Goal: Task Accomplishment & Management: Use online tool/utility

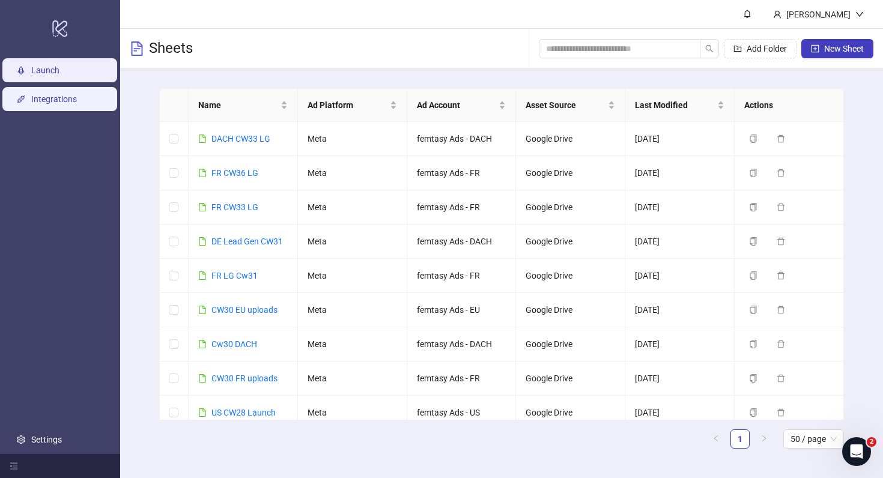
click at [65, 104] on link "Integrations" at bounding box center [54, 99] width 46 height 10
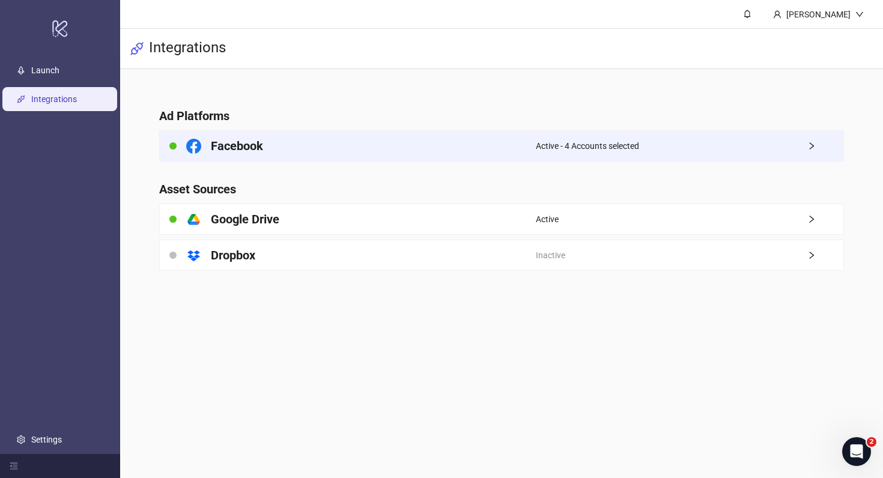
click at [306, 147] on div "Facebook" at bounding box center [348, 146] width 376 height 30
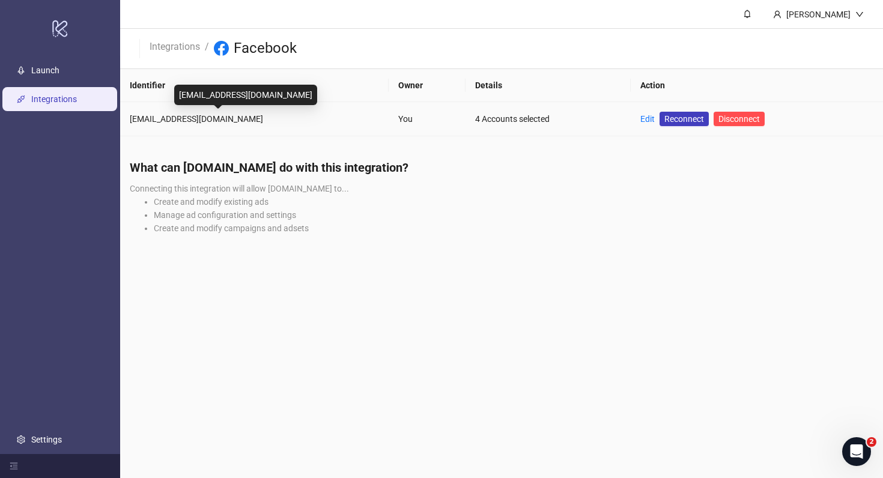
click at [253, 119] on div "[EMAIL_ADDRESS][DOMAIN_NAME]" at bounding box center [254, 118] width 249 height 13
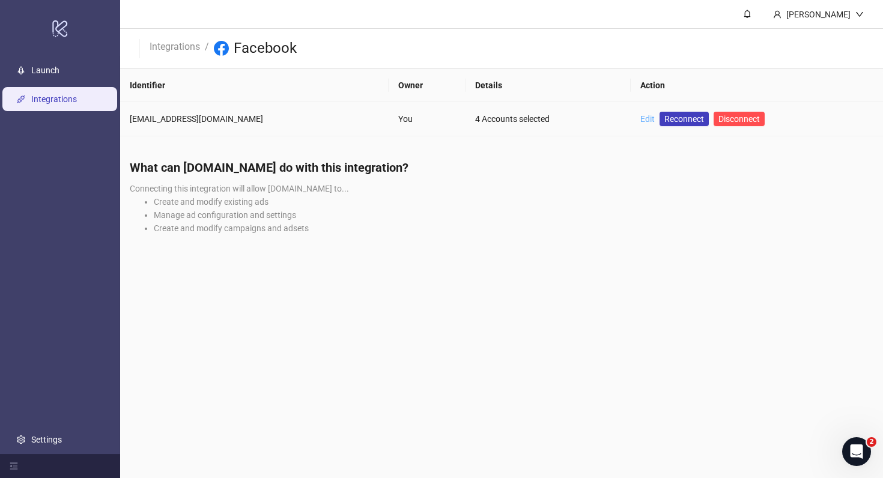
click at [640, 116] on link "Edit" at bounding box center [647, 119] width 14 height 10
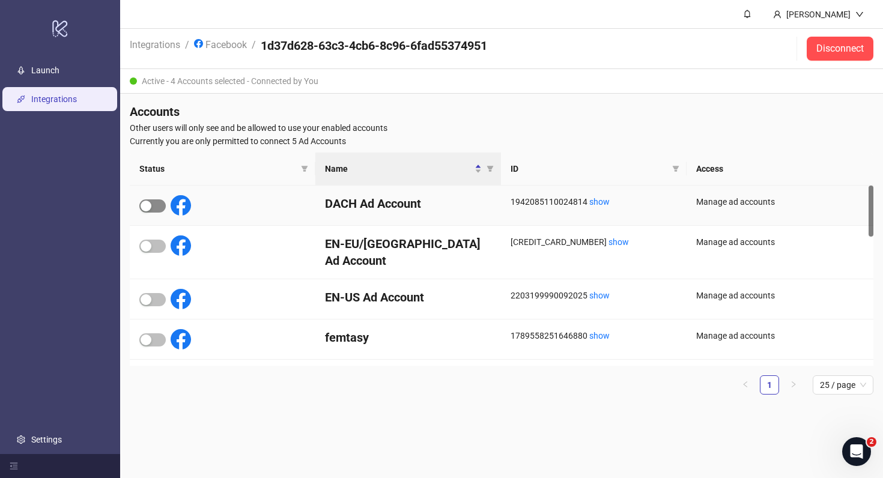
click at [156, 205] on span "button" at bounding box center [152, 205] width 26 height 13
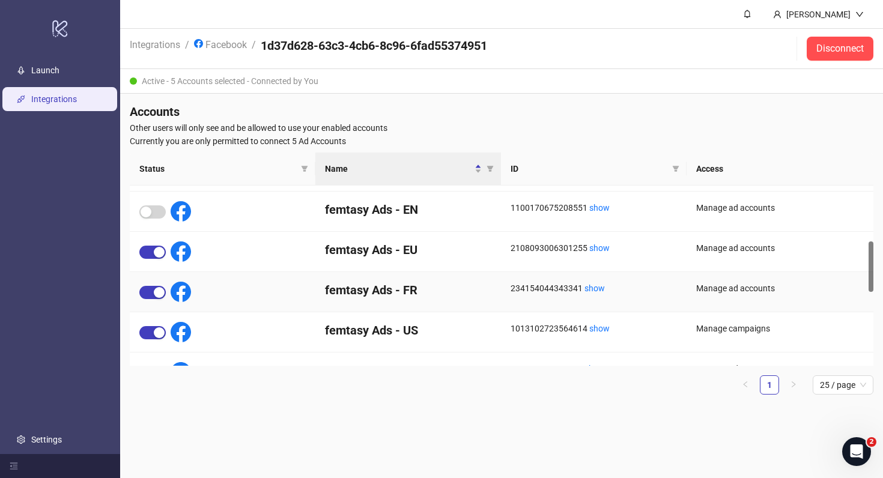
scroll to position [195, 0]
click at [159, 335] on div "button" at bounding box center [159, 333] width 11 height 11
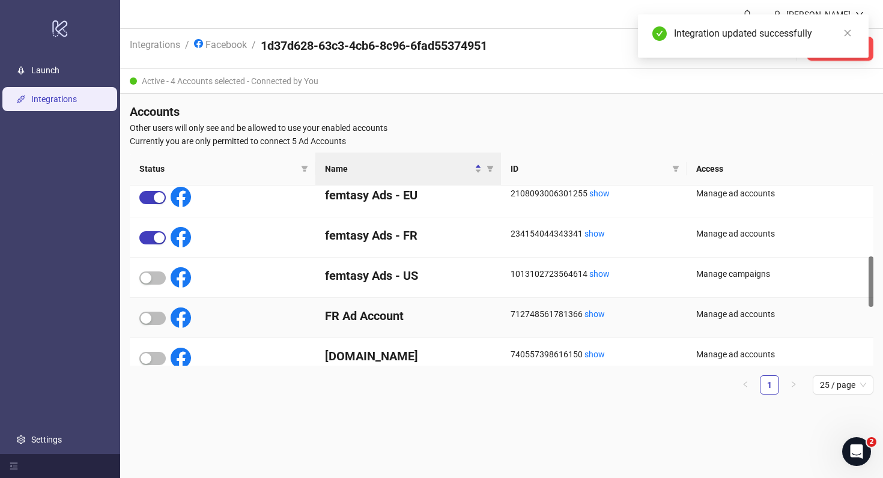
scroll to position [297, 0]
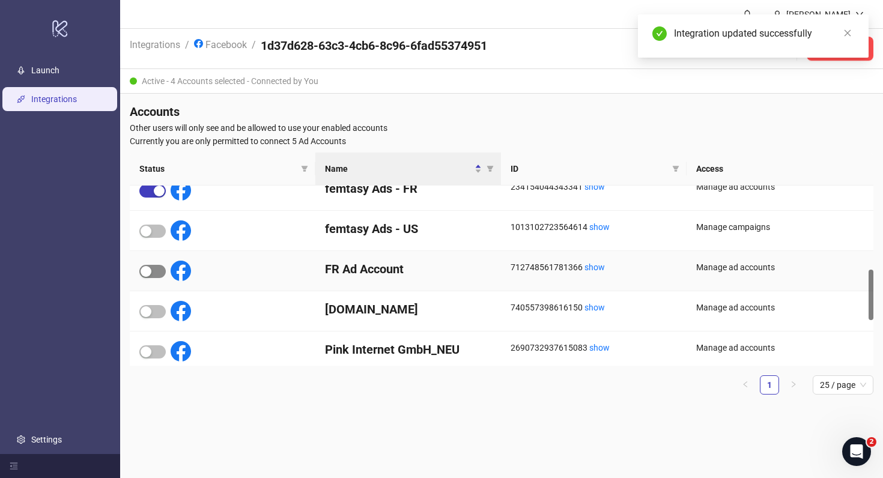
click at [152, 271] on button "button" at bounding box center [152, 271] width 26 height 13
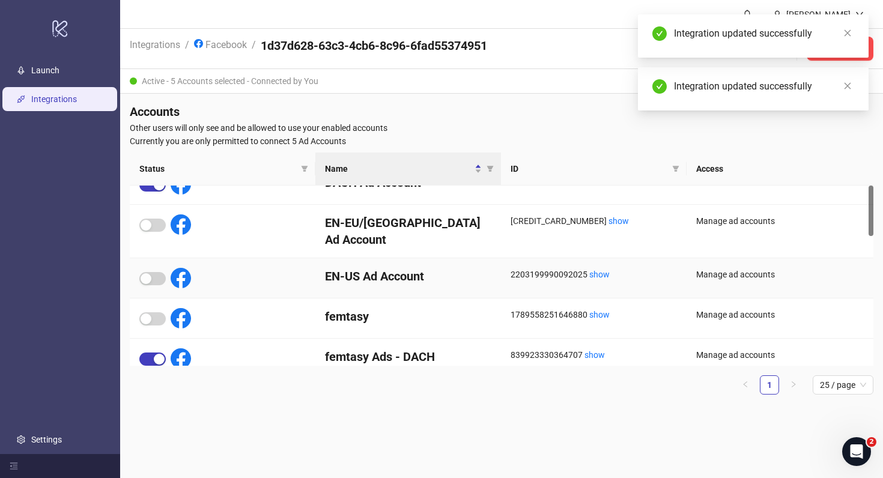
scroll to position [0, 0]
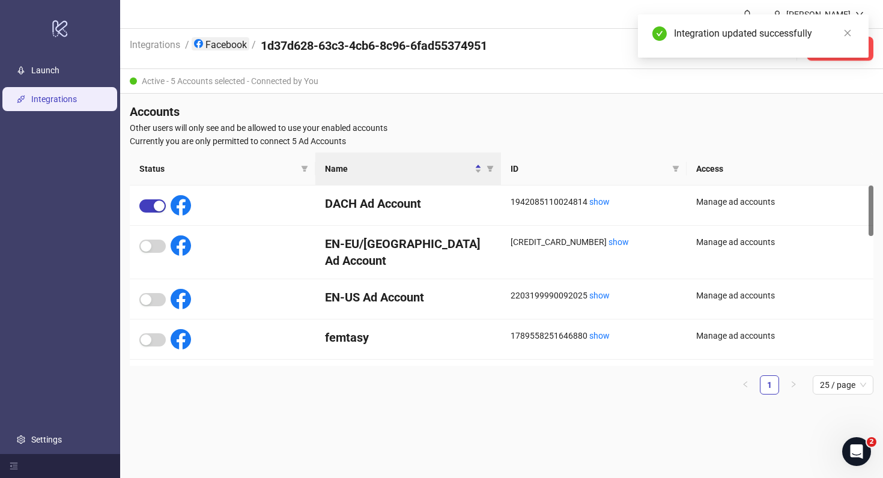
click at [209, 40] on link "Facebook" at bounding box center [221, 43] width 58 height 13
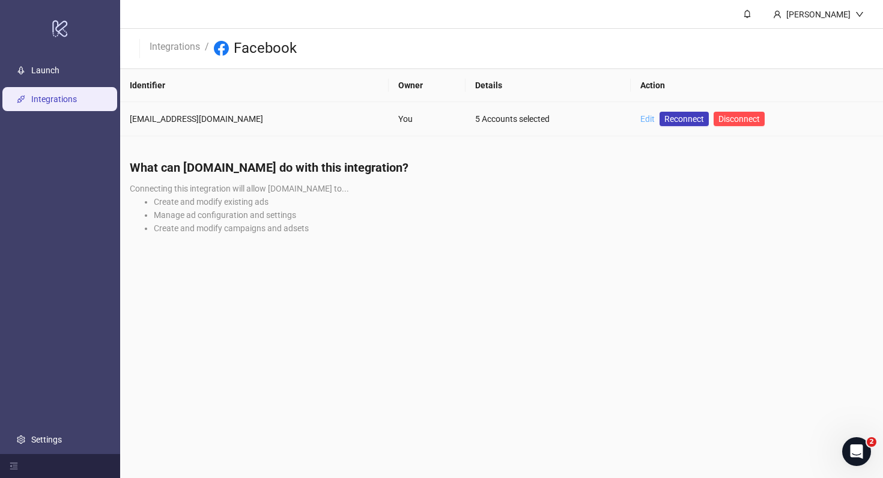
click at [640, 118] on link "Edit" at bounding box center [647, 119] width 14 height 10
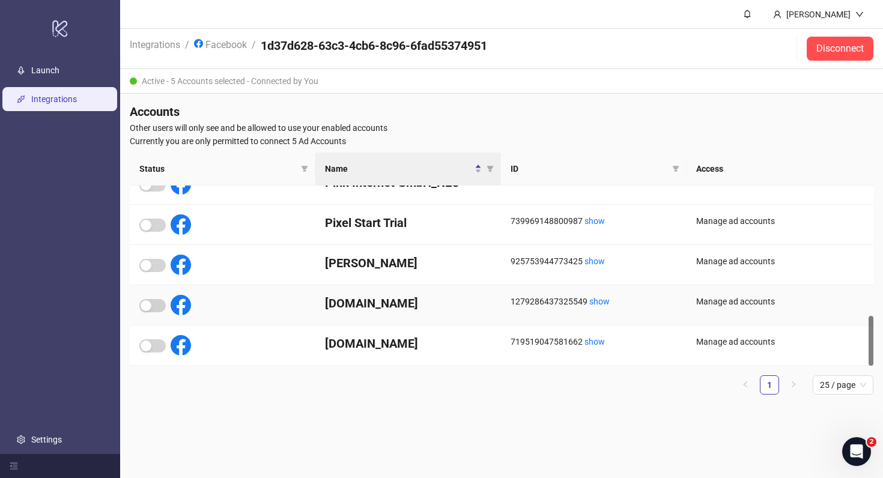
scroll to position [464, 0]
click at [51, 65] on link "Launch" at bounding box center [45, 70] width 28 height 10
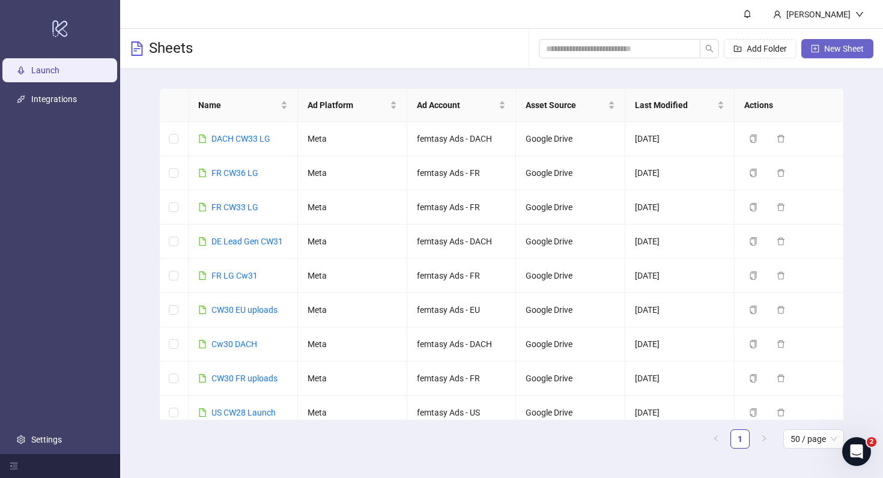
click at [851, 49] on span "New Sheet" at bounding box center [844, 49] width 40 height 10
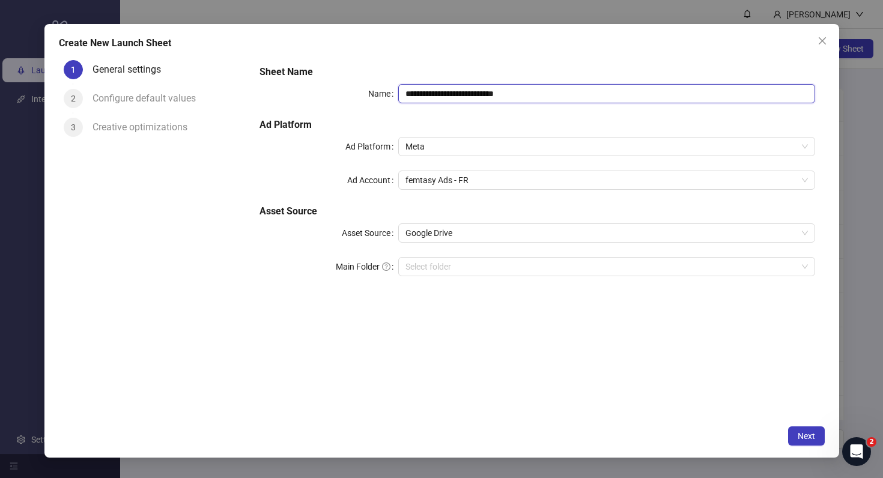
click at [517, 101] on input "**********" at bounding box center [606, 93] width 416 height 19
click at [489, 183] on span "femtasy Ads - FR" at bounding box center [606, 180] width 402 height 18
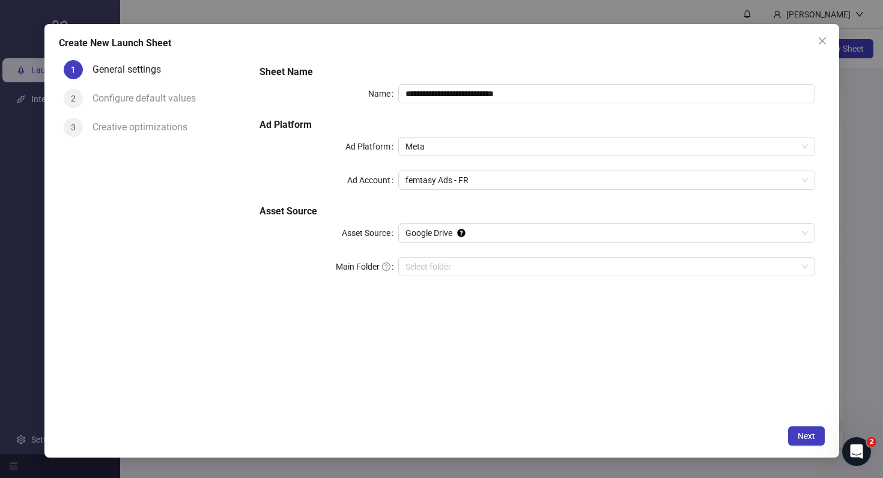
click at [558, 392] on div "**********" at bounding box center [537, 237] width 574 height 364
click at [806, 427] on button "Next" at bounding box center [806, 435] width 37 height 19
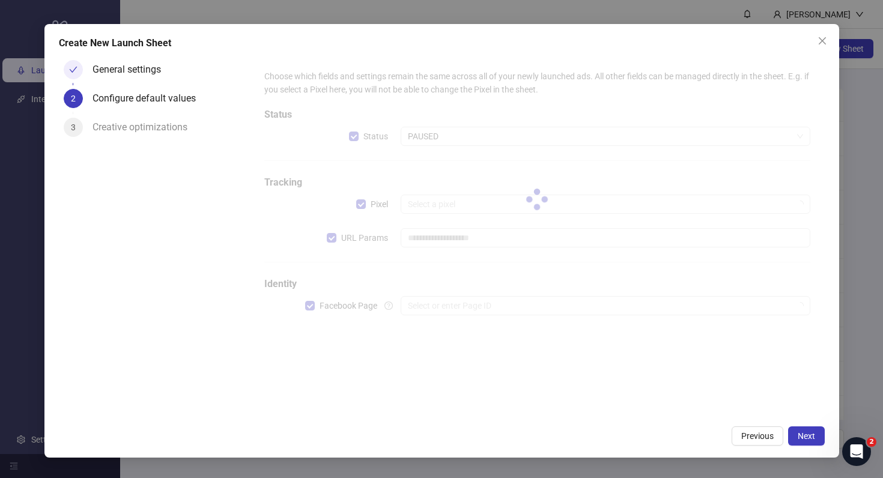
type input "**********"
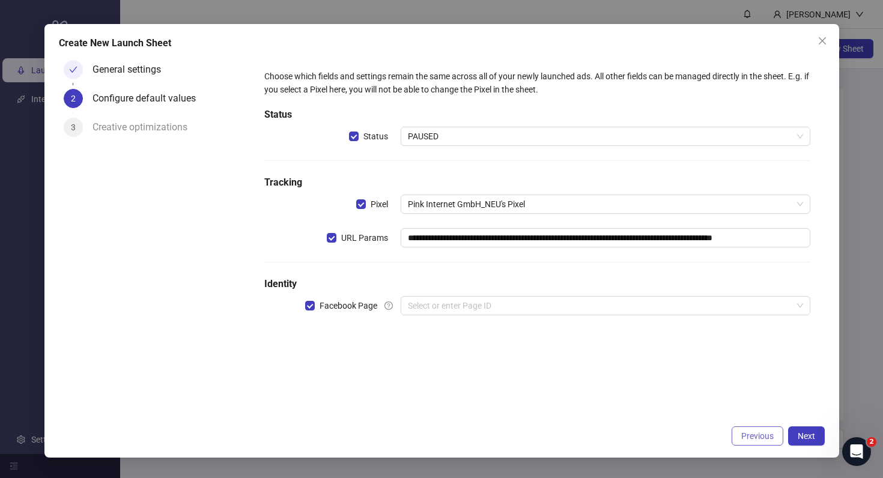
click at [755, 434] on span "Previous" at bounding box center [757, 436] width 32 height 10
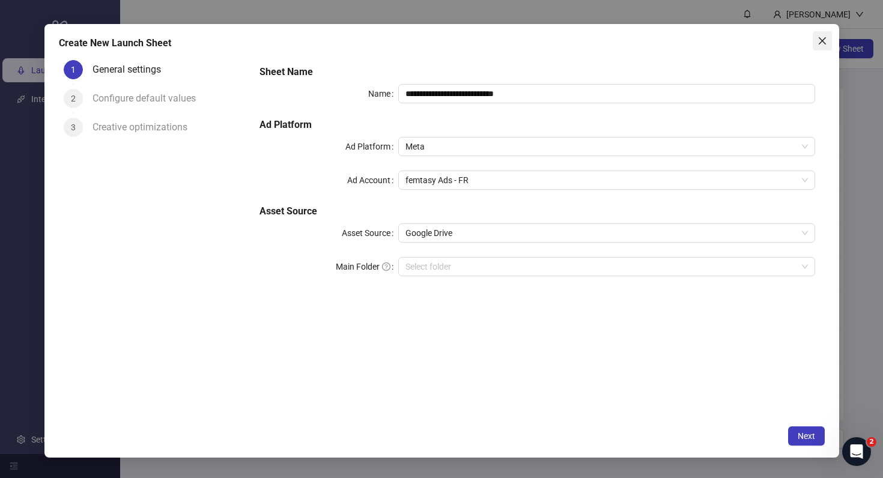
click at [828, 36] on span "Close" at bounding box center [821, 41] width 19 height 10
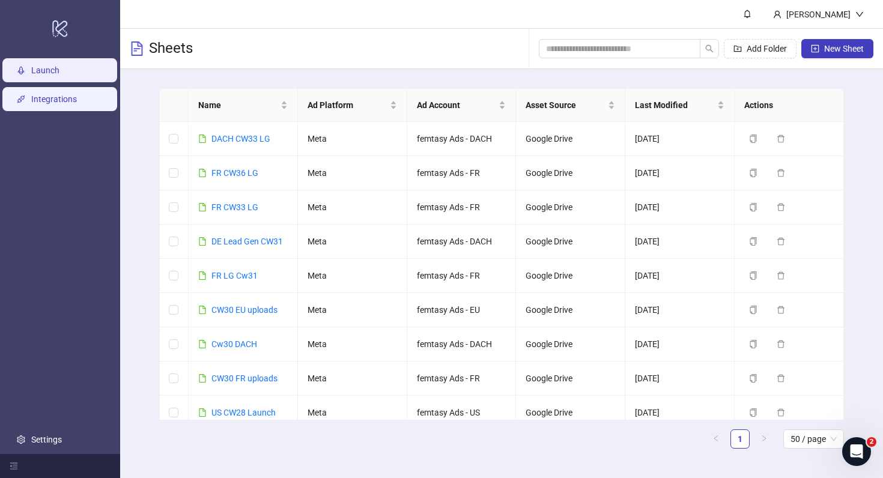
click at [58, 94] on link "Integrations" at bounding box center [54, 99] width 46 height 10
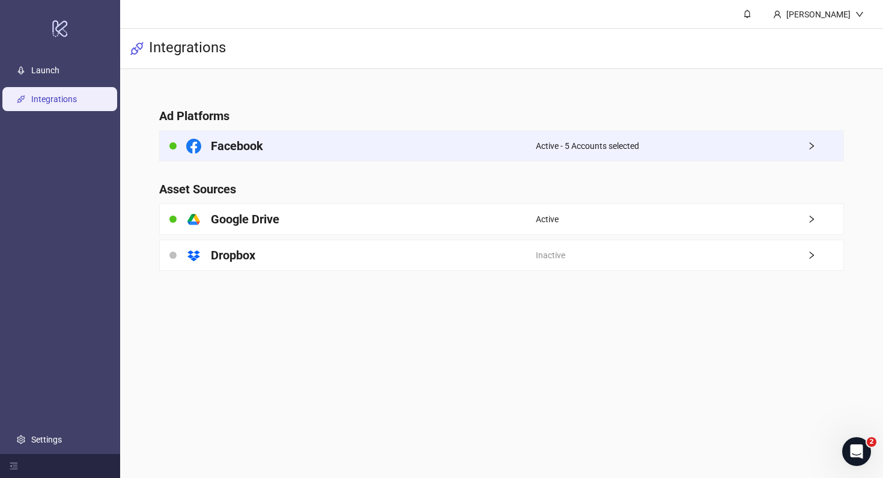
click at [373, 141] on div "Facebook" at bounding box center [348, 146] width 376 height 30
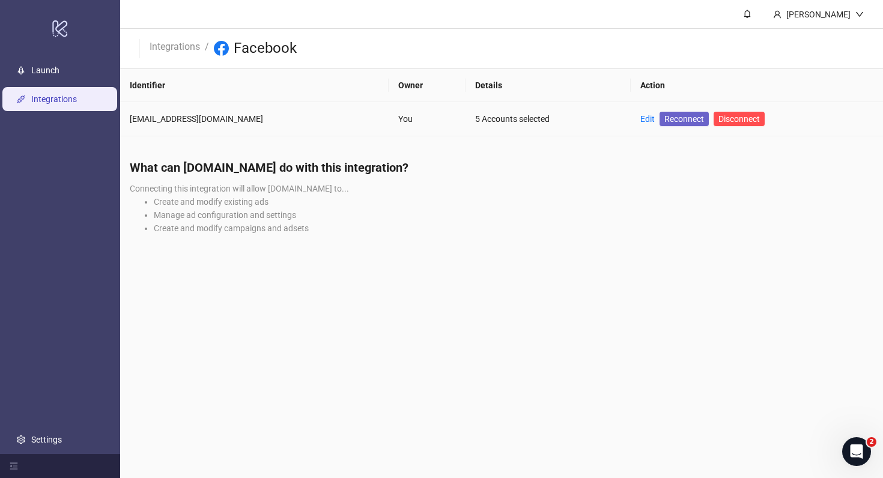
click at [664, 120] on span "Reconnect" at bounding box center [684, 118] width 40 height 13
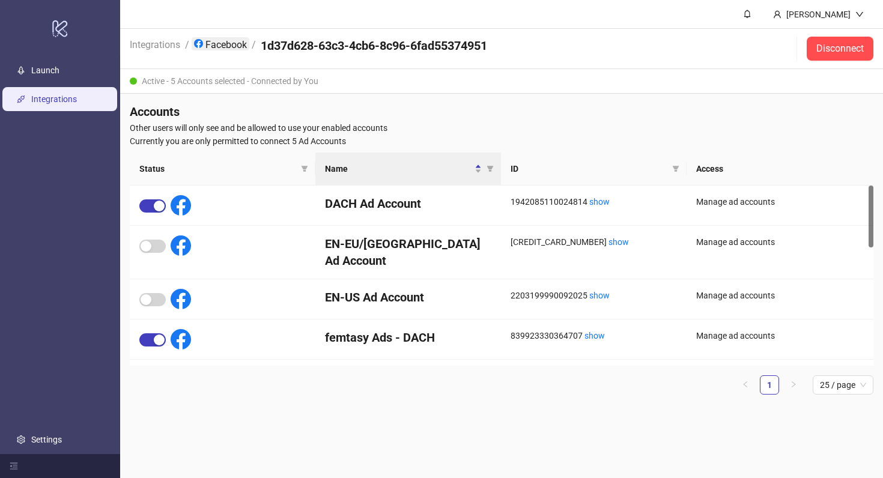
click at [234, 42] on link "Facebook" at bounding box center [221, 43] width 58 height 13
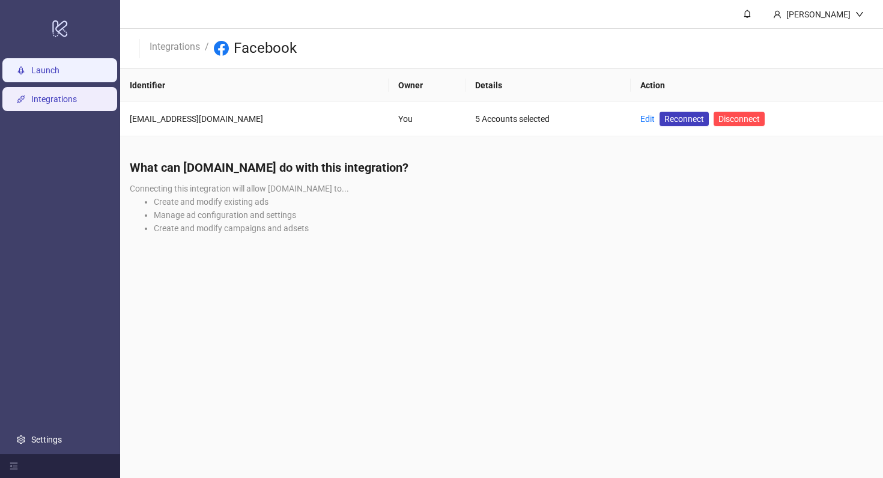
click at [59, 75] on link "Launch" at bounding box center [45, 70] width 28 height 10
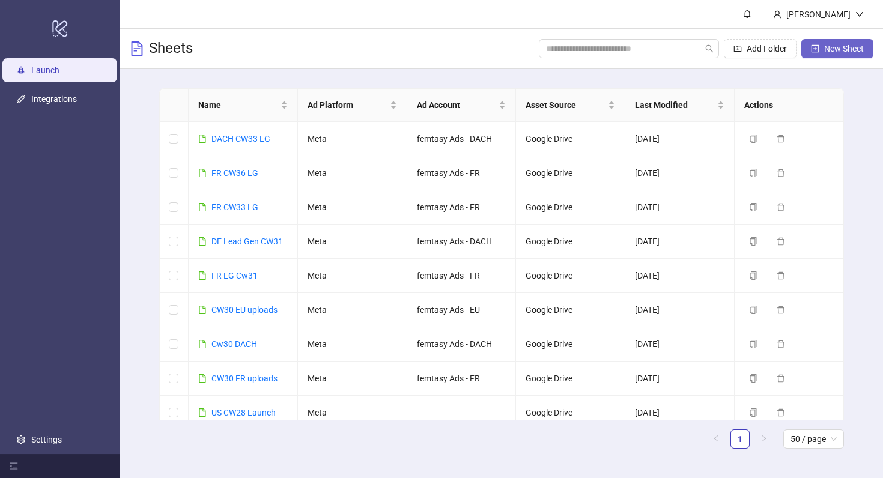
click at [865, 48] on button "New Sheet" at bounding box center [837, 48] width 72 height 19
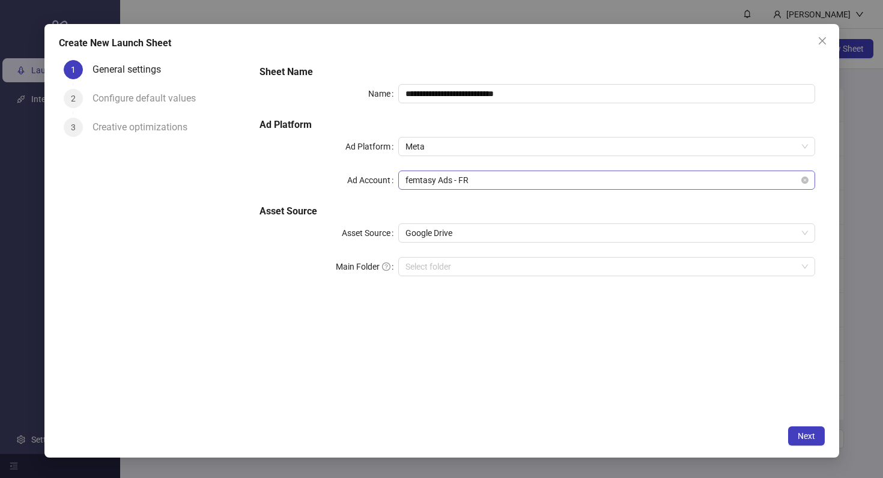
click at [503, 179] on span "femtasy Ads - FR" at bounding box center [606, 180] width 402 height 18
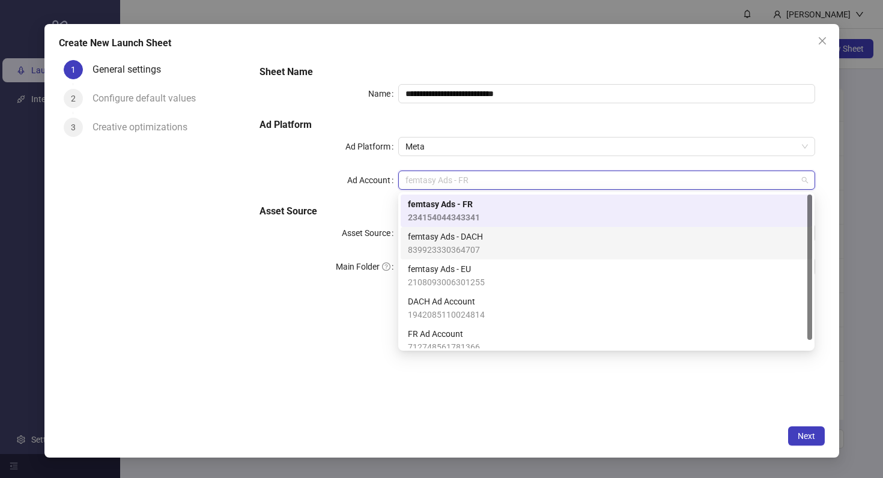
scroll to position [8, 0]
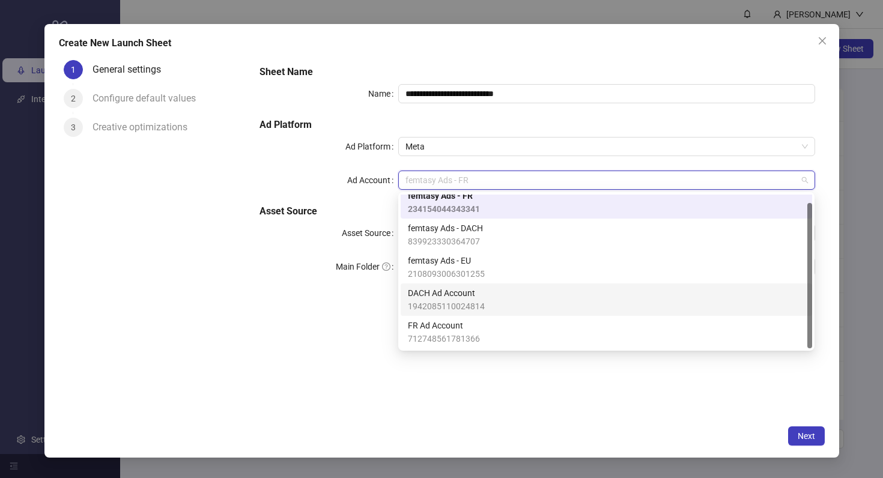
click at [497, 286] on div "DACH Ad Account 1942085110024814" at bounding box center [606, 299] width 397 height 26
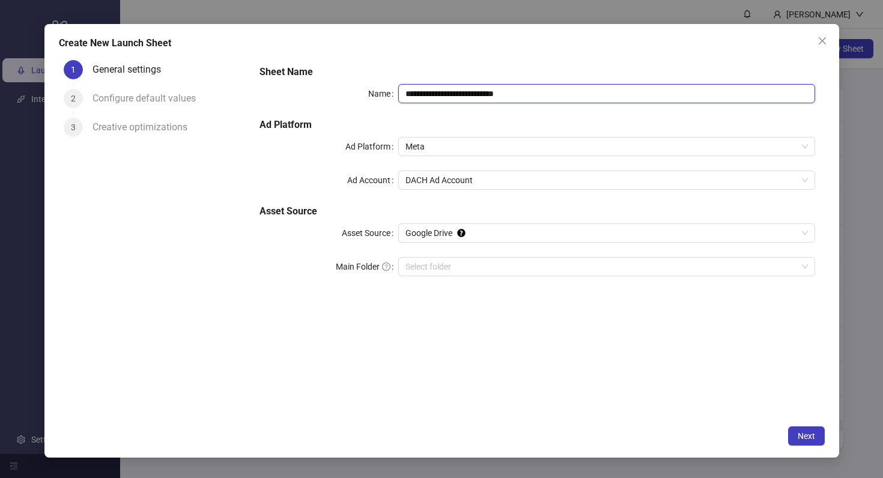
drag, startPoint x: 543, startPoint y: 89, endPoint x: 371, endPoint y: 90, distance: 172.3
click at [370, 90] on div "**********" at bounding box center [536, 93] width 555 height 19
type input "**********"
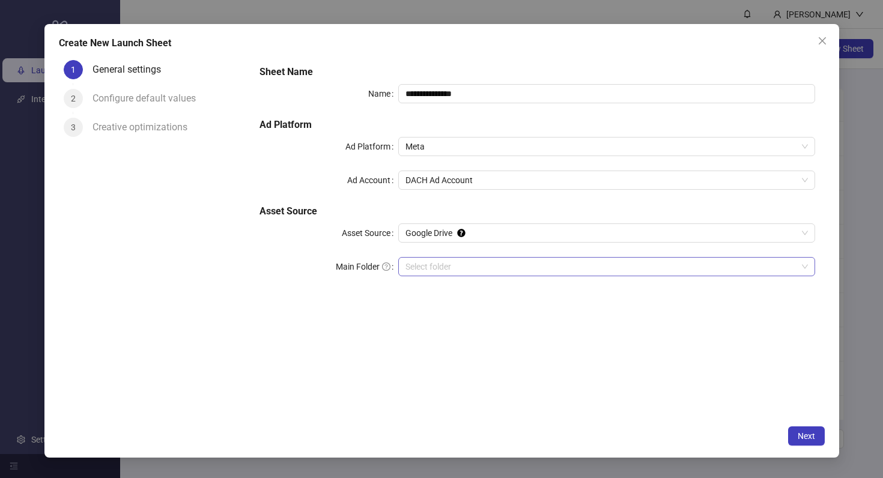
click at [488, 265] on input "Main Folder" at bounding box center [600, 267] width 391 height 18
click at [817, 428] on button "Next" at bounding box center [806, 435] width 37 height 19
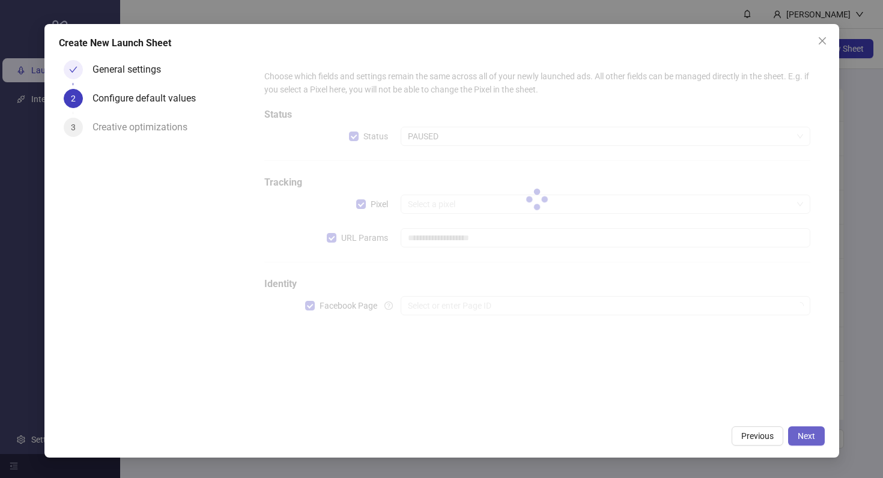
type input "**********"
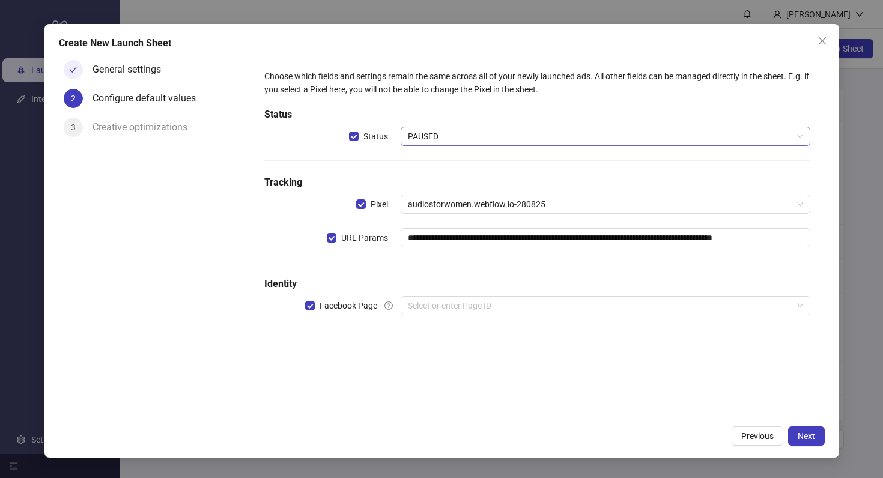
click at [468, 136] on span "PAUSED" at bounding box center [605, 136] width 395 height 18
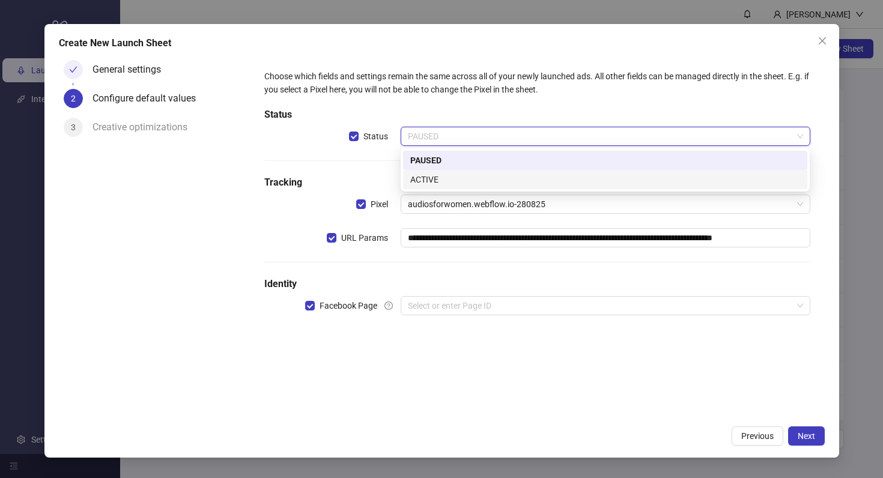
click at [464, 177] on div "ACTIVE" at bounding box center [605, 179] width 390 height 13
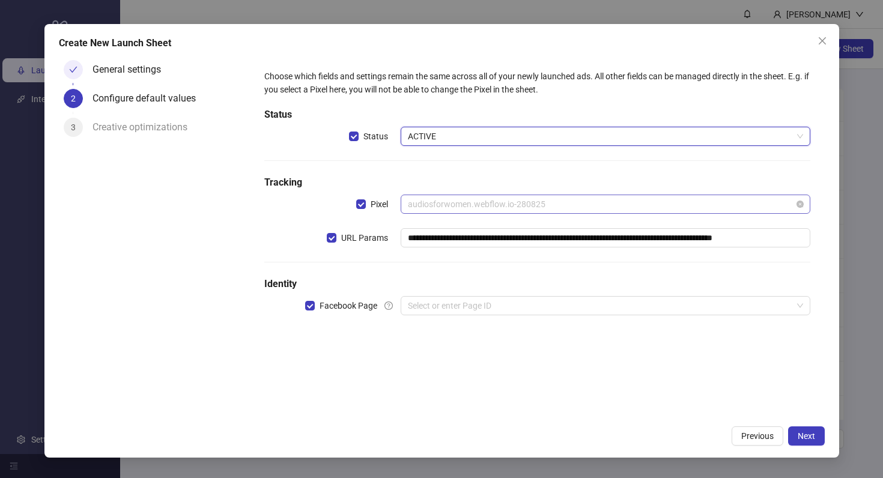
click at [493, 206] on span "audiosforwomen.webflow.io-280825" at bounding box center [605, 204] width 395 height 18
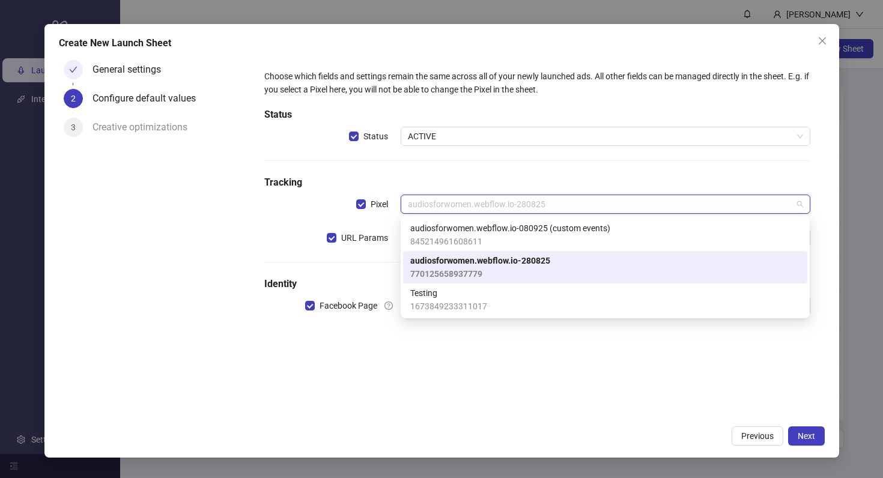
click at [550, 264] on div "audiosforwomen.webflow.io-280825 770125658937779" at bounding box center [605, 267] width 390 height 26
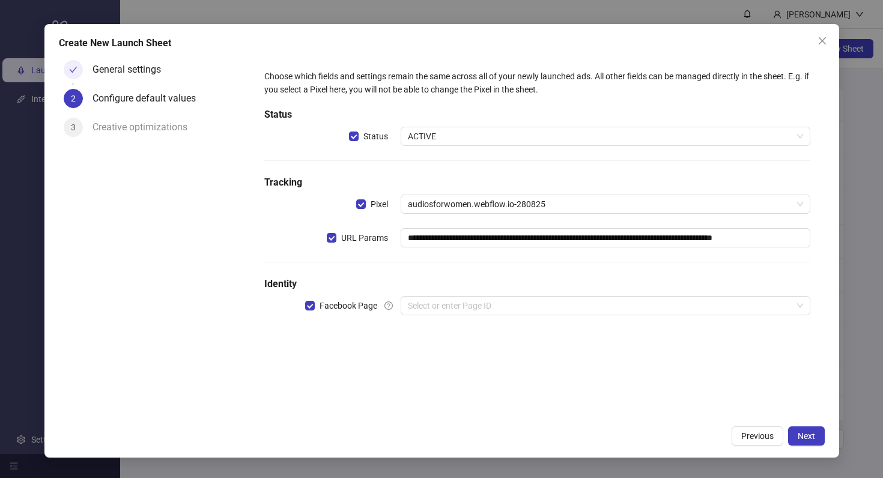
click at [552, 351] on div "**********" at bounding box center [537, 237] width 574 height 364
click at [627, 299] on input "search" at bounding box center [600, 306] width 384 height 18
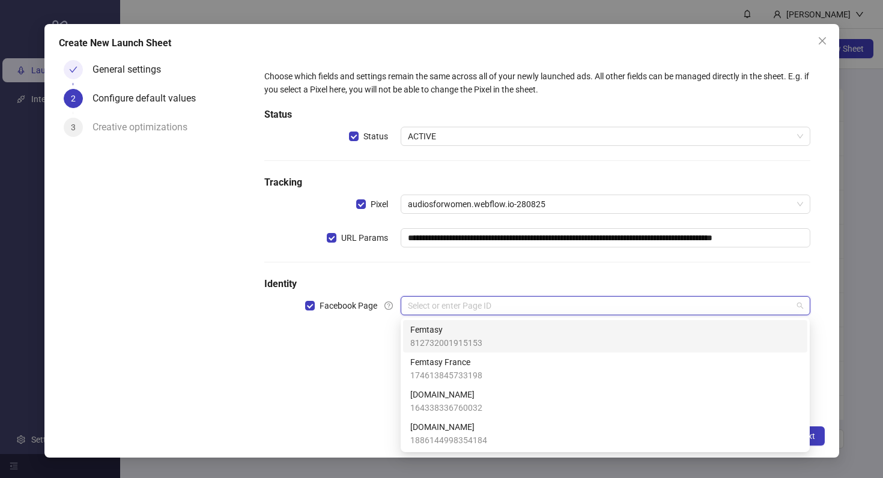
click at [620, 328] on div "Femtasy 812732001915153" at bounding box center [605, 336] width 390 height 26
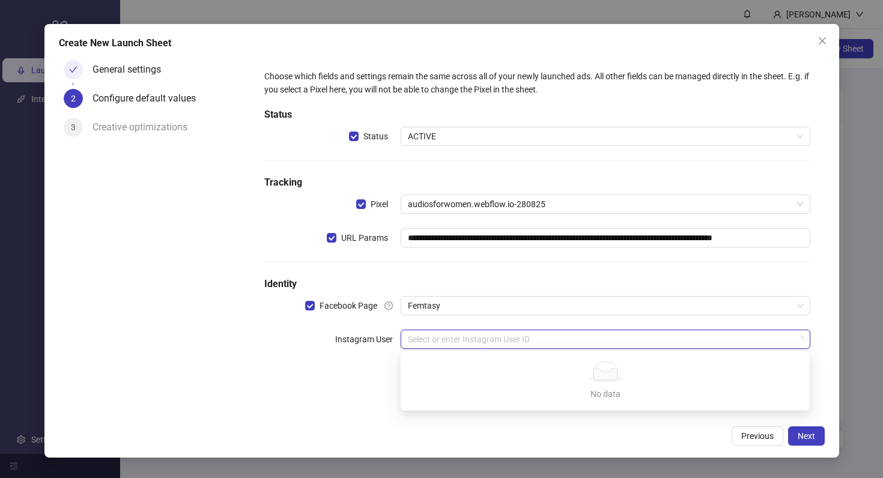
click at [629, 331] on input "search" at bounding box center [600, 339] width 384 height 18
click at [366, 390] on div "**********" at bounding box center [537, 237] width 574 height 364
click at [466, 334] on input "search" at bounding box center [600, 339] width 384 height 18
click at [426, 348] on body "logo/logo-mobile Launch Integrations Settings Silvana Sheets Add Folder New She…" at bounding box center [441, 239] width 883 height 478
click at [426, 342] on input "search" at bounding box center [600, 339] width 384 height 18
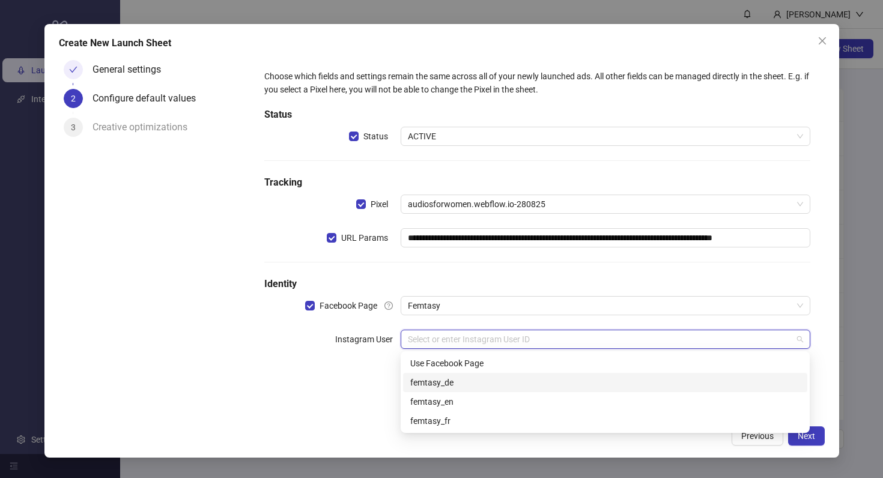
click at [420, 337] on input "search" at bounding box center [600, 339] width 384 height 18
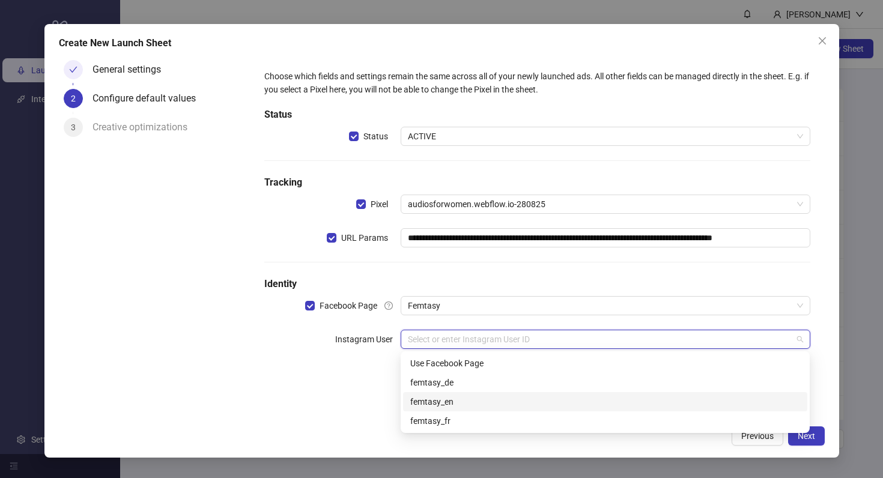
click at [444, 339] on input "search" at bounding box center [600, 339] width 384 height 18
type input "**"
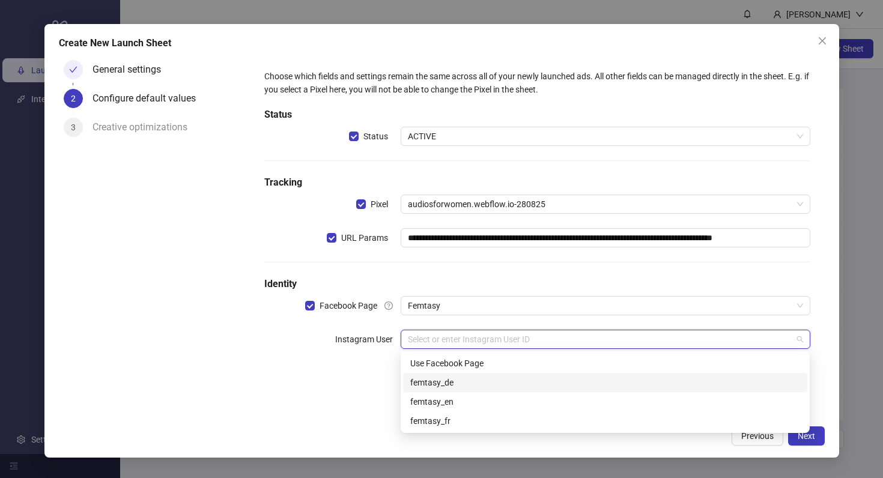
click at [458, 384] on div "femtasy_de" at bounding box center [605, 382] width 390 height 13
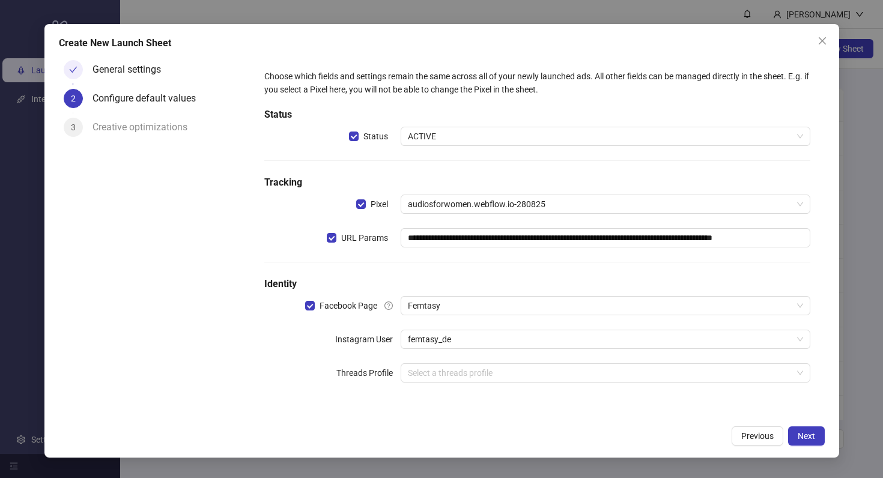
click at [505, 419] on div "**********" at bounding box center [537, 237] width 574 height 364
click at [798, 440] on span "Next" at bounding box center [805, 436] width 17 height 10
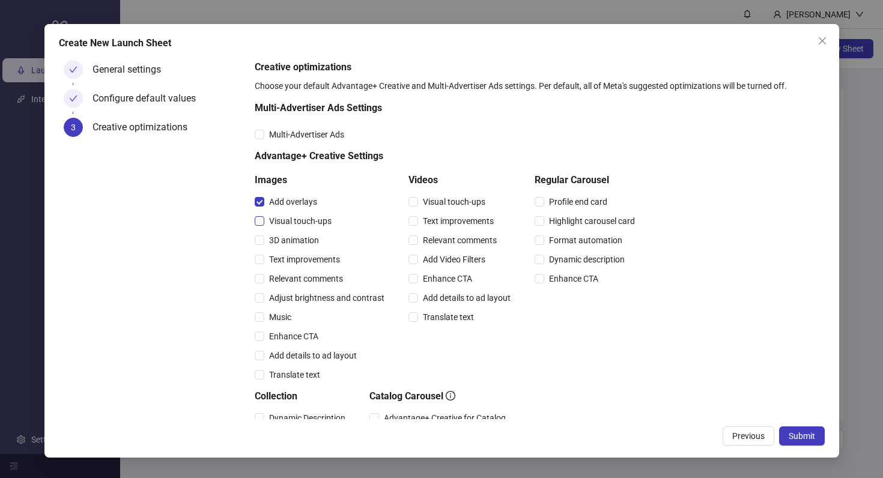
click at [264, 219] on span "Visual touch-ups" at bounding box center [300, 220] width 72 height 13
click at [480, 201] on span "Visual touch-ups" at bounding box center [454, 201] width 72 height 13
click at [471, 216] on span "Text improvements" at bounding box center [458, 220] width 80 height 13
click at [464, 243] on span "Relevant comments" at bounding box center [459, 240] width 83 height 13
click at [464, 262] on span "Add Video Filters" at bounding box center [454, 259] width 72 height 13
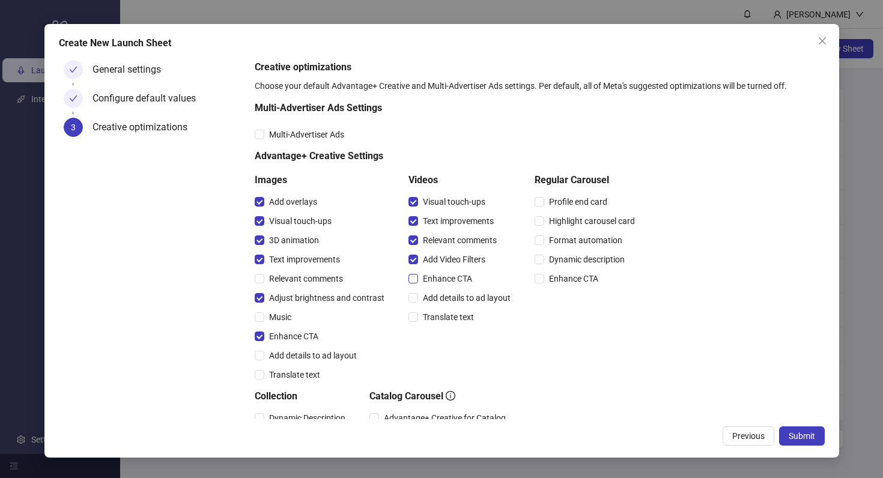
click at [442, 282] on span "Enhance CTA" at bounding box center [447, 278] width 59 height 13
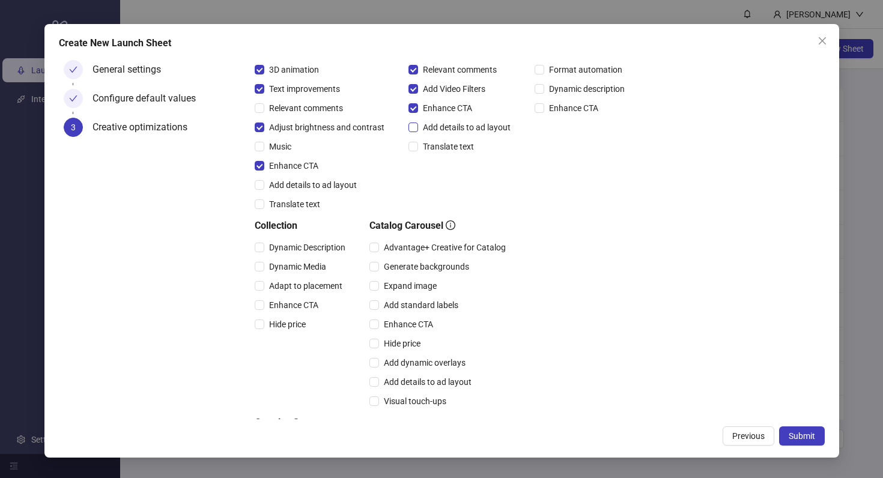
scroll to position [248, 0]
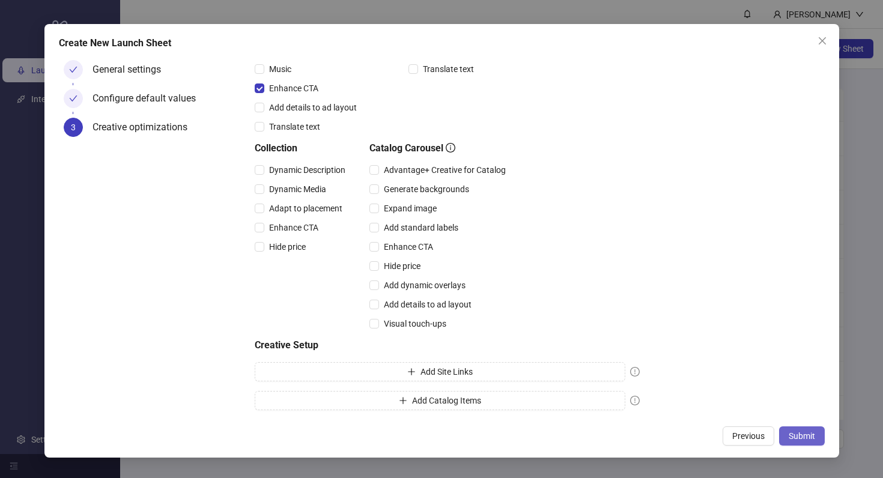
click at [797, 430] on button "Submit" at bounding box center [802, 435] width 46 height 19
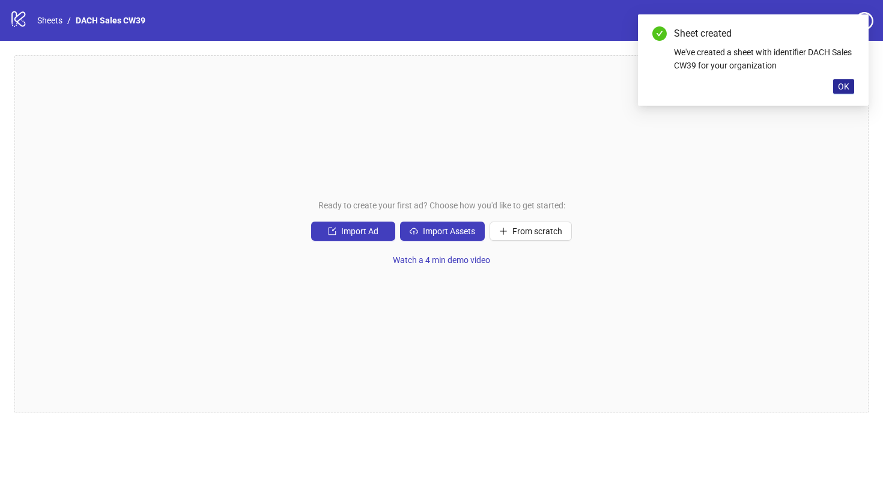
click at [844, 90] on span "OK" at bounding box center [843, 87] width 11 height 10
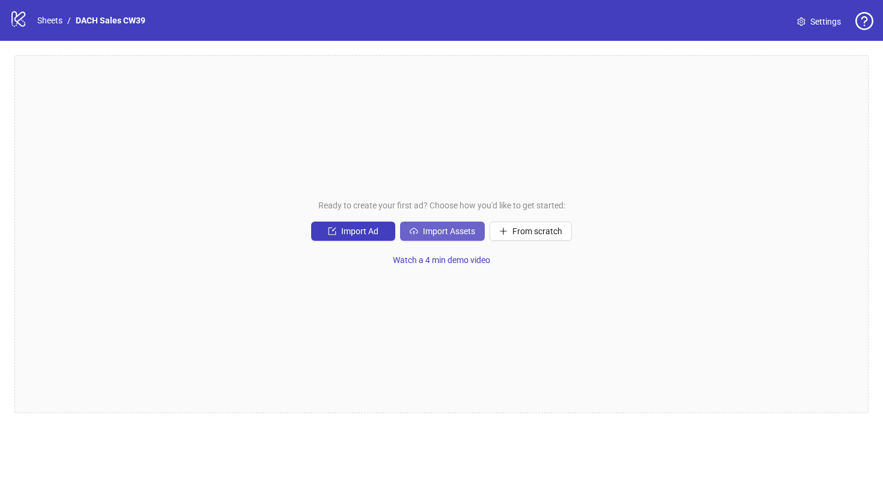
click at [438, 223] on button "Import Assets" at bounding box center [442, 231] width 85 height 19
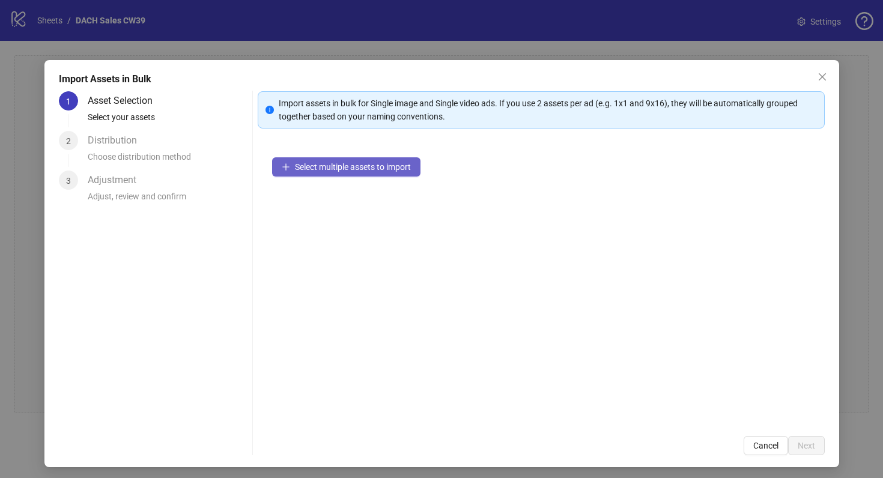
click at [343, 168] on span "Select multiple assets to import" at bounding box center [353, 167] width 116 height 10
click at [382, 159] on button "Select multiple assets to import" at bounding box center [346, 166] width 148 height 19
click at [761, 452] on button "Cancel" at bounding box center [765, 445] width 44 height 19
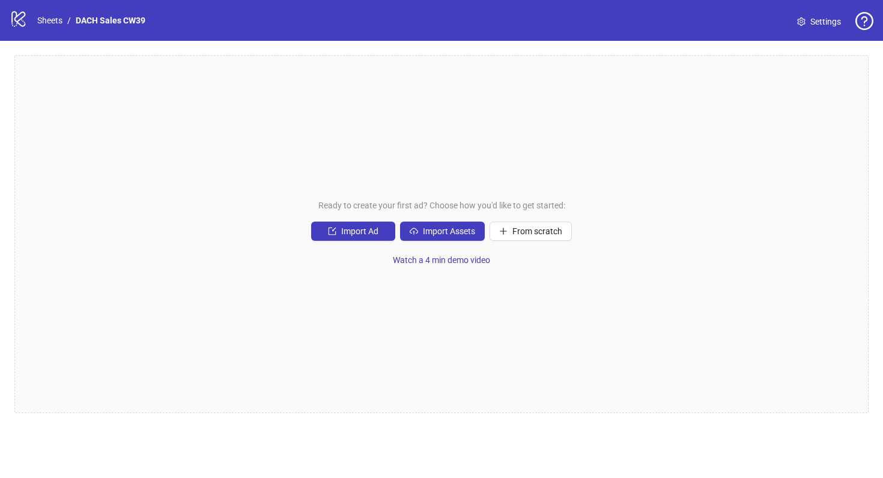
click at [345, 221] on div "Ready to create your first ad? Choose how you'd like to get started: Import Ad …" at bounding box center [441, 234] width 854 height 358
click at [373, 235] on span "Import Ad" at bounding box center [359, 231] width 37 height 10
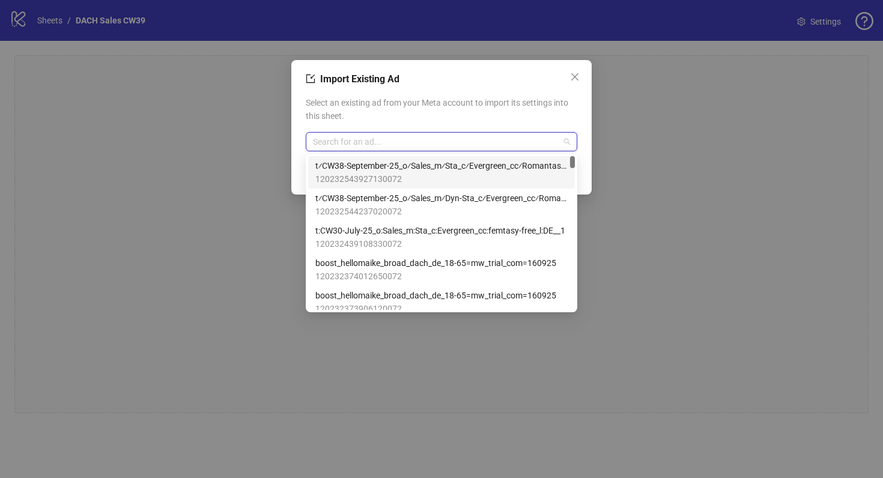
click at [366, 147] on input "search" at bounding box center [436, 142] width 246 height 18
click at [428, 169] on span "t⁄CW38-September-25_o⁄Sales_m⁄Sta_c⁄Evergreen_cc⁄Romantasy_l⁄DE_3" at bounding box center [441, 165] width 252 height 13
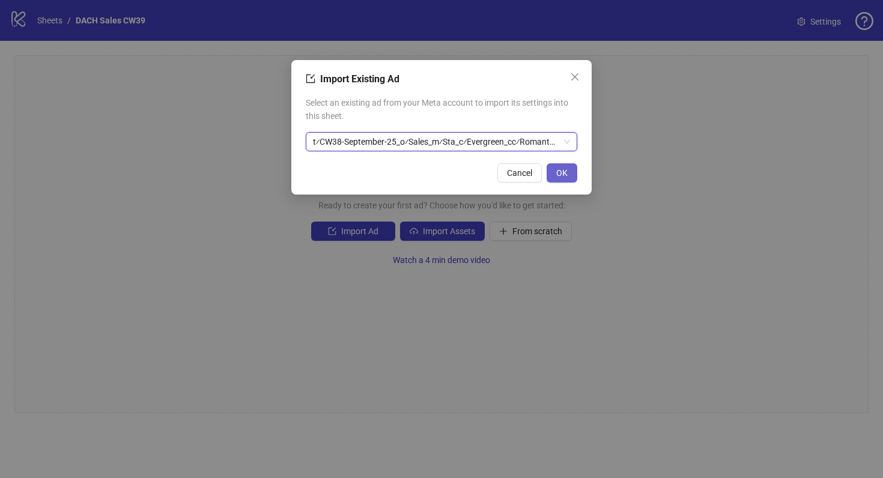
click at [560, 169] on span "OK" at bounding box center [561, 173] width 11 height 10
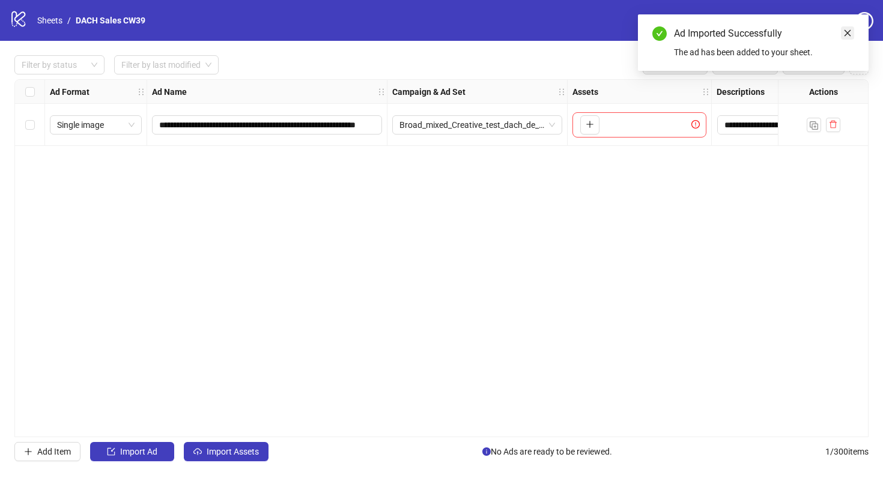
click at [841, 35] on link "Close" at bounding box center [847, 32] width 13 height 13
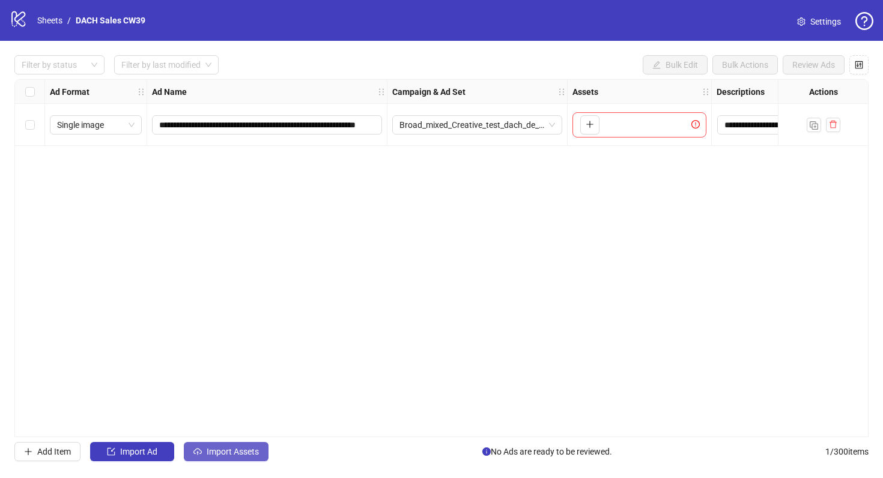
click at [231, 451] on span "Import Assets" at bounding box center [233, 452] width 52 height 10
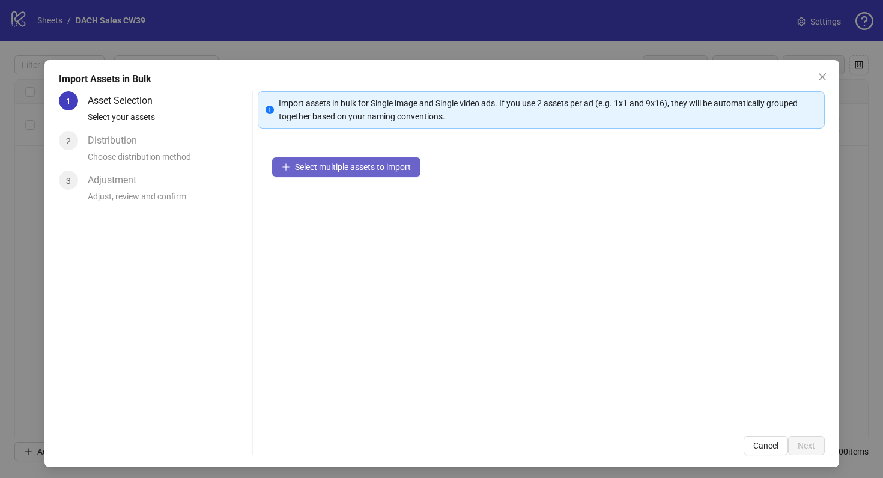
click at [378, 169] on span "Select multiple assets to import" at bounding box center [353, 167] width 116 height 10
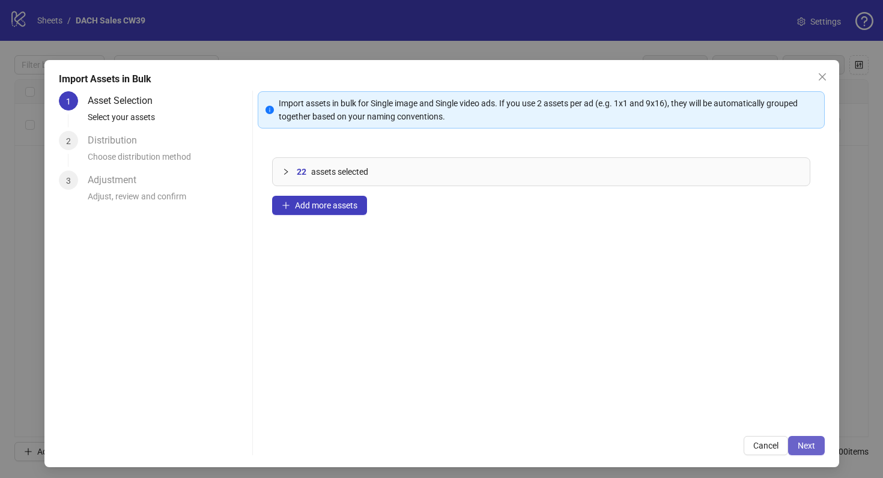
click at [800, 446] on span "Next" at bounding box center [805, 446] width 17 height 10
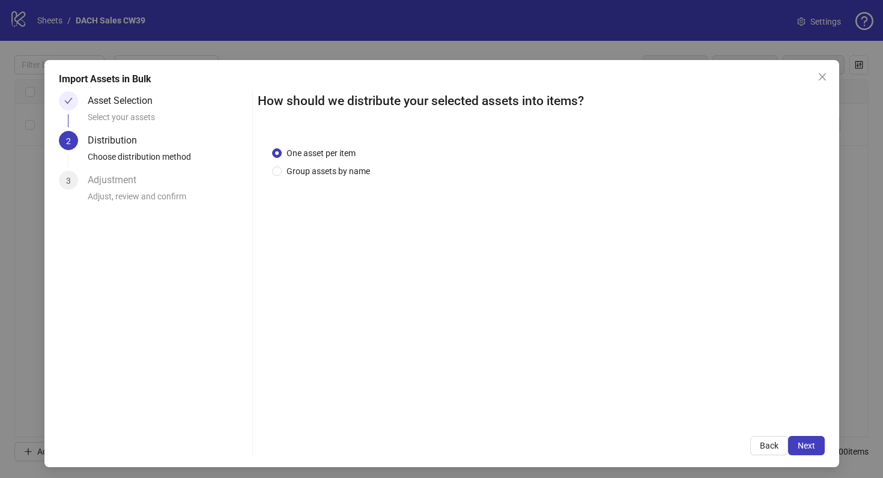
click at [361, 163] on div "One asset per item Group assets by name" at bounding box center [323, 162] width 103 height 31
click at [361, 169] on span "Group assets by name" at bounding box center [328, 171] width 93 height 13
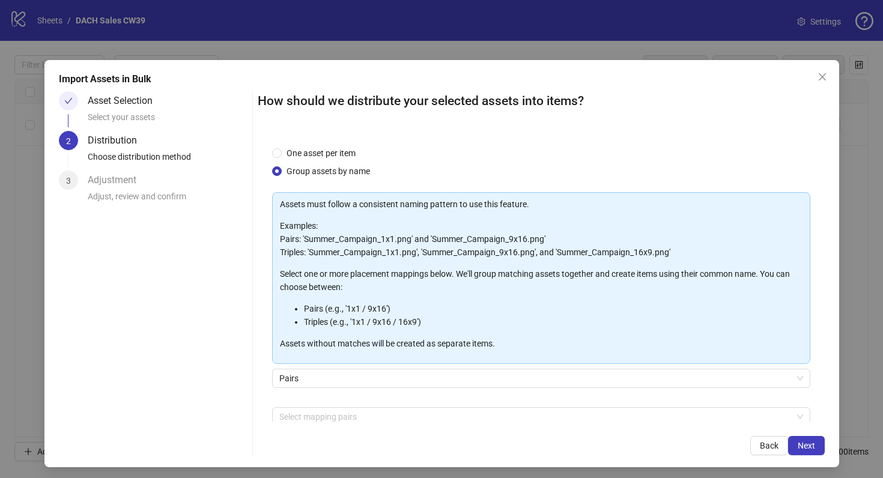
scroll to position [62, 0]
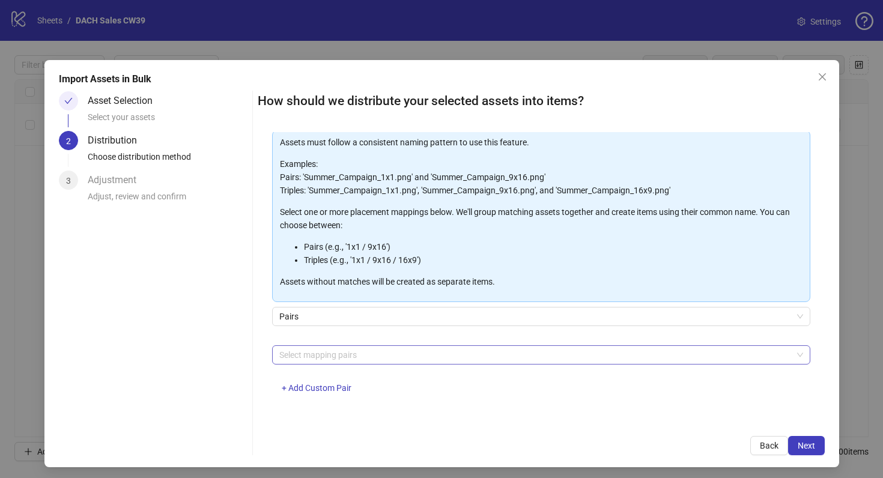
click at [410, 357] on div at bounding box center [534, 354] width 521 height 17
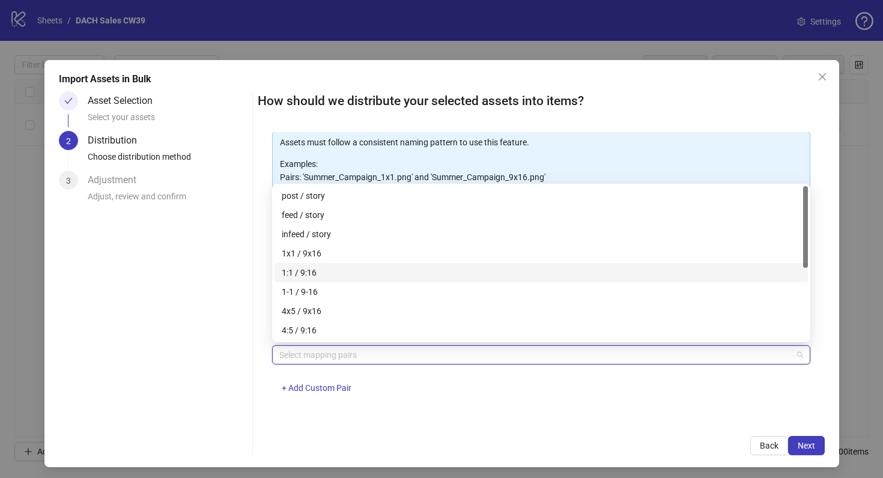
click at [378, 271] on div "1:1 / 9:16" at bounding box center [541, 272] width 519 height 13
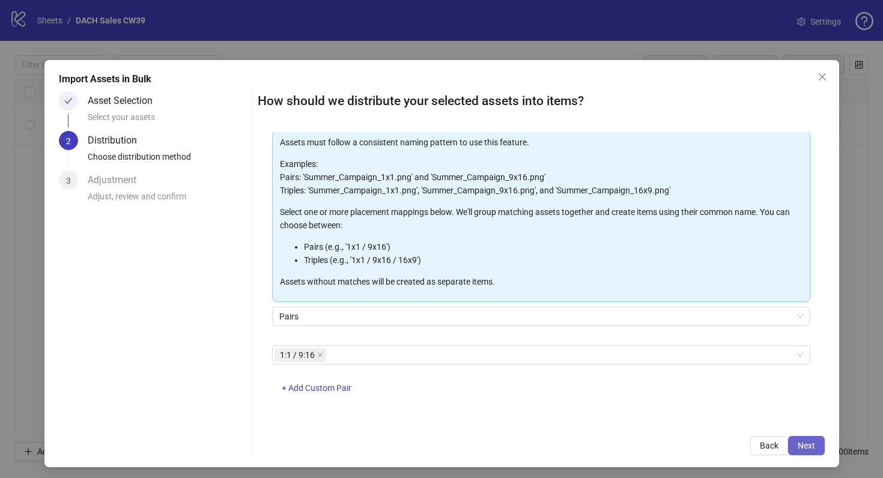
click at [803, 446] on span "Next" at bounding box center [805, 446] width 17 height 10
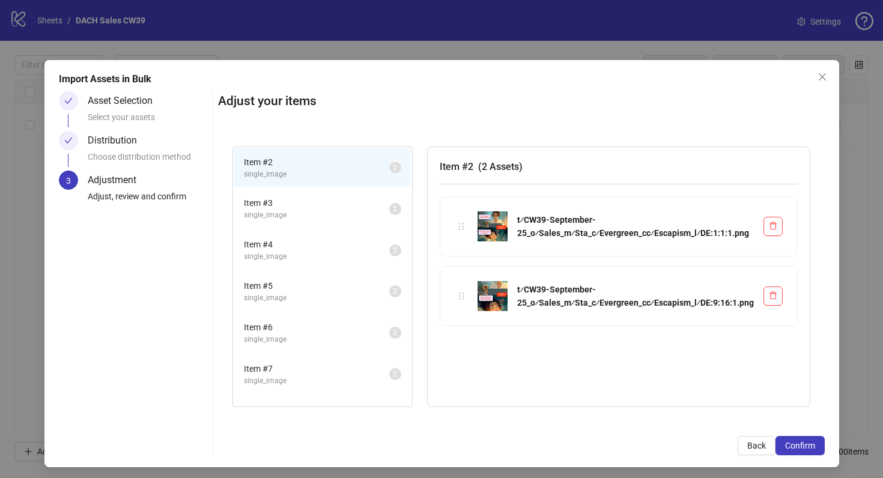
click at [336, 228] on div "Item # 3 single_image 2" at bounding box center [322, 208] width 179 height 41
click at [308, 216] on span "single_image" at bounding box center [316, 215] width 145 height 11
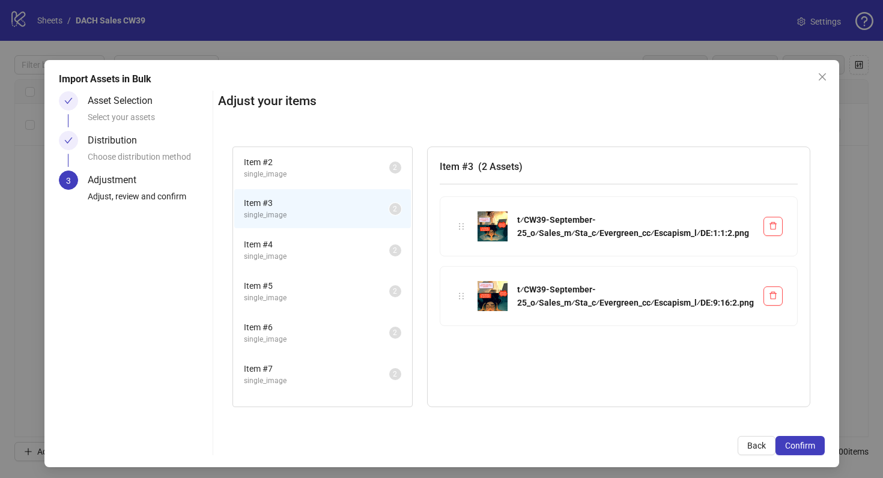
click at [302, 252] on span "single_image" at bounding box center [316, 256] width 145 height 11
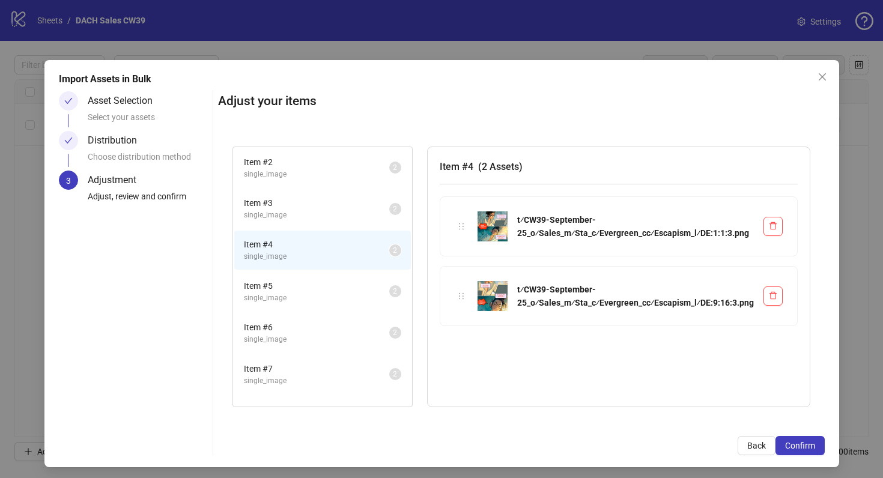
click at [303, 299] on span "single_image" at bounding box center [316, 297] width 145 height 11
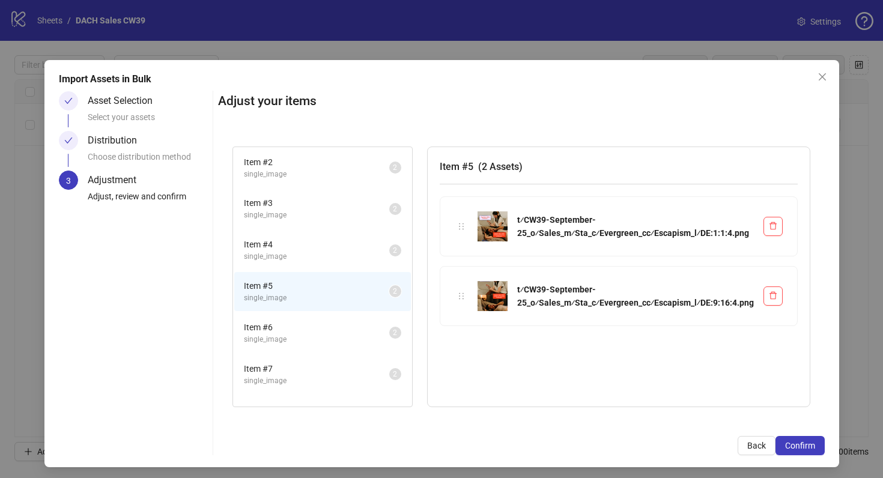
scroll to position [195, 0]
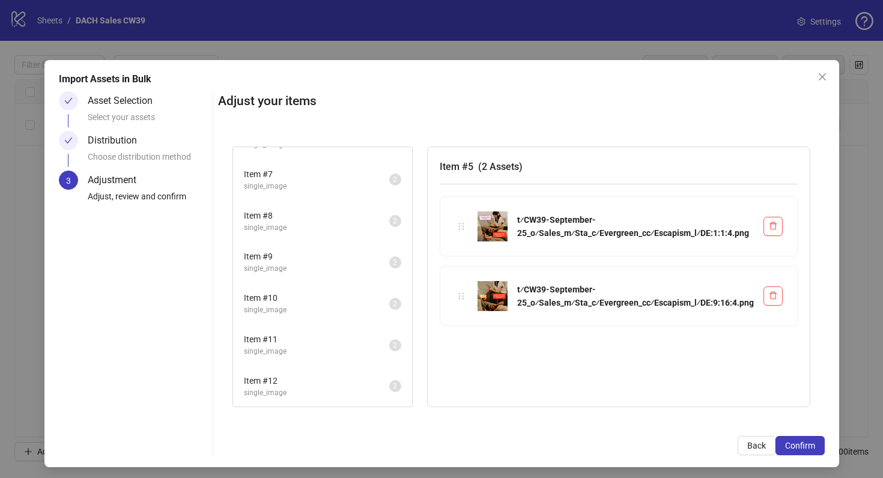
click at [302, 279] on li "Item # 9 single_image 2" at bounding box center [322, 262] width 177 height 39
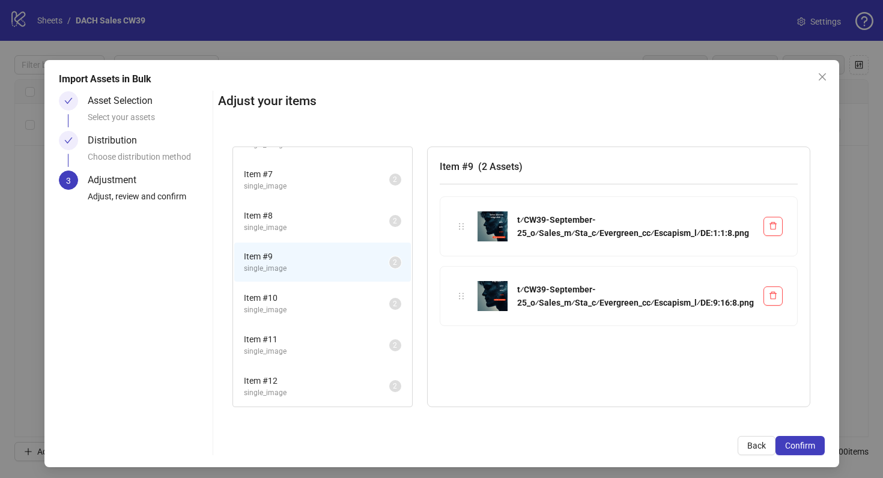
click at [311, 321] on li "Item # 10 single_image 2" at bounding box center [322, 303] width 177 height 39
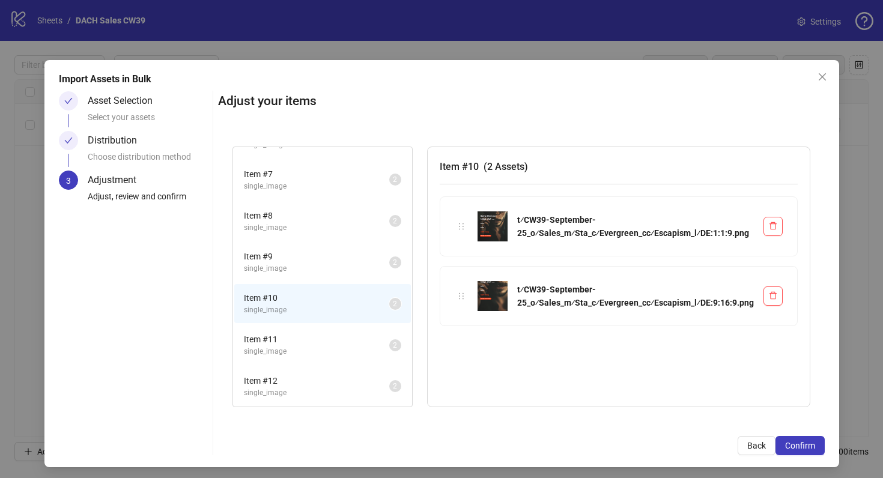
scroll to position [4, 0]
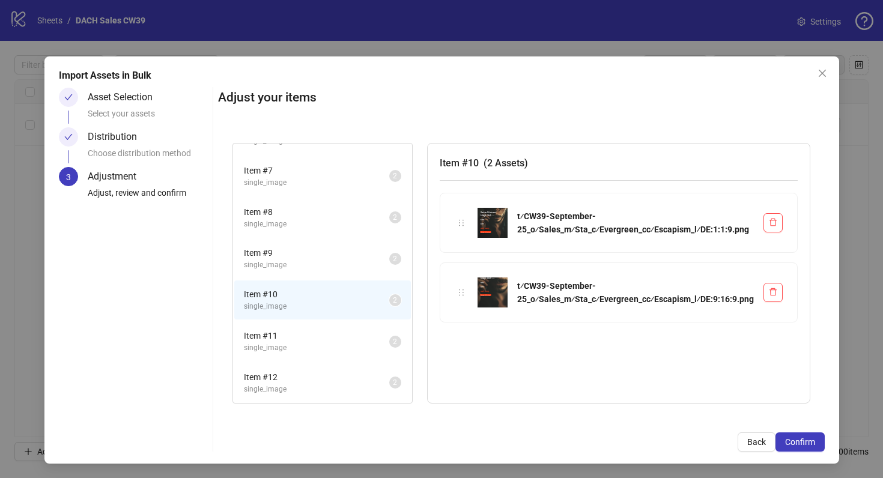
click at [319, 355] on li "Item # 11 single_image 2" at bounding box center [322, 341] width 177 height 39
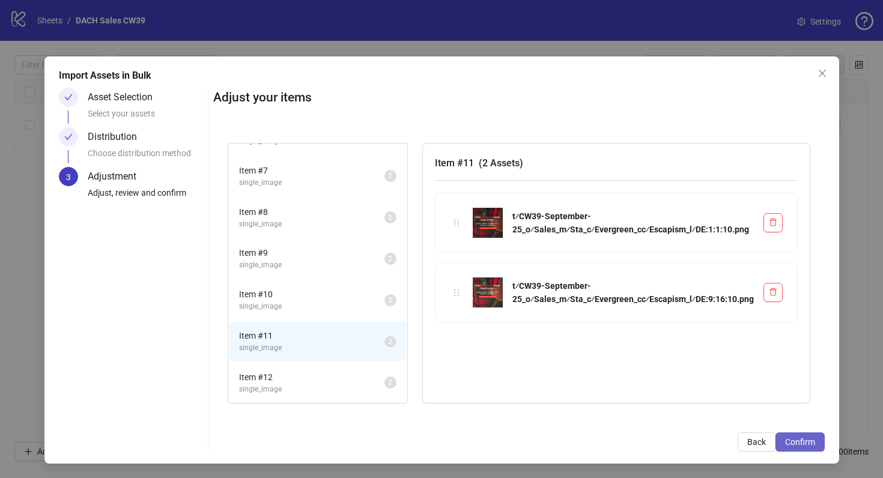
click at [815, 440] on button "Confirm" at bounding box center [799, 441] width 49 height 19
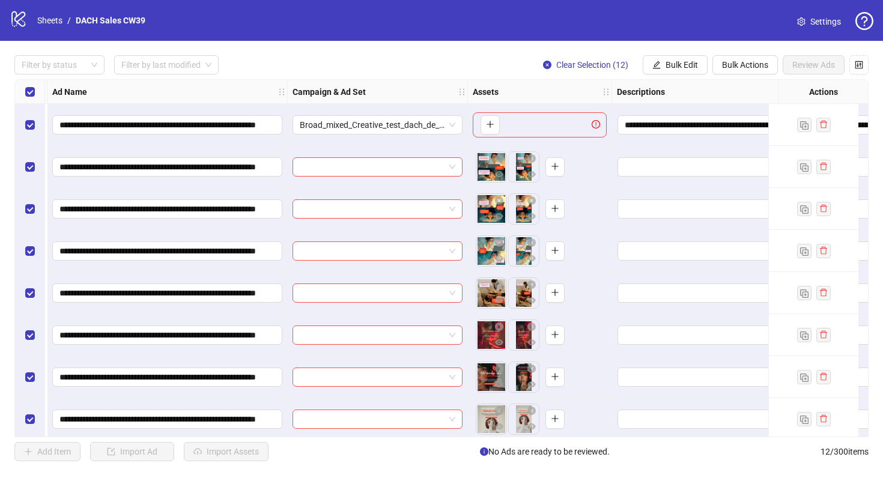
scroll to position [0, 399]
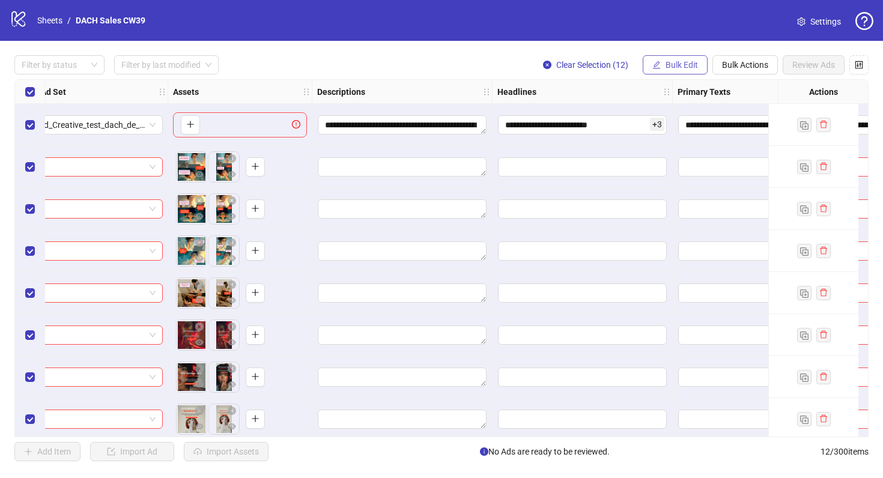
click at [684, 59] on button "Bulk Edit" at bounding box center [674, 64] width 65 height 19
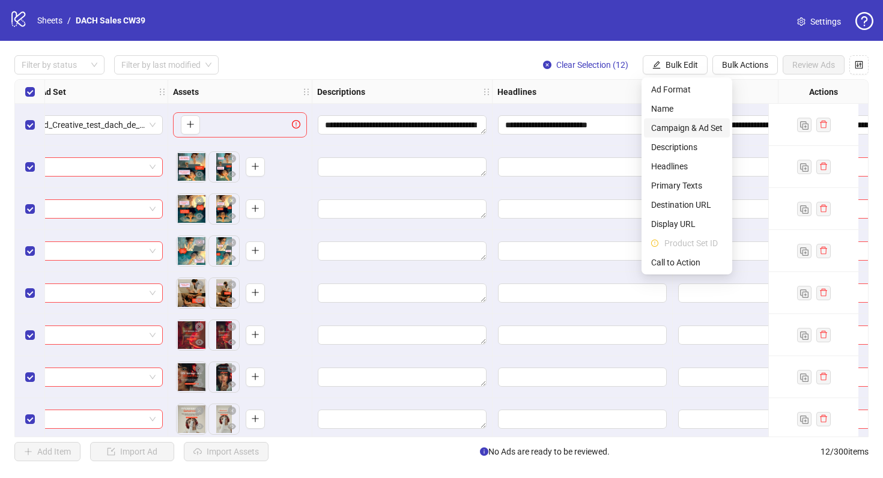
click at [688, 133] on span "Campaign & Ad Set" at bounding box center [686, 127] width 71 height 13
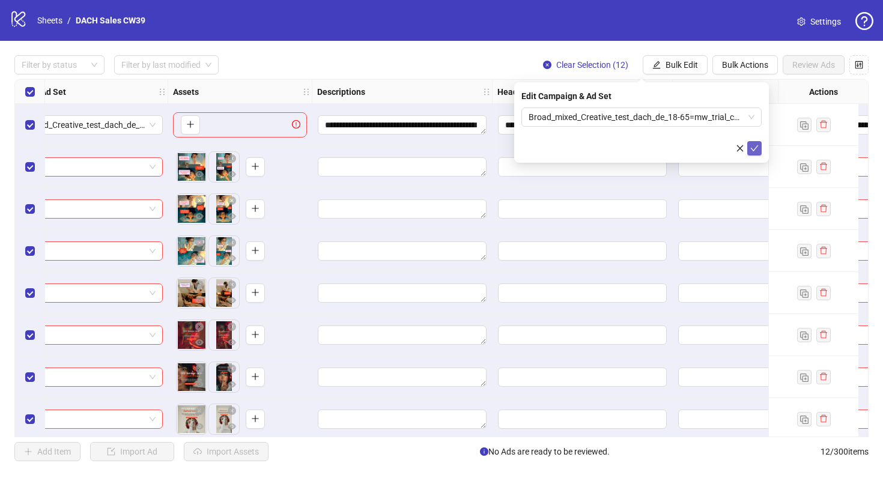
click at [750, 150] on icon "check" at bounding box center [754, 148] width 8 height 8
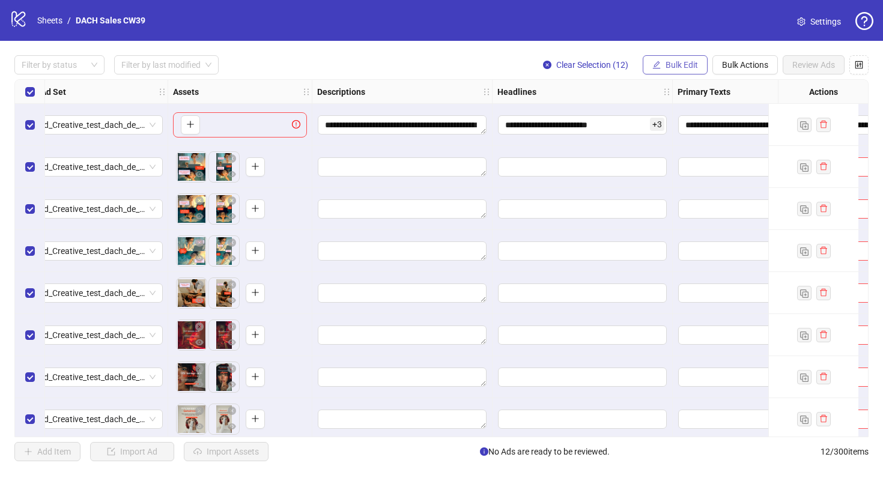
click at [676, 59] on button "Bulk Edit" at bounding box center [674, 64] width 65 height 19
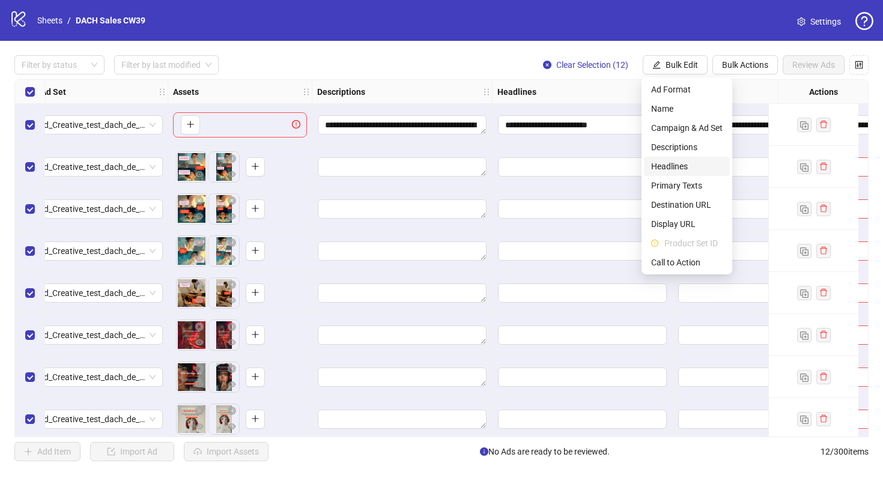
click at [672, 163] on span "Headlines" at bounding box center [686, 166] width 71 height 13
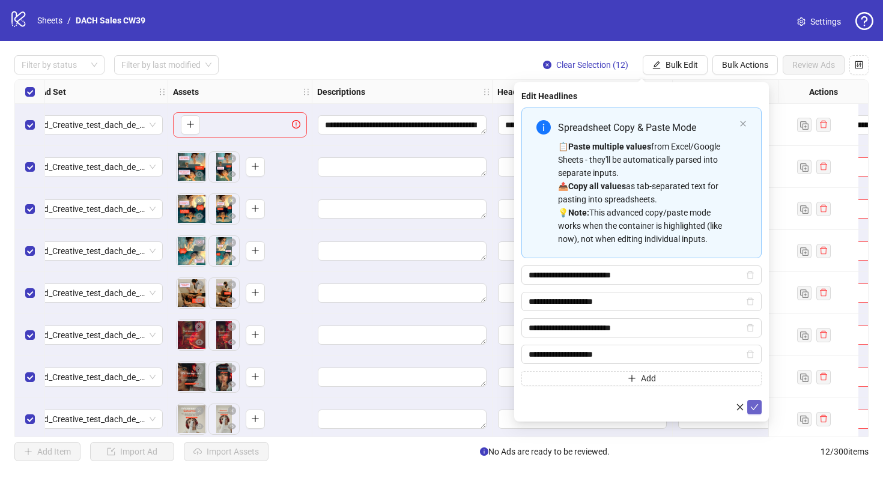
click at [757, 408] on icon "check" at bounding box center [754, 407] width 8 height 8
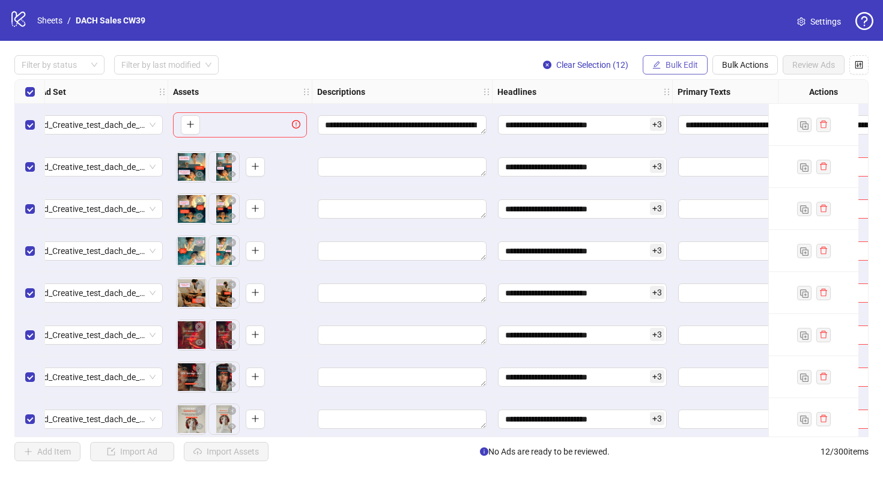
click at [670, 65] on span "Bulk Edit" at bounding box center [681, 65] width 32 height 10
click at [417, 120] on textarea "**********" at bounding box center [402, 124] width 169 height 19
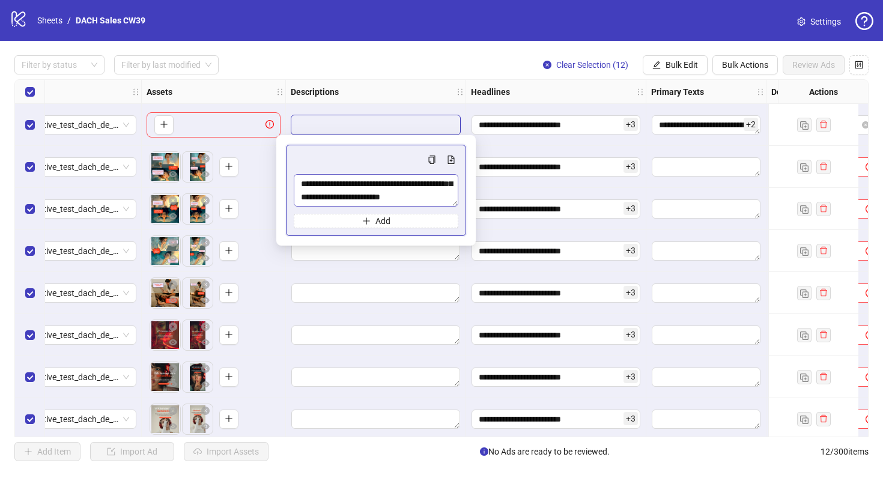
scroll to position [40, 0]
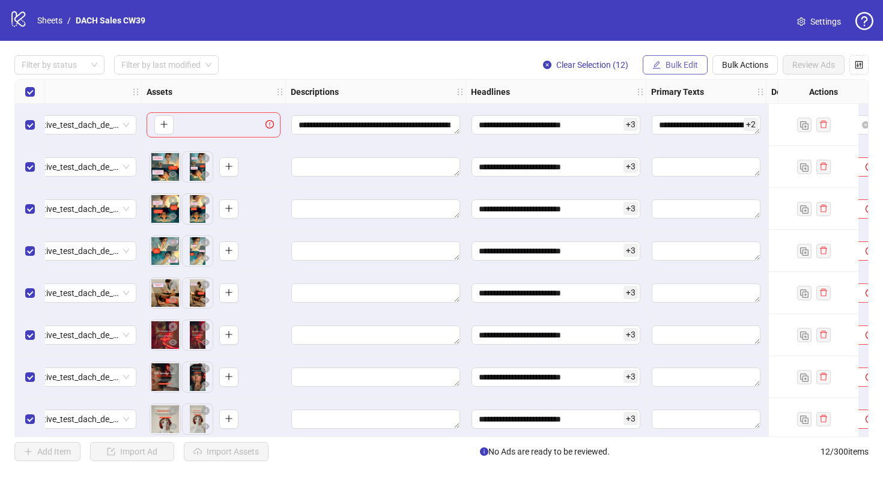
click at [674, 68] on span "Bulk Edit" at bounding box center [681, 65] width 32 height 10
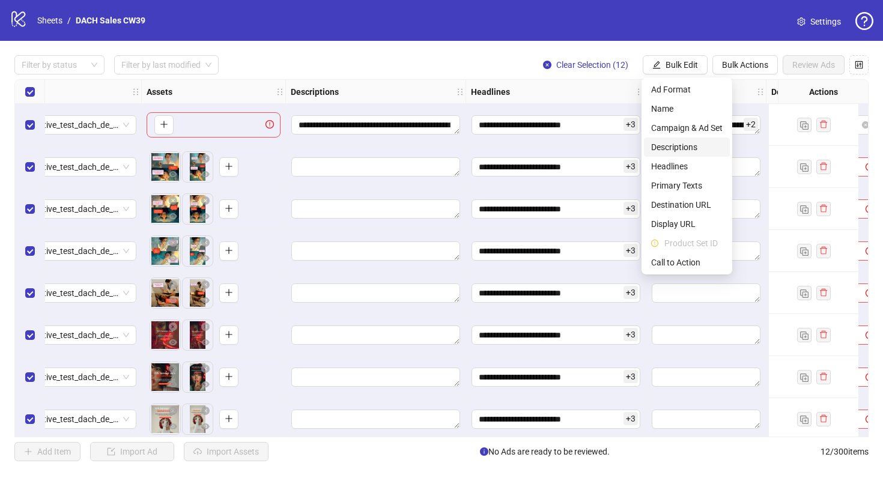
click at [686, 151] on span "Descriptions" at bounding box center [686, 147] width 71 height 13
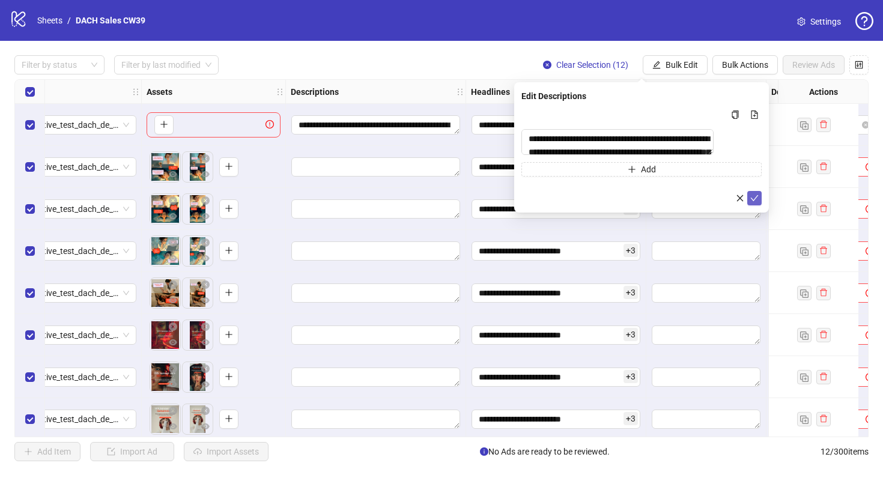
click at [757, 202] on icon "check" at bounding box center [754, 198] width 8 height 8
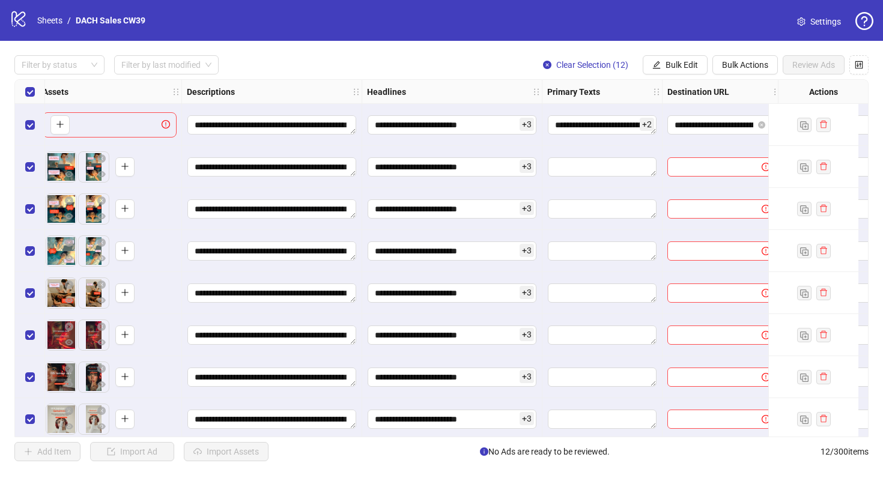
scroll to position [0, 631]
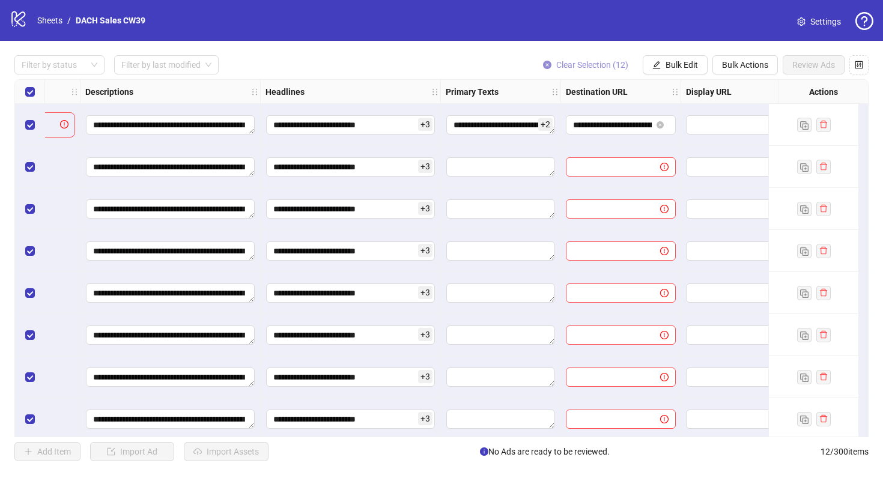
click at [614, 63] on span "Clear Selection (12)" at bounding box center [592, 65] width 72 height 10
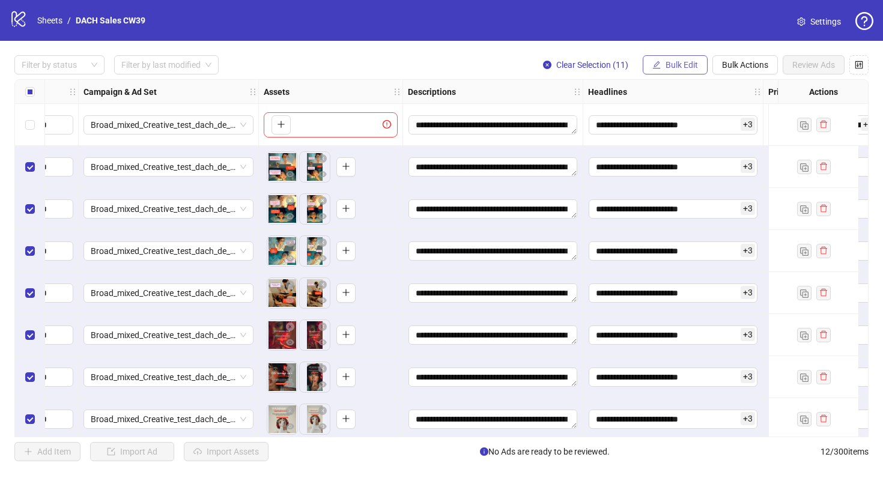
scroll to position [0, 373]
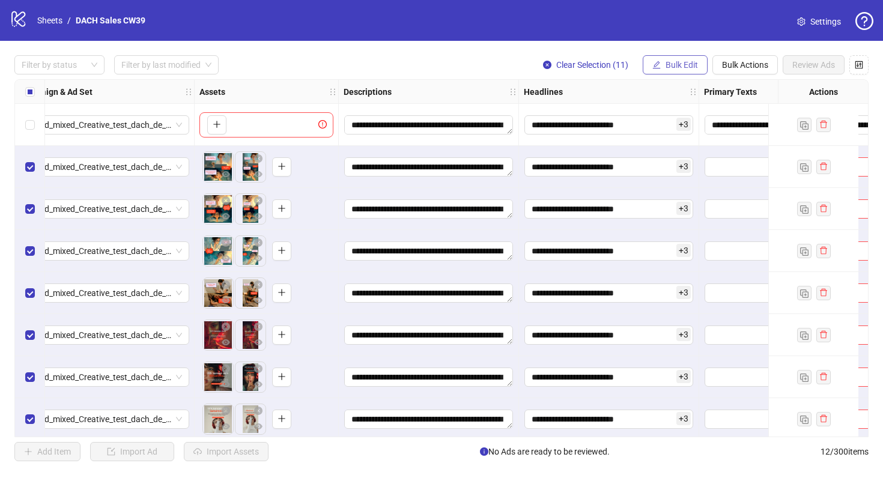
click at [682, 67] on span "Bulk Edit" at bounding box center [681, 65] width 32 height 10
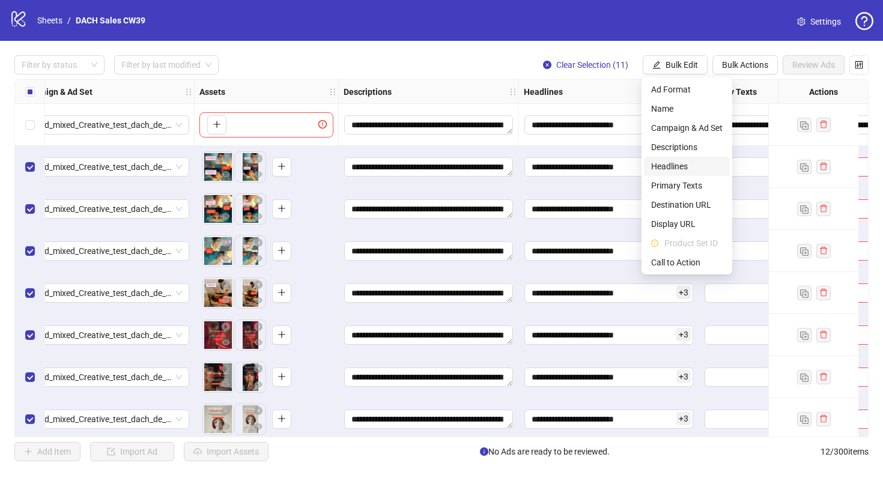
click at [673, 168] on span "Headlines" at bounding box center [686, 166] width 71 height 13
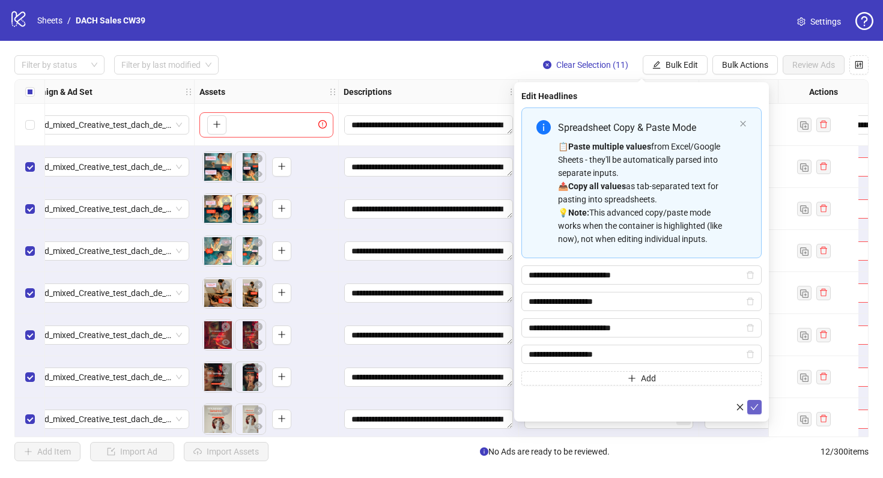
click at [756, 410] on icon "check" at bounding box center [754, 407] width 8 height 8
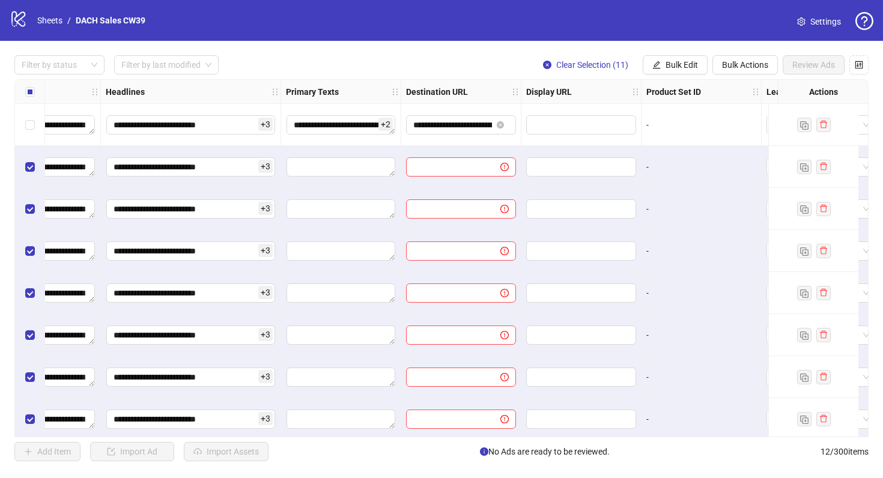
scroll to position [0, 792]
click at [667, 70] on button "Bulk Edit" at bounding box center [674, 64] width 65 height 19
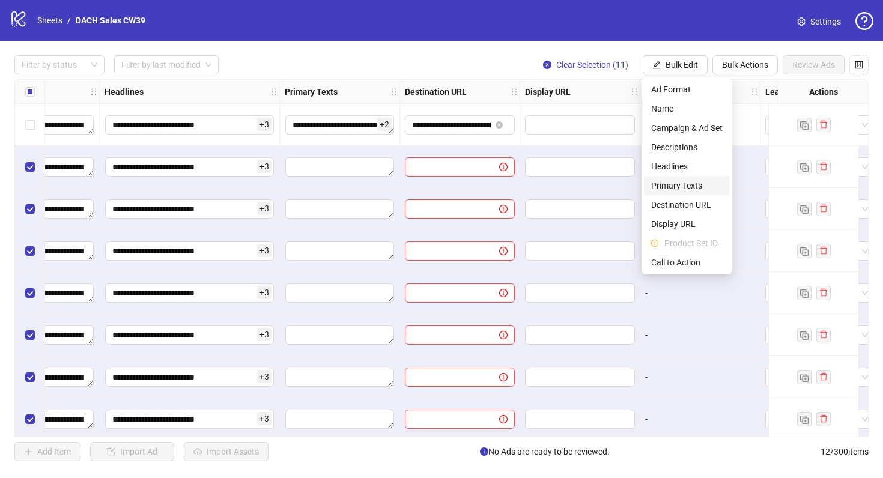
click at [682, 184] on span "Primary Texts" at bounding box center [686, 185] width 71 height 13
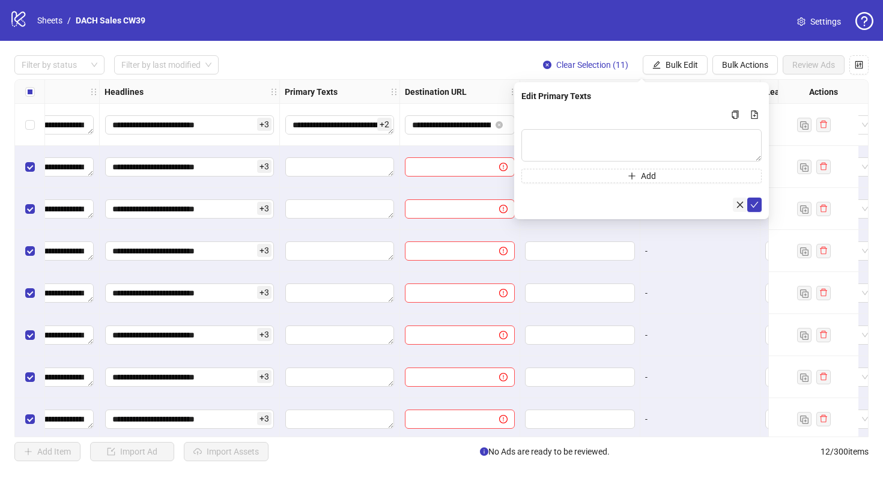
click at [740, 204] on icon "close" at bounding box center [740, 205] width 8 height 8
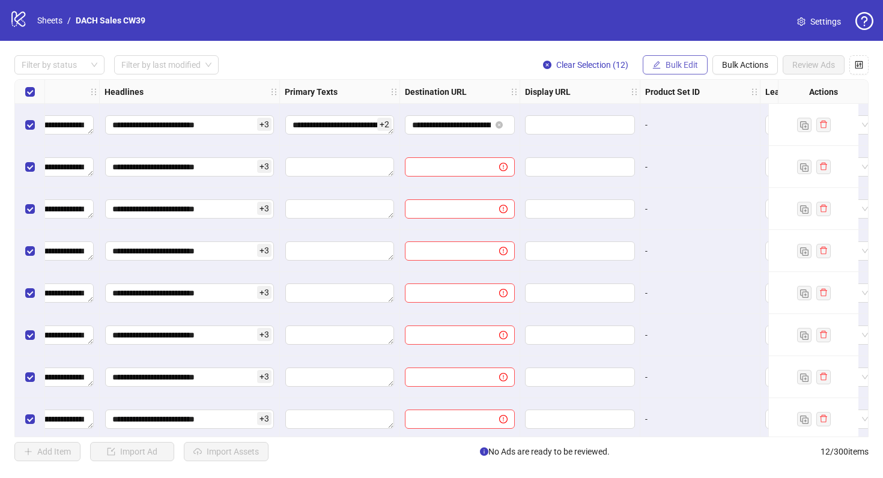
click at [688, 64] on span "Bulk Edit" at bounding box center [681, 65] width 32 height 10
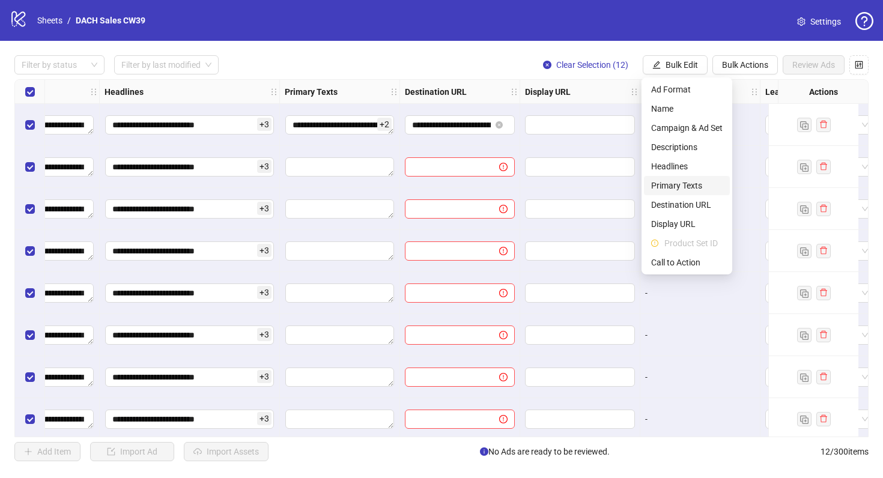
click at [694, 185] on span "Primary Texts" at bounding box center [686, 185] width 71 height 13
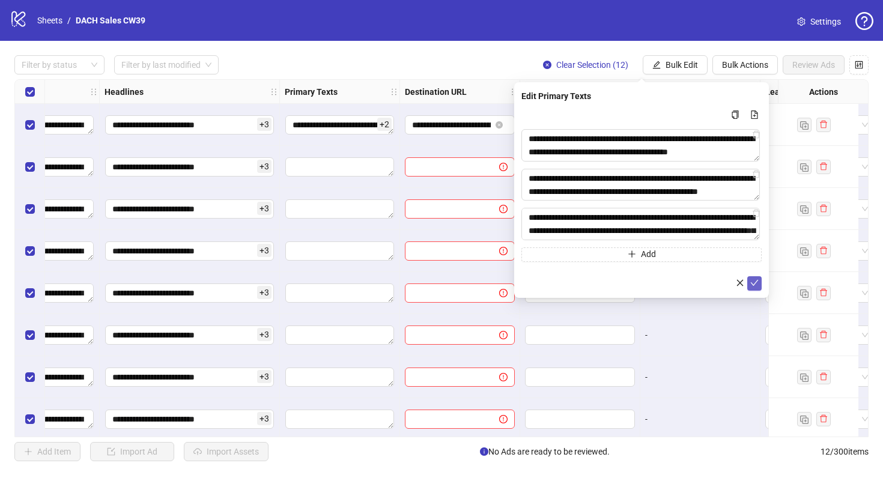
click at [755, 284] on icon "check" at bounding box center [754, 283] width 8 height 8
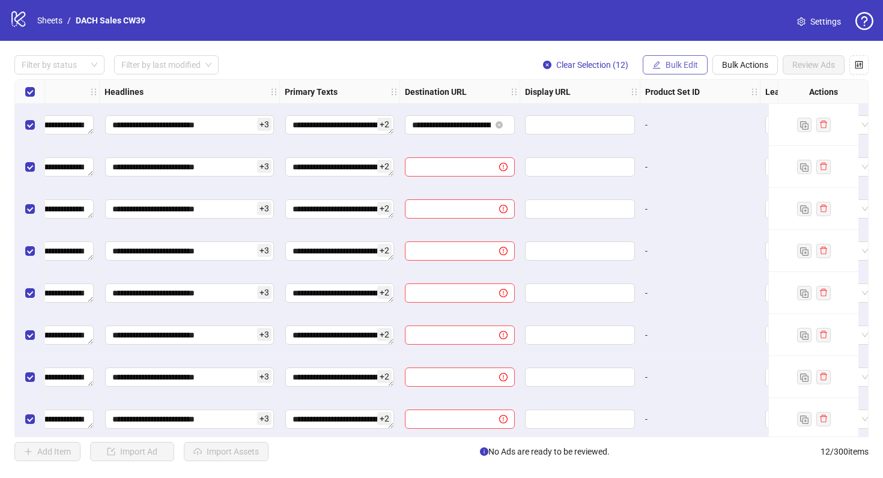
click at [689, 70] on button "Bulk Edit" at bounding box center [674, 64] width 65 height 19
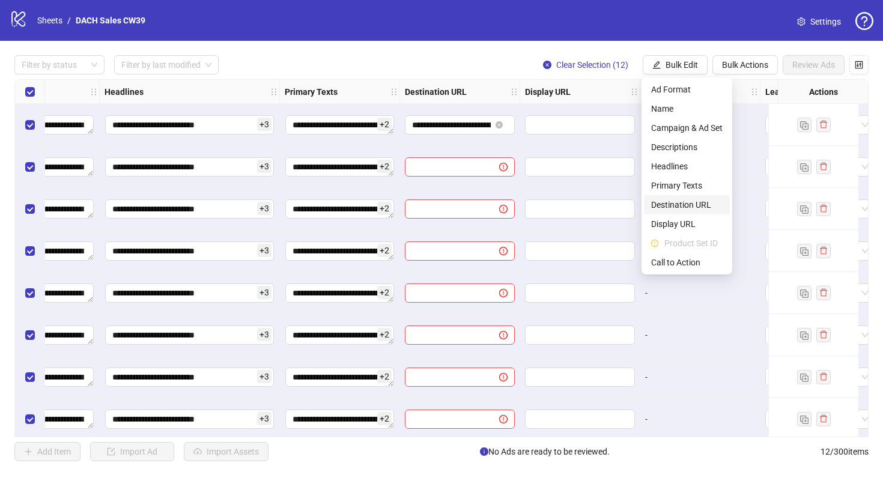
click at [658, 201] on span "Destination URL" at bounding box center [686, 204] width 71 height 13
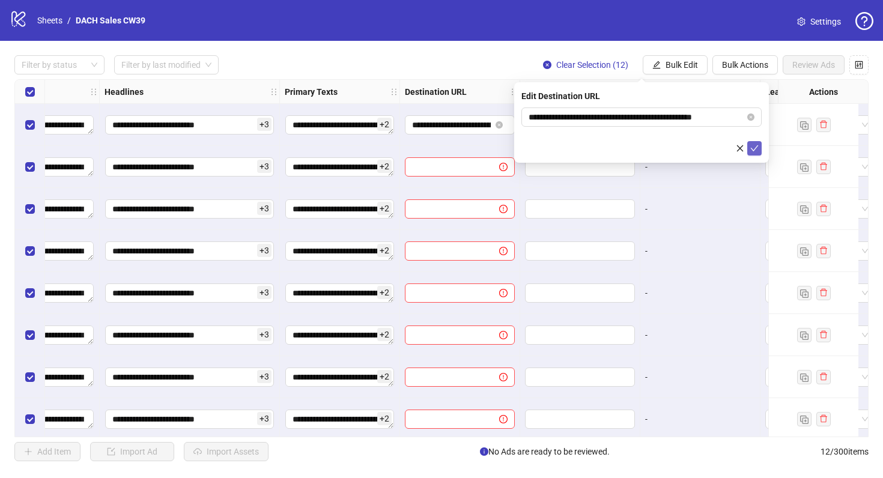
click at [753, 147] on icon "check" at bounding box center [754, 148] width 8 height 8
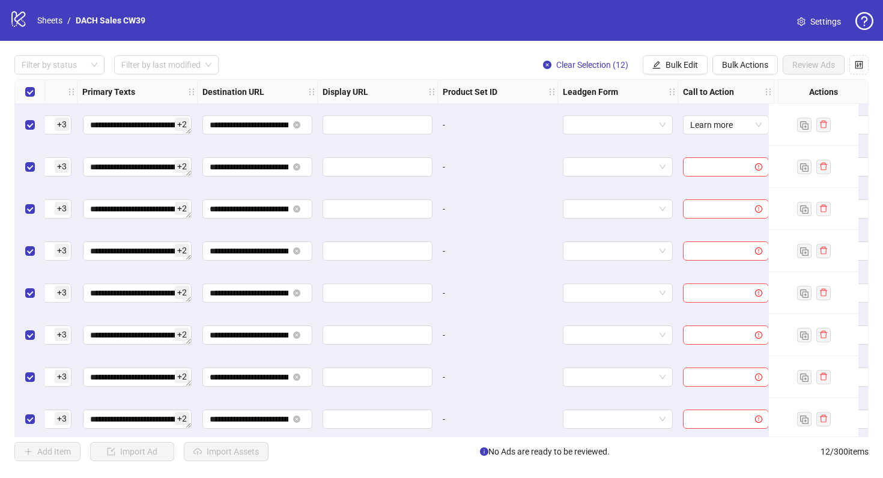
scroll to position [0, 1120]
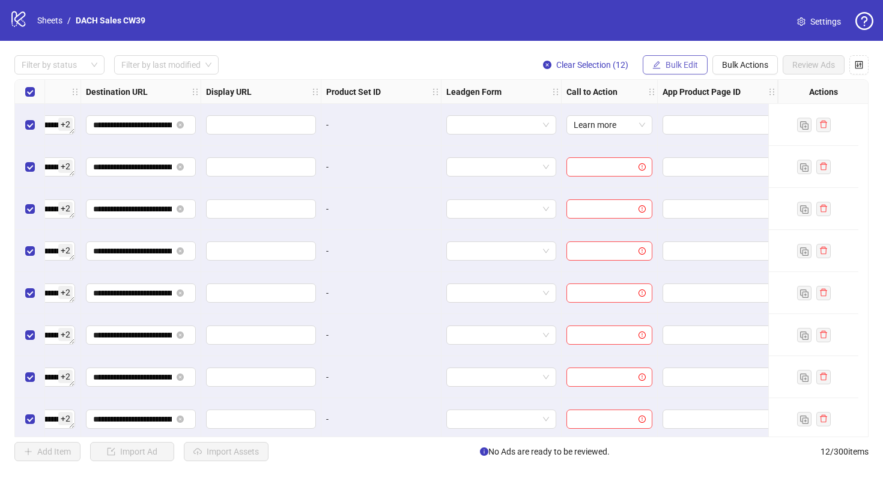
click at [686, 65] on span "Bulk Edit" at bounding box center [681, 65] width 32 height 10
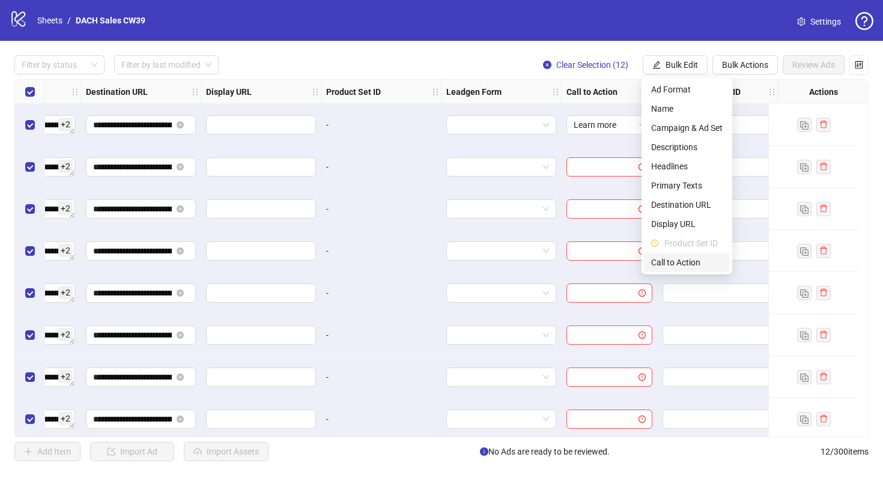
click at [690, 259] on span "Call to Action" at bounding box center [686, 262] width 71 height 13
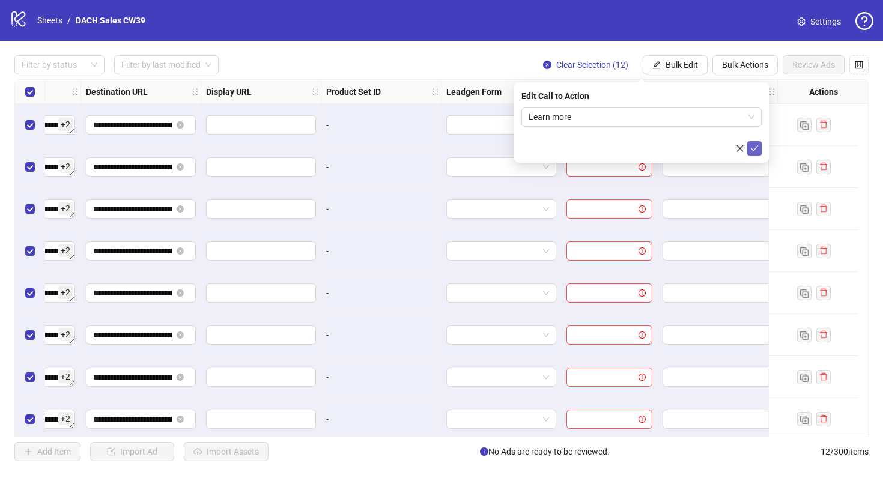
click at [753, 149] on icon "check" at bounding box center [754, 148] width 8 height 8
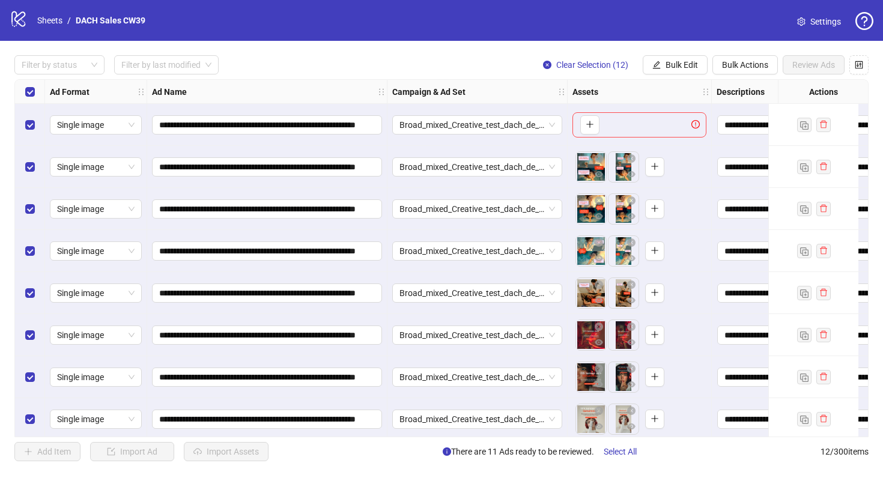
scroll to position [177, 0]
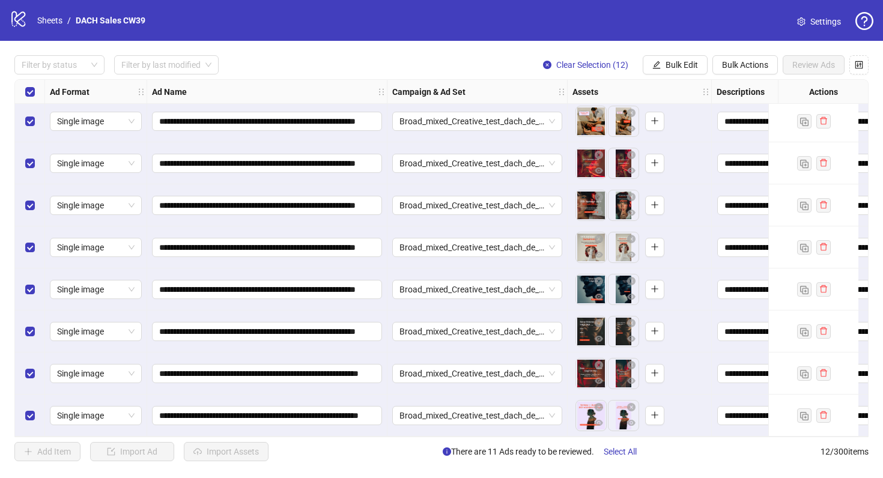
click at [835, 29] on link "Settings" at bounding box center [818, 21] width 63 height 19
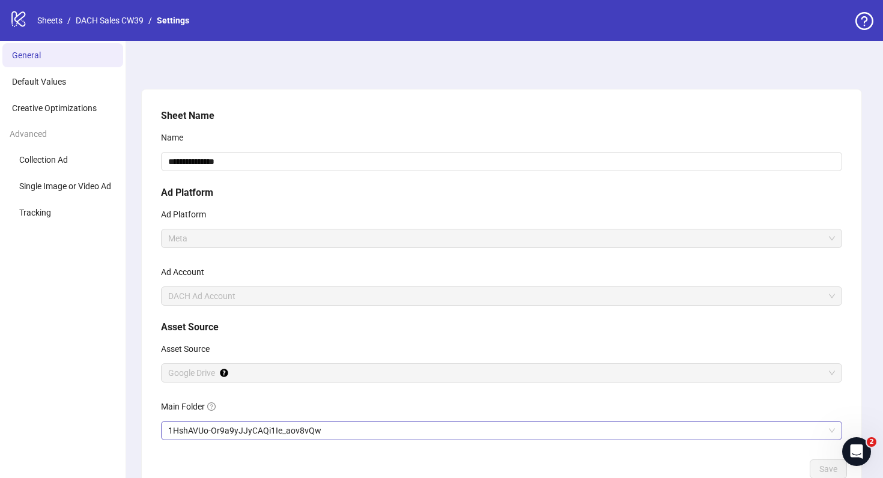
click at [411, 426] on span "1HshAVUo-Or9a9yJJyCAQi1Ie_aov8vQw" at bounding box center [501, 431] width 667 height 18
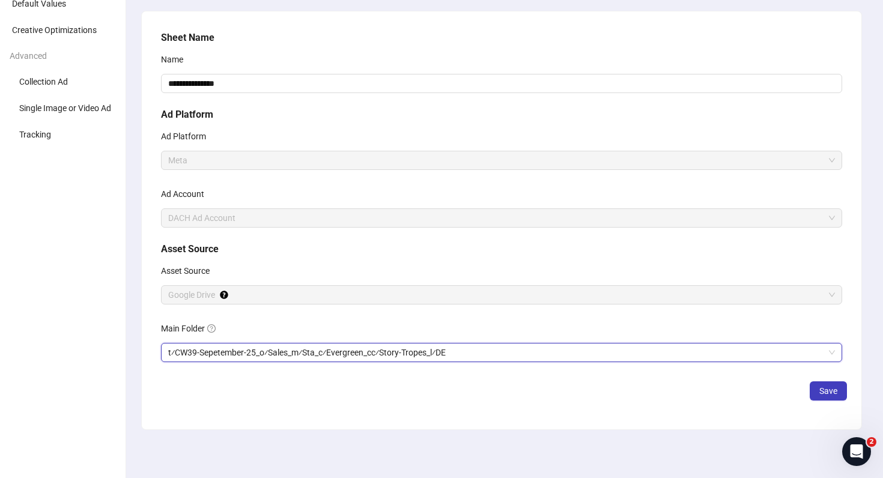
scroll to position [78, 0]
click at [845, 387] on button "Save" at bounding box center [827, 390] width 37 height 19
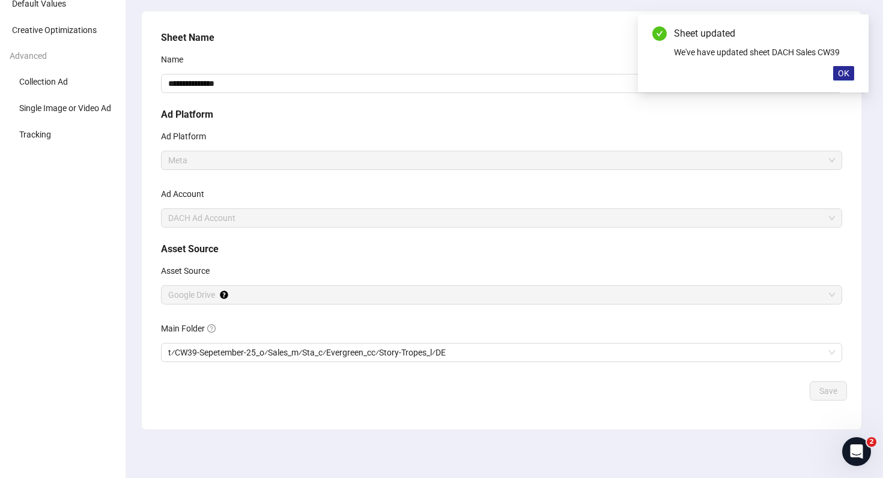
click at [844, 73] on span "OK" at bounding box center [843, 73] width 11 height 10
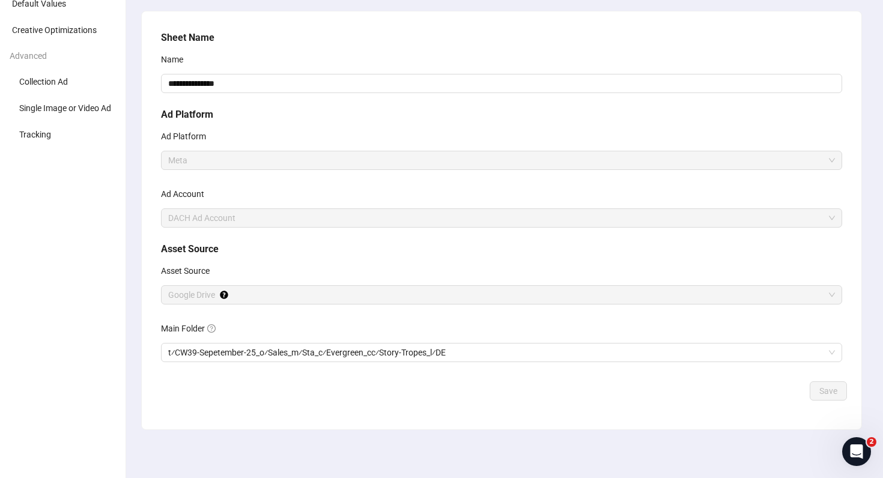
scroll to position [0, 0]
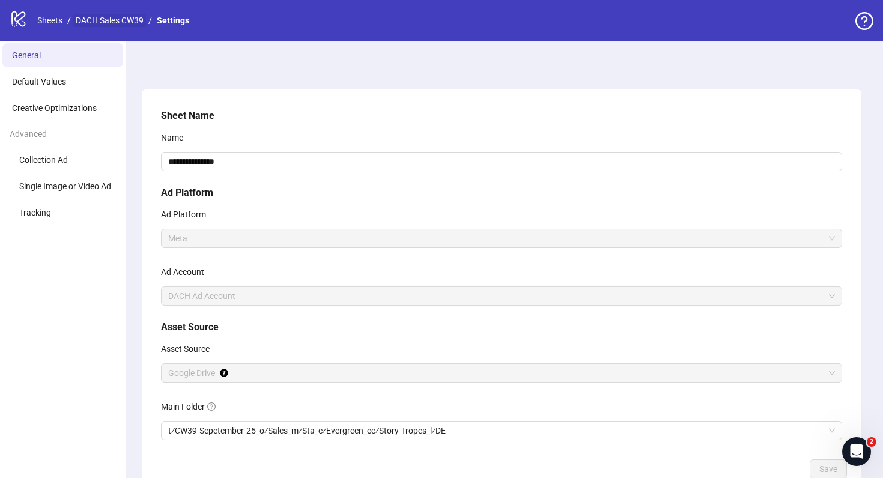
click at [125, 22] on link "DACH Sales CW39" at bounding box center [109, 20] width 73 height 13
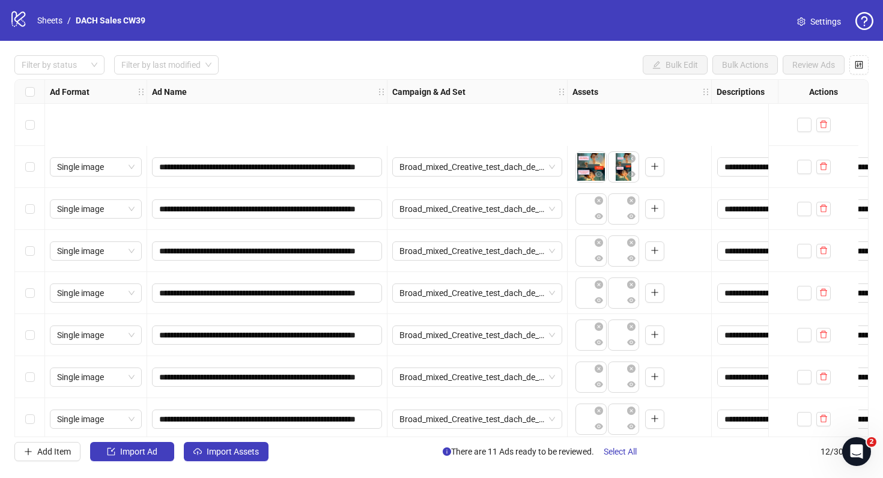
scroll to position [177, 0]
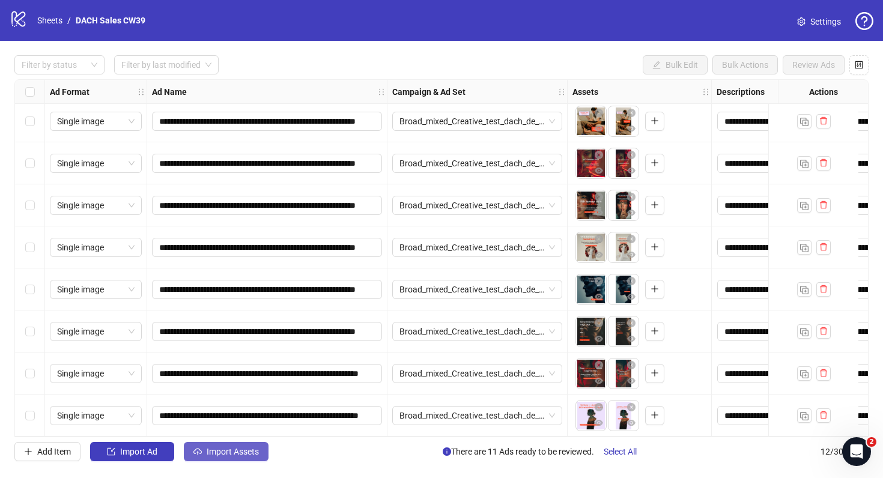
click at [244, 452] on span "Import Assets" at bounding box center [233, 452] width 52 height 10
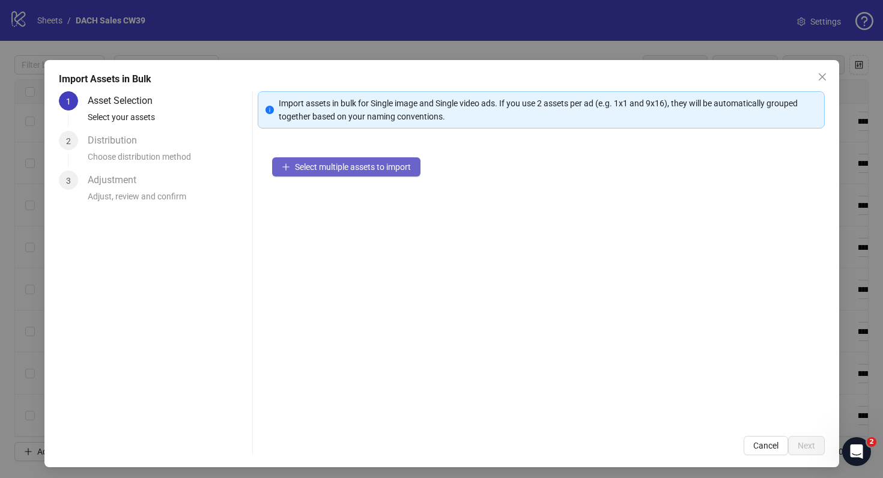
click at [378, 169] on span "Select multiple assets to import" at bounding box center [353, 167] width 116 height 10
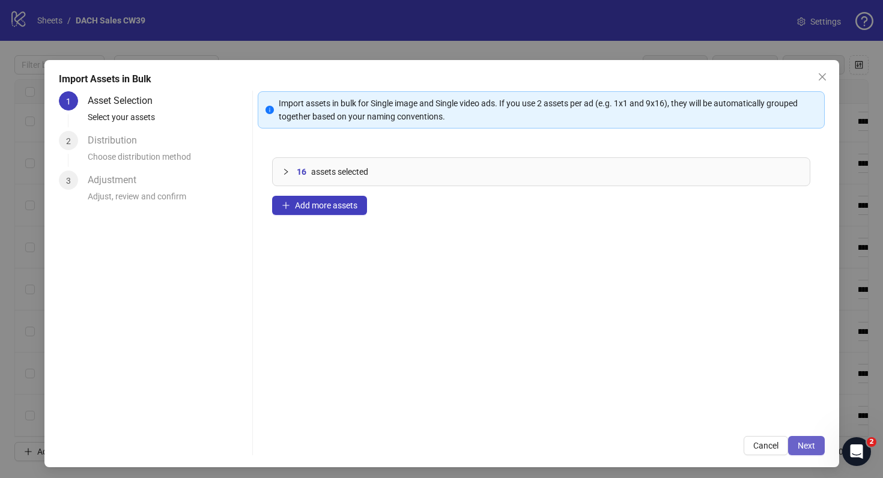
click at [805, 451] on button "Next" at bounding box center [806, 445] width 37 height 19
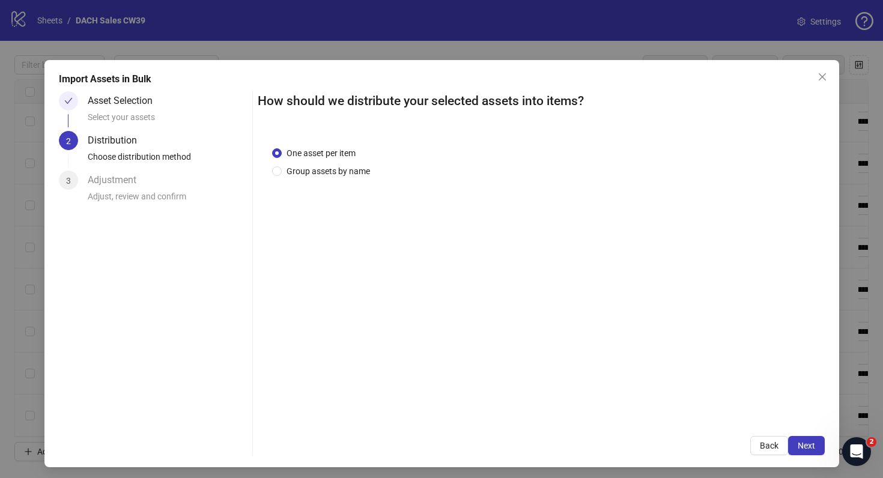
click at [346, 163] on div "One asset per item Group assets by name" at bounding box center [323, 162] width 103 height 31
click at [347, 180] on div "One asset per item Group assets by name" at bounding box center [541, 277] width 567 height 290
click at [347, 172] on span "Group assets by name" at bounding box center [328, 171] width 93 height 13
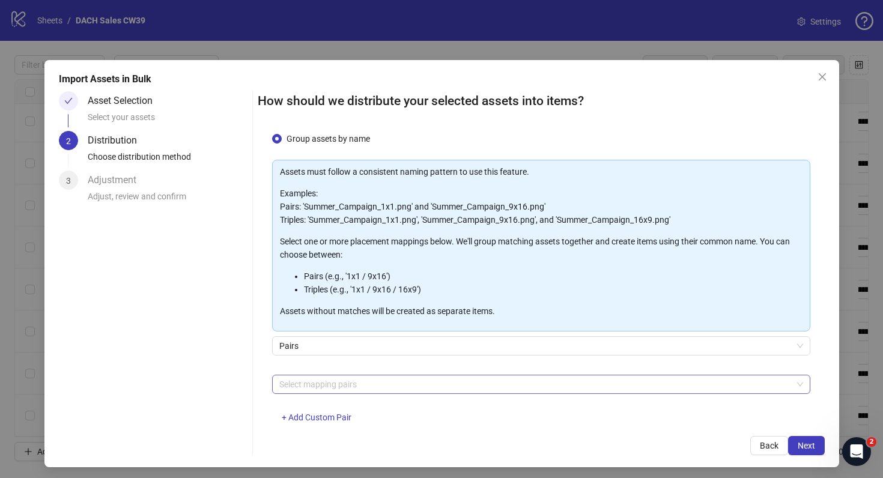
scroll to position [35, 0]
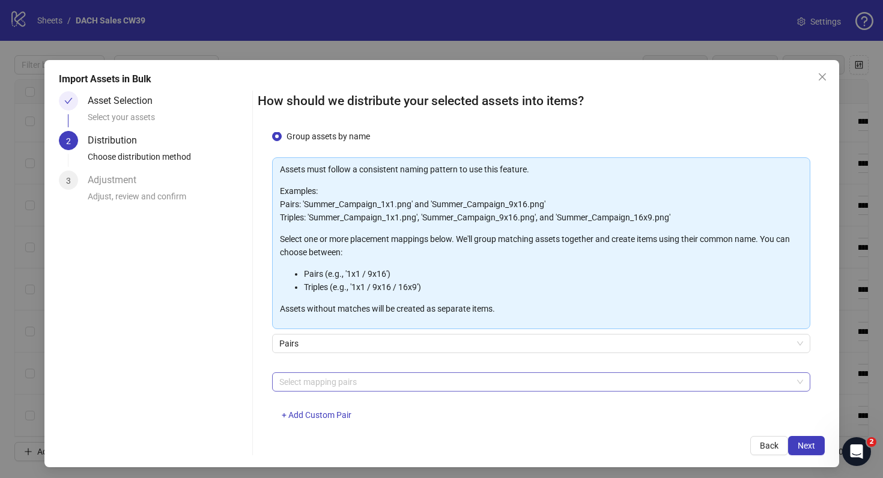
click at [350, 384] on div at bounding box center [534, 381] width 521 height 17
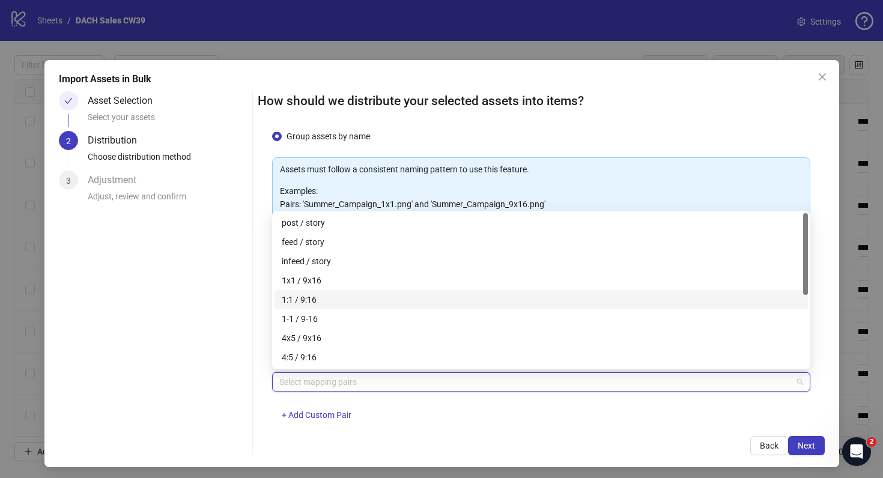
click at [355, 296] on div "1:1 / 9:16" at bounding box center [541, 299] width 519 height 13
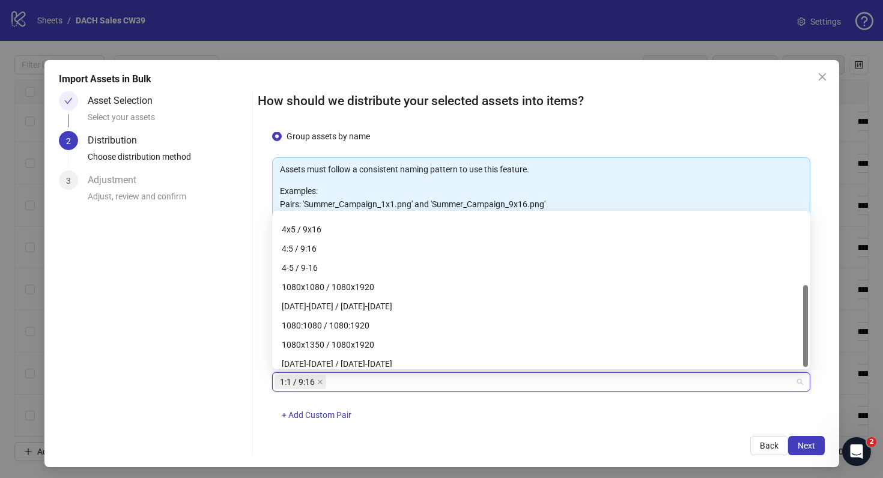
scroll to position [135, 0]
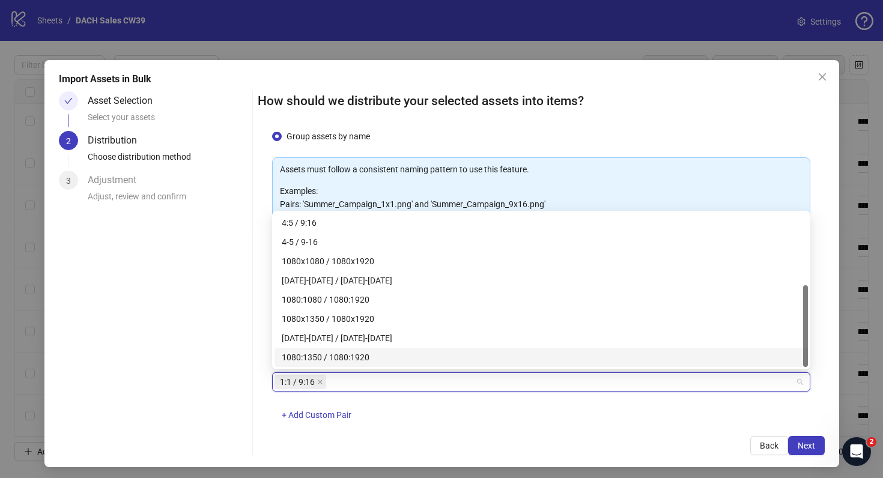
click at [509, 438] on div "Back Next" at bounding box center [541, 445] width 567 height 19
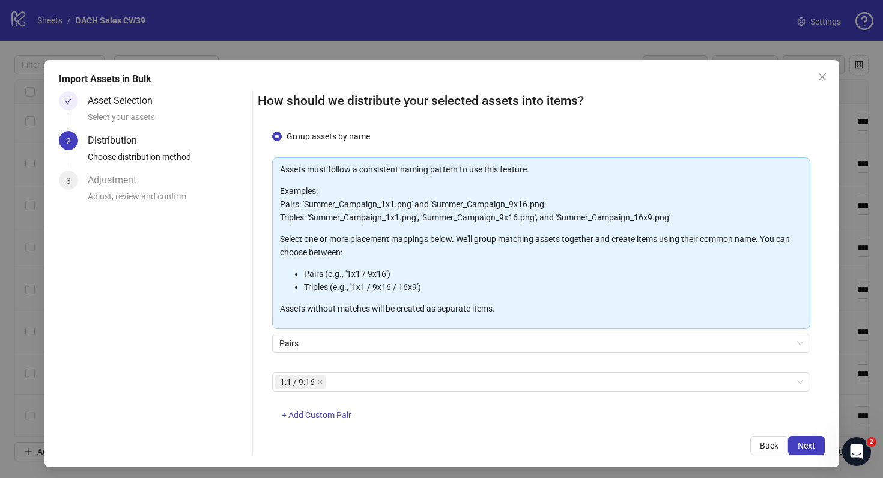
scroll to position [4, 0]
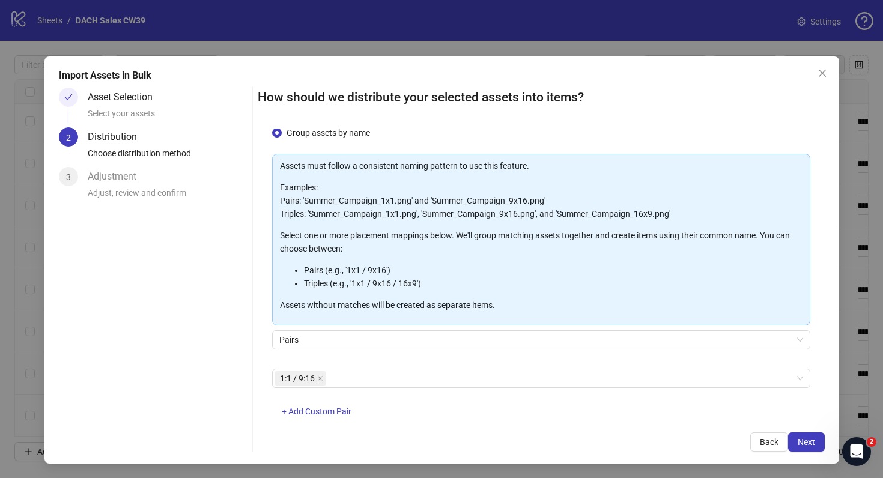
click at [799, 452] on div "Import Assets in Bulk Asset Selection Select your assets 2 Distribution Choose …" at bounding box center [441, 259] width 794 height 407
click at [799, 444] on span "Next" at bounding box center [805, 442] width 17 height 10
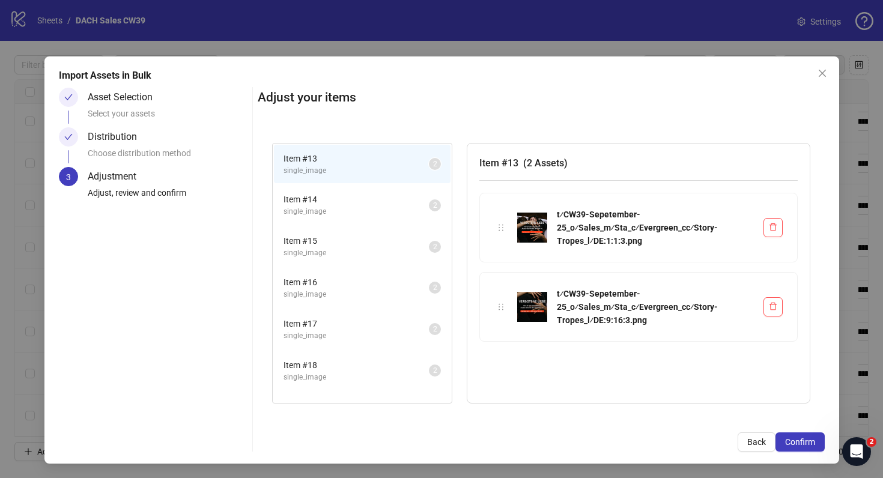
click at [799, 444] on span "Confirm" at bounding box center [800, 442] width 30 height 10
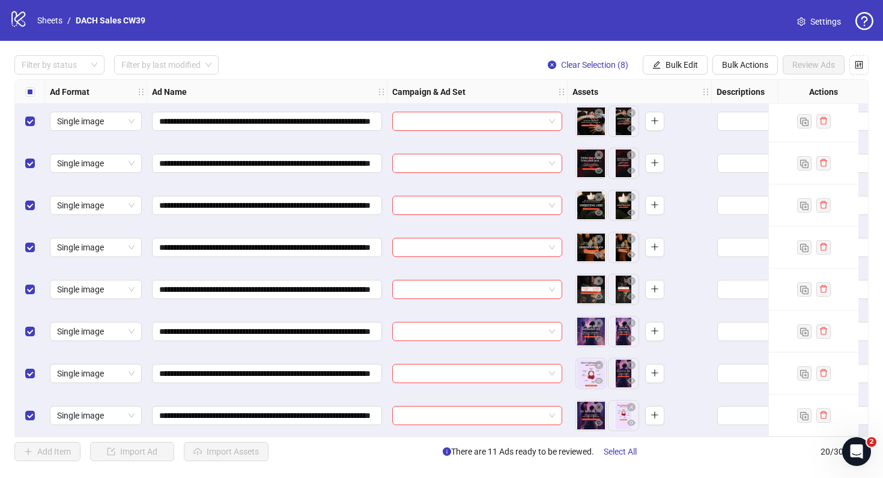
scroll to position [513, 0]
click at [697, 60] on button "Bulk Edit" at bounding box center [674, 64] width 65 height 19
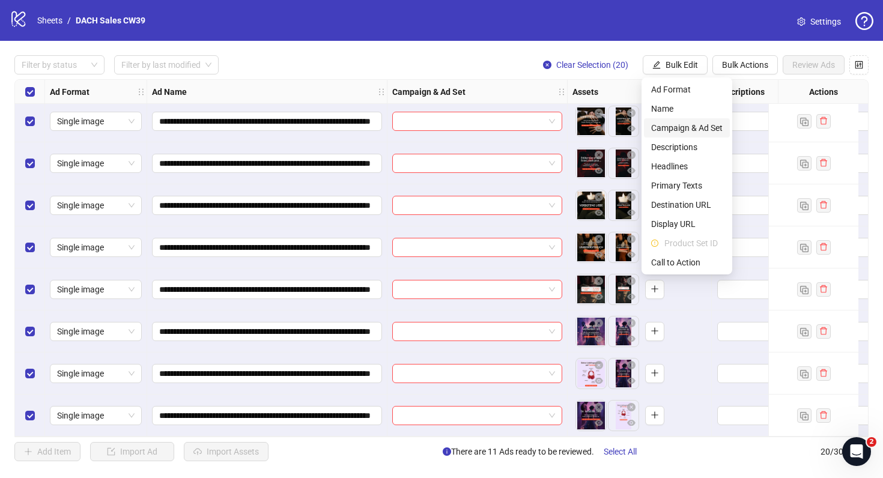
click at [689, 129] on span "Campaign & Ad Set" at bounding box center [686, 127] width 71 height 13
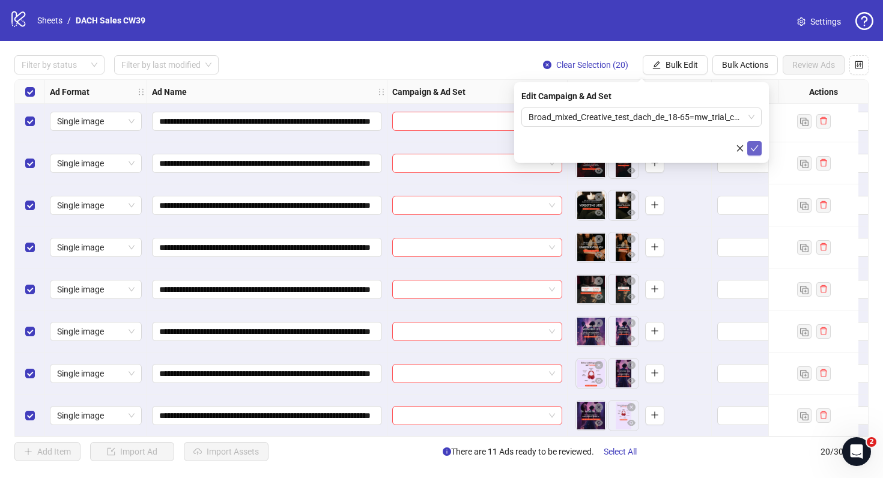
click at [759, 151] on button "submit" at bounding box center [754, 148] width 14 height 14
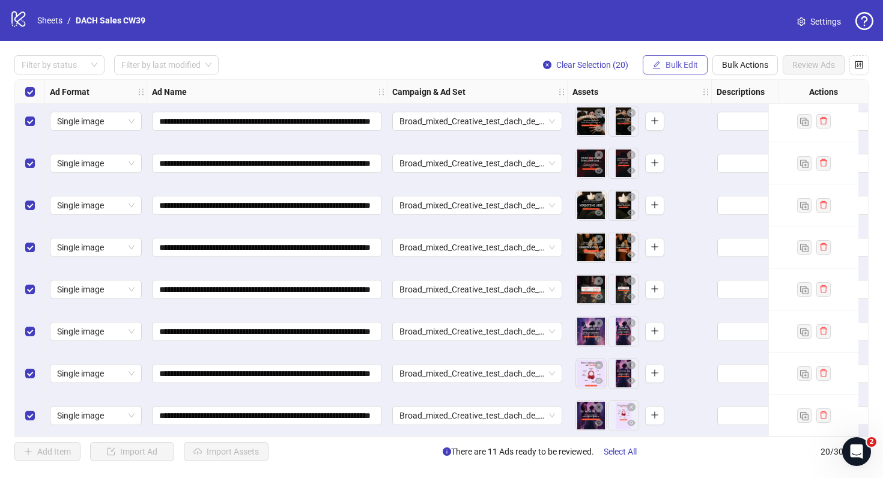
click at [678, 62] on span "Bulk Edit" at bounding box center [681, 65] width 32 height 10
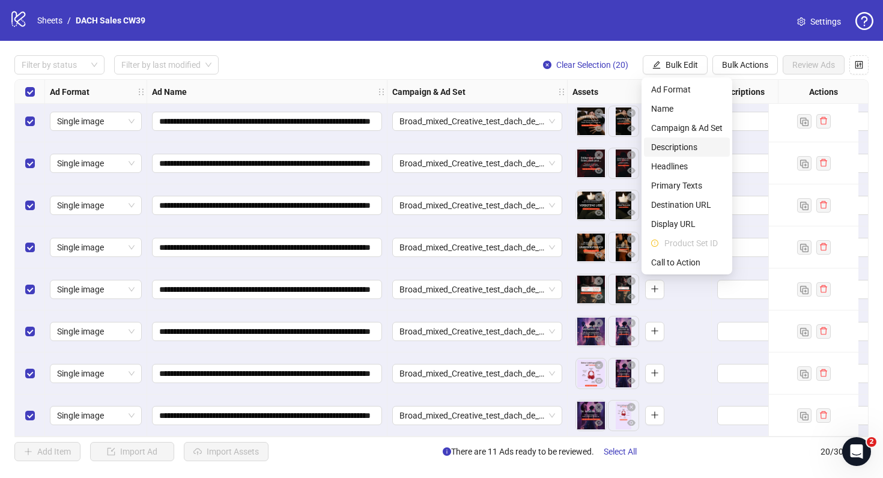
click at [686, 151] on span "Descriptions" at bounding box center [686, 147] width 71 height 13
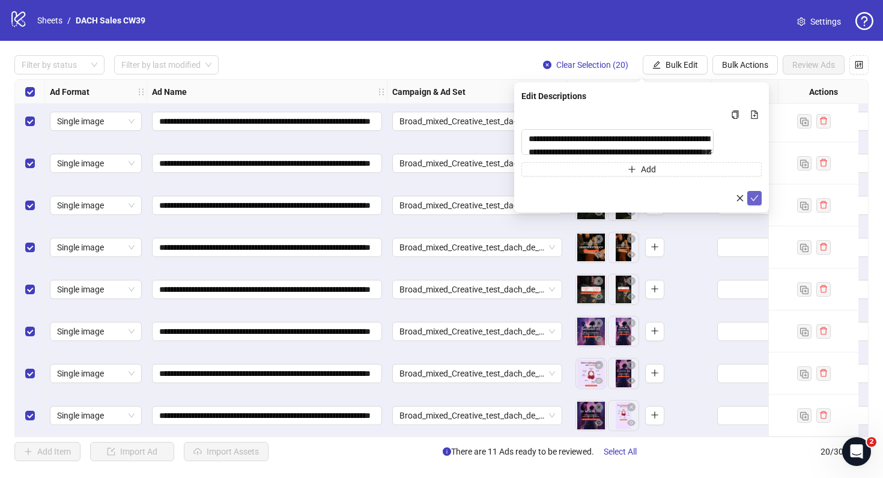
click at [761, 205] on button "submit" at bounding box center [754, 198] width 14 height 14
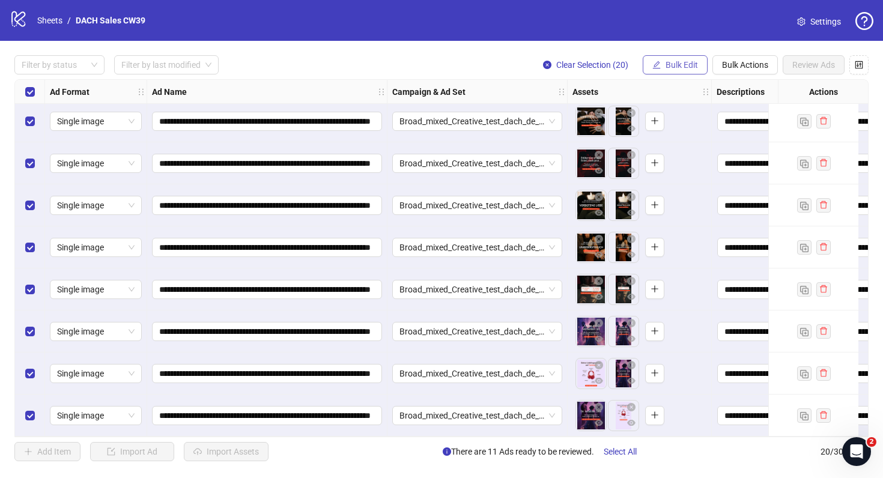
click at [688, 62] on span "Bulk Edit" at bounding box center [681, 65] width 32 height 10
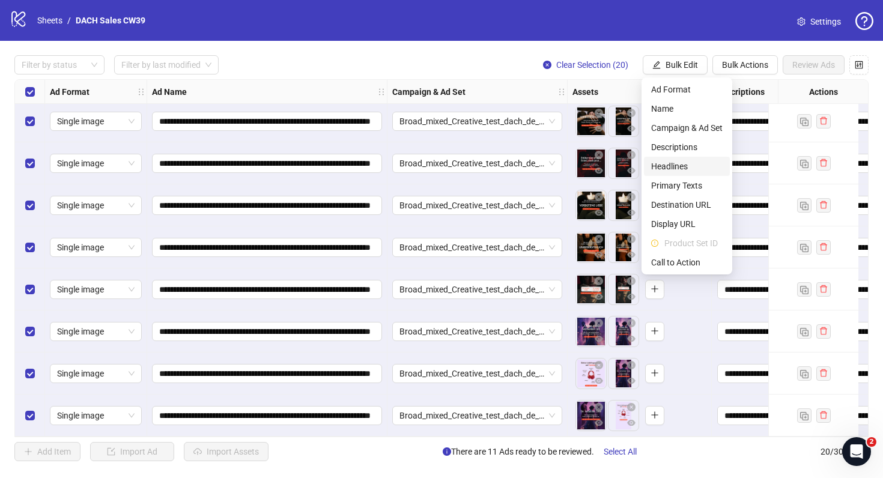
click at [676, 164] on span "Headlines" at bounding box center [686, 166] width 71 height 13
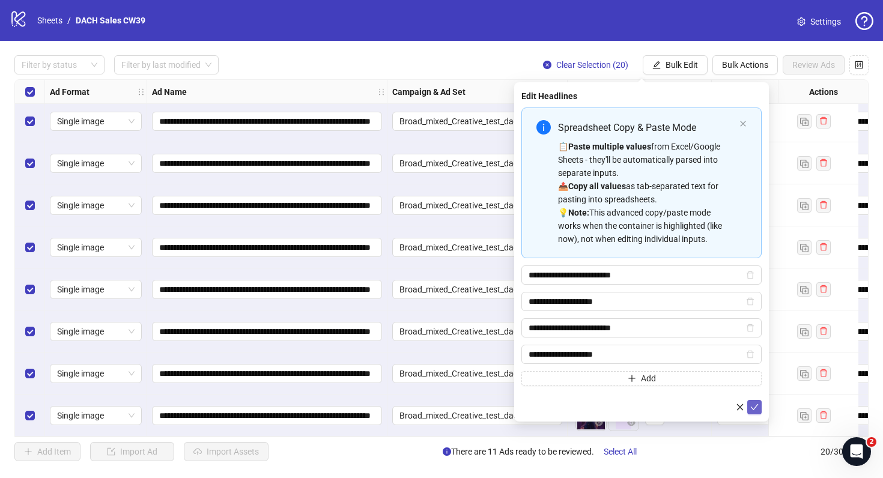
click at [756, 411] on icon "check" at bounding box center [754, 407] width 8 height 8
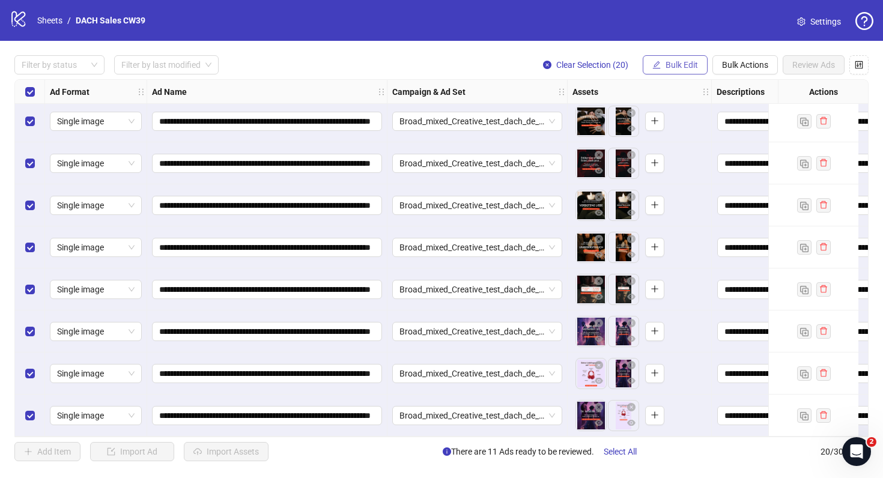
click at [665, 60] on span "Bulk Edit" at bounding box center [681, 65] width 32 height 10
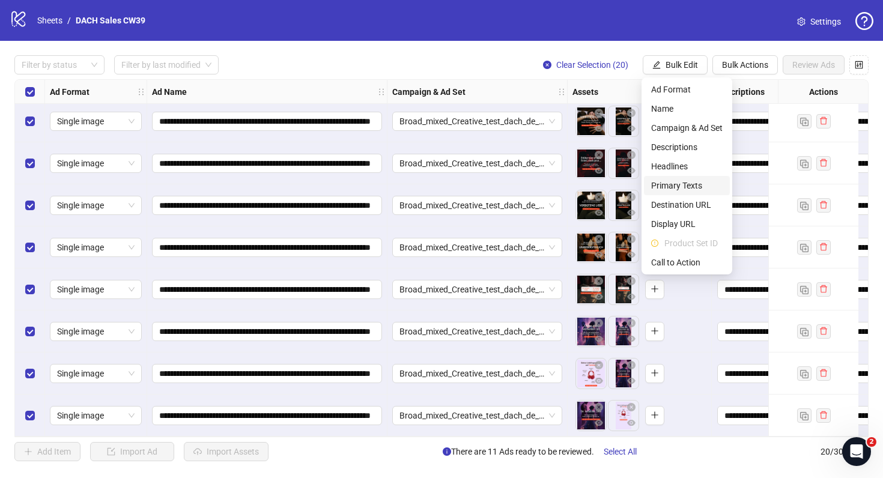
click at [674, 188] on span "Primary Texts" at bounding box center [686, 185] width 71 height 13
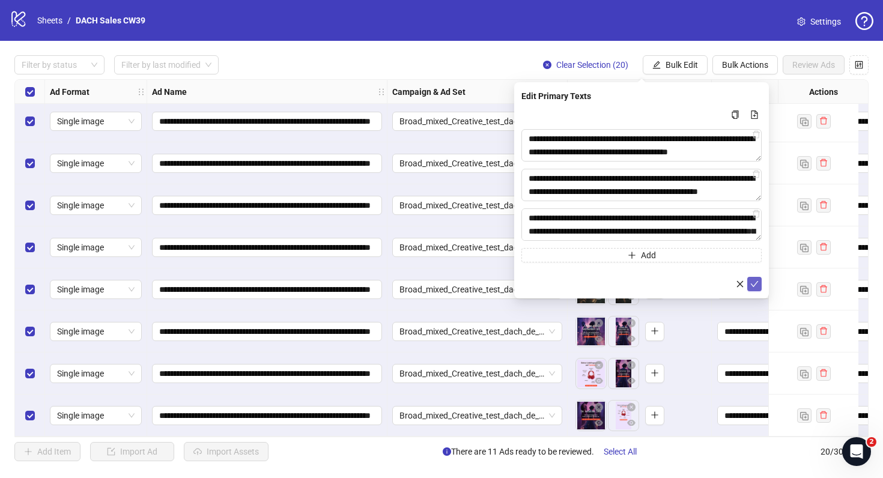
click at [757, 282] on icon "check" at bounding box center [754, 284] width 8 height 8
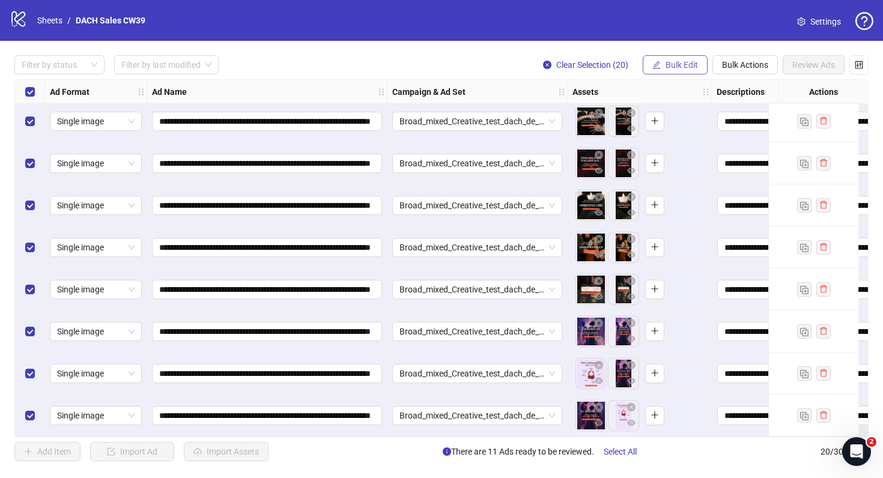
click at [688, 58] on button "Bulk Edit" at bounding box center [674, 64] width 65 height 19
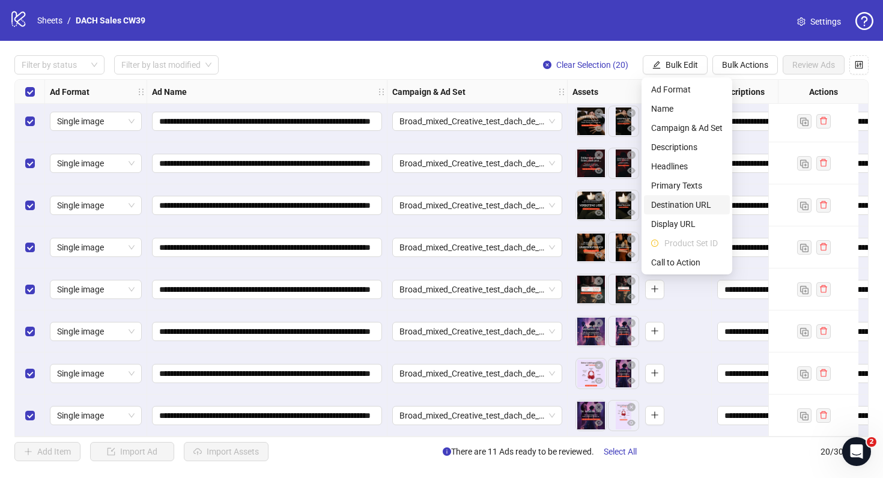
click at [688, 210] on span "Destination URL" at bounding box center [686, 204] width 71 height 13
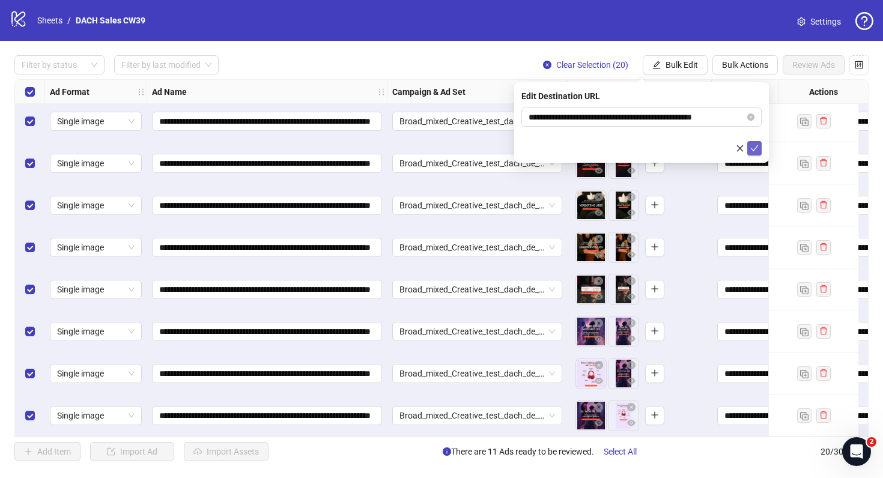
click at [757, 148] on icon "check" at bounding box center [754, 148] width 8 height 8
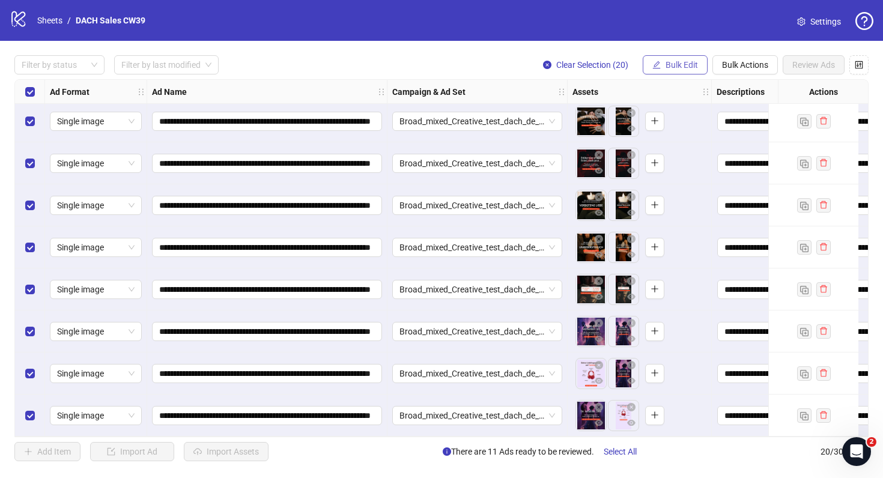
click at [682, 66] on span "Bulk Edit" at bounding box center [681, 65] width 32 height 10
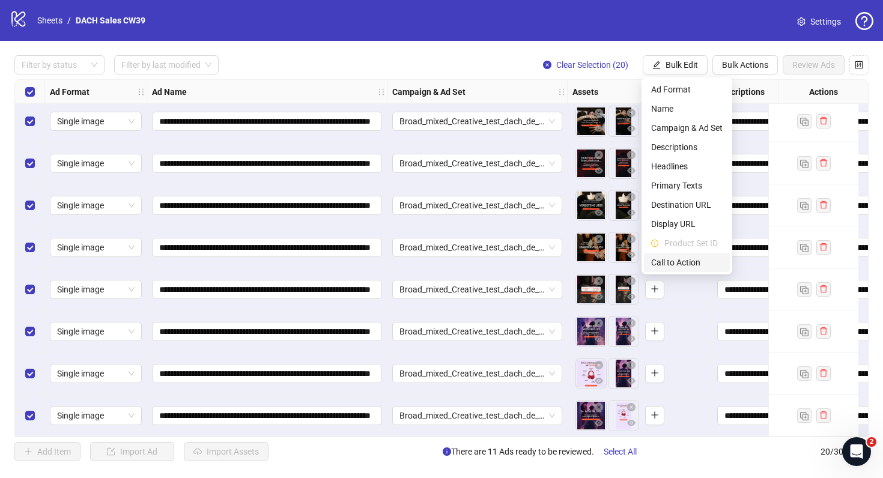
click at [677, 262] on span "Call to Action" at bounding box center [686, 262] width 71 height 13
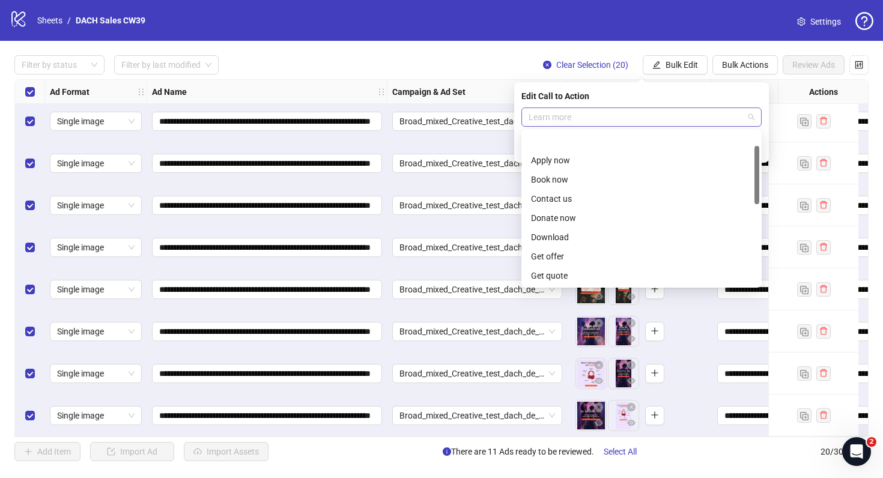
click at [633, 115] on span "Learn more" at bounding box center [641, 117] width 226 height 18
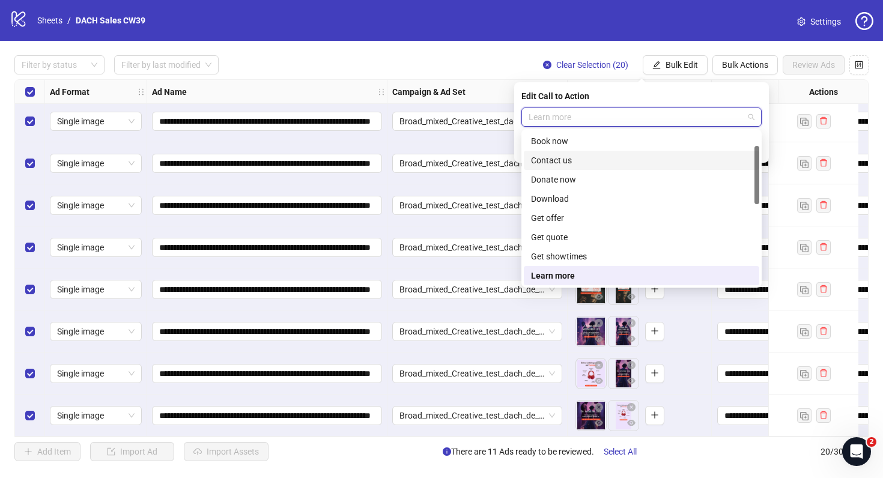
click at [665, 97] on div "Edit Call to Action" at bounding box center [641, 95] width 240 height 13
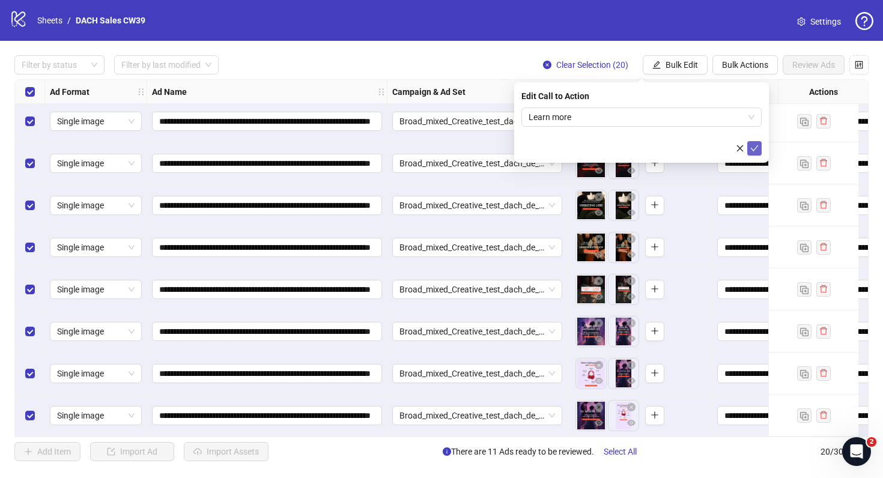
click at [759, 148] on button "submit" at bounding box center [754, 148] width 14 height 14
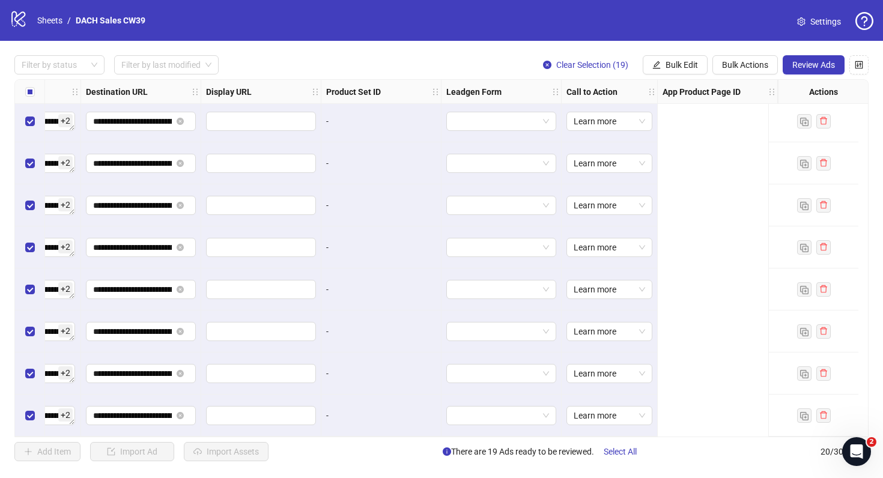
scroll to position [513, 0]
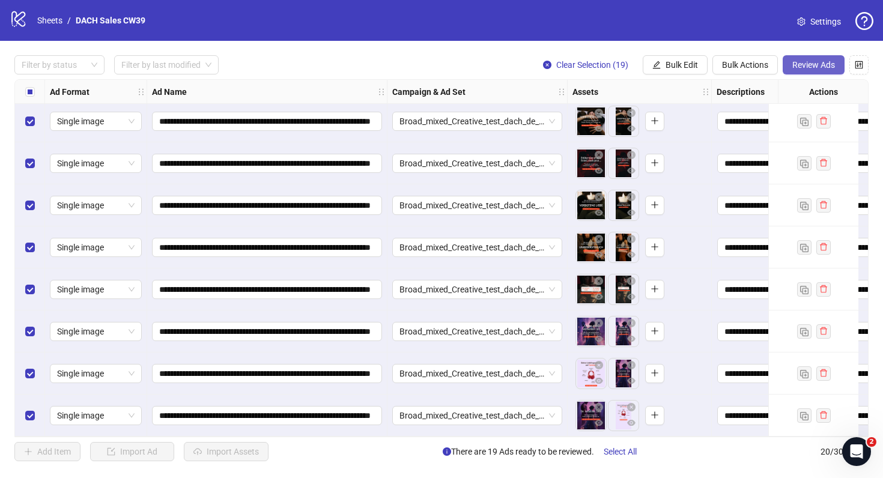
click at [808, 62] on span "Review Ads" at bounding box center [813, 65] width 43 height 10
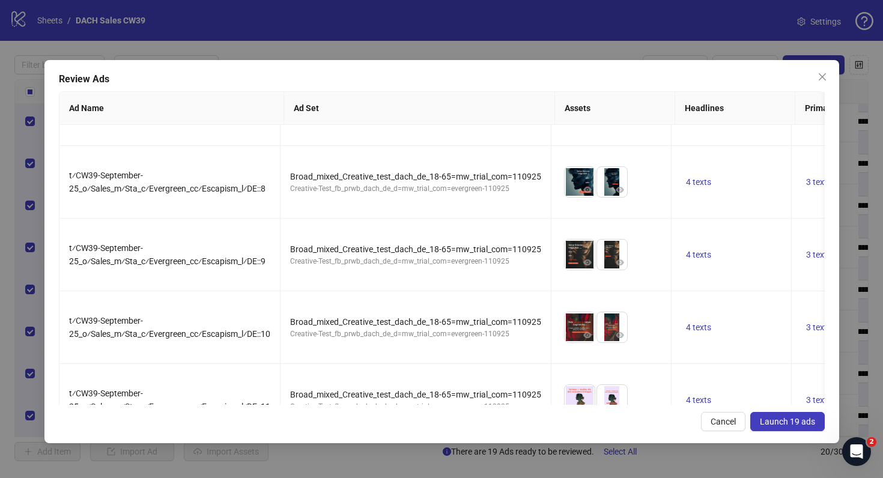
scroll to position [849, 0]
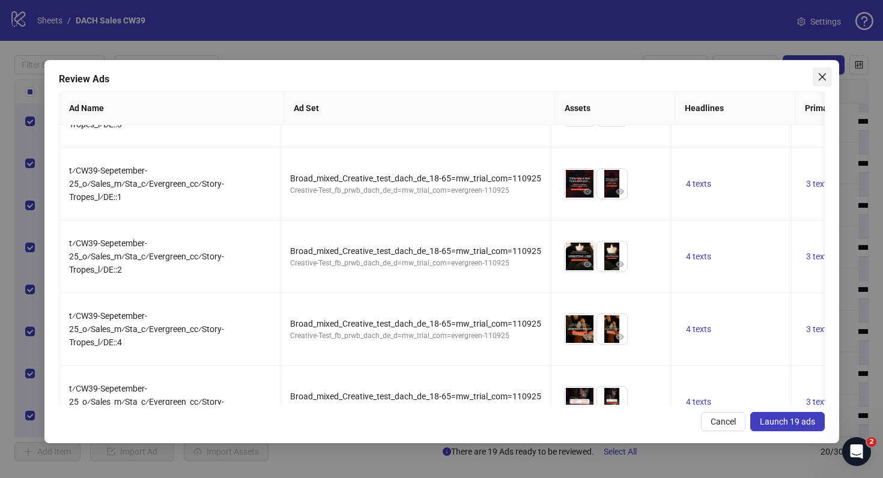
click at [825, 80] on icon "close" at bounding box center [822, 77] width 10 height 10
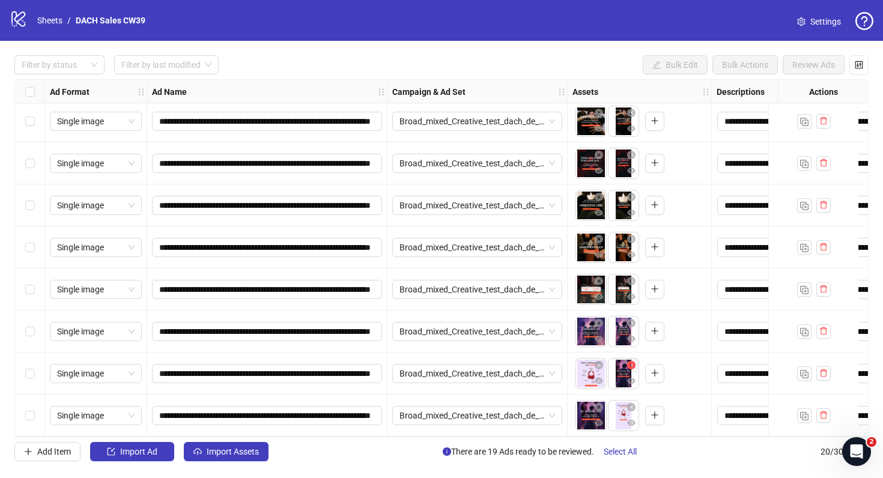
click at [633, 361] on icon "close-circle" at bounding box center [631, 365] width 8 height 8
click at [633, 403] on icon "close-circle" at bounding box center [631, 407] width 8 height 8
click at [632, 334] on icon "eye" at bounding box center [631, 338] width 8 height 8
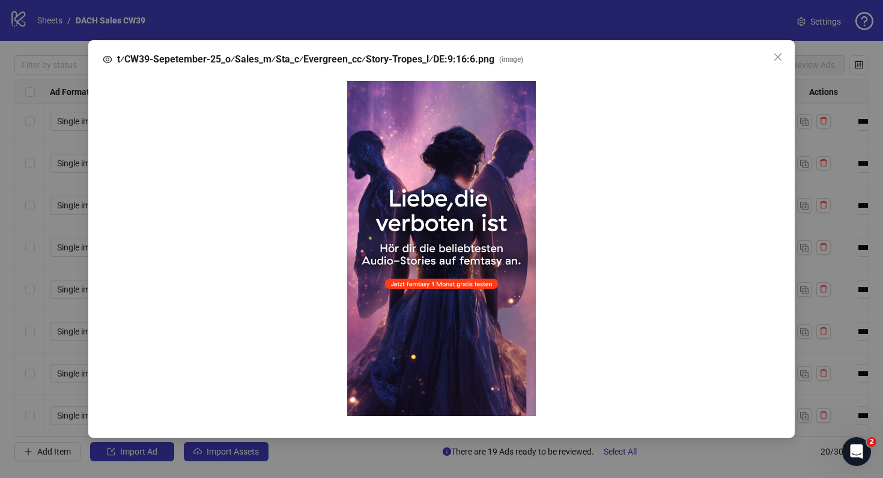
click at [658, 365] on div "t⁄CW39-Sepetember-25_o⁄Sales_m⁄Sta_c⁄Evergreen_cc⁄Story-Tropes_l⁄DE:9:16:6.png …" at bounding box center [441, 239] width 883 height 478
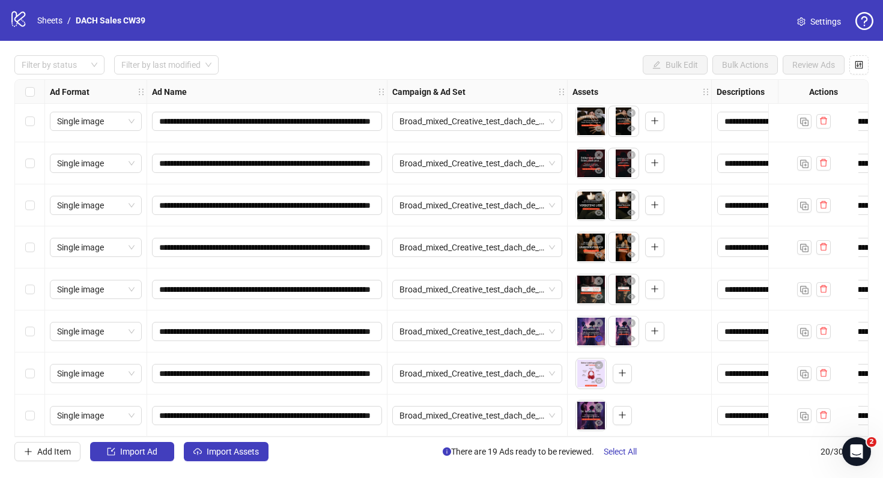
click at [600, 336] on icon "eye" at bounding box center [598, 339] width 8 height 6
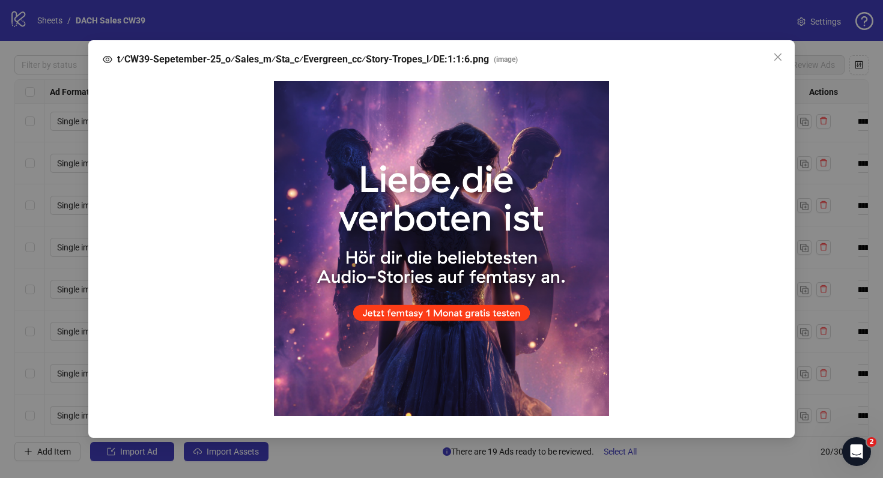
click at [700, 376] on div "t⁄CW39-Sepetember-25_o⁄Sales_m⁄Sta_c⁄Evergreen_cc⁄Story-Tropes_l⁄DE:1:1:6.png (…" at bounding box center [441, 239] width 883 height 478
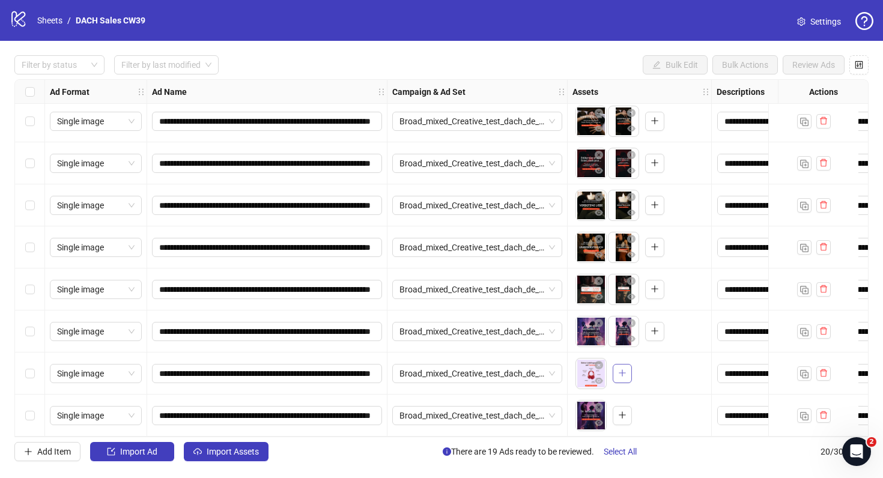
click at [622, 373] on button "button" at bounding box center [621, 373] width 19 height 19
click at [600, 420] on icon "eye" at bounding box center [598, 423] width 8 height 6
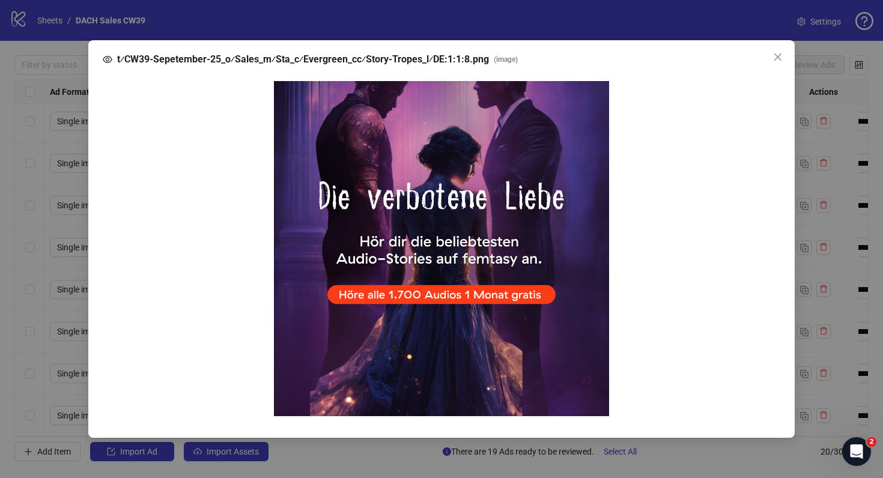
click at [683, 421] on div "t⁄CW39-Sepetember-25_o⁄Sales_m⁄Sta_c⁄Evergreen_cc⁄Story-Tropes_l⁄DE:1:1:8.png (…" at bounding box center [441, 239] width 883 height 478
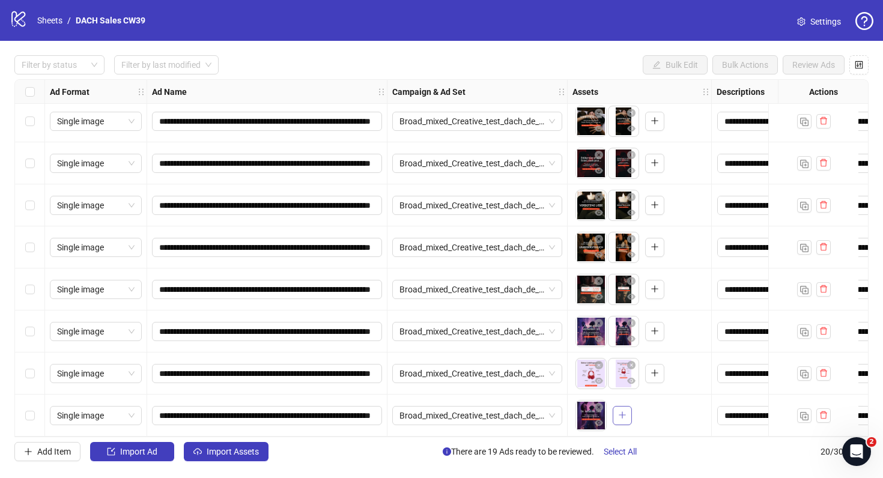
click at [618, 417] on button "button" at bounding box center [621, 415] width 19 height 19
click at [600, 334] on icon "eye" at bounding box center [598, 338] width 8 height 8
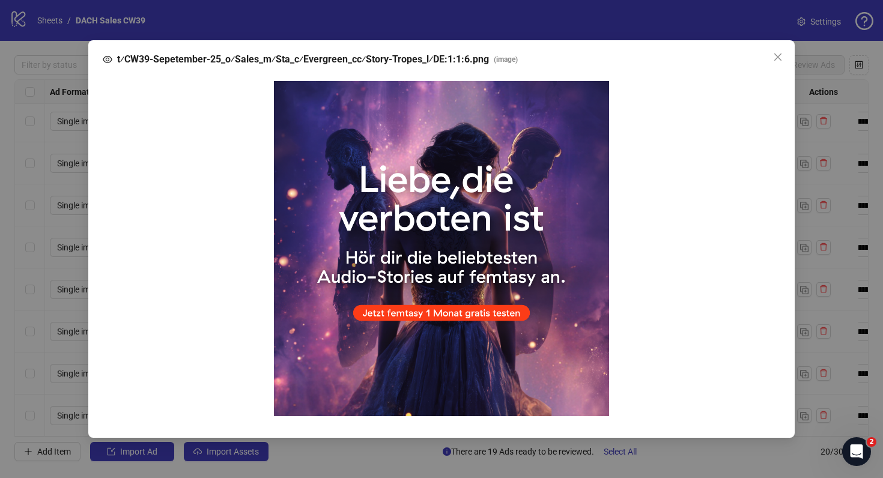
click at [844, 308] on div "t⁄CW39-Sepetember-25_o⁄Sales_m⁄Sta_c⁄Evergreen_cc⁄Story-Tropes_l⁄DE:1:1:6.png (…" at bounding box center [441, 239] width 883 height 478
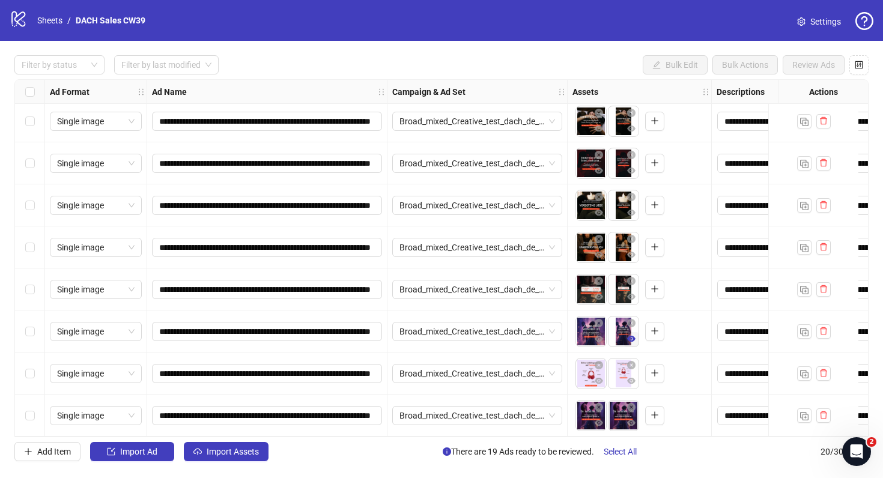
click at [629, 336] on icon "eye" at bounding box center [631, 339] width 8 height 6
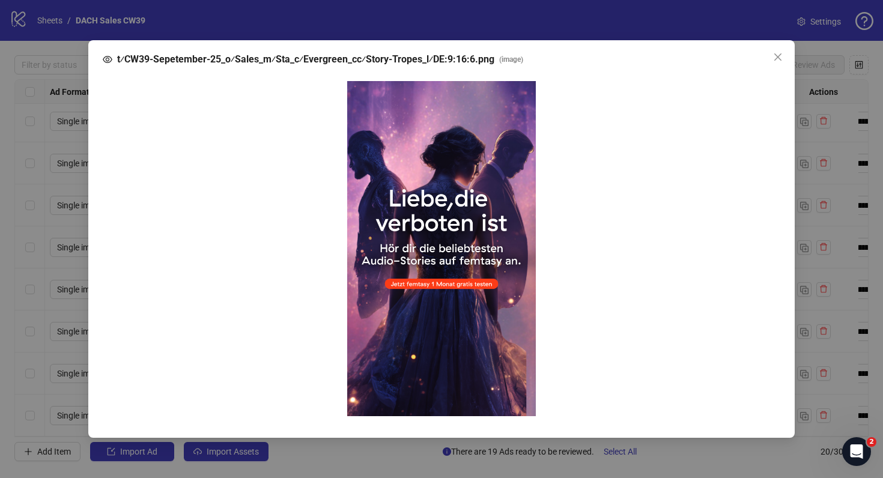
click at [835, 346] on div "t⁄CW39-Sepetember-25_o⁄Sales_m⁄Sta_c⁄Evergreen_cc⁄Story-Tropes_l⁄DE:9:16:6.png …" at bounding box center [441, 239] width 883 height 478
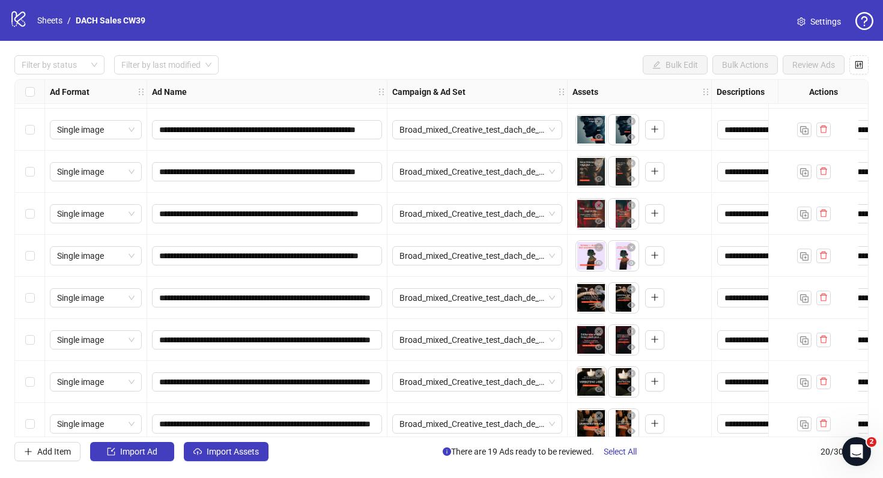
scroll to position [0, 0]
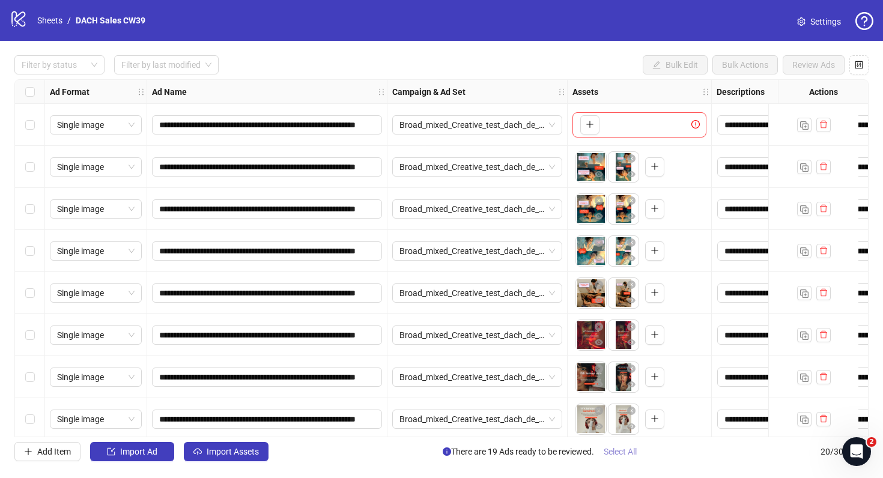
click at [621, 455] on span "Select All" at bounding box center [619, 452] width 33 height 10
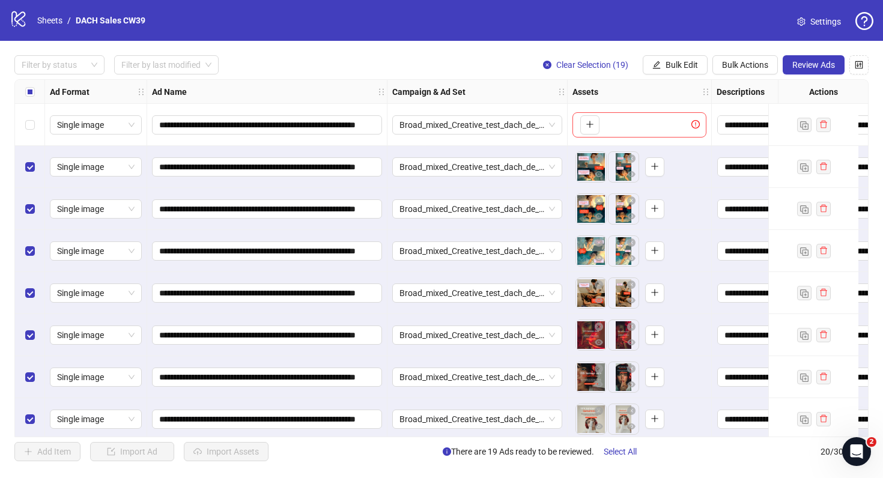
click at [787, 22] on link "Settings" at bounding box center [818, 21] width 63 height 19
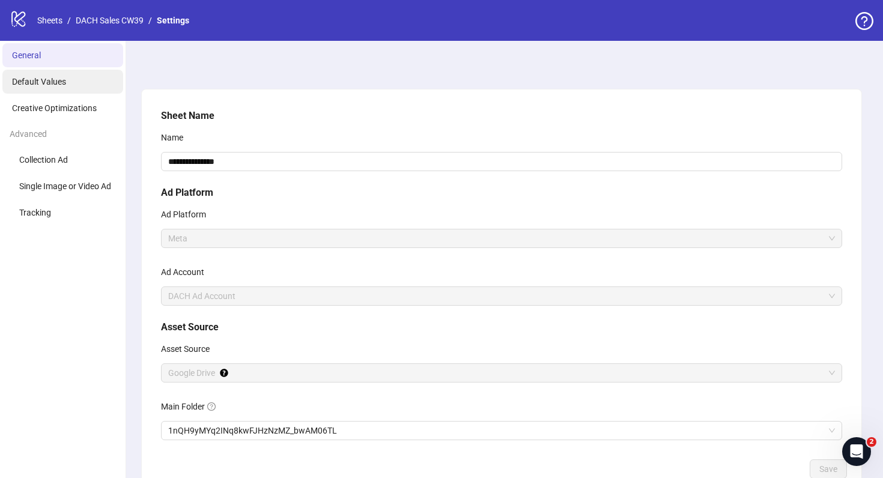
click at [68, 83] on li "Default Values" at bounding box center [62, 82] width 121 height 24
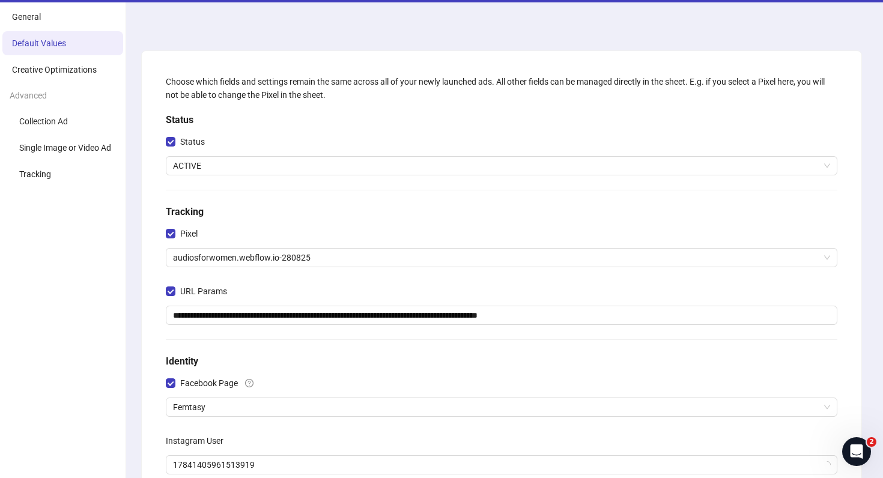
scroll to position [118, 0]
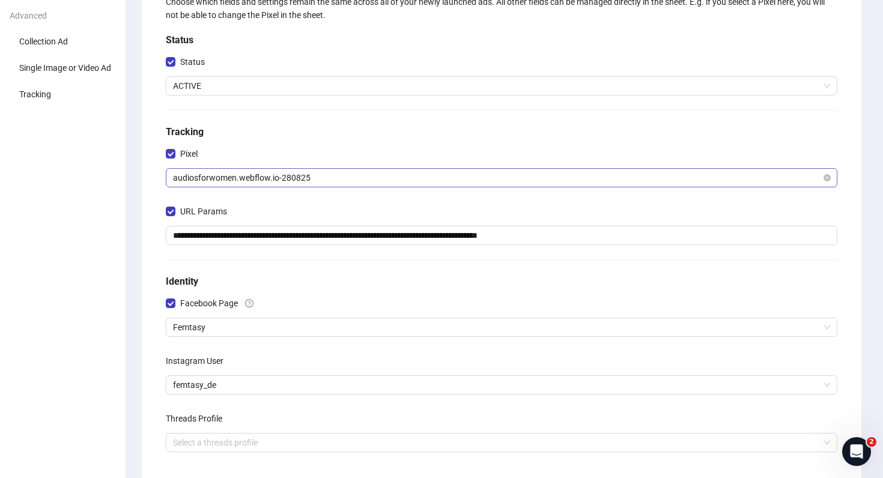
click at [285, 184] on span "audiosforwomen.webflow.io-280825" at bounding box center [501, 178] width 657 height 18
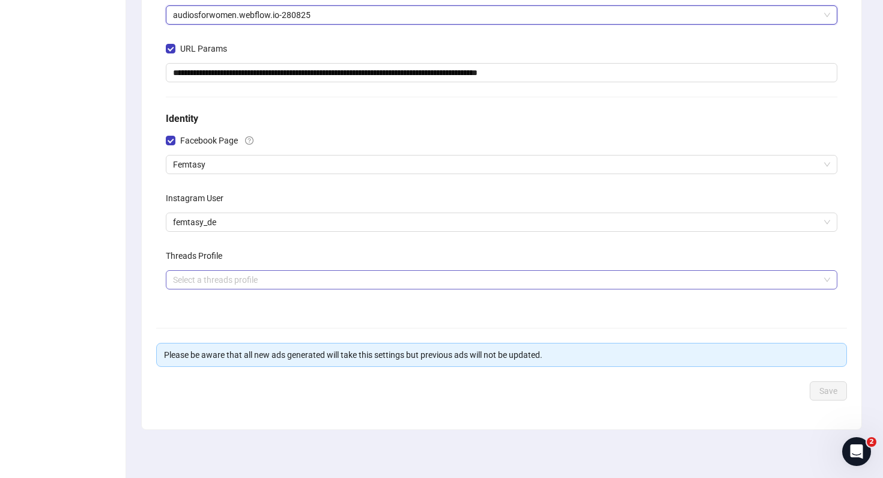
scroll to position [0, 0]
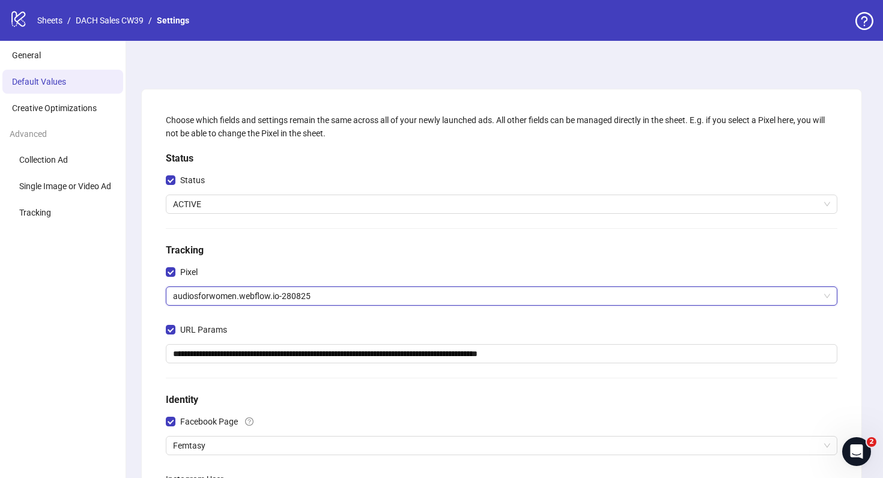
click at [105, 8] on div "logo/logo-mobile Sheets / DACH Sales CW39 / Settings" at bounding box center [441, 20] width 883 height 41
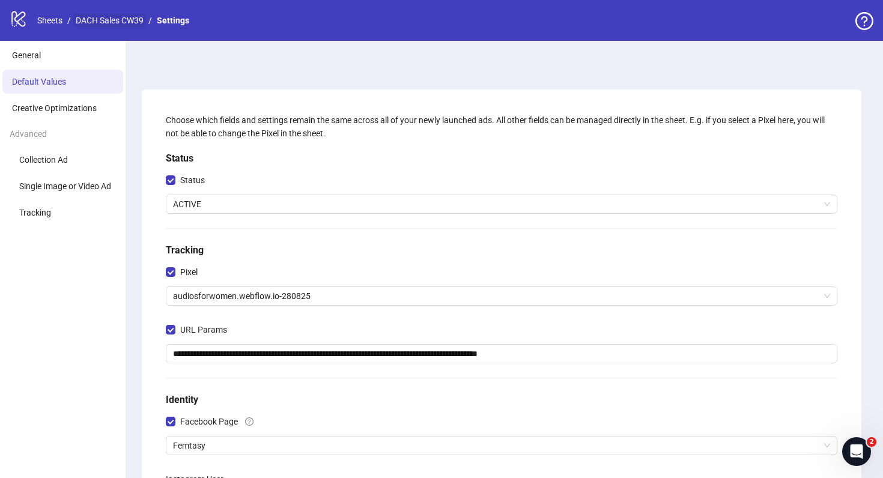
click at [106, 19] on link "DACH Sales CW39" at bounding box center [109, 20] width 73 height 13
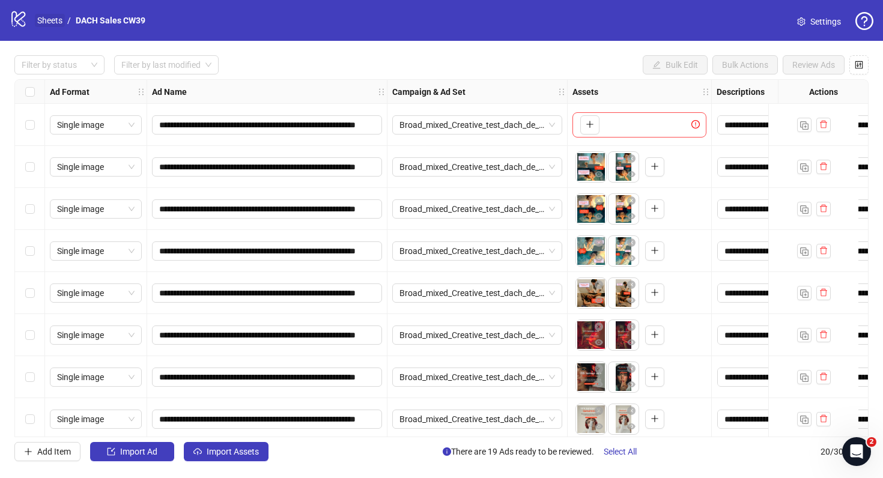
click at [56, 20] on link "Sheets" at bounding box center [50, 20] width 30 height 13
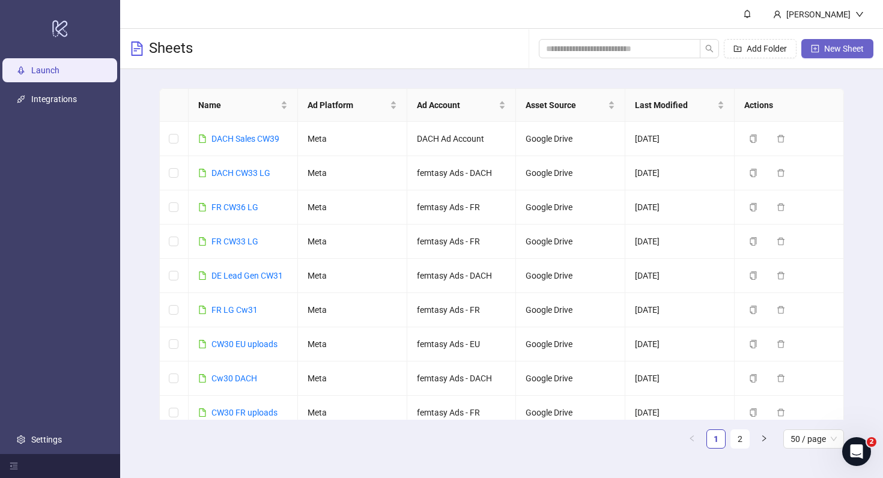
click at [832, 46] on span "New Sheet" at bounding box center [844, 49] width 40 height 10
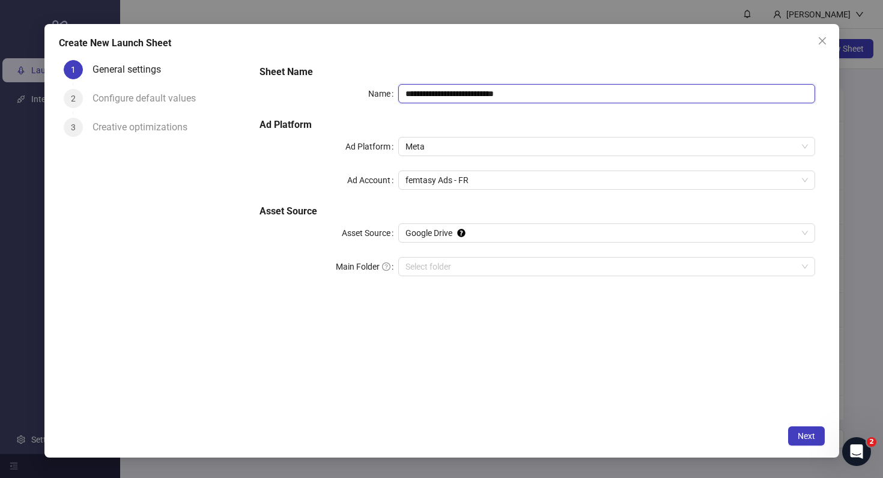
click at [543, 91] on input "**********" at bounding box center [606, 93] width 416 height 19
drag, startPoint x: 510, startPoint y: 92, endPoint x: 327, endPoint y: 91, distance: 183.1
click at [327, 91] on div "**********" at bounding box center [536, 93] width 555 height 19
click at [467, 182] on span "femtasy Ads - FR" at bounding box center [606, 180] width 402 height 18
type input "**********"
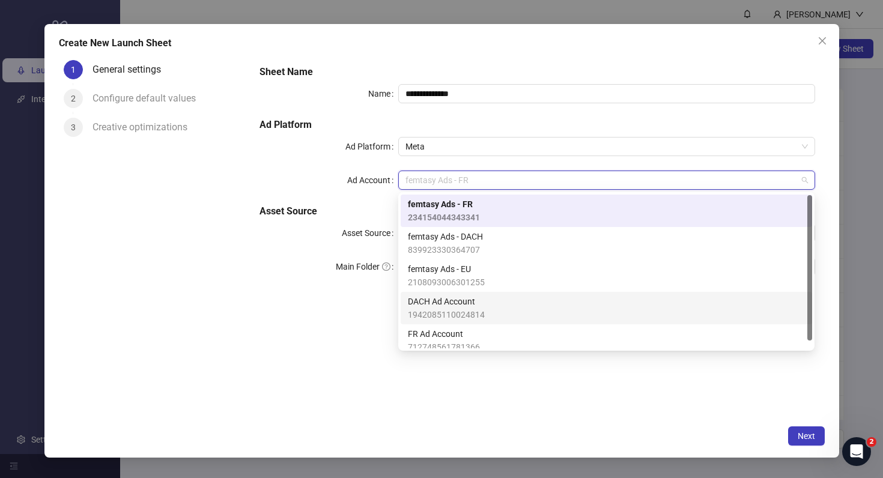
scroll to position [8, 0]
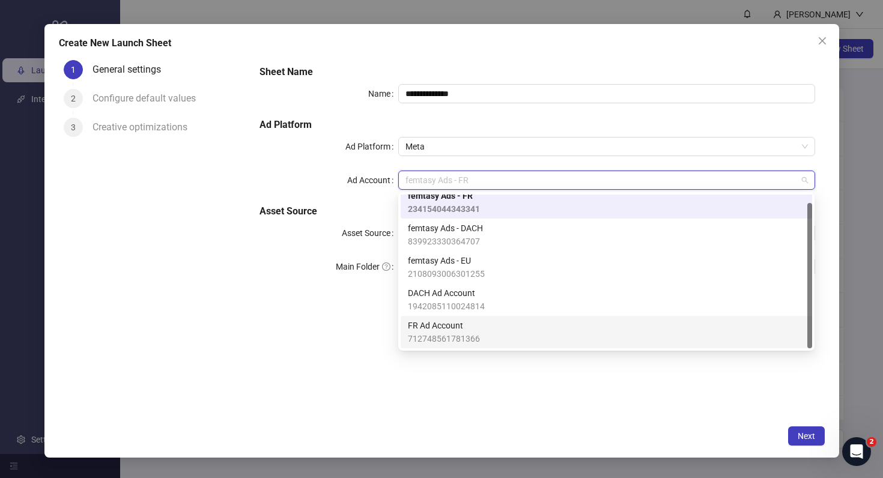
click at [486, 323] on div "FR Ad Account 712748561781366" at bounding box center [606, 332] width 397 height 26
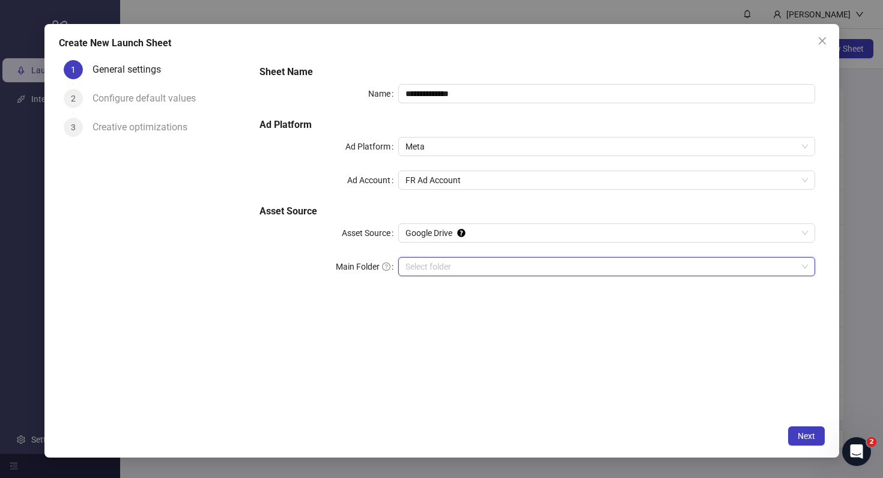
click at [467, 270] on input "Main Folder" at bounding box center [600, 267] width 391 height 18
click at [807, 431] on span "Next" at bounding box center [805, 436] width 17 height 10
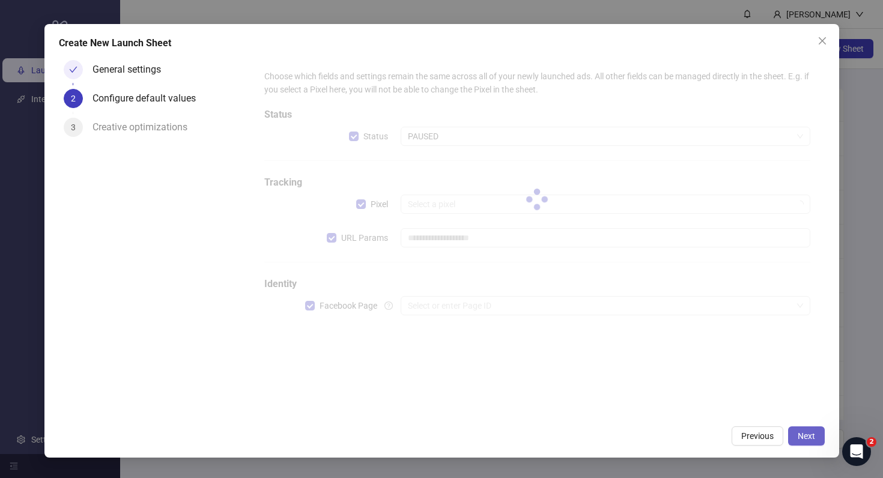
type input "**********"
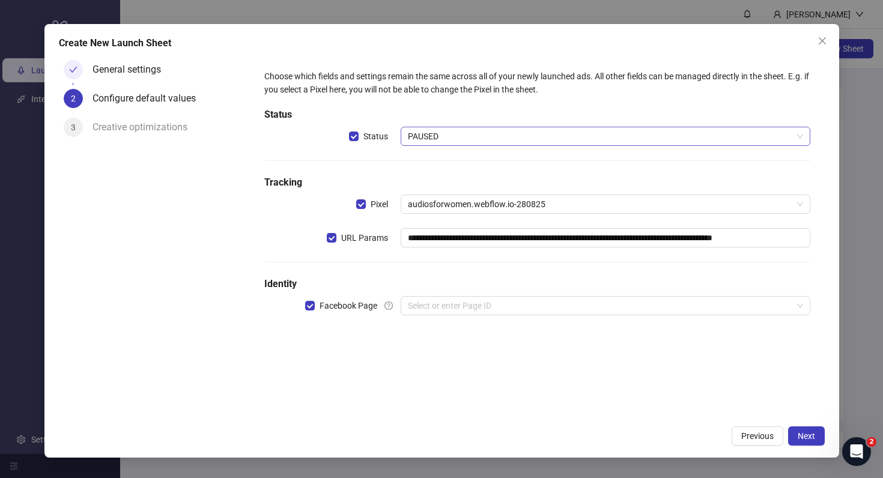
click at [489, 136] on span "PAUSED" at bounding box center [605, 136] width 395 height 18
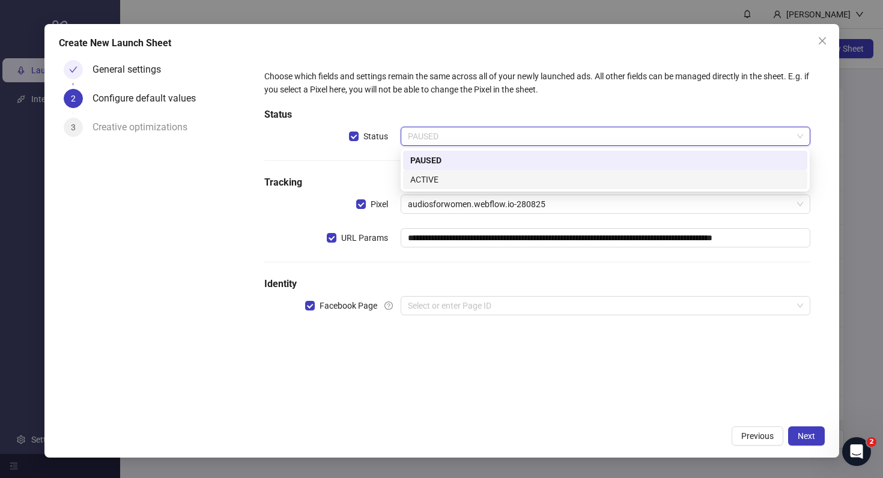
click at [471, 176] on div "ACTIVE" at bounding box center [605, 179] width 390 height 13
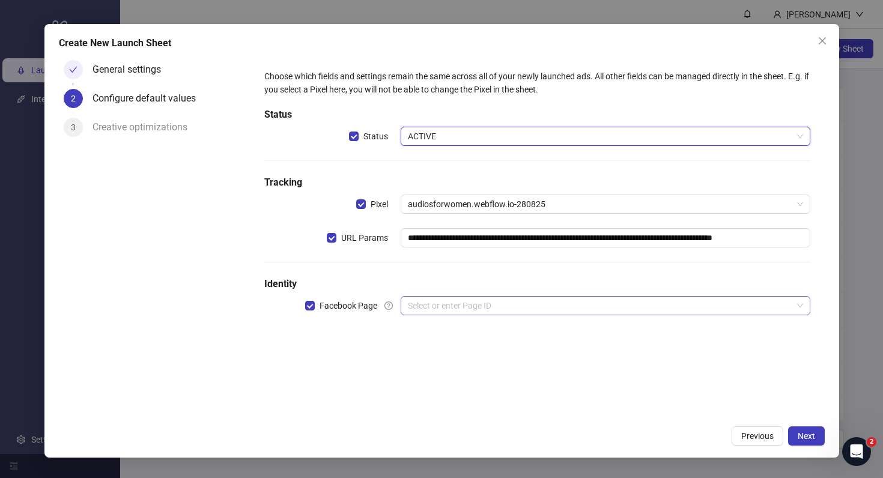
click at [467, 301] on input "search" at bounding box center [600, 306] width 384 height 18
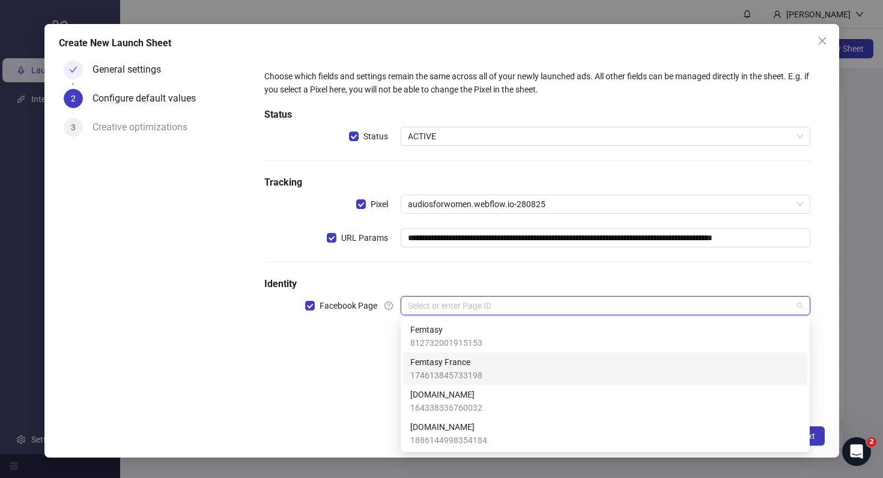
click at [469, 362] on span "Femtasy France" at bounding box center [446, 361] width 72 height 13
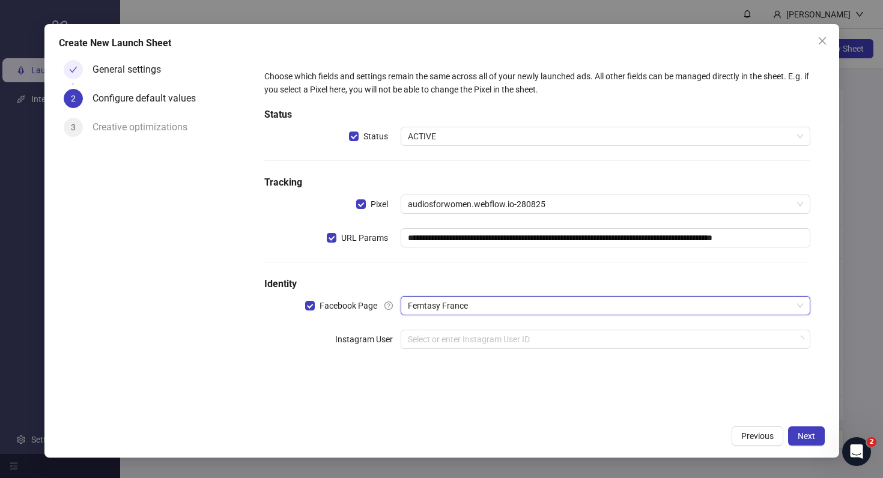
click at [459, 349] on div "**********" at bounding box center [536, 216] width 555 height 303
click at [453, 336] on input "search" at bounding box center [600, 339] width 384 height 18
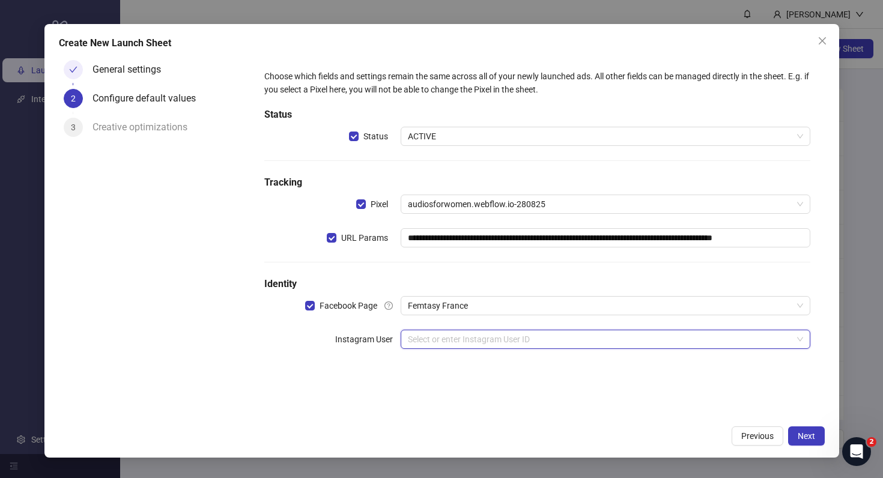
click at [453, 336] on input "search" at bounding box center [600, 339] width 384 height 18
click at [423, 339] on input "search" at bounding box center [600, 339] width 384 height 18
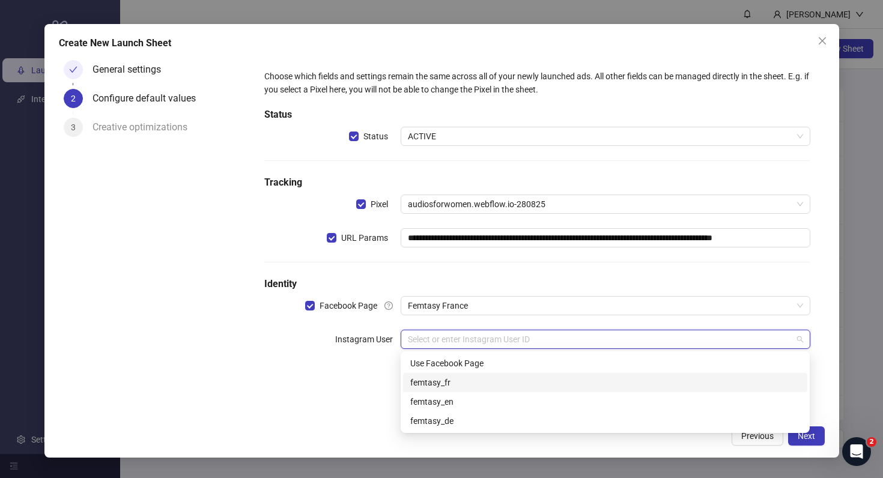
click at [430, 388] on div "femtasy_fr" at bounding box center [605, 382] width 390 height 13
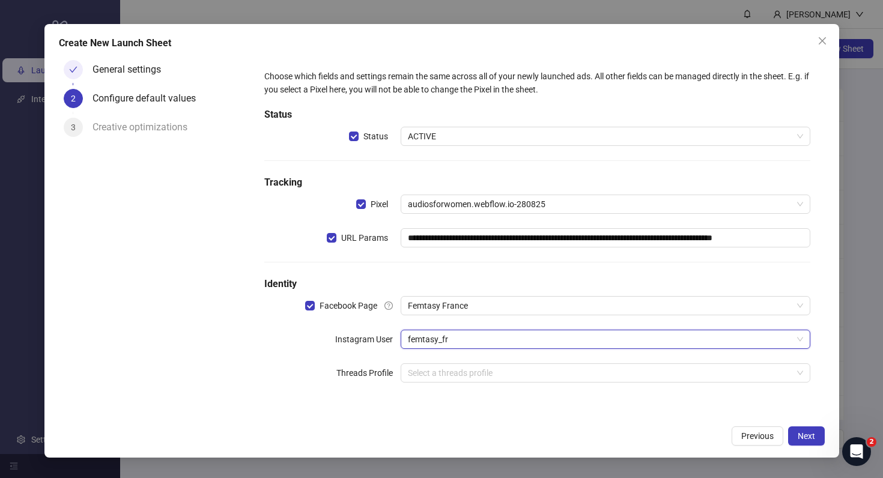
click at [375, 414] on div "**********" at bounding box center [537, 237] width 574 height 364
click at [808, 443] on button "Next" at bounding box center [806, 435] width 37 height 19
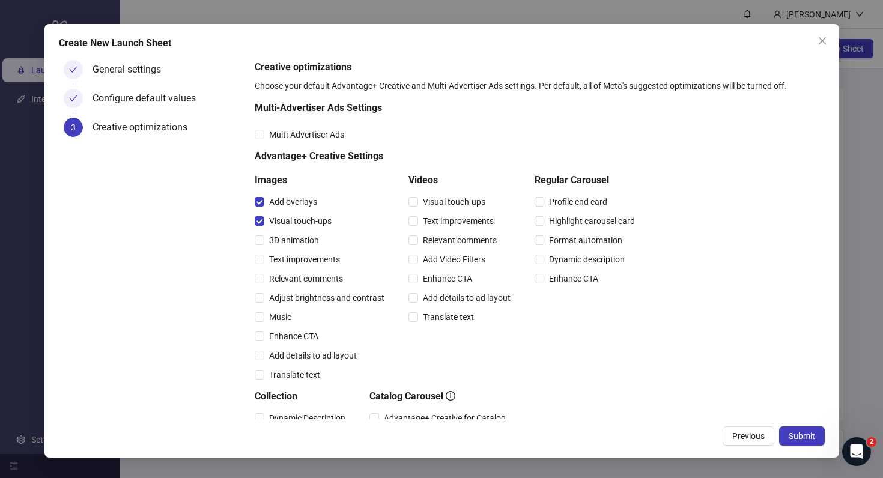
click at [265, 247] on div "3D animation" at bounding box center [322, 240] width 135 height 19
click at [265, 246] on span "3D animation" at bounding box center [293, 240] width 59 height 13
click at [265, 259] on span "Text improvements" at bounding box center [304, 259] width 80 height 13
click at [265, 273] on span "Relevant comments" at bounding box center [305, 278] width 83 height 13
click at [264, 303] on span "Adjust brightness and contrast" at bounding box center [326, 297] width 125 height 13
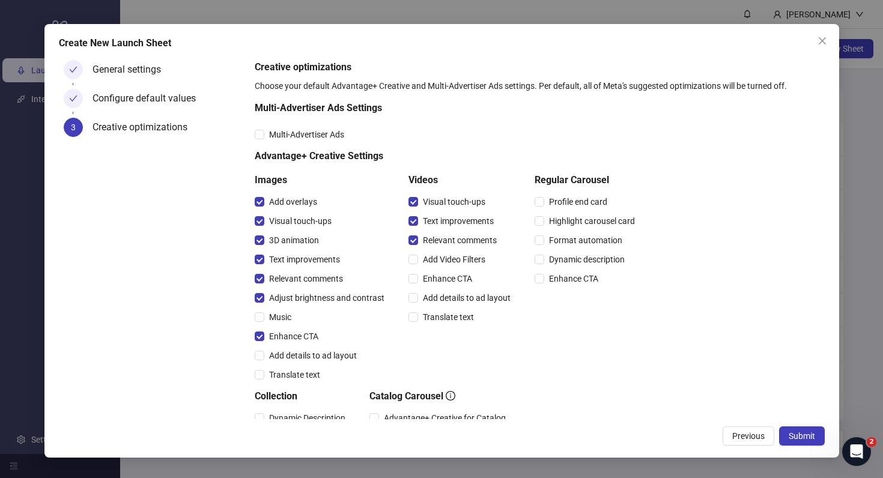
click at [414, 253] on div "Add Video Filters" at bounding box center [461, 259] width 107 height 13
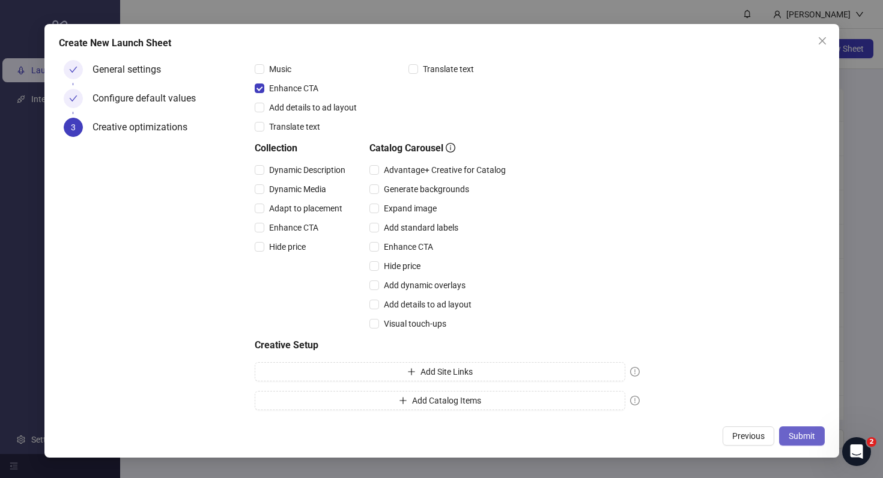
click at [802, 429] on button "Submit" at bounding box center [802, 435] width 46 height 19
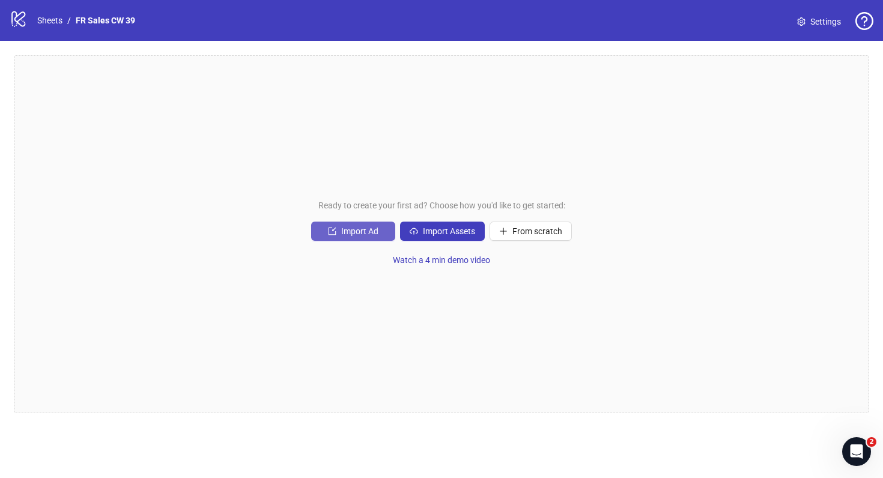
click at [370, 225] on button "Import Ad" at bounding box center [353, 231] width 84 height 19
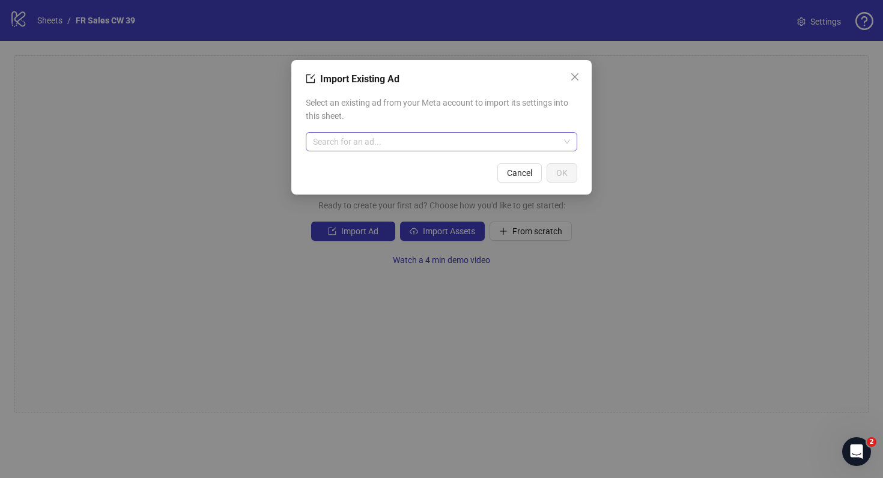
click at [450, 141] on input "search" at bounding box center [436, 142] width 246 height 18
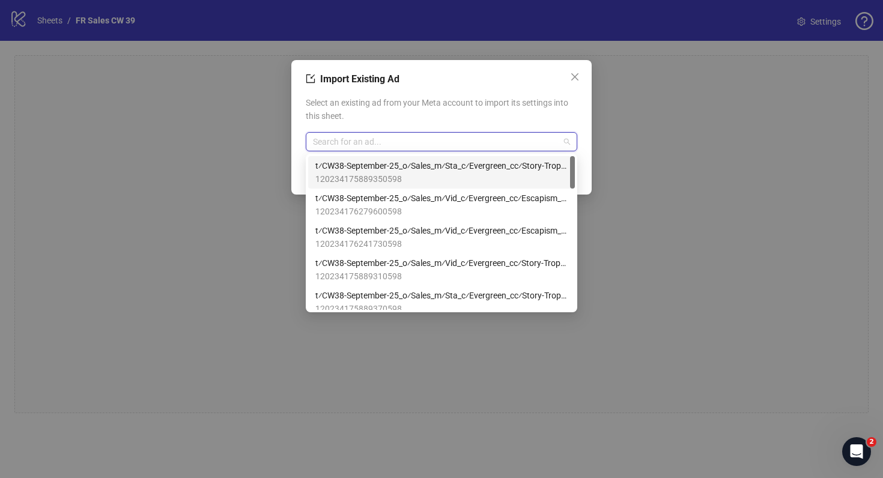
click at [494, 175] on span "120234175889350598" at bounding box center [441, 178] width 252 height 13
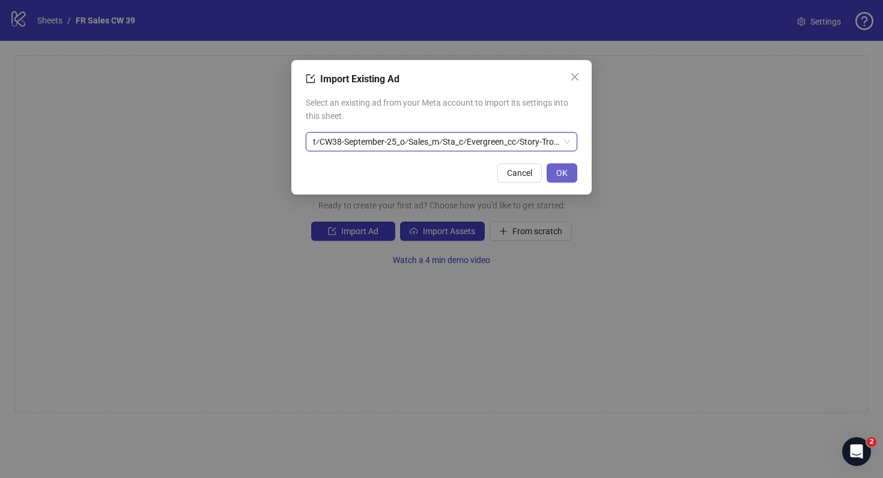
click at [566, 174] on span "OK" at bounding box center [561, 173] width 11 height 10
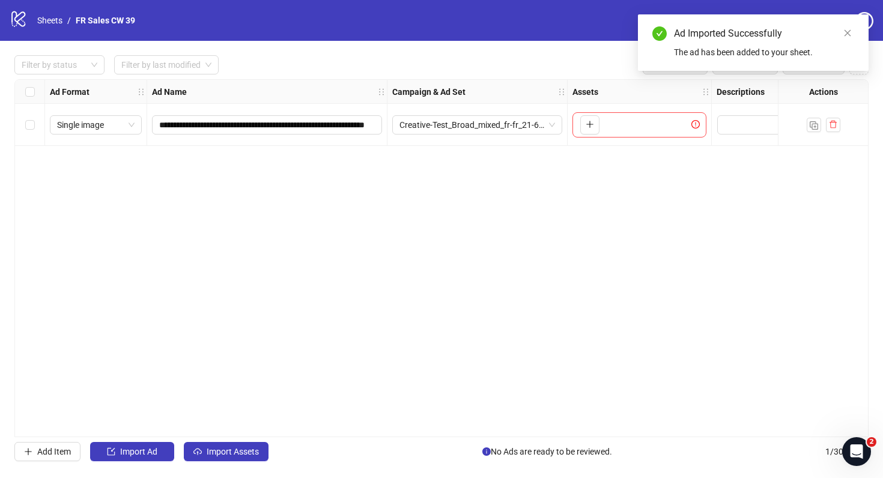
click at [234, 441] on div "**********" at bounding box center [441, 258] width 883 height 435
click at [247, 443] on button "Import Assets" at bounding box center [226, 451] width 85 height 19
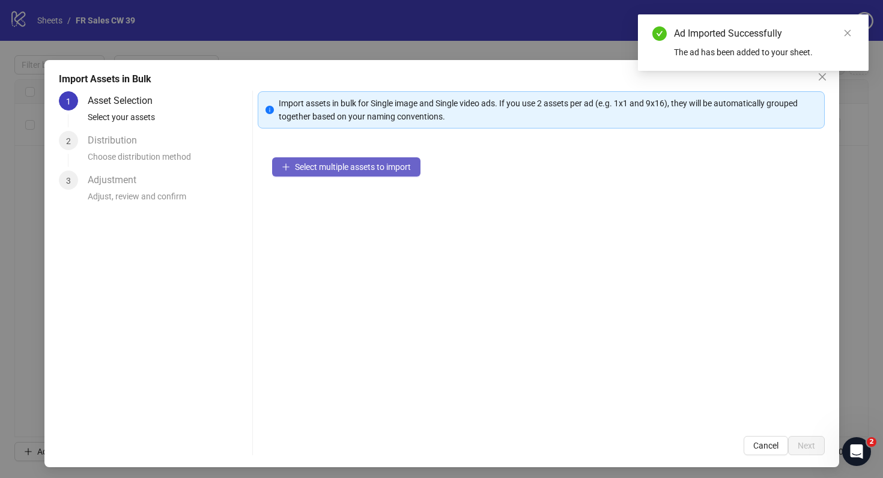
click at [352, 169] on span "Select multiple assets to import" at bounding box center [353, 167] width 116 height 10
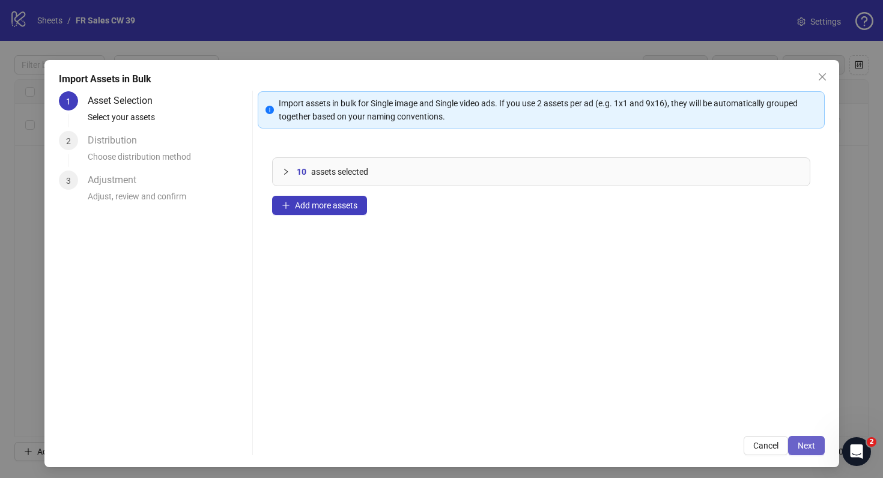
click at [807, 450] on button "Next" at bounding box center [806, 445] width 37 height 19
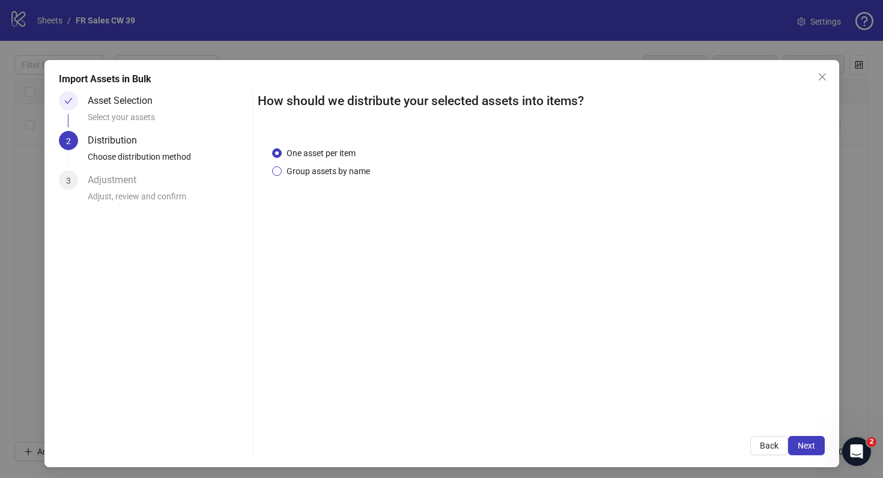
click at [321, 173] on span "Group assets by name" at bounding box center [328, 171] width 93 height 13
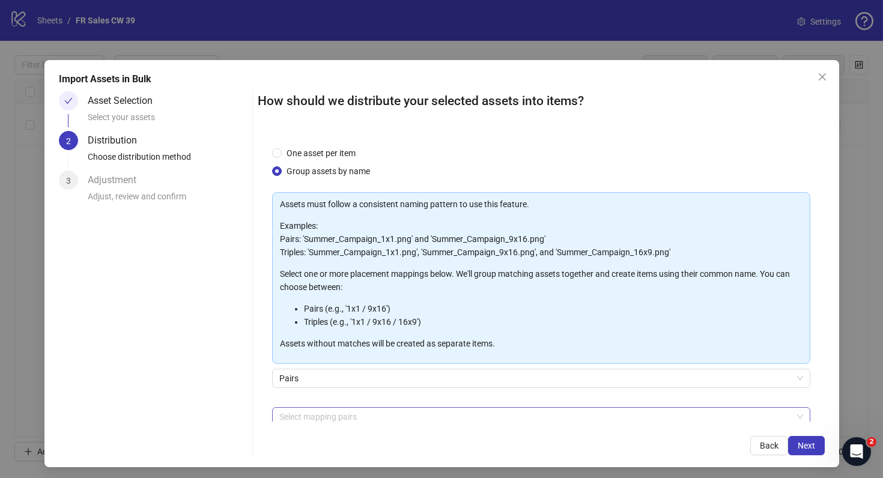
click at [520, 407] on div "Select mapping pairs" at bounding box center [541, 416] width 538 height 19
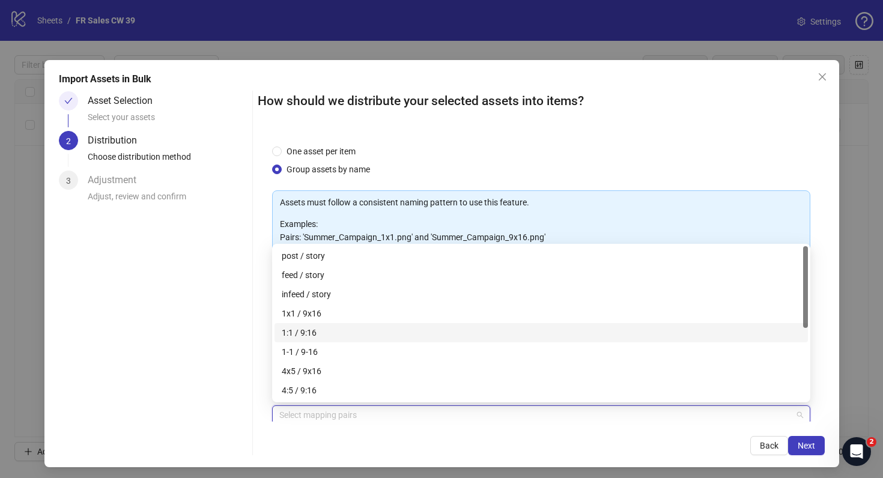
click at [515, 332] on div "1:1 / 9:16" at bounding box center [541, 332] width 519 height 13
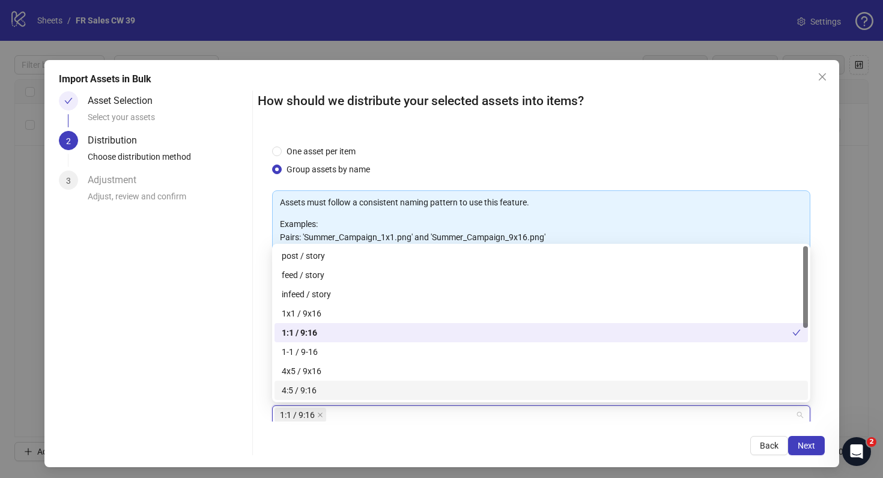
click at [817, 456] on div "Import Assets in Bulk Asset Selection Select your assets 2 Distribution Choose …" at bounding box center [441, 263] width 794 height 407
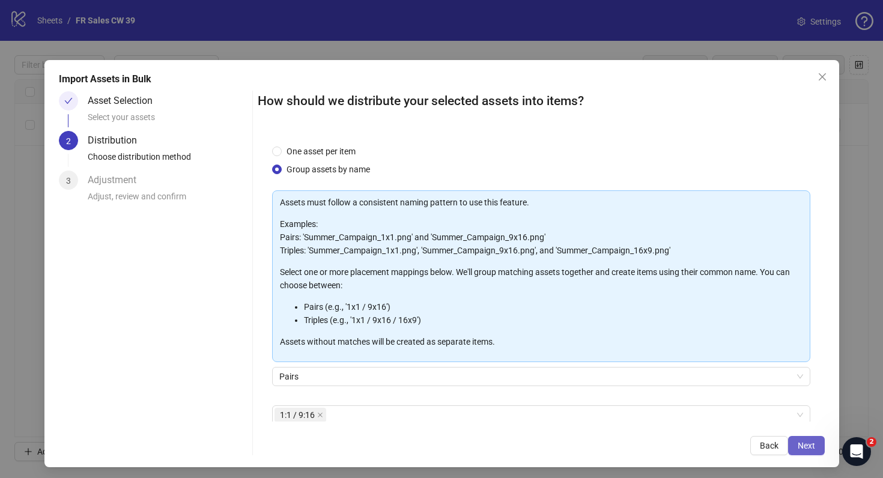
click at [815, 447] on button "Next" at bounding box center [806, 445] width 37 height 19
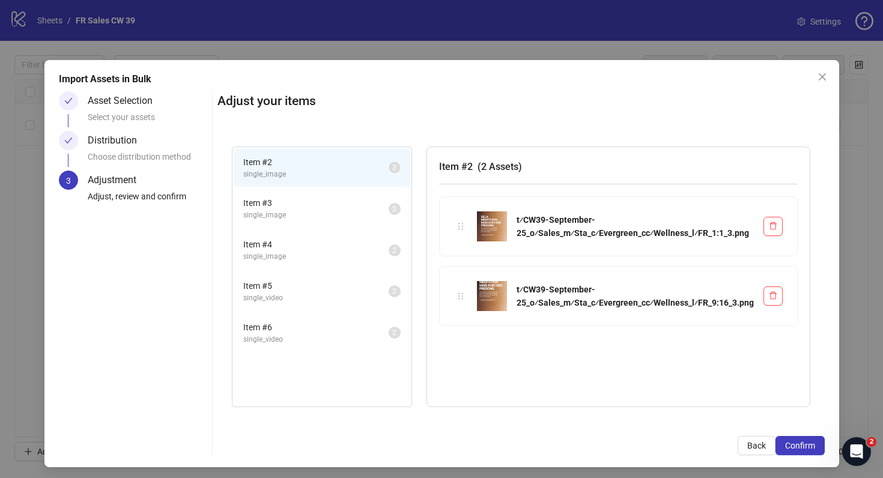
click at [260, 225] on li "Item # 3 single_image 2" at bounding box center [322, 208] width 177 height 39
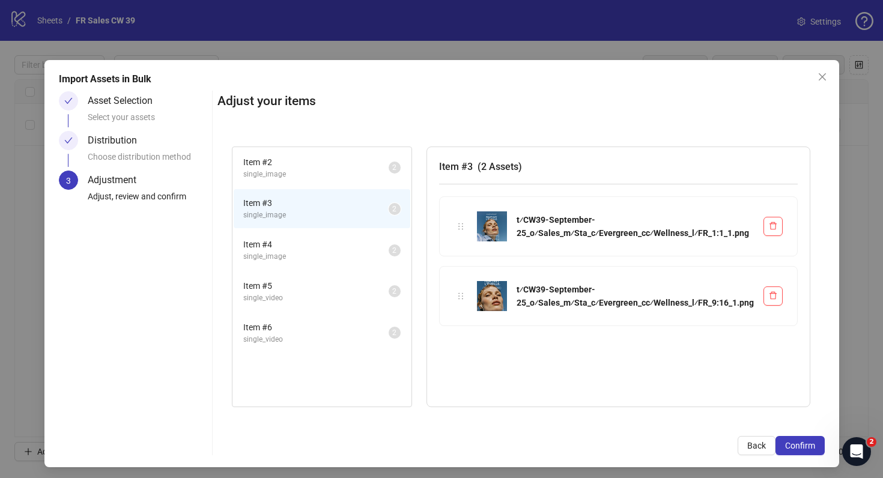
click at [292, 256] on span "single_image" at bounding box center [315, 256] width 145 height 11
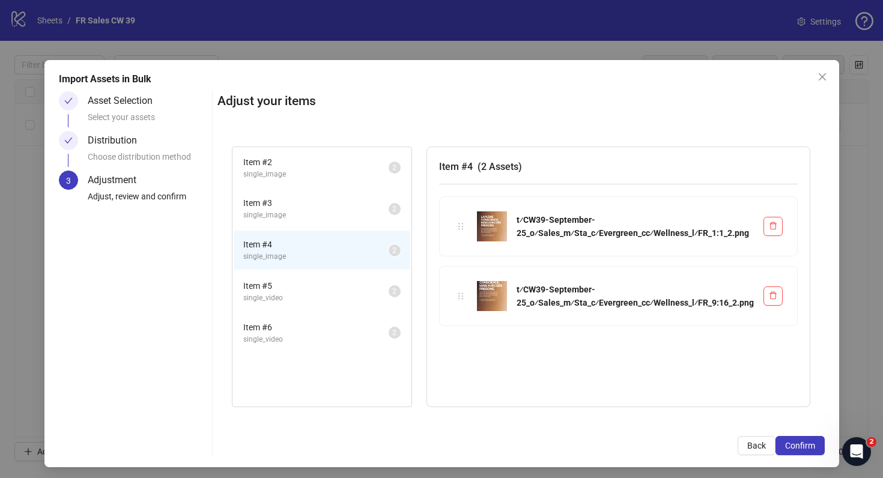
click at [298, 286] on span "Item # 5" at bounding box center [315, 285] width 145 height 13
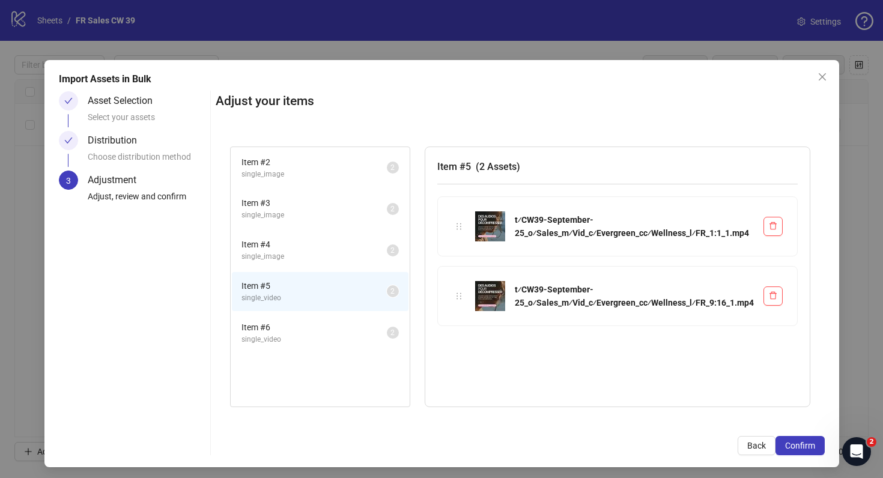
click at [294, 336] on span "single_video" at bounding box center [313, 339] width 145 height 11
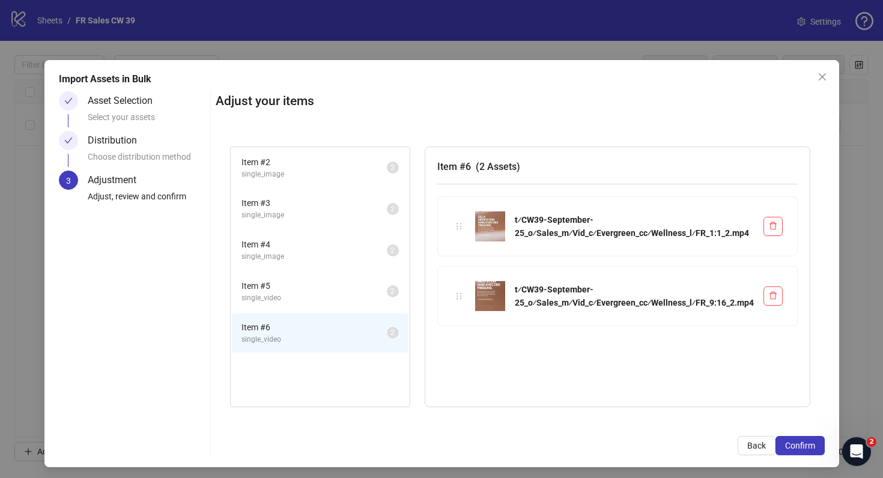
click at [298, 293] on span "single_video" at bounding box center [313, 297] width 145 height 11
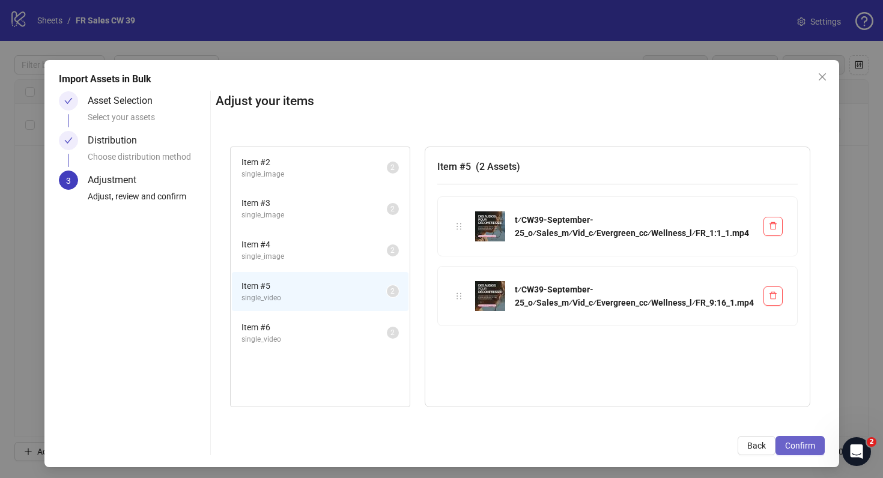
click at [794, 449] on span "Confirm" at bounding box center [800, 446] width 30 height 10
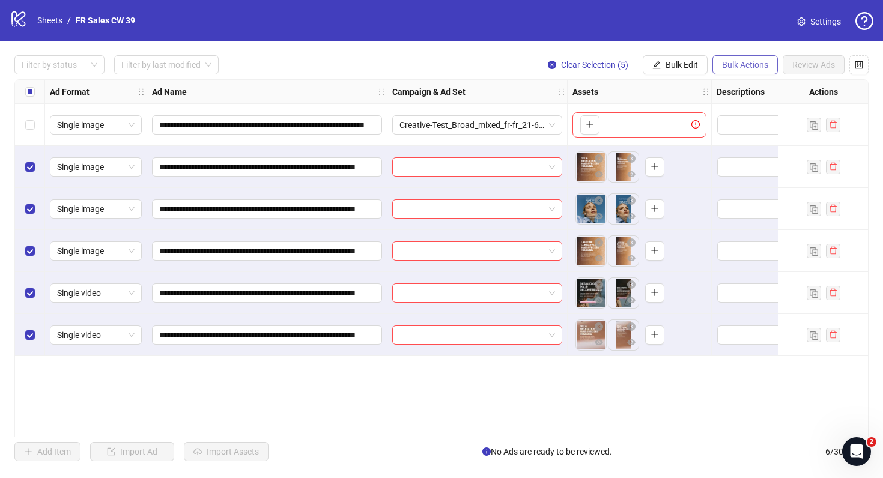
click at [738, 66] on span "Bulk Actions" at bounding box center [745, 65] width 46 height 10
click at [817, 29] on link "Settings" at bounding box center [818, 21] width 63 height 19
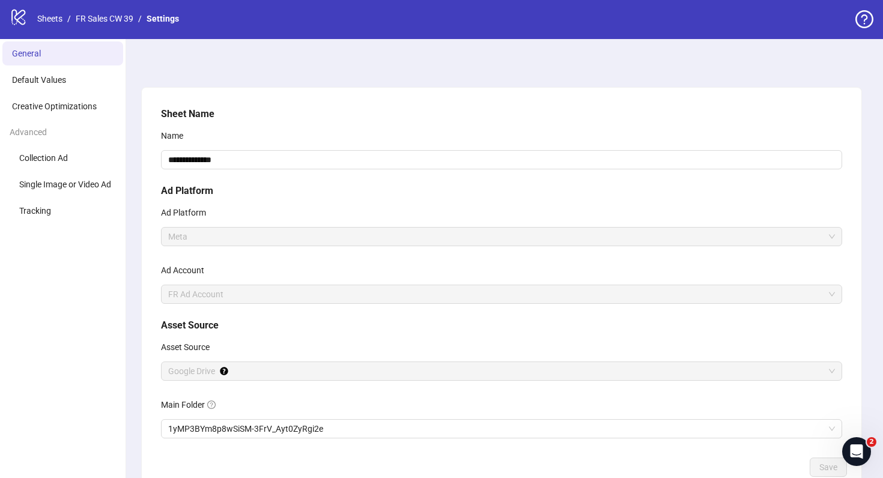
scroll to position [78, 0]
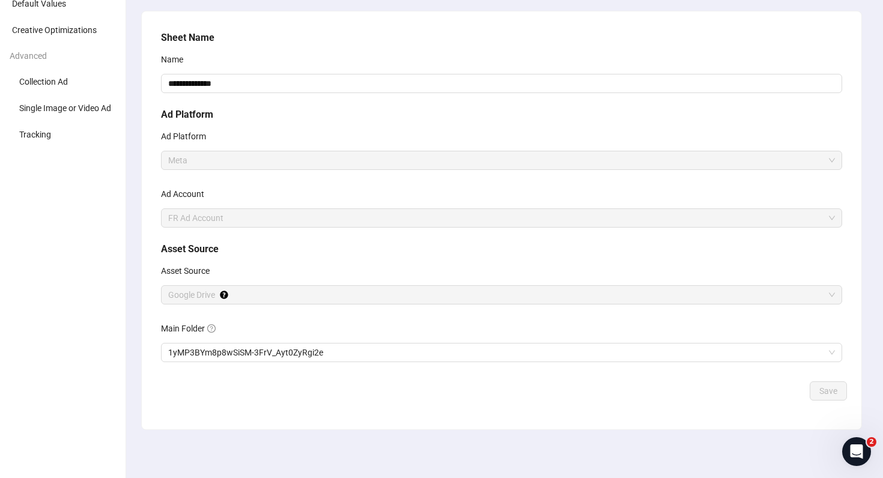
click at [263, 366] on div "**********" at bounding box center [501, 203] width 691 height 355
click at [263, 357] on span "1yMP3BYm8p8wSiSM-3FrV_Ayt0ZyRgi2e" at bounding box center [501, 352] width 667 height 18
click at [832, 385] on button "Save" at bounding box center [827, 390] width 37 height 19
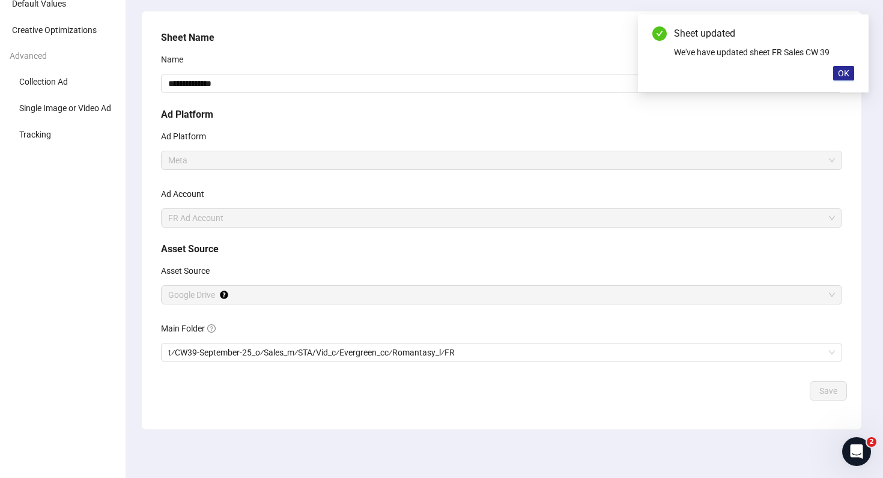
click at [846, 79] on button "OK" at bounding box center [843, 73] width 21 height 14
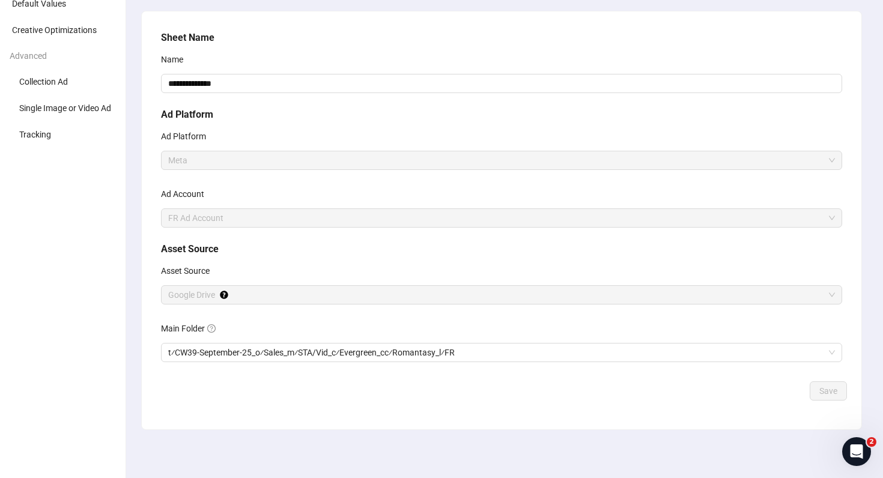
scroll to position [0, 0]
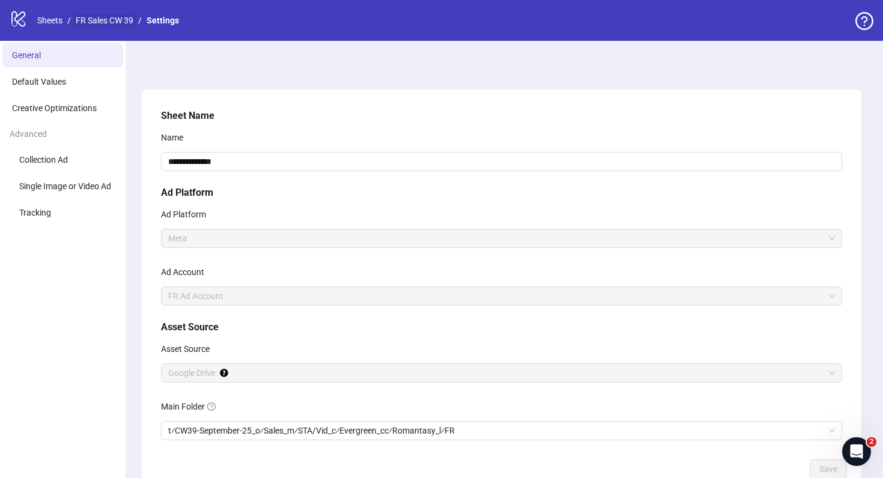
click at [110, 15] on link "FR Sales CW 39" at bounding box center [104, 20] width 62 height 13
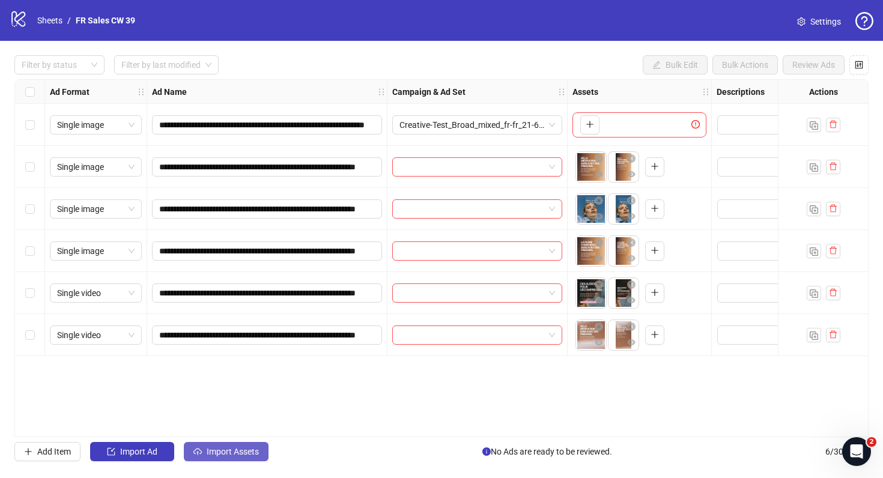
click at [221, 444] on button "Import Assets" at bounding box center [226, 451] width 85 height 19
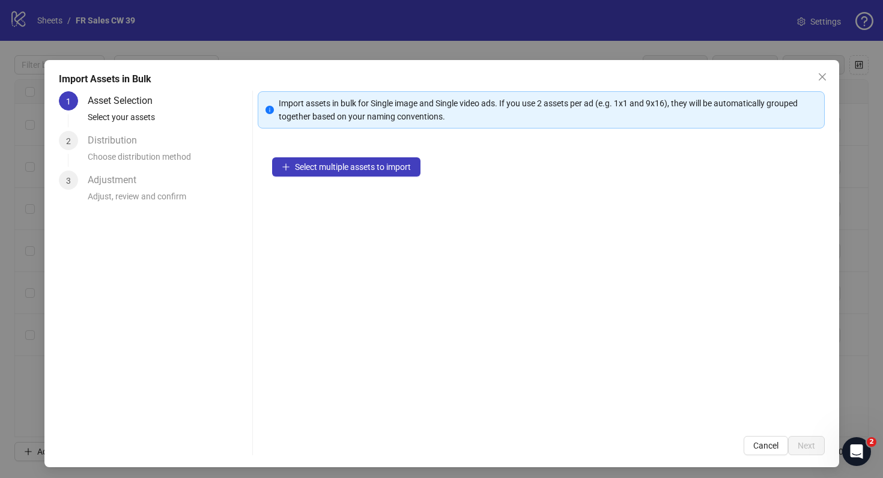
click at [354, 184] on div "Select multiple assets to import" at bounding box center [541, 282] width 567 height 279
click at [326, 169] on span "Select multiple assets to import" at bounding box center [353, 167] width 116 height 10
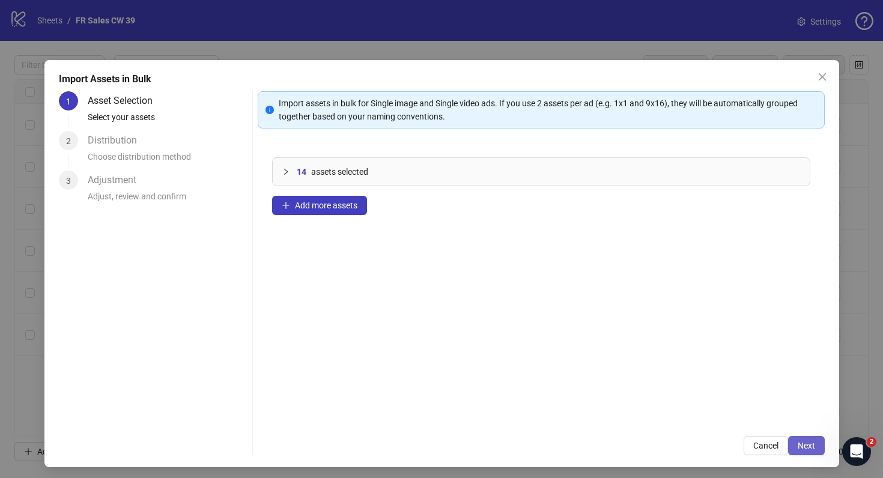
click at [821, 443] on button "Next" at bounding box center [806, 445] width 37 height 19
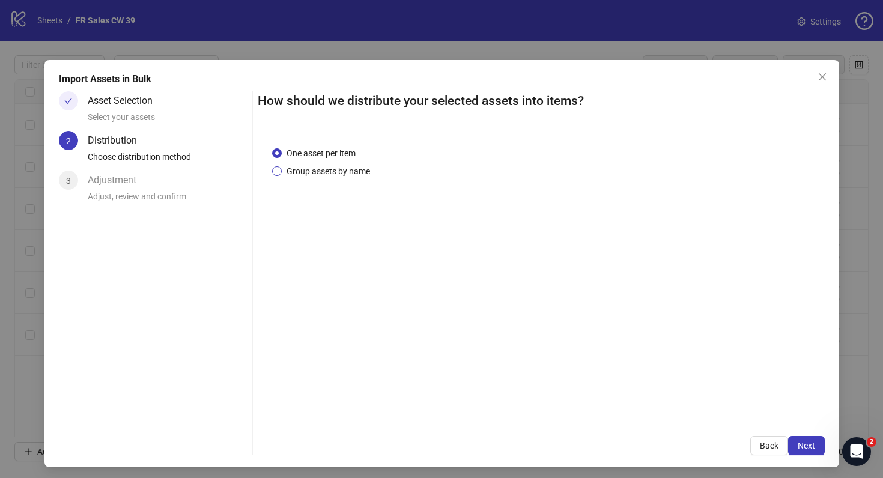
click at [342, 177] on span "Group assets by name" at bounding box center [328, 171] width 93 height 13
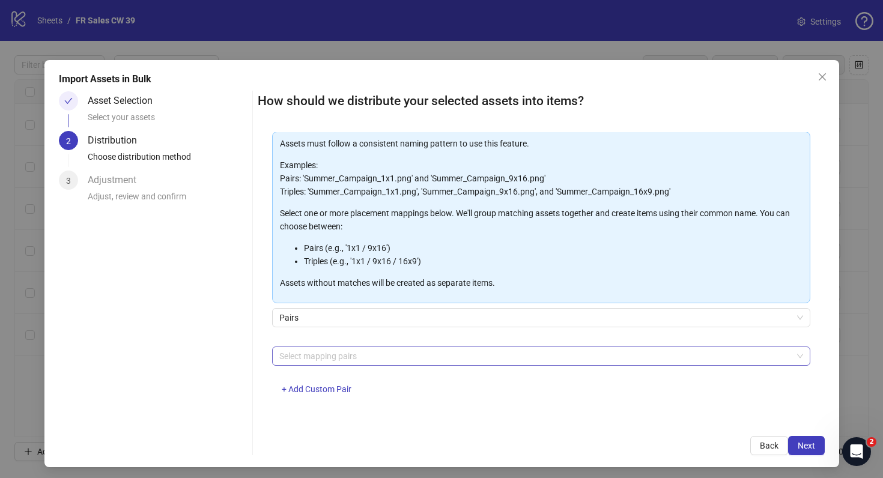
scroll to position [62, 0]
click at [513, 351] on div at bounding box center [534, 354] width 521 height 17
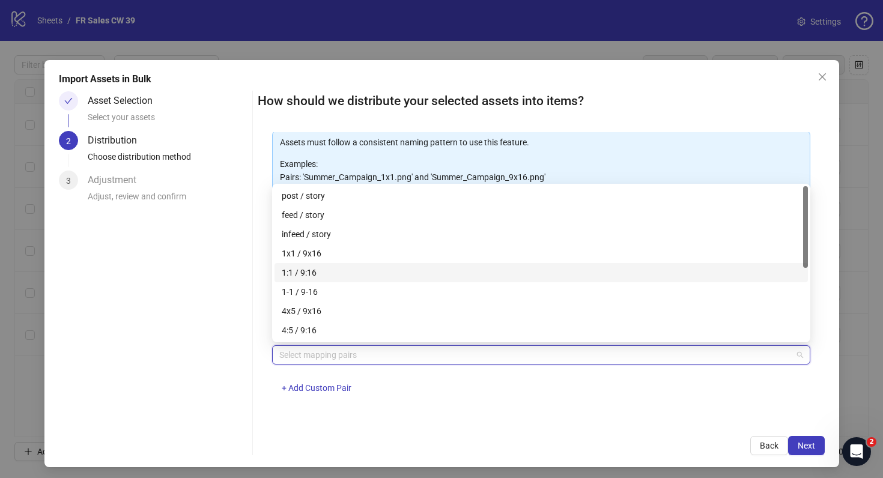
click at [389, 267] on div "1:1 / 9:16" at bounding box center [541, 272] width 519 height 13
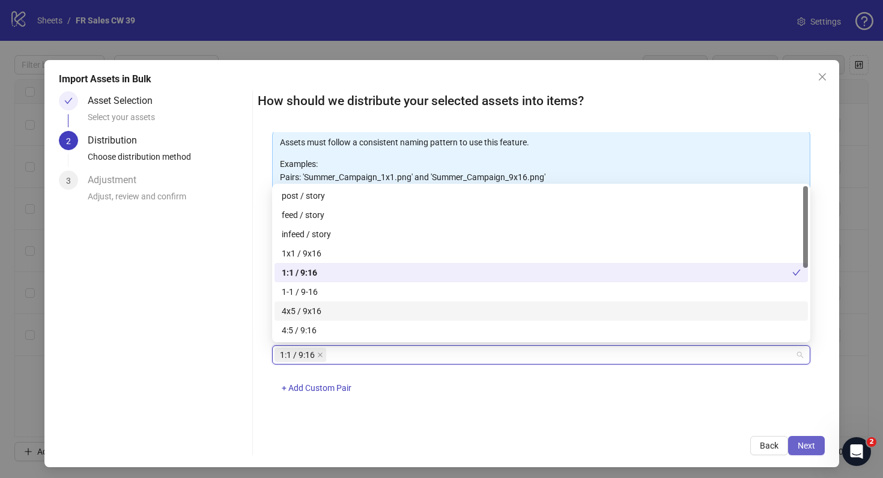
click at [803, 436] on button "Next" at bounding box center [806, 445] width 37 height 19
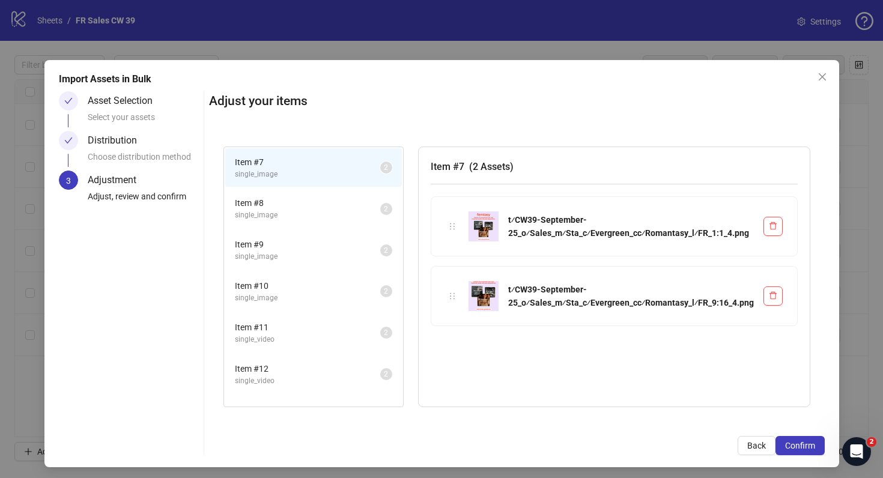
click at [298, 306] on li "Item # 10 single_image 2" at bounding box center [313, 291] width 177 height 39
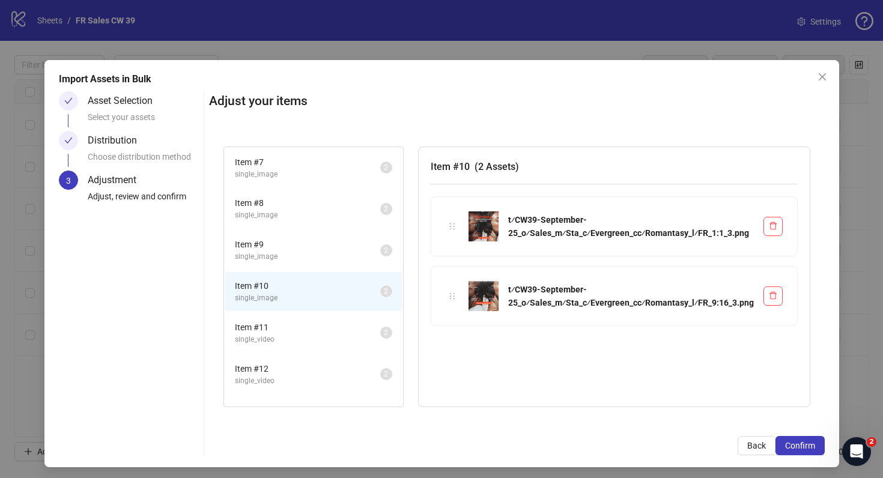
scroll to position [29, 0]
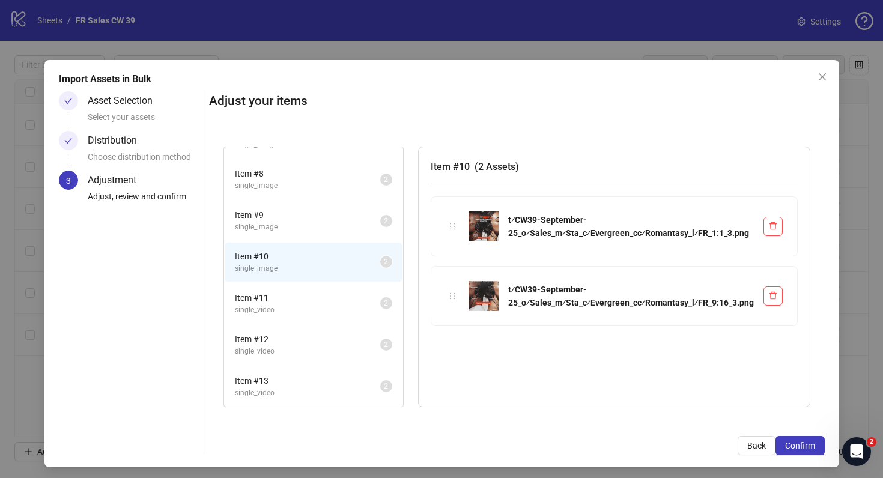
click at [307, 359] on li "Item # 12 single_video 2" at bounding box center [313, 344] width 177 height 39
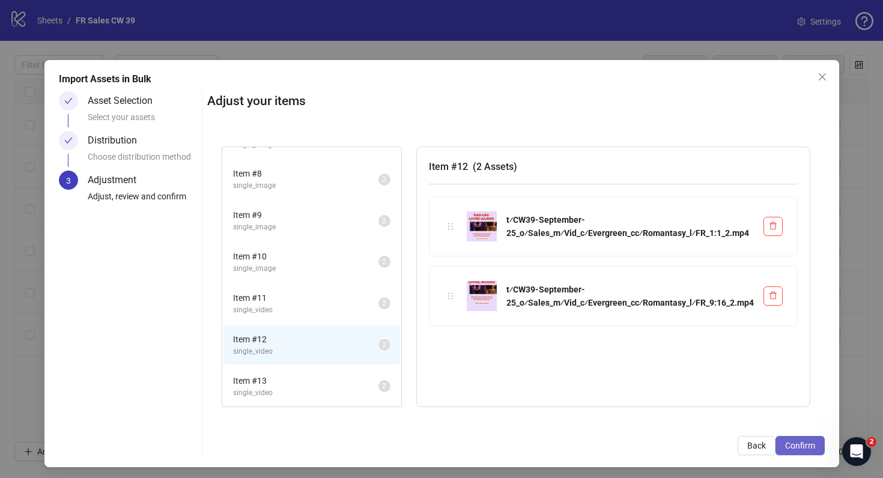
click at [811, 443] on span "Confirm" at bounding box center [800, 446] width 30 height 10
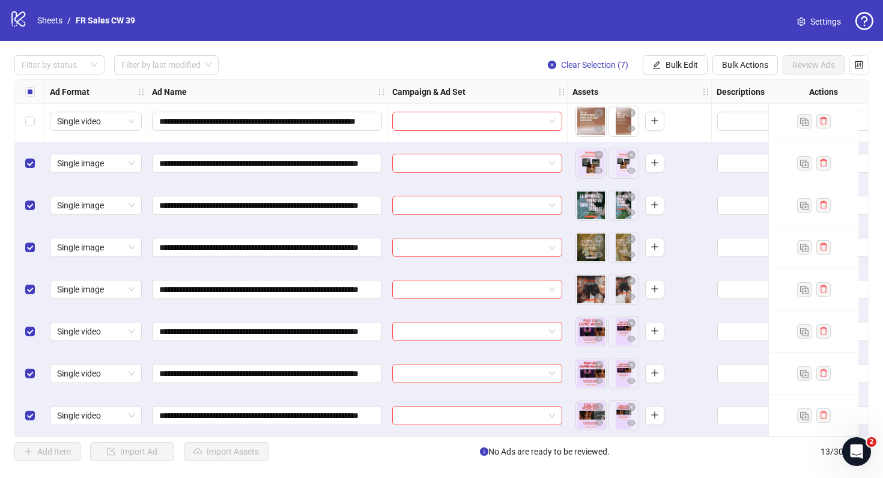
scroll to position [0, 0]
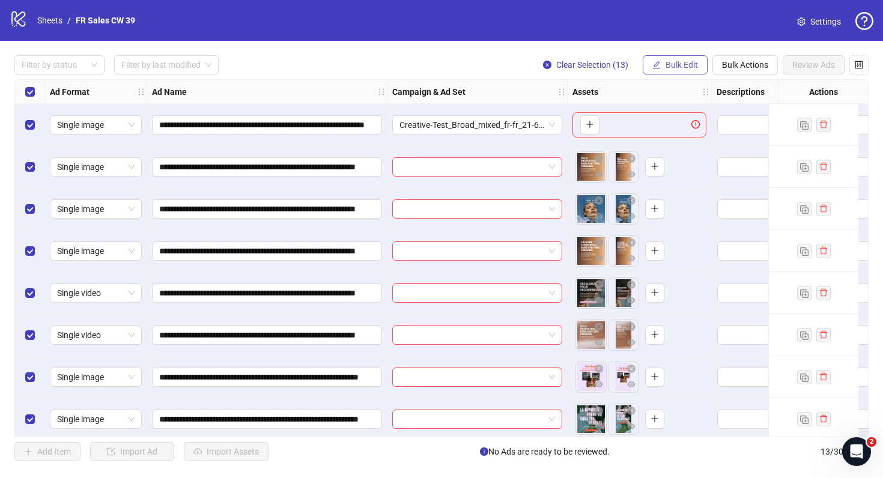
click at [661, 62] on button "Bulk Edit" at bounding box center [674, 64] width 65 height 19
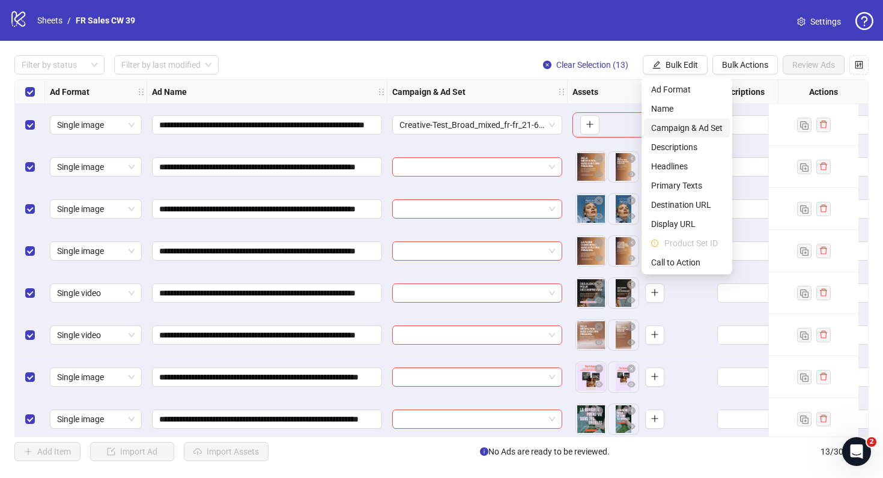
click at [666, 126] on span "Campaign & Ad Set" at bounding box center [686, 127] width 71 height 13
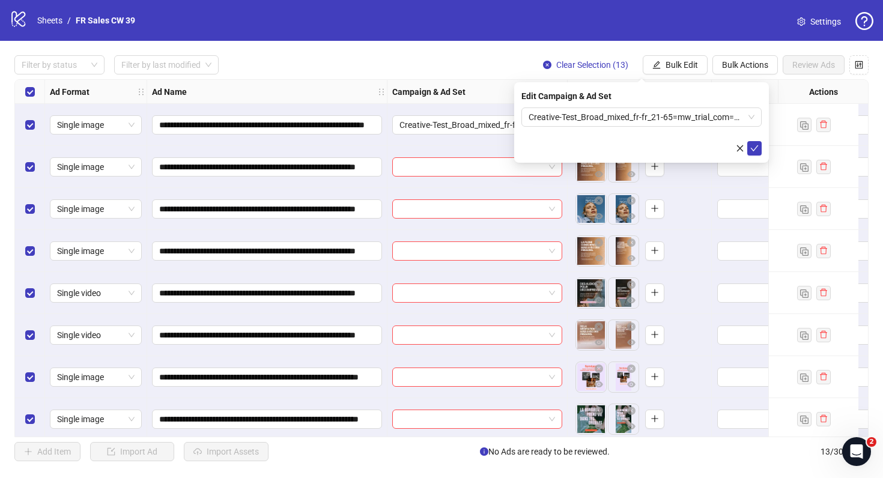
click at [760, 157] on div "Edit Campaign & Ad Set Creative-Test_Broad_mixed_fr-fr_21-65=mw_trial_com=190925" at bounding box center [641, 122] width 255 height 80
click at [758, 154] on button "submit" at bounding box center [754, 148] width 14 height 14
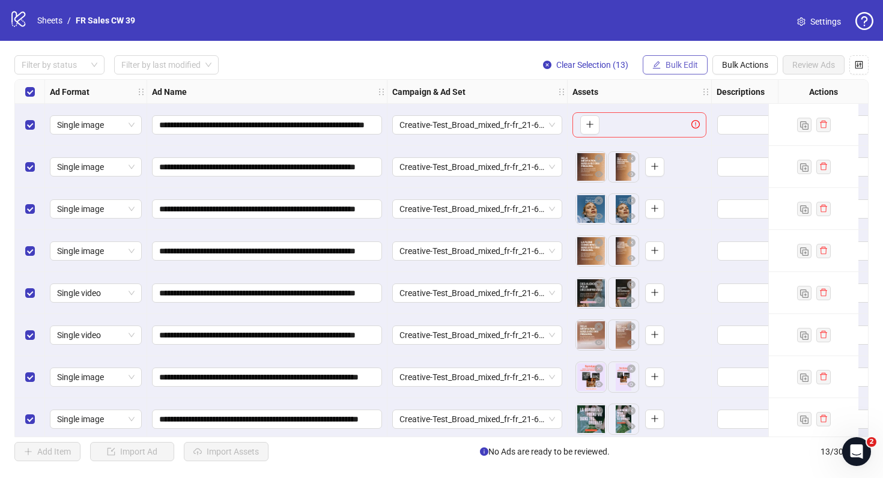
click at [677, 67] on span "Bulk Edit" at bounding box center [681, 65] width 32 height 10
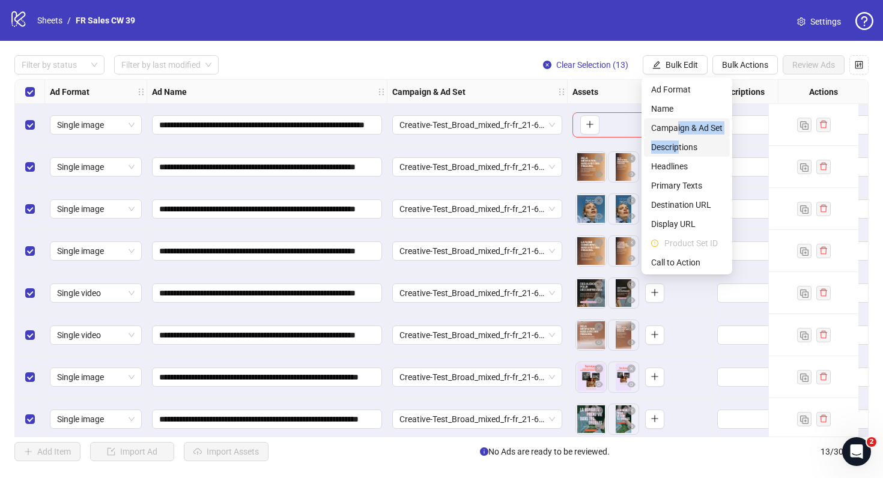
drag, startPoint x: 677, startPoint y: 130, endPoint x: 679, endPoint y: 147, distance: 16.9
click at [679, 147] on ul "Ad Format Name Campaign & Ad Set Descriptions Headlines Primary Texts Destinati…" at bounding box center [686, 175] width 91 height 197
click at [679, 148] on span "Descriptions" at bounding box center [686, 147] width 71 height 13
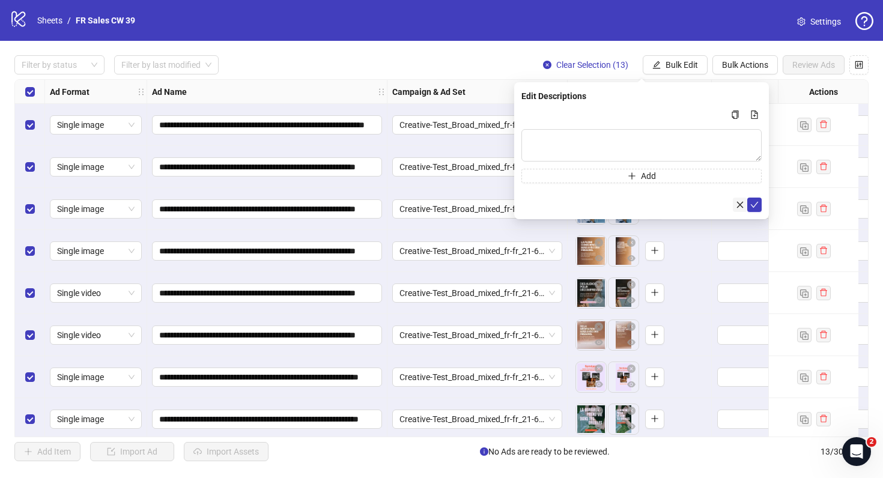
click at [739, 204] on icon "close" at bounding box center [740, 205] width 8 height 8
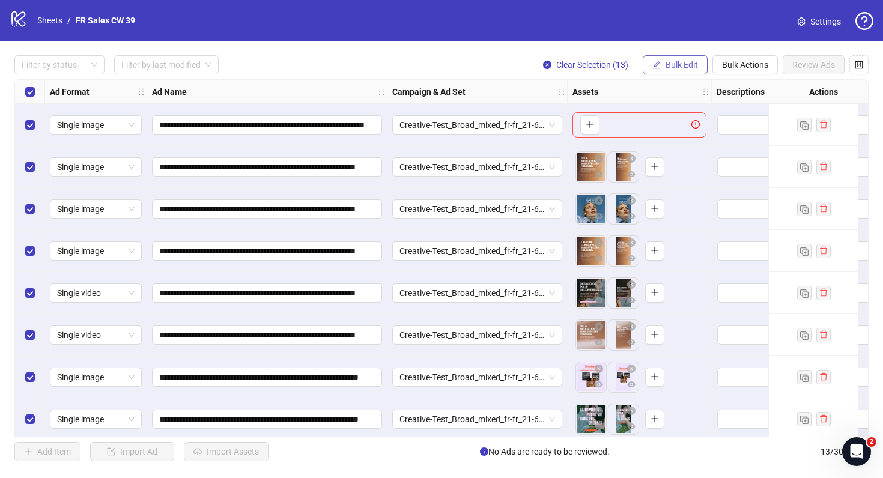
click at [652, 64] on icon "edit" at bounding box center [656, 65] width 8 height 8
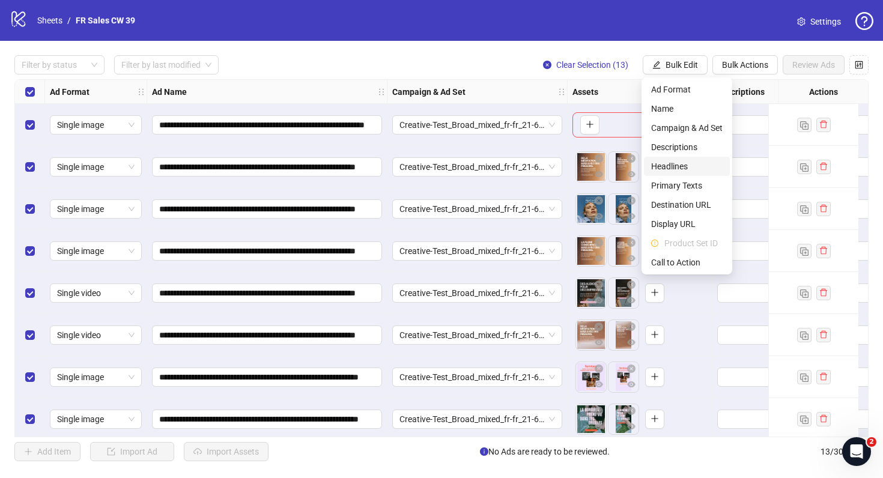
click at [652, 166] on span "Headlines" at bounding box center [686, 166] width 71 height 13
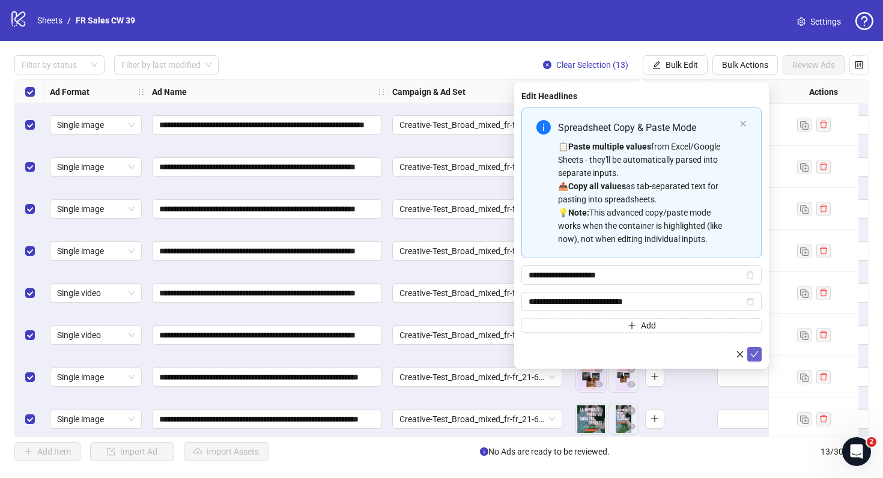
click at [755, 352] on icon "check" at bounding box center [754, 354] width 8 height 8
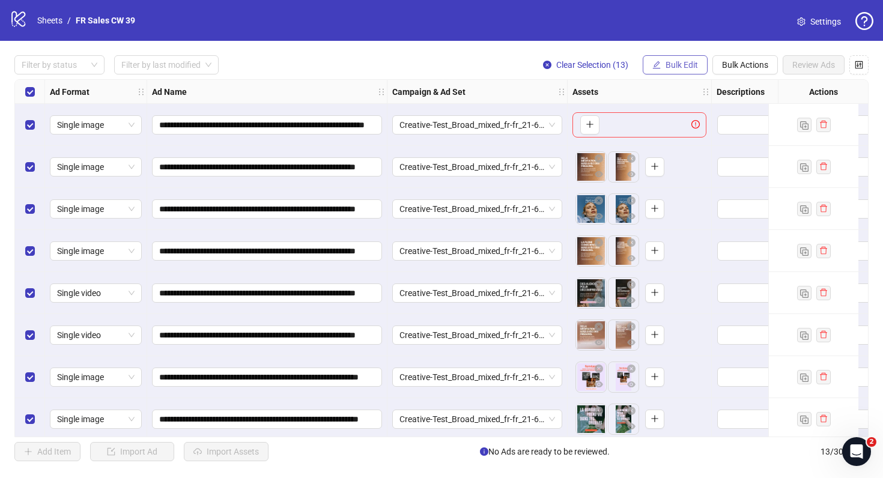
click at [687, 61] on span "Bulk Edit" at bounding box center [681, 65] width 32 height 10
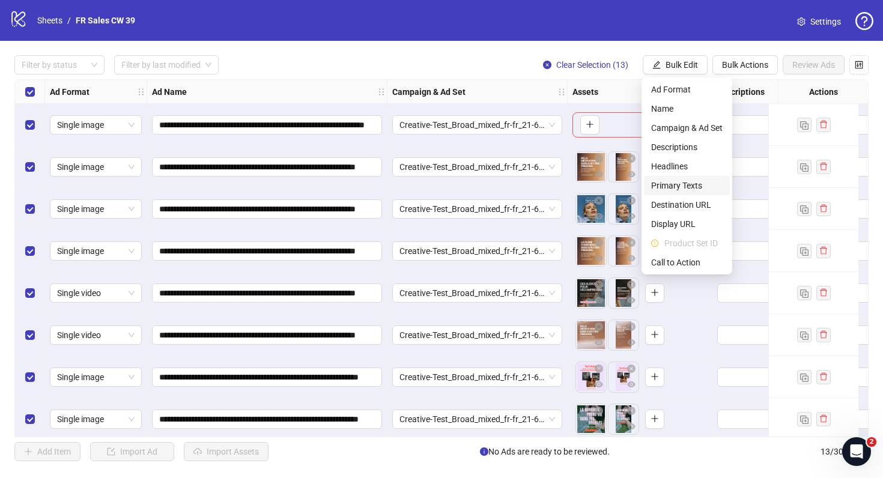
click at [673, 188] on span "Primary Texts" at bounding box center [686, 185] width 71 height 13
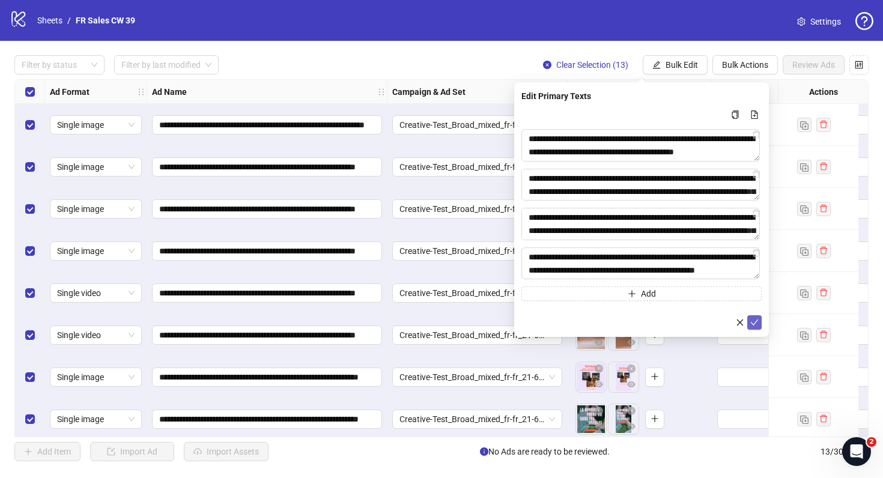
click at [757, 322] on icon "check" at bounding box center [754, 322] width 8 height 8
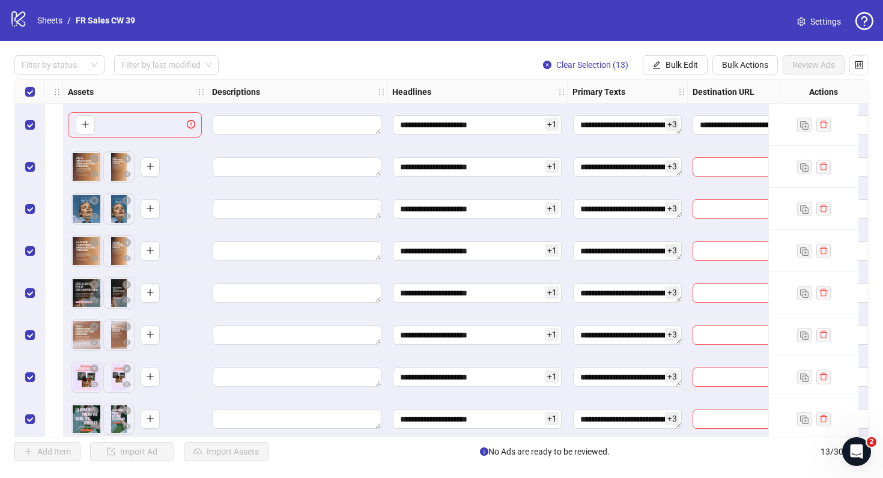
scroll to position [0, 905]
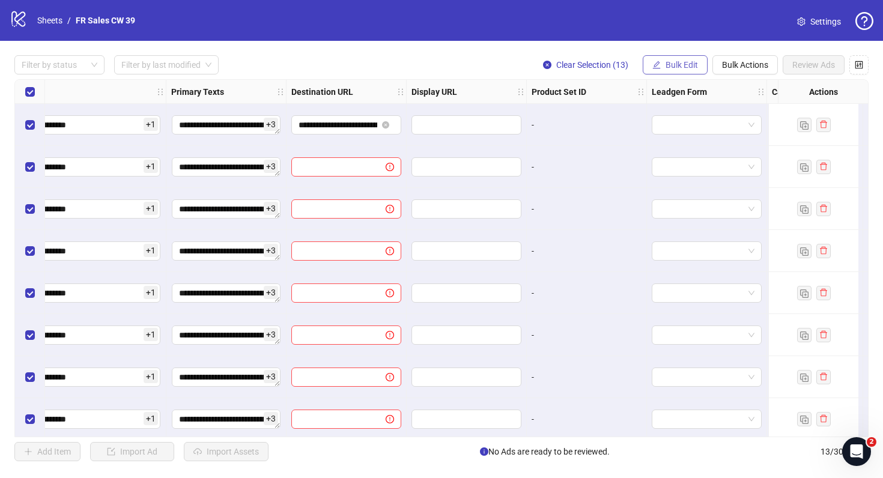
click at [683, 70] on span "Bulk Edit" at bounding box center [681, 65] width 32 height 10
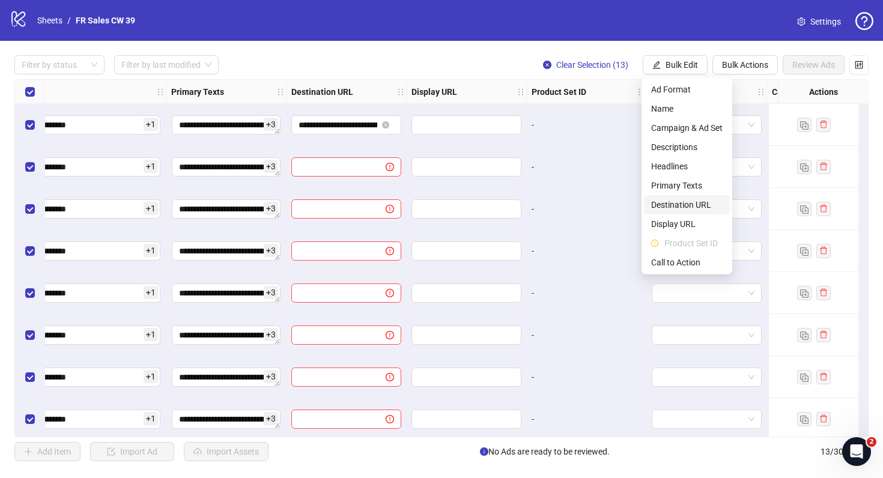
click at [695, 205] on span "Destination URL" at bounding box center [686, 204] width 71 height 13
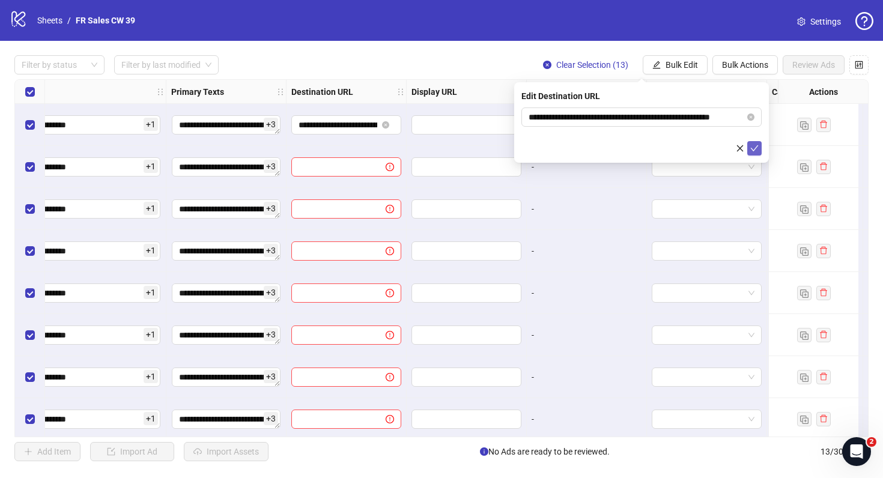
click at [758, 151] on button "submit" at bounding box center [754, 148] width 14 height 14
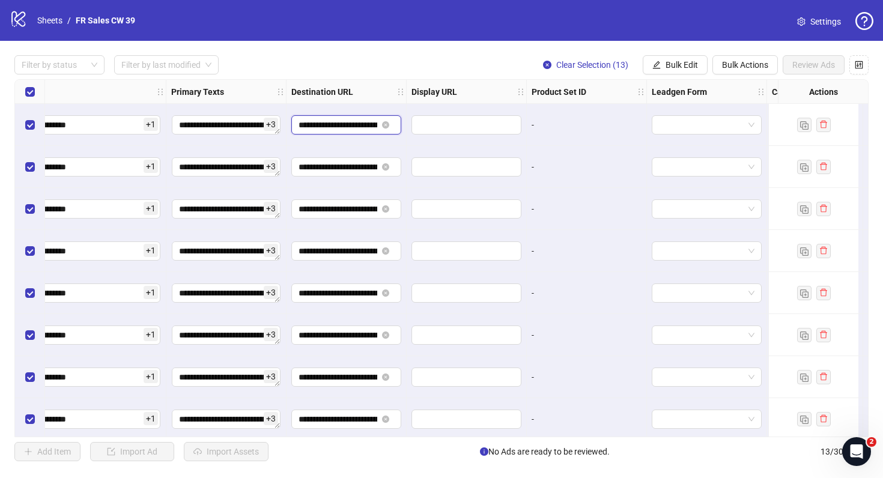
click at [346, 124] on input "**********" at bounding box center [337, 124] width 79 height 13
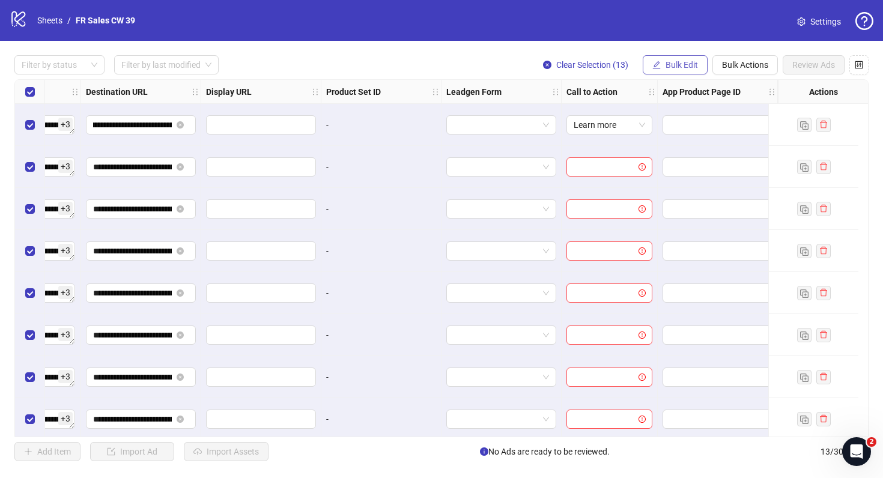
scroll to position [0, 0]
click at [694, 66] on span "Bulk Edit" at bounding box center [681, 65] width 32 height 10
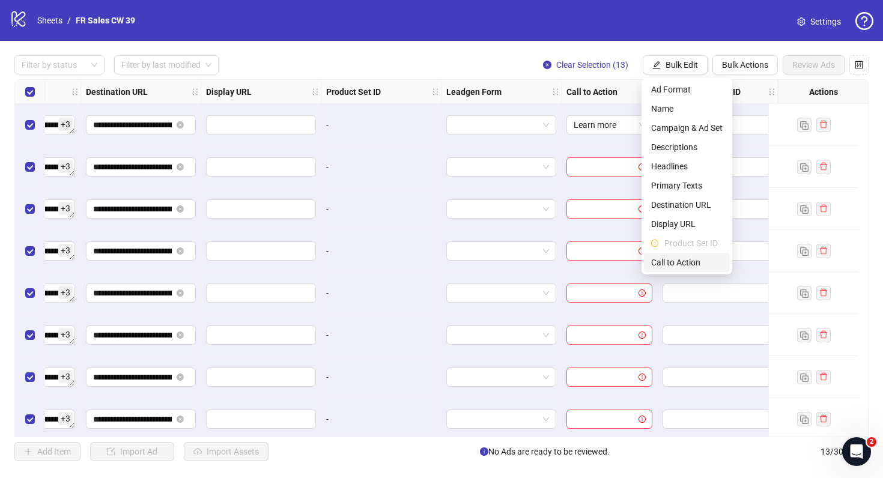
click at [673, 255] on li "Call to Action" at bounding box center [687, 262] width 86 height 19
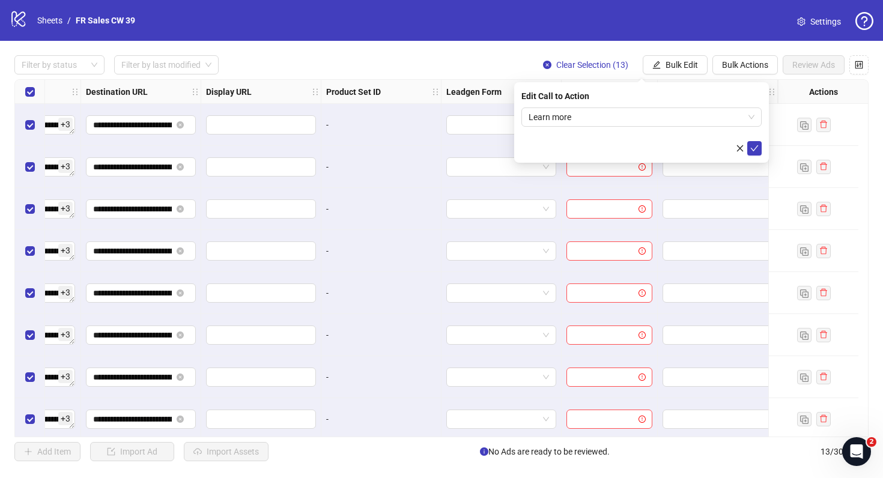
click at [753, 140] on form "Learn more" at bounding box center [641, 131] width 240 height 48
click at [753, 144] on icon "check" at bounding box center [754, 148] width 8 height 8
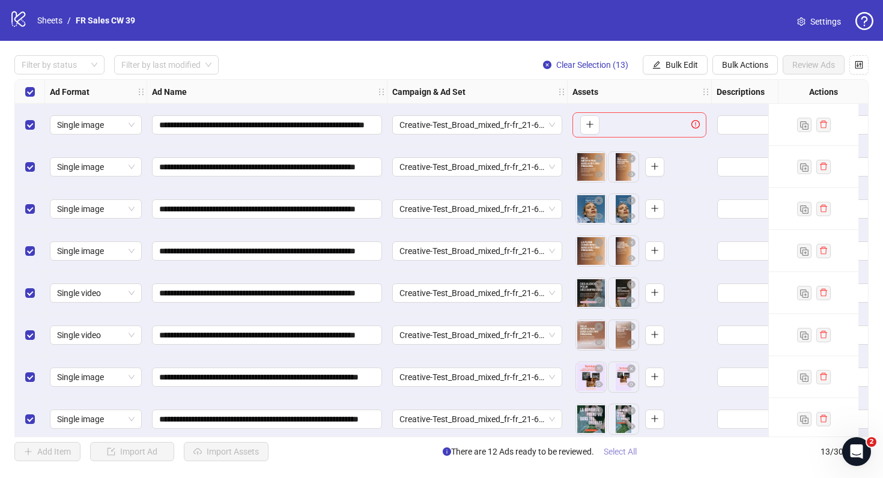
click at [621, 454] on span "Select All" at bounding box center [619, 452] width 33 height 10
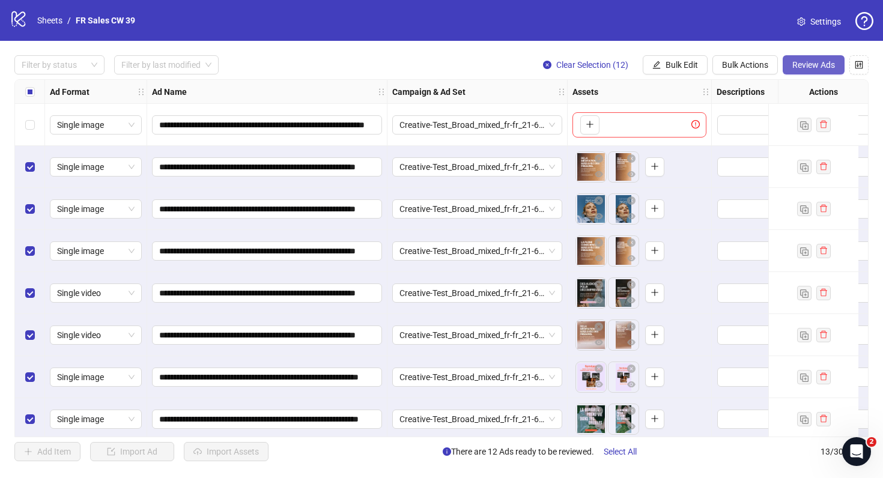
click at [810, 61] on span "Review Ads" at bounding box center [813, 65] width 43 height 10
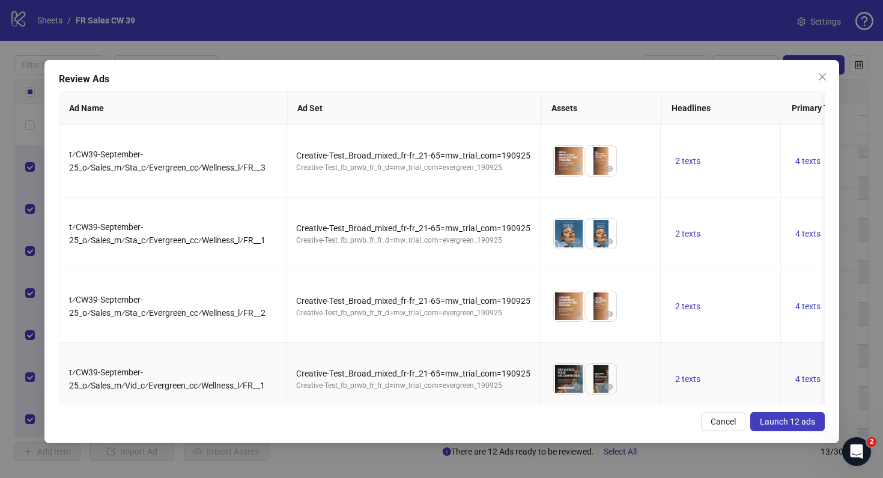
scroll to position [433, 0]
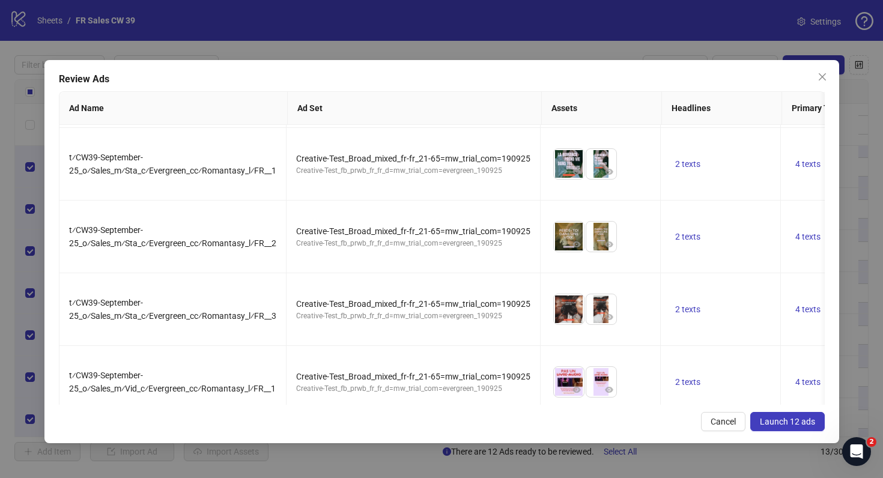
click at [783, 422] on span "Launch 12 ads" at bounding box center [787, 422] width 55 height 10
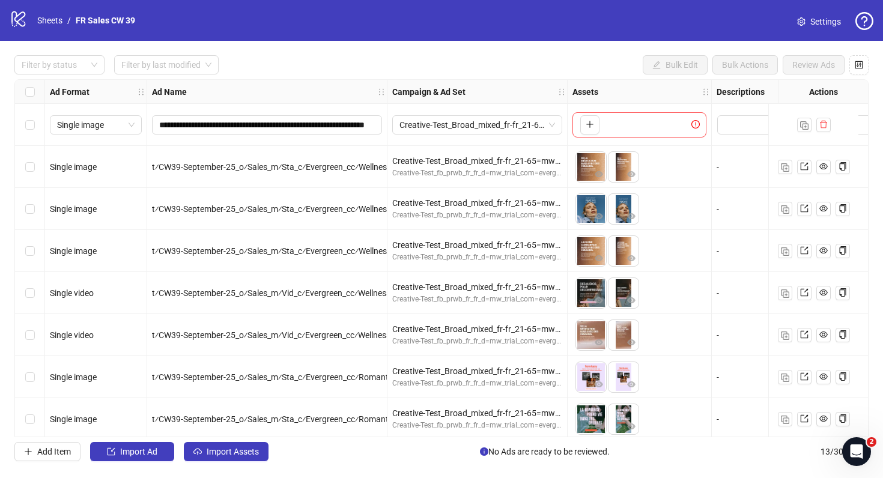
scroll to position [219, 0]
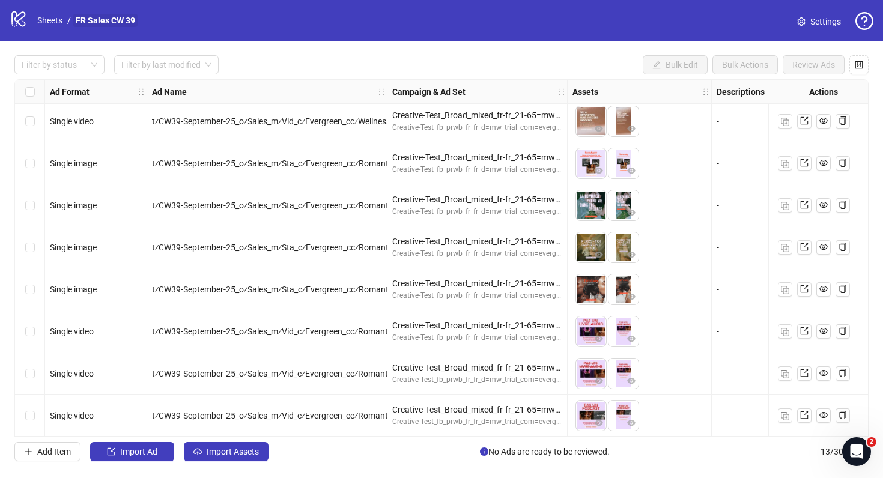
click at [112, 19] on link "FR Sales CW 39" at bounding box center [105, 20] width 64 height 13
click at [55, 20] on link "Sheets" at bounding box center [50, 20] width 30 height 13
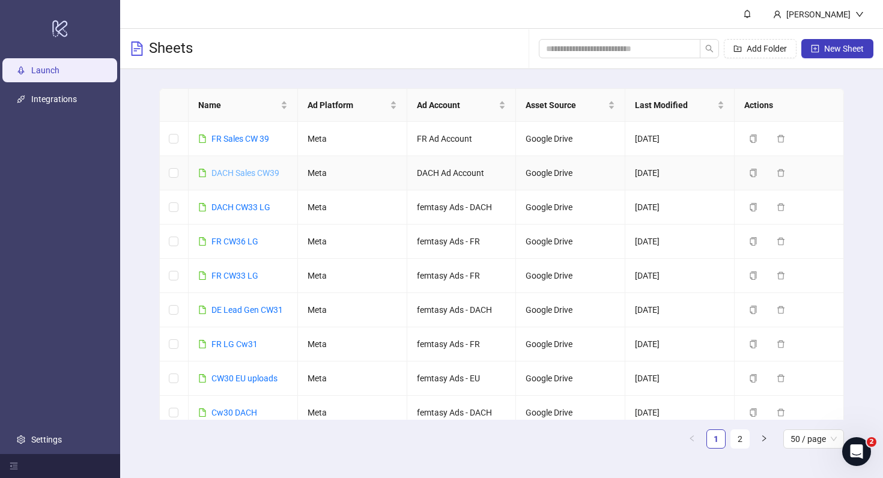
click at [234, 177] on link "DACH Sales CW39" at bounding box center [245, 173] width 68 height 10
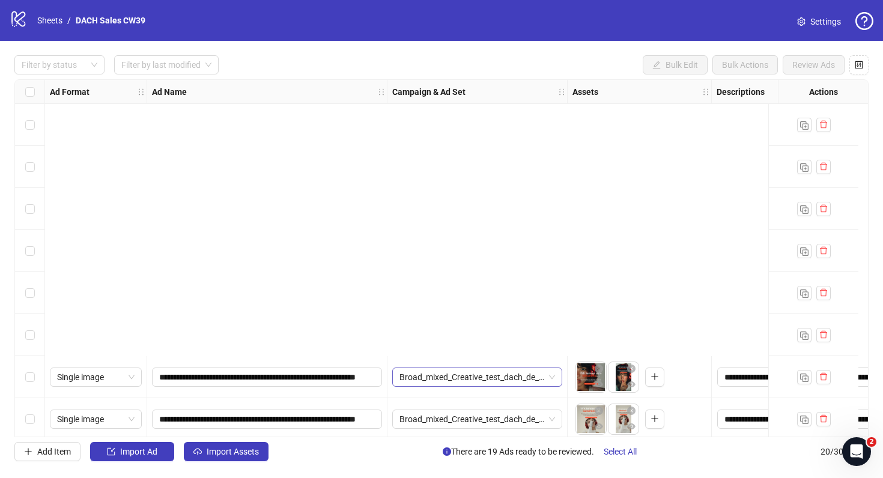
scroll to position [513, 0]
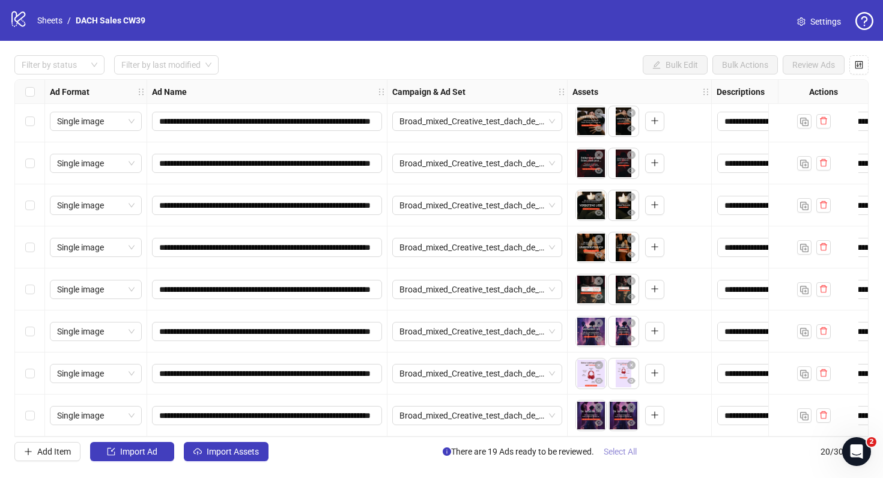
click at [611, 453] on span "Select All" at bounding box center [619, 452] width 33 height 10
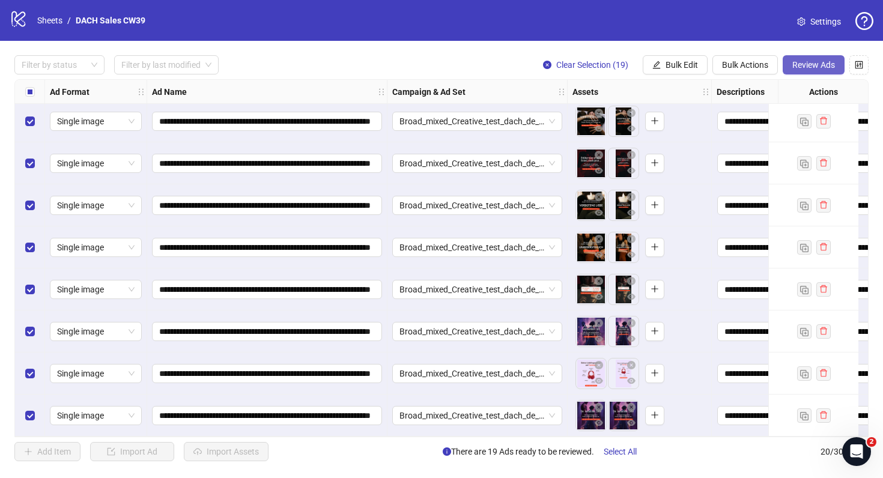
click at [801, 65] on span "Review Ads" at bounding box center [813, 65] width 43 height 10
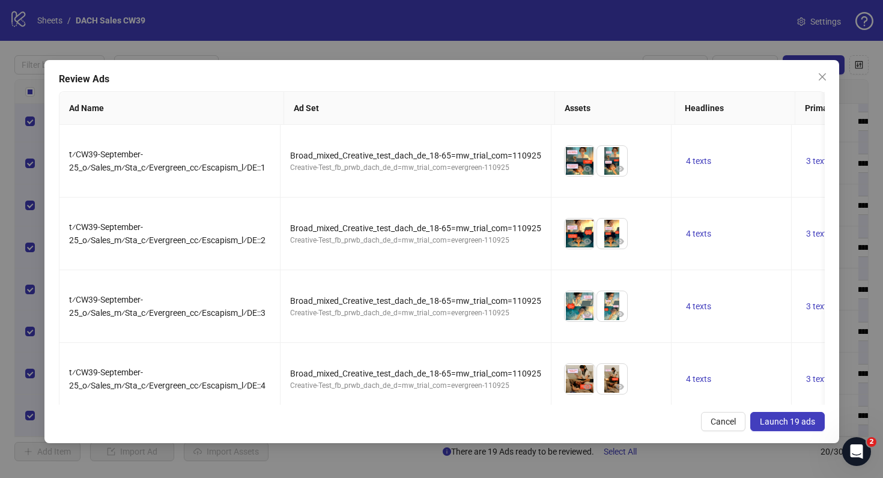
click at [767, 426] on span "Launch 19 ads" at bounding box center [787, 422] width 55 height 10
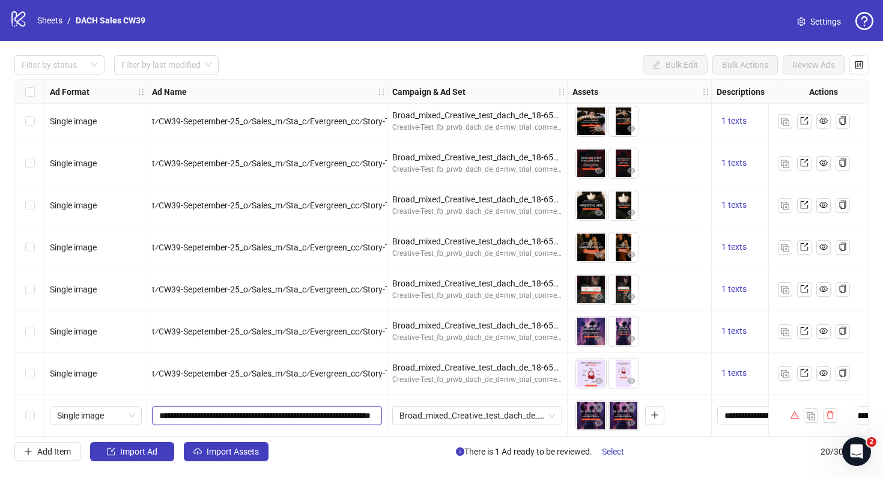
click at [315, 411] on input "**********" at bounding box center [265, 415] width 213 height 13
click at [344, 373] on div "t⁄CW39-Sepetember-25_o⁄Sales_m⁄Sta_c⁄Evergreen_cc⁄Story-Tropes_l⁄DE::7" at bounding box center [267, 373] width 230 height 13
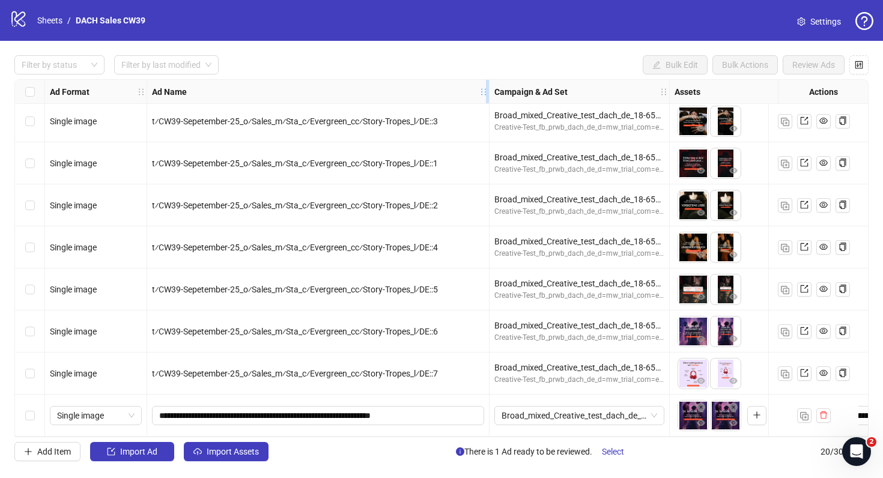
drag, startPoint x: 385, startPoint y: 95, endPoint x: 488, endPoint y: 95, distance: 102.1
click at [488, 95] on icon "holder" at bounding box center [492, 92] width 8 height 8
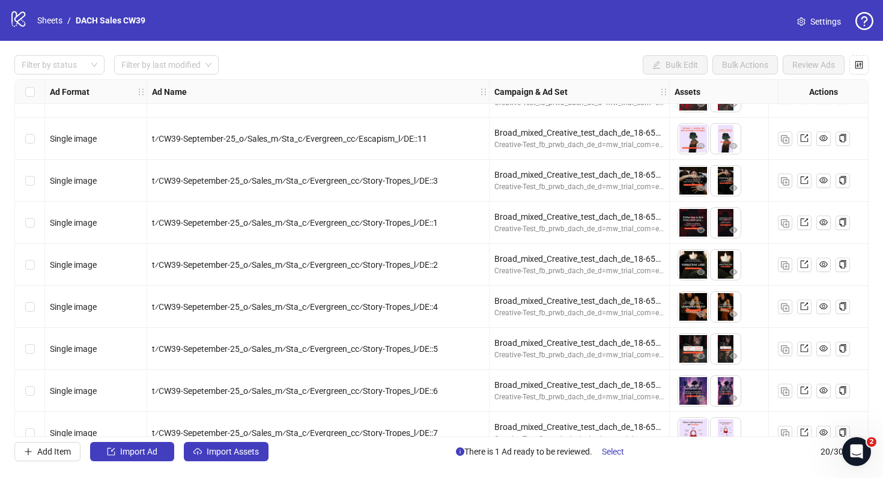
scroll to position [513, 0]
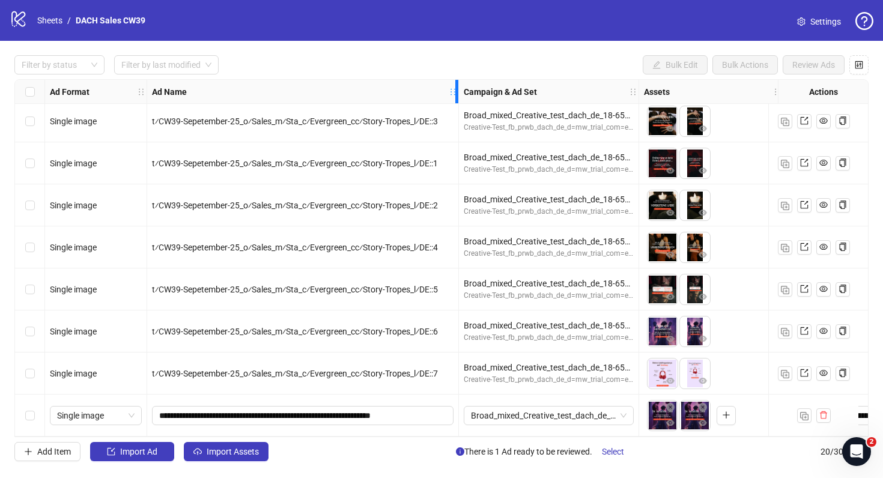
drag, startPoint x: 488, startPoint y: 86, endPoint x: 459, endPoint y: 90, distance: 29.0
click at [458, 89] on div "Resize Ad Name column" at bounding box center [456, 91] width 3 height 23
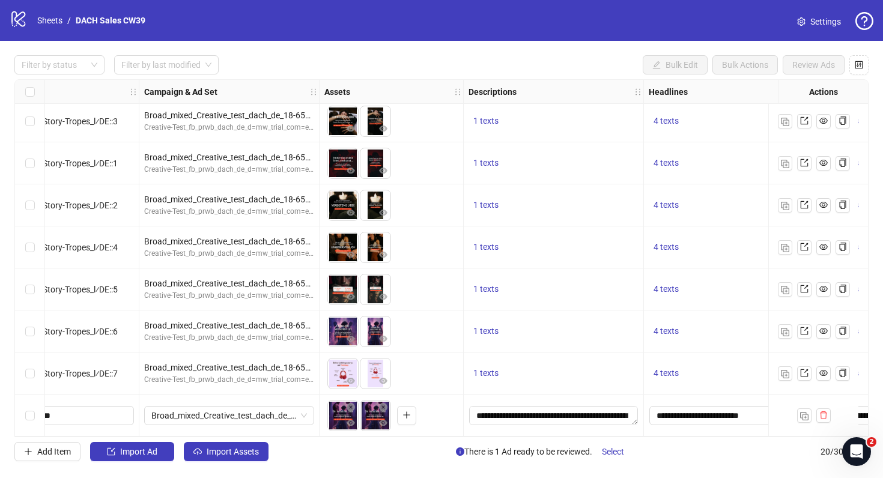
scroll to position [513, 286]
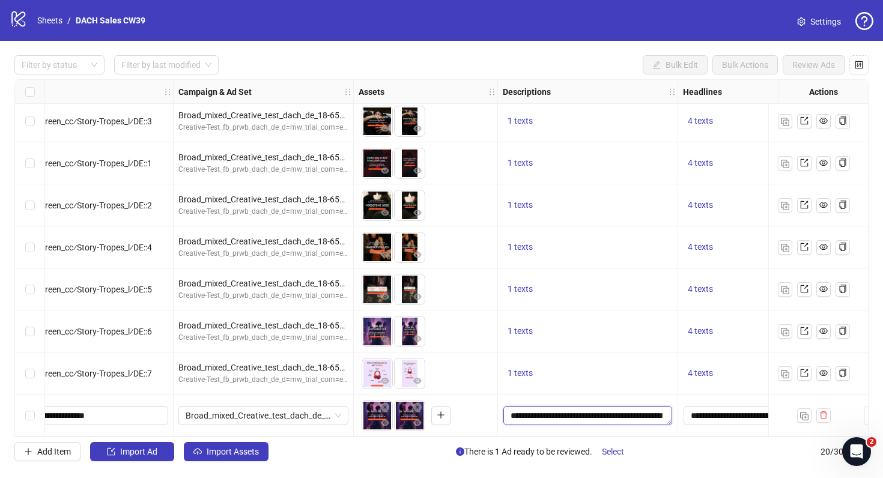
click at [619, 407] on textarea "**********" at bounding box center [587, 415] width 169 height 19
click at [702, 407] on input "**********" at bounding box center [767, 415] width 169 height 19
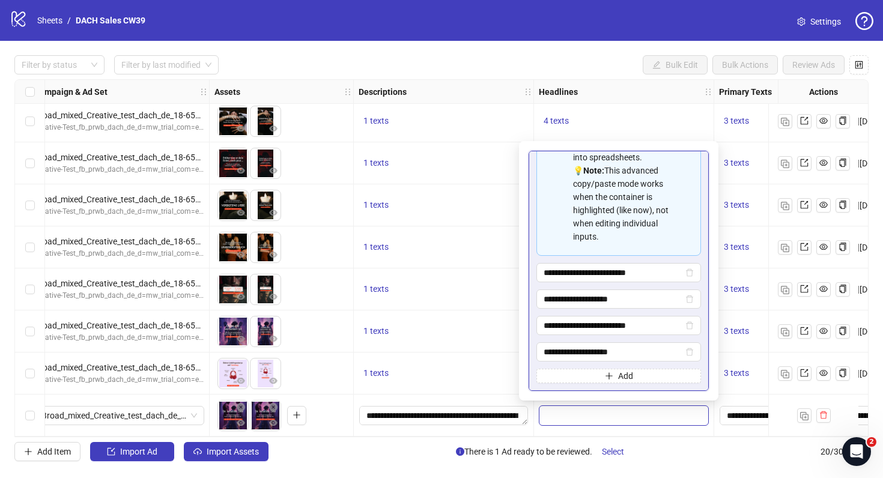
scroll to position [513, 456]
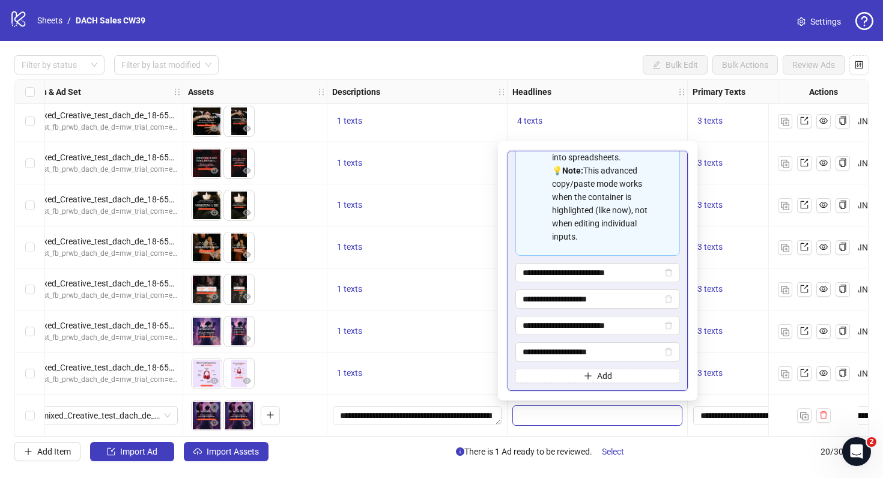
click at [428, 381] on div "1 texts" at bounding box center [417, 373] width 180 height 42
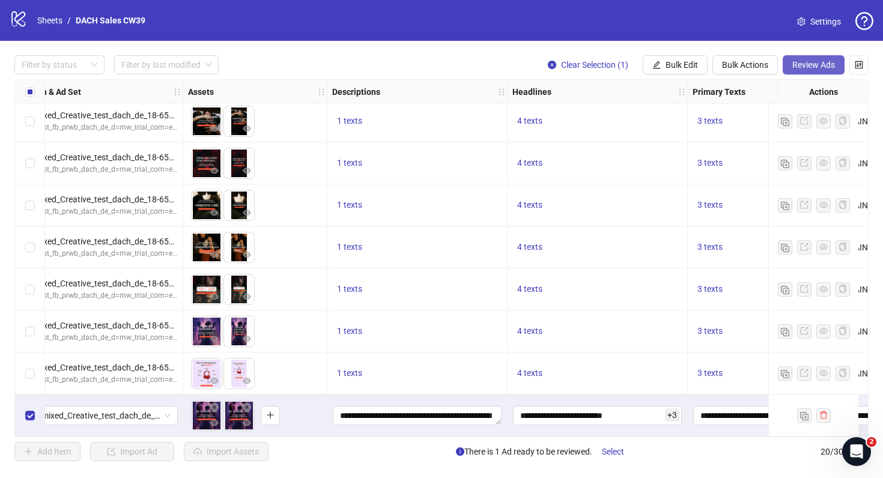
click at [796, 64] on span "Review Ads" at bounding box center [813, 65] width 43 height 10
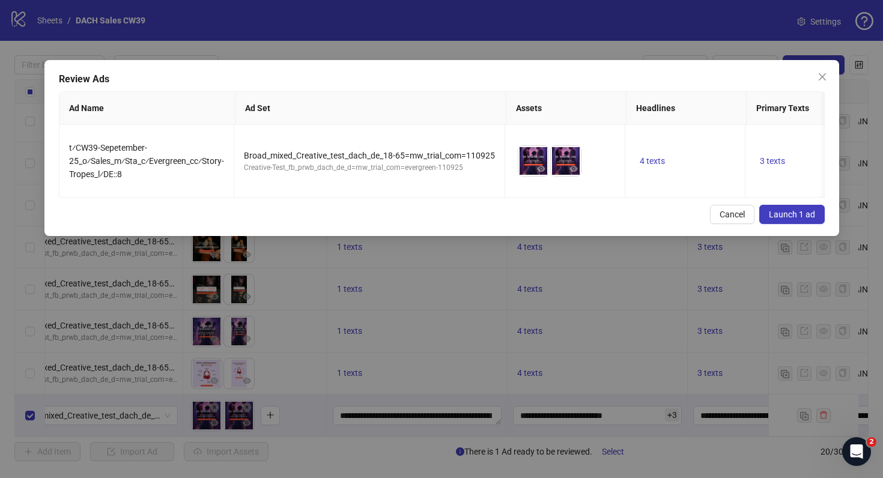
click at [805, 210] on span "Launch 1 ad" at bounding box center [792, 215] width 46 height 10
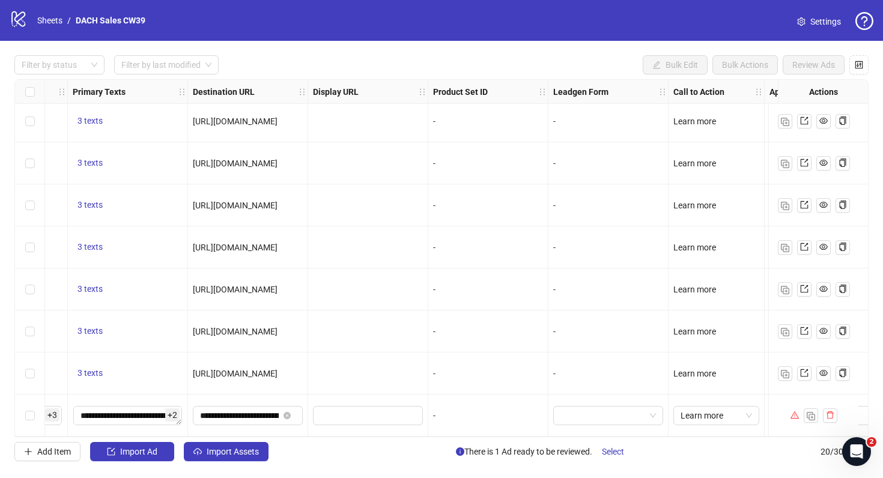
scroll to position [0, 1076]
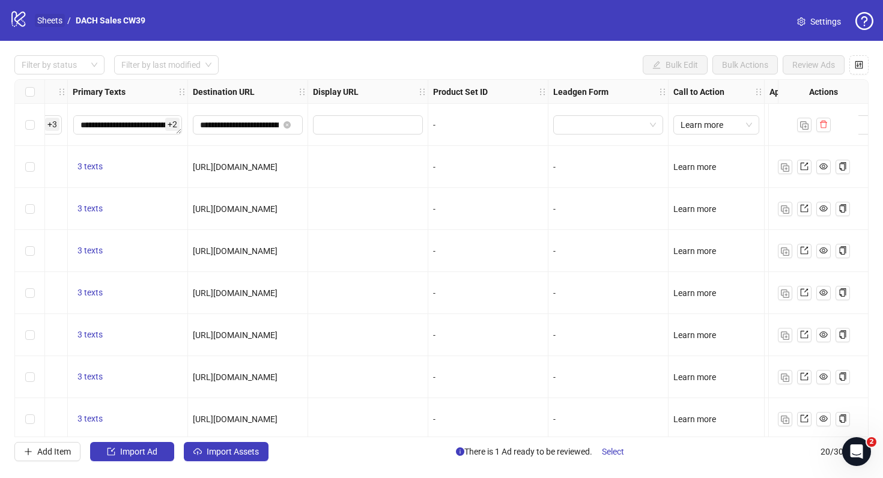
click at [55, 18] on link "Sheets" at bounding box center [50, 20] width 30 height 13
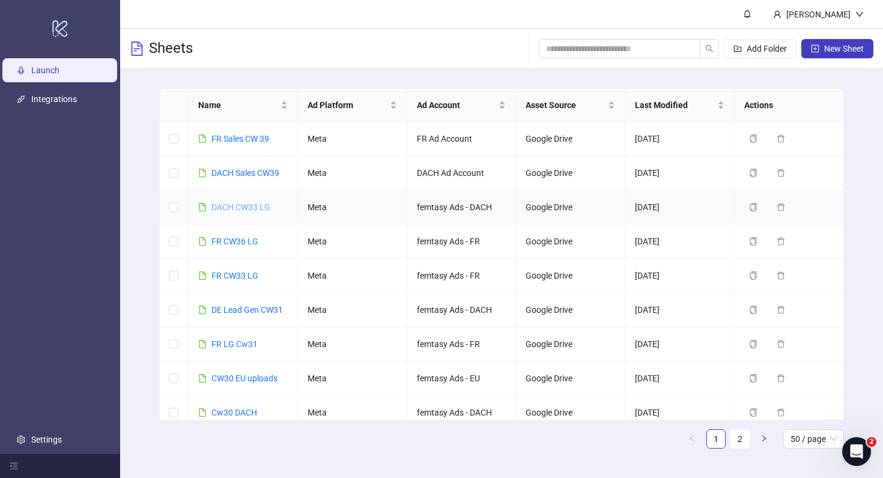
click at [254, 204] on link "DACH CW33 LG" at bounding box center [240, 207] width 59 height 10
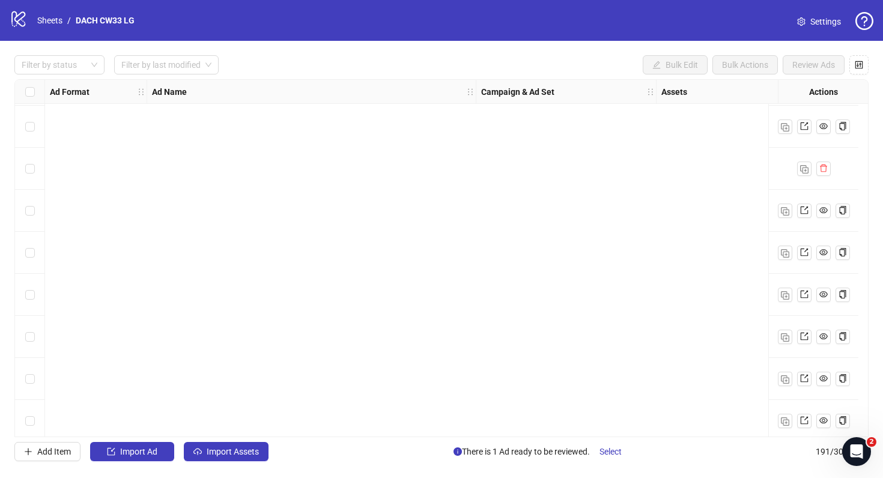
scroll to position [6711, 1]
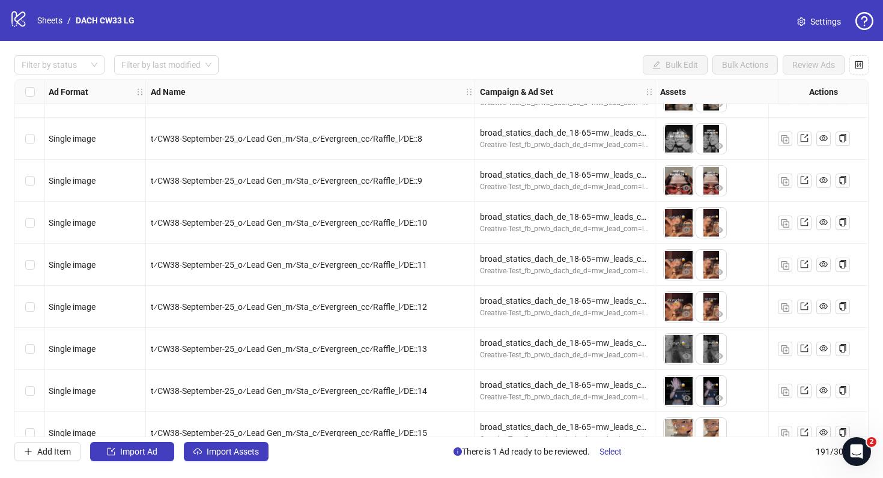
click at [817, 19] on span "Settings" at bounding box center [825, 21] width 31 height 13
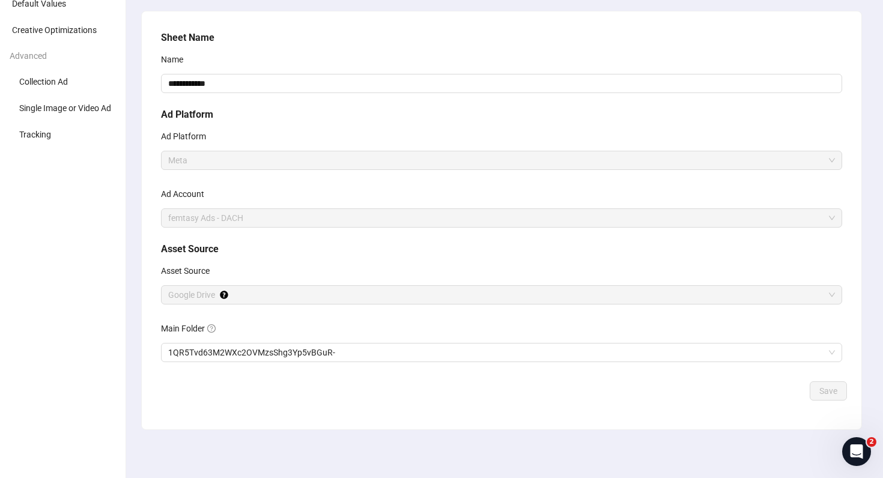
click at [294, 367] on div "**********" at bounding box center [501, 203] width 691 height 355
click at [282, 357] on span "1QR5Tvd63M2WXc2OVMzsShg3Yp5vBGuR-" at bounding box center [501, 352] width 667 height 18
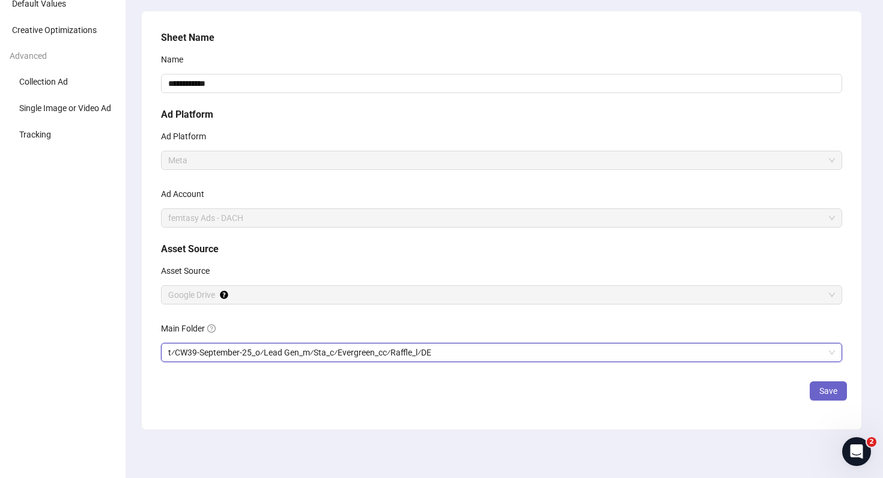
click at [826, 393] on span "Save" at bounding box center [828, 391] width 18 height 10
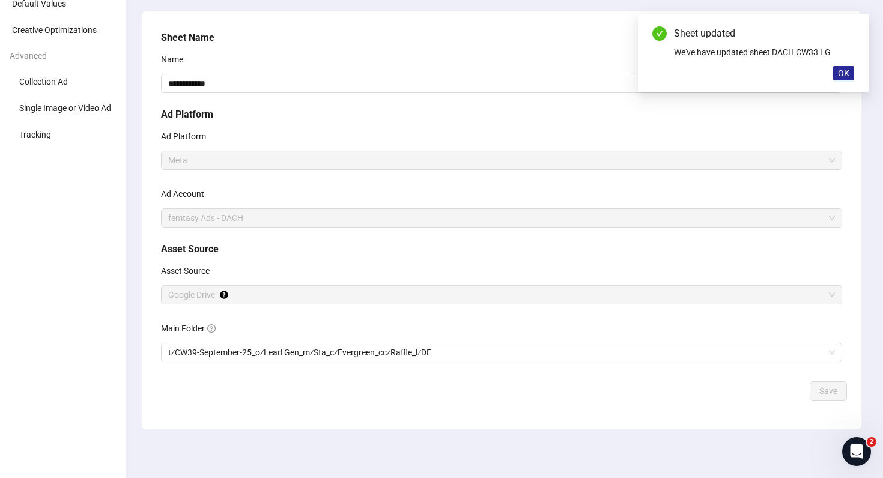
click at [847, 70] on span "OK" at bounding box center [843, 73] width 11 height 10
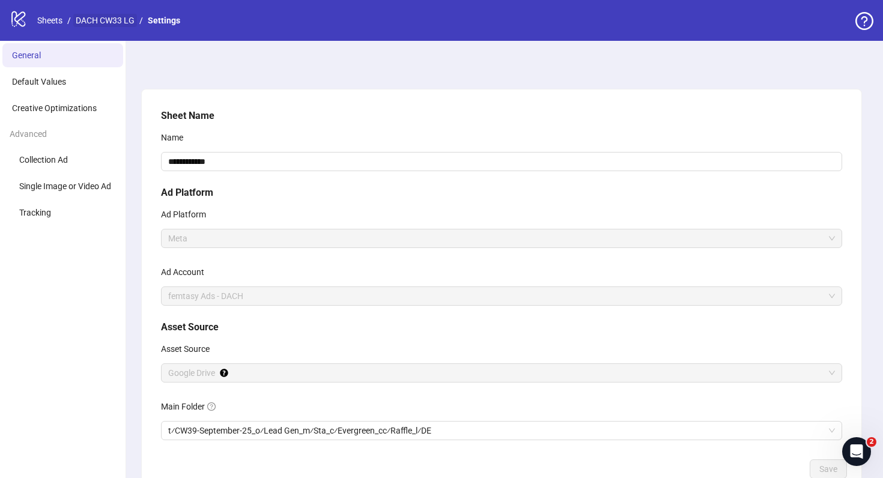
click at [103, 18] on link "DACH CW33 LG" at bounding box center [105, 20] width 64 height 13
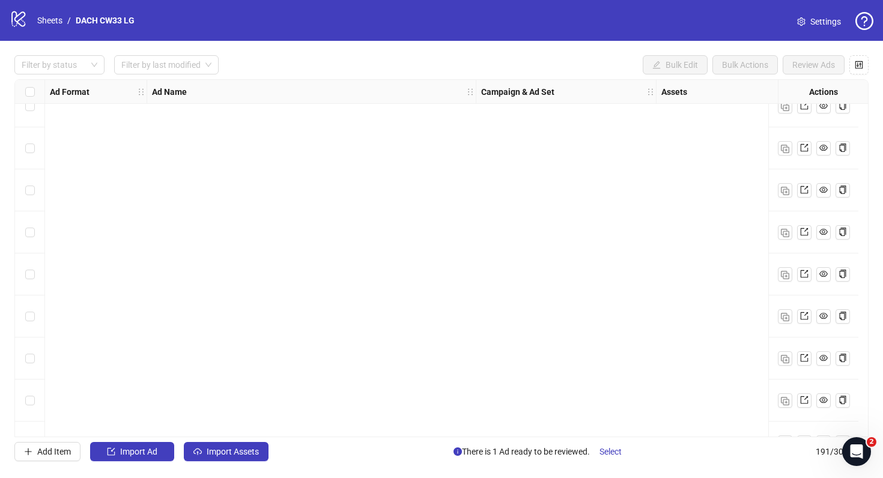
scroll to position [7700, 0]
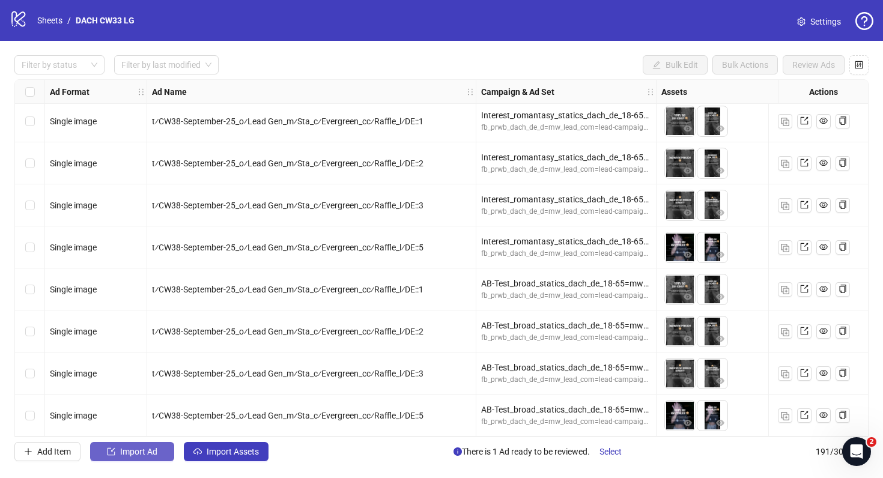
click at [156, 448] on span "Import Ad" at bounding box center [138, 452] width 37 height 10
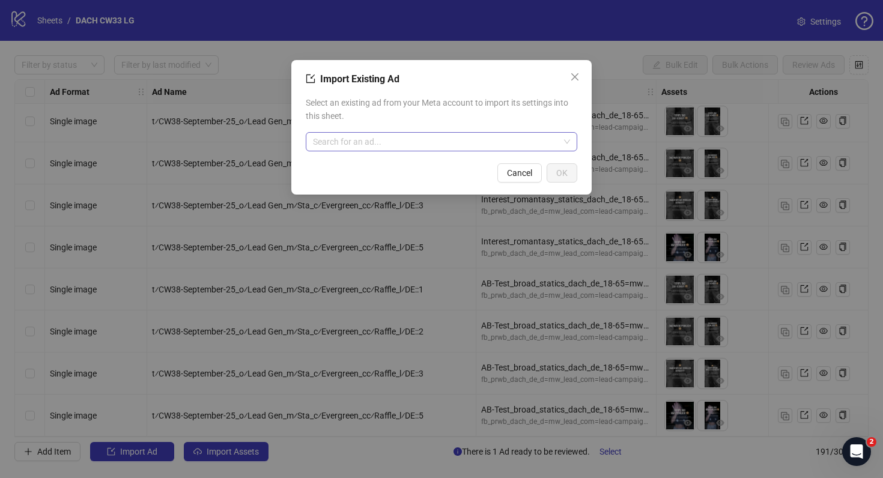
click at [510, 145] on input "search" at bounding box center [436, 142] width 246 height 18
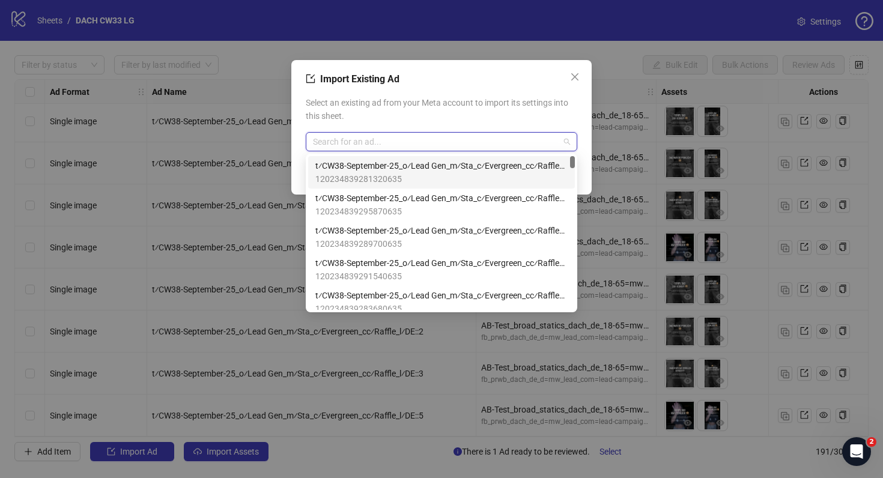
click at [509, 164] on span "t⁄CW38-September-25_o⁄Lead Gen_m⁄Sta_c⁄Evergreen_cc⁄Raffle_l⁄DE::14" at bounding box center [441, 165] width 252 height 13
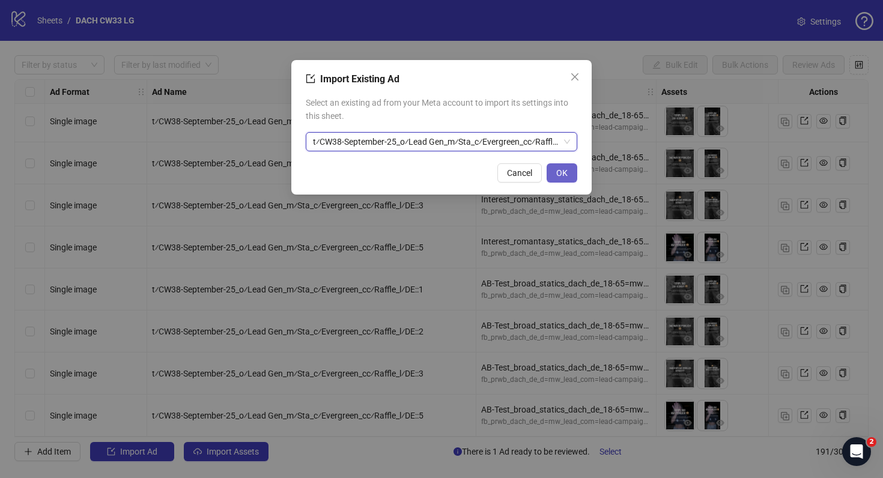
click at [559, 169] on span "OK" at bounding box center [561, 173] width 11 height 10
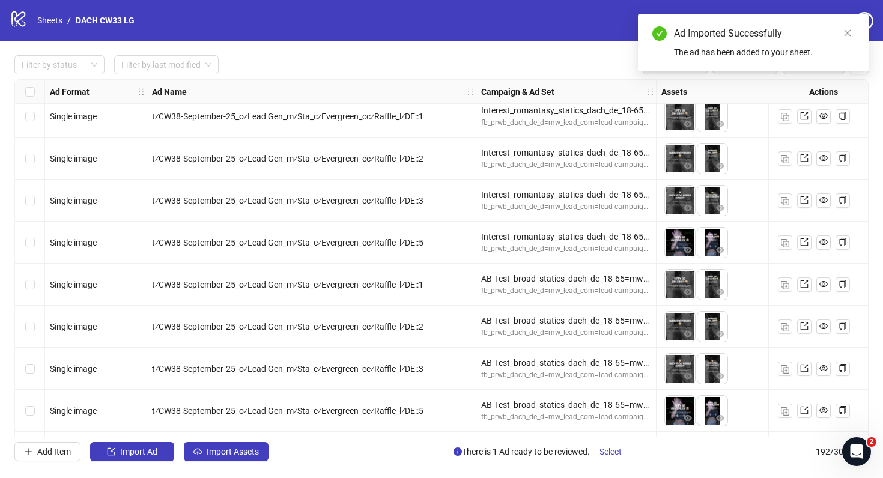
scroll to position [7742, 0]
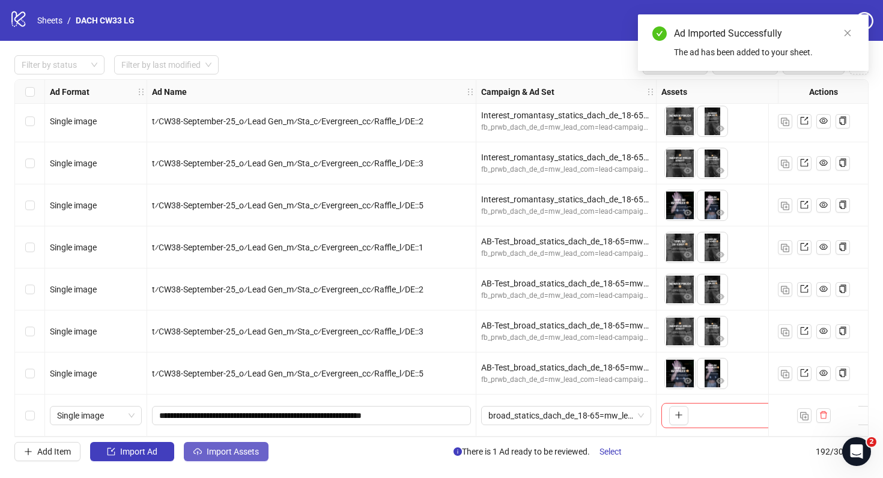
click at [246, 450] on span "Import Assets" at bounding box center [233, 452] width 52 height 10
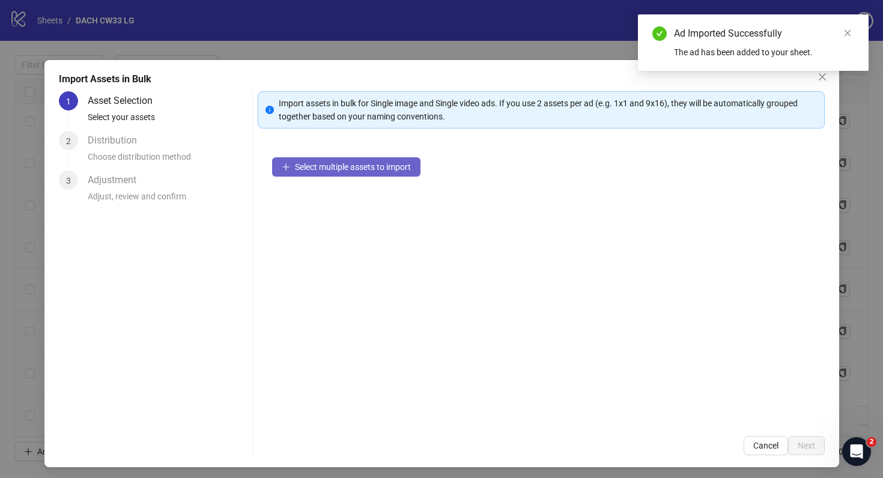
click at [386, 170] on span "Select multiple assets to import" at bounding box center [353, 167] width 116 height 10
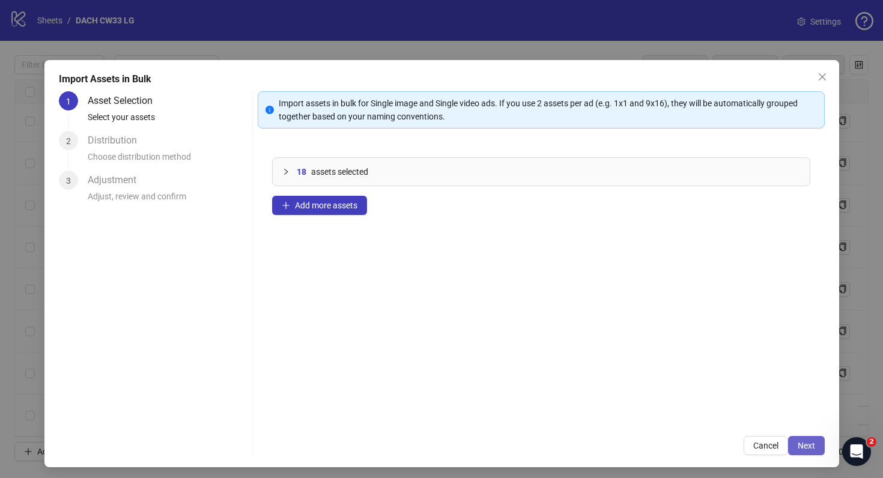
click at [811, 447] on span "Next" at bounding box center [805, 446] width 17 height 10
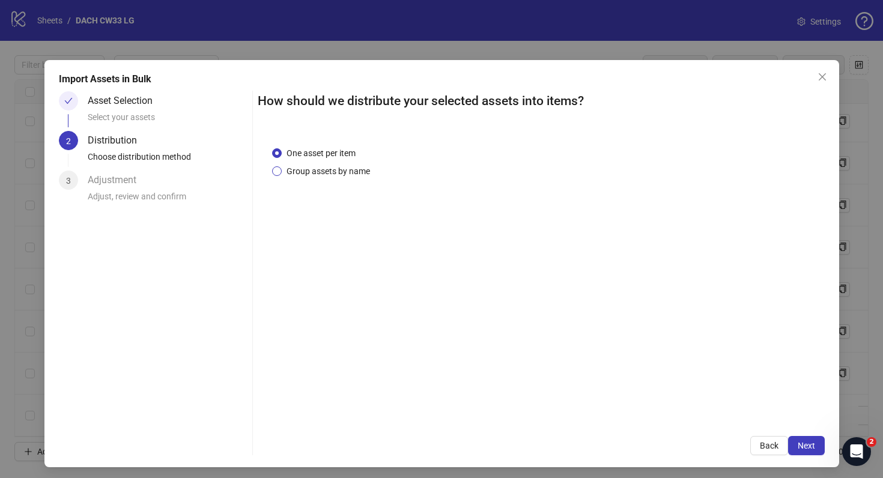
click at [364, 173] on span "Group assets by name" at bounding box center [328, 171] width 93 height 13
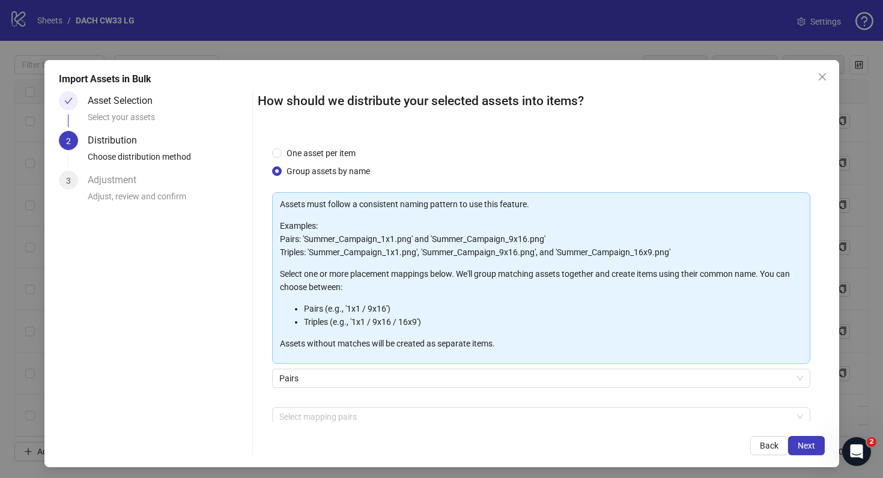
scroll to position [62, 0]
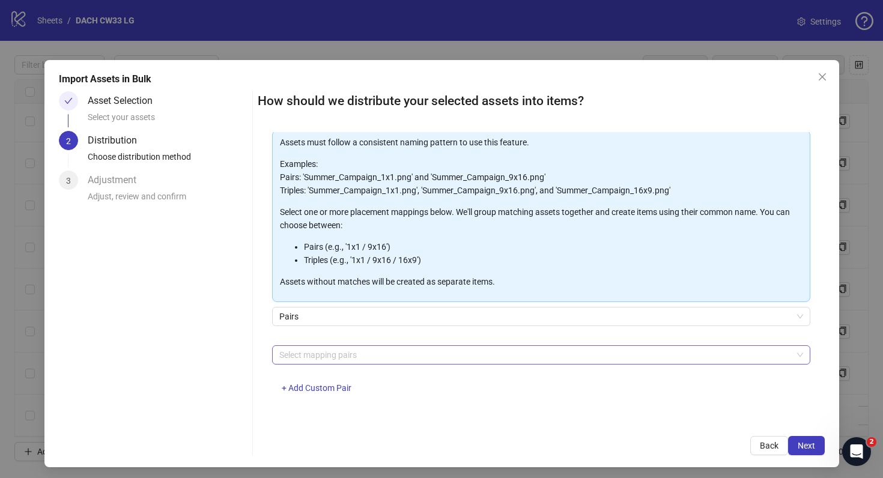
click at [393, 353] on div at bounding box center [534, 354] width 521 height 17
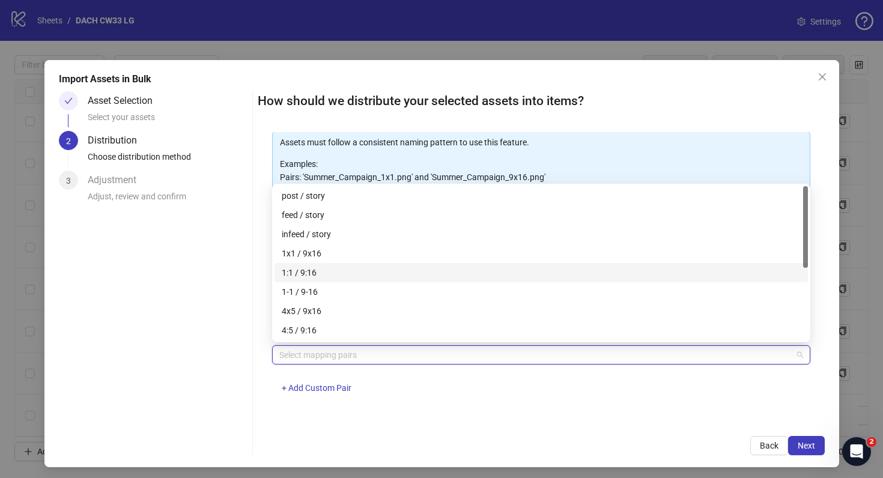
click at [339, 270] on div "1:1 / 9:16" at bounding box center [541, 272] width 519 height 13
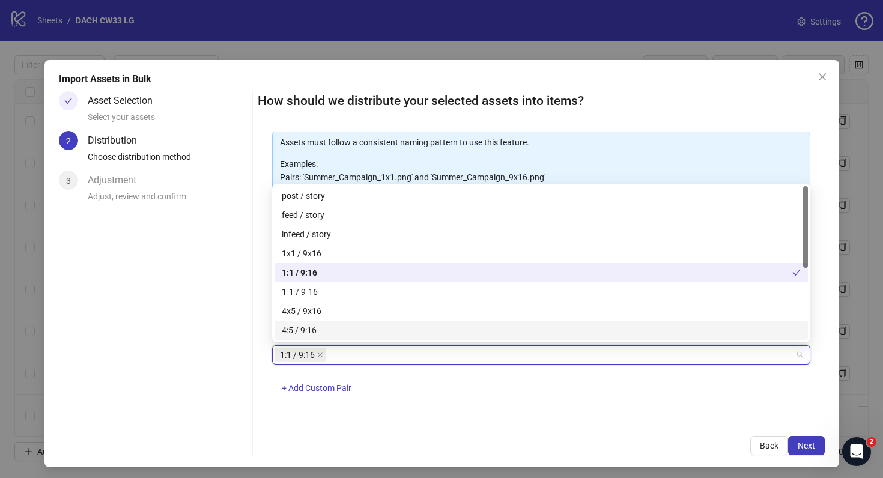
click at [717, 431] on div "How should we distribute your selected assets into items? One asset per item Gr…" at bounding box center [541, 273] width 567 height 364
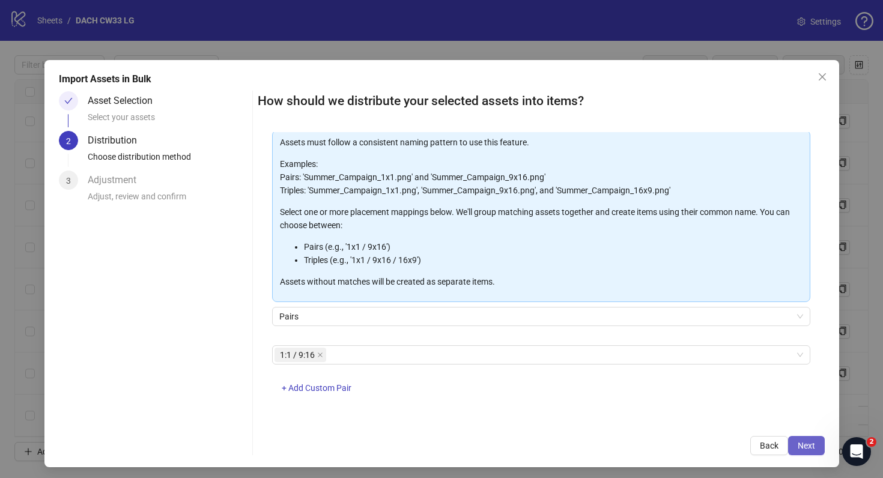
click at [795, 441] on button "Next" at bounding box center [806, 445] width 37 height 19
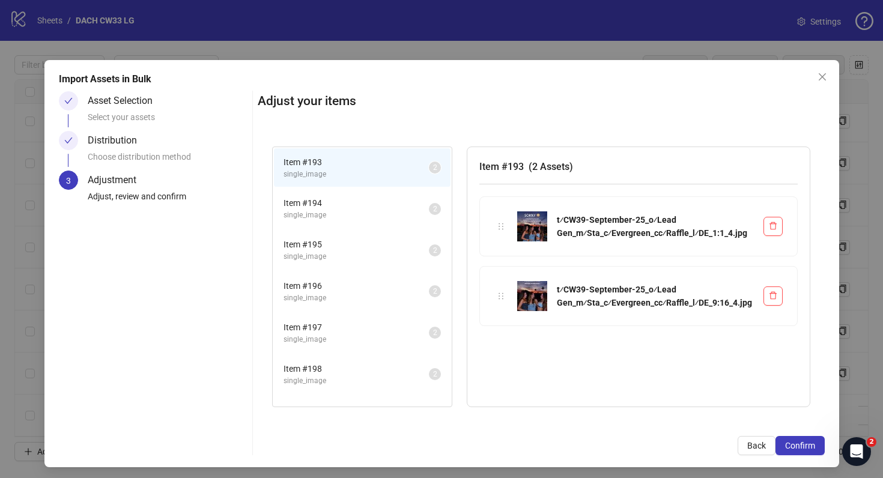
click at [353, 259] on span "single_image" at bounding box center [355, 256] width 145 height 11
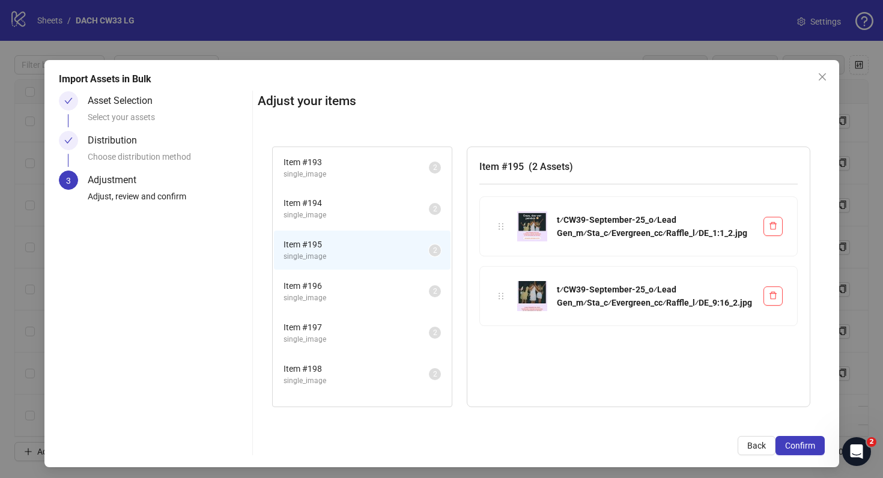
click at [342, 346] on li "Item # 197 single_image 2" at bounding box center [362, 332] width 177 height 39
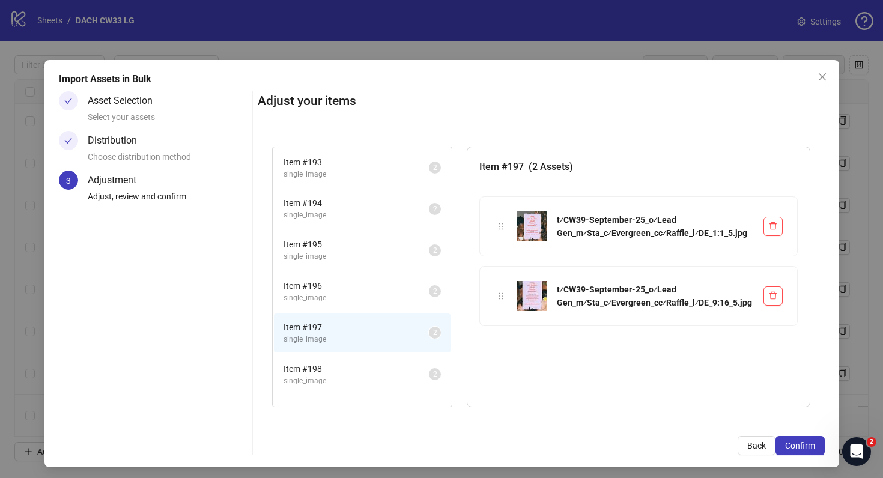
scroll to position [112, 0]
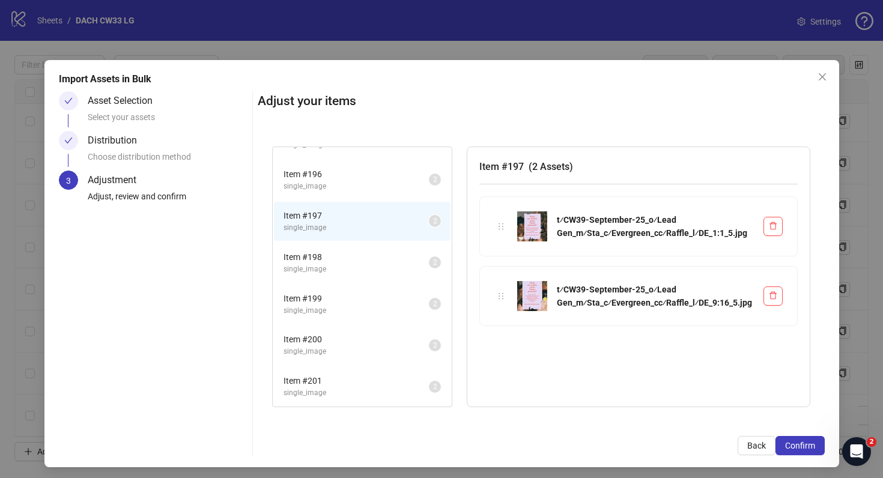
click at [342, 346] on span "single_image" at bounding box center [355, 351] width 145 height 11
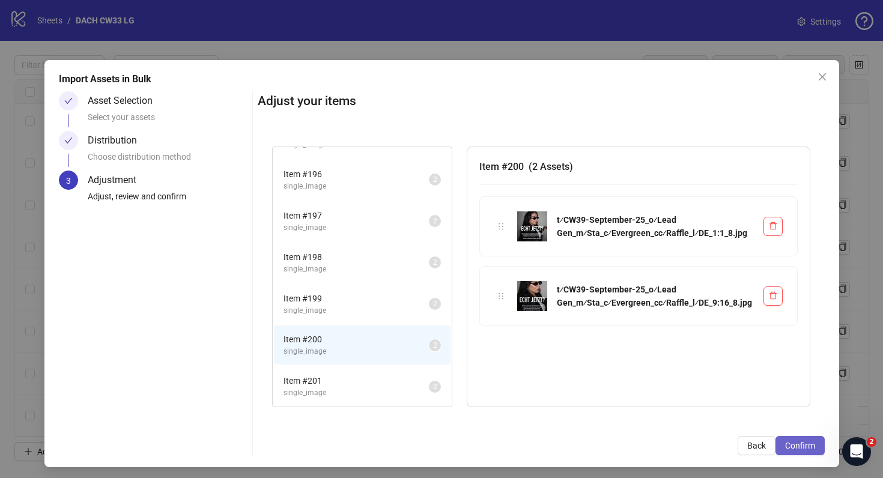
click at [788, 444] on span "Confirm" at bounding box center [800, 446] width 30 height 10
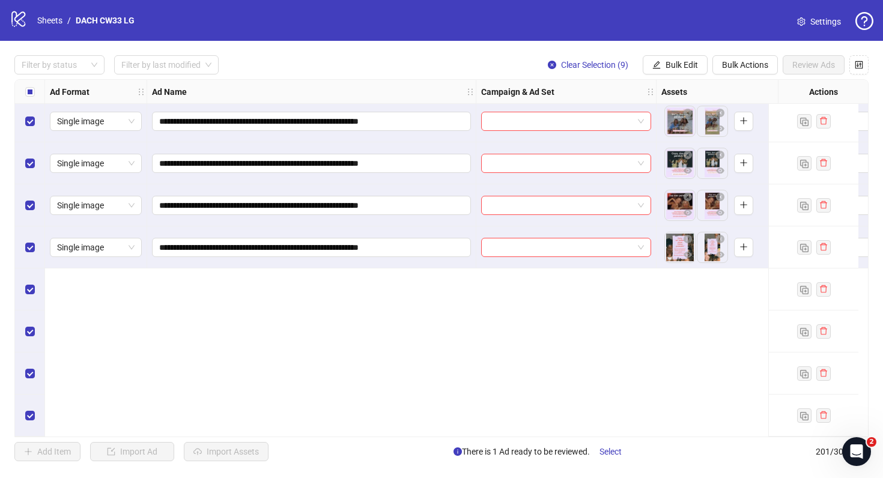
scroll to position [7897, 0]
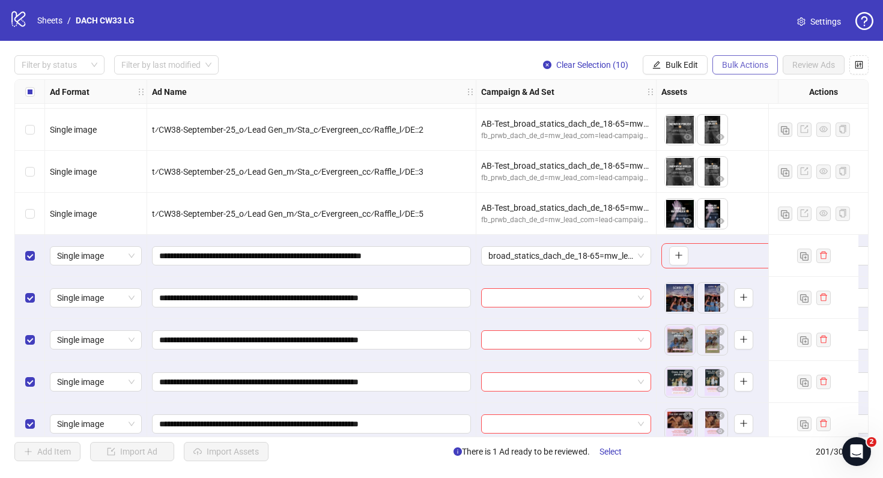
click at [725, 61] on span "Bulk Actions" at bounding box center [745, 65] width 46 height 10
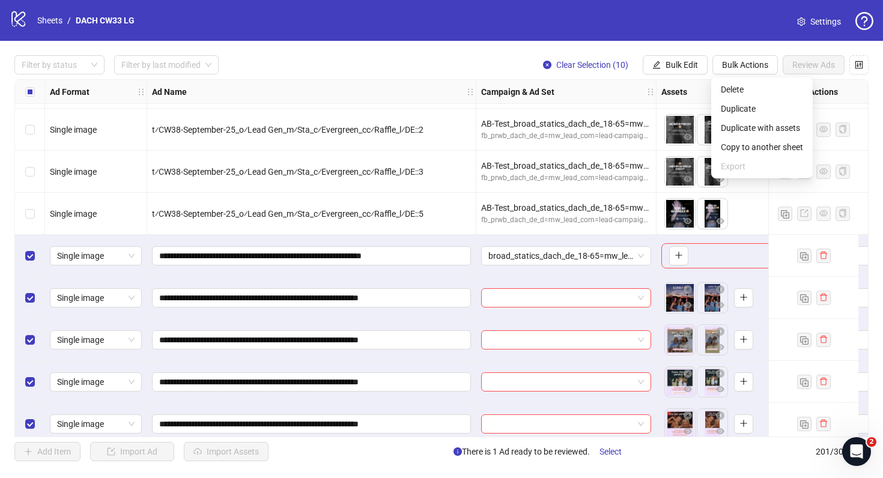
click at [819, 21] on span "Settings" at bounding box center [825, 21] width 31 height 13
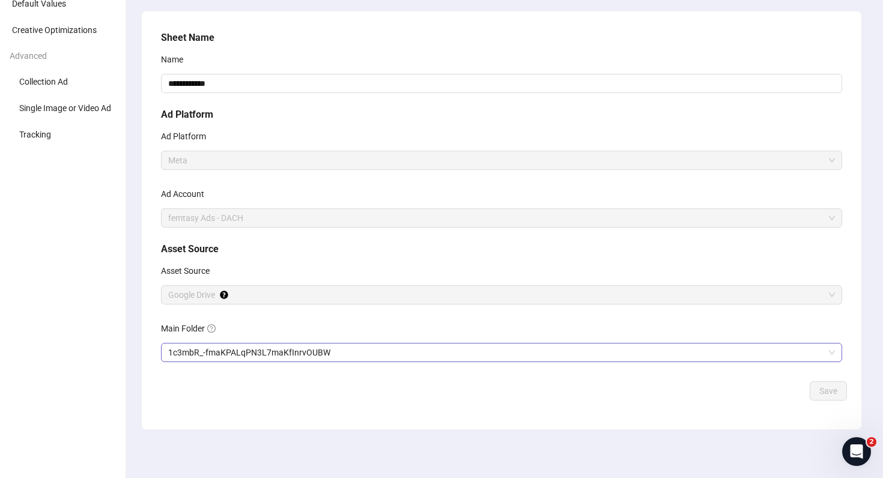
click at [261, 348] on span "1c3mbR_-fmaKPALqPN3L7maKfInrvOUBW" at bounding box center [501, 352] width 667 height 18
click at [825, 393] on span "Save" at bounding box center [828, 391] width 18 height 10
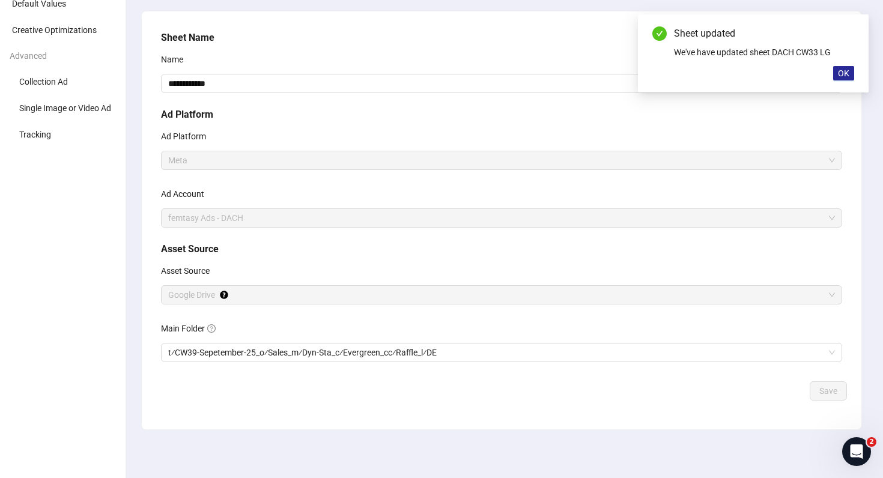
click at [841, 74] on span "OK" at bounding box center [843, 73] width 11 height 10
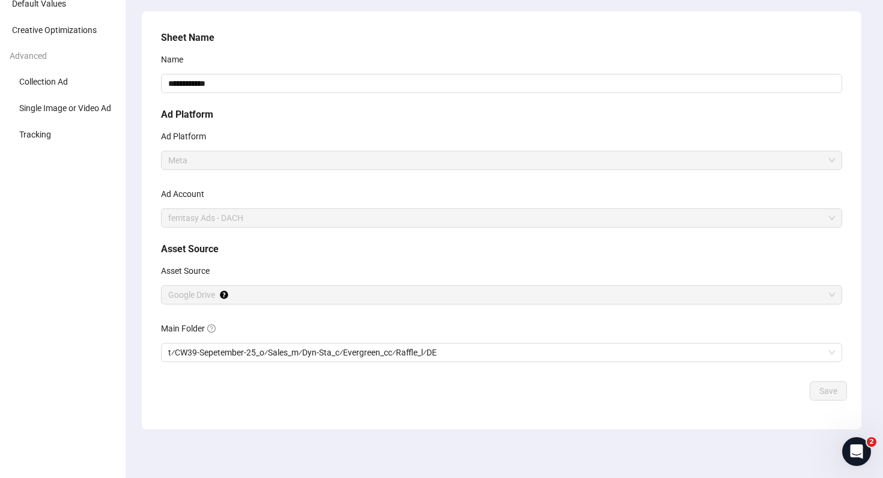
scroll to position [0, 0]
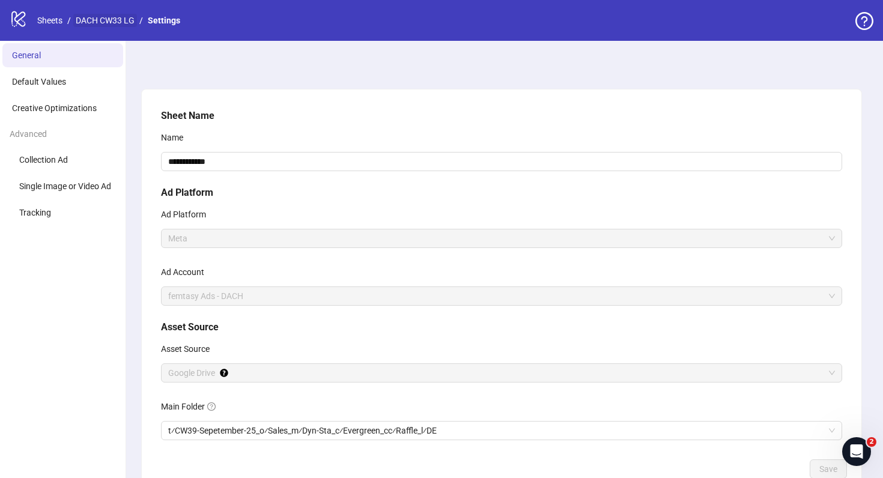
click at [116, 19] on link "DACH CW33 LG" at bounding box center [105, 20] width 64 height 13
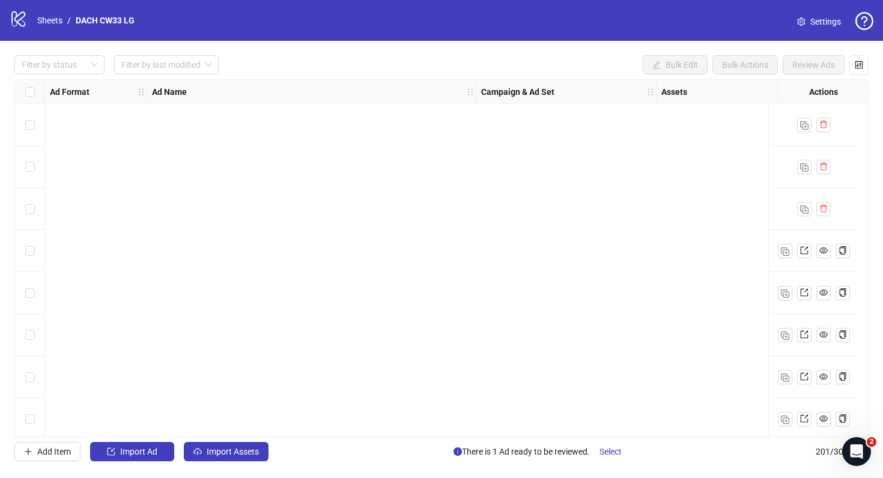
scroll to position [3073, 0]
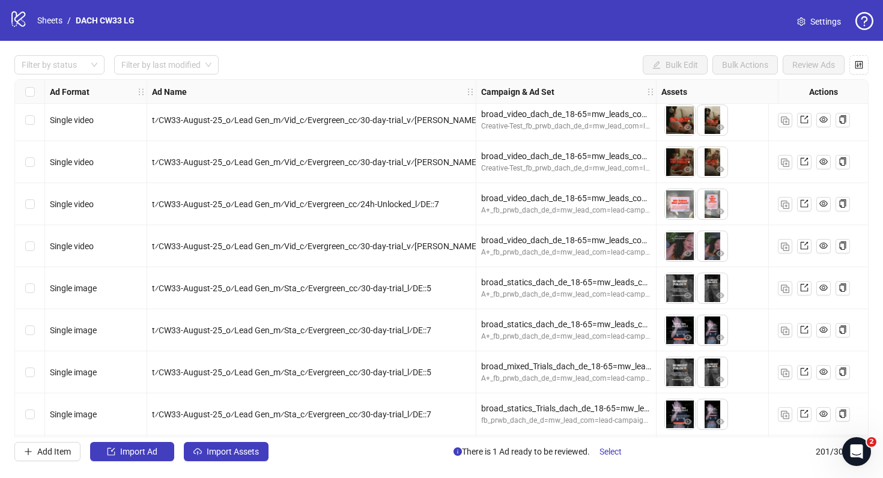
click at [223, 461] on div "Filter by status Filter by last modified Bulk Edit Bulk Actions Review Ads Ad F…" at bounding box center [441, 258] width 883 height 435
click at [231, 447] on span "Import Assets" at bounding box center [233, 452] width 52 height 10
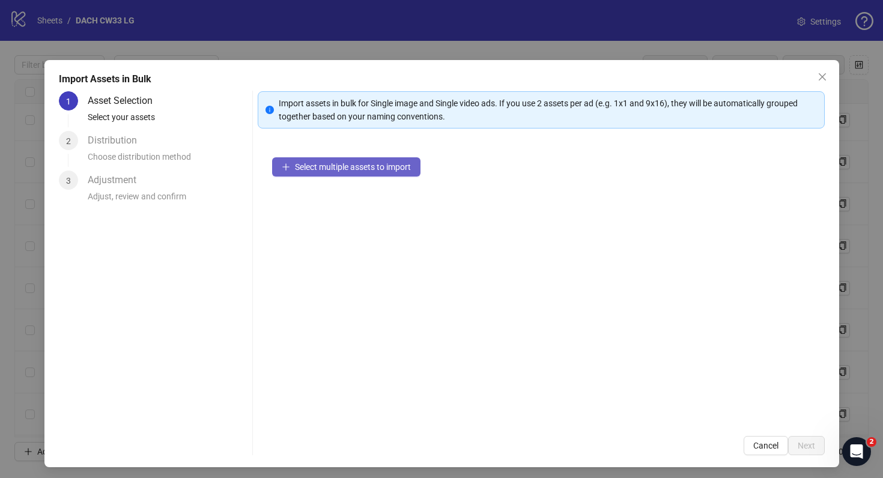
click at [385, 165] on span "Select multiple assets to import" at bounding box center [353, 167] width 116 height 10
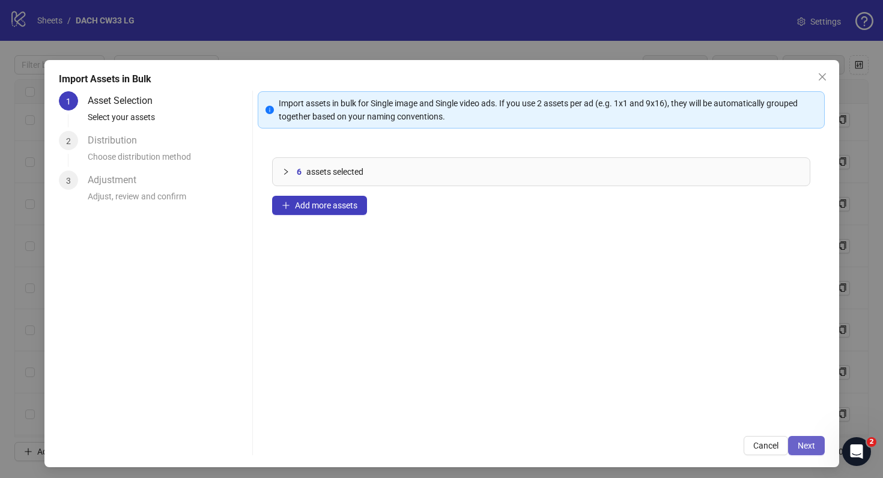
click at [805, 441] on span "Next" at bounding box center [805, 446] width 17 height 10
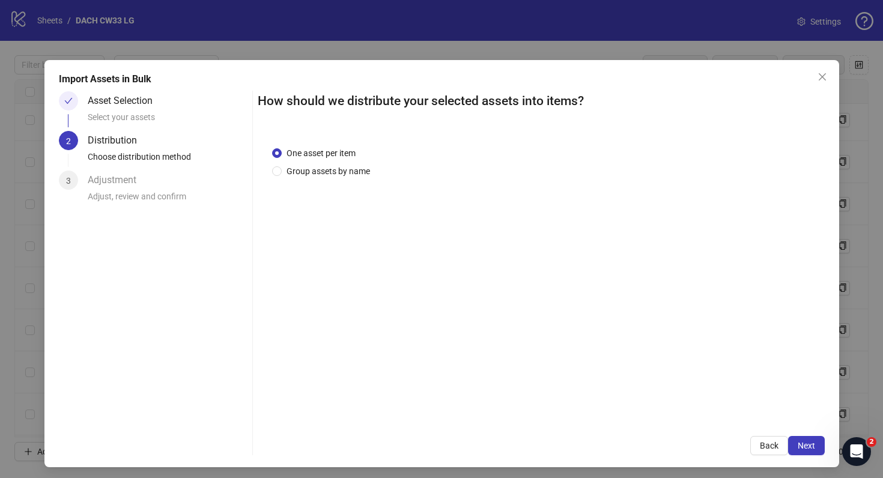
click at [351, 163] on div "One asset per item Group assets by name" at bounding box center [323, 162] width 103 height 31
click at [349, 169] on span "Group assets by name" at bounding box center [328, 171] width 93 height 13
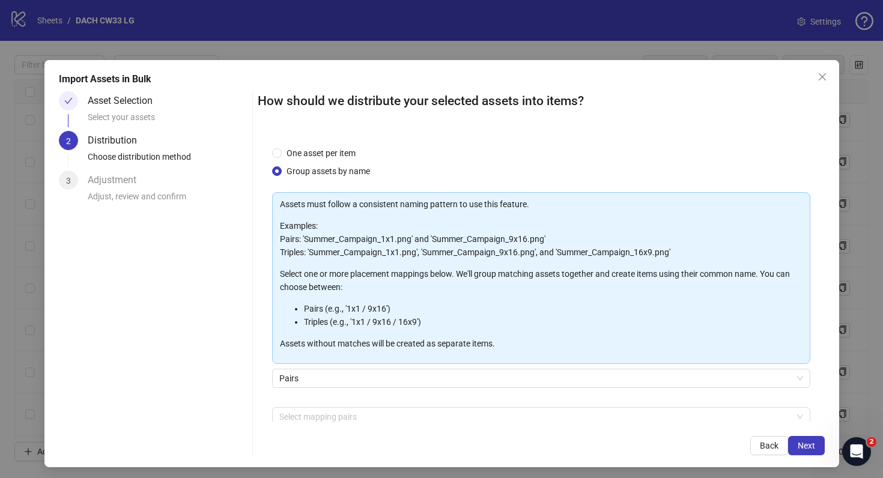
scroll to position [62, 0]
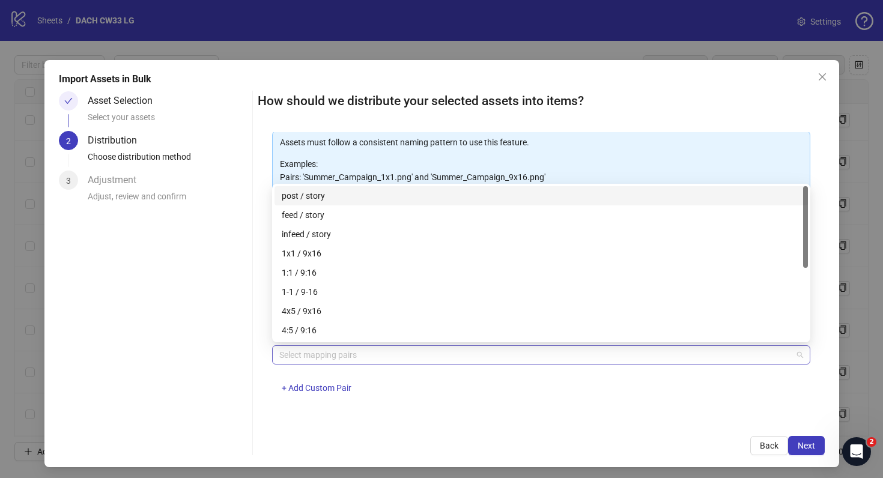
click at [321, 356] on div at bounding box center [534, 354] width 521 height 17
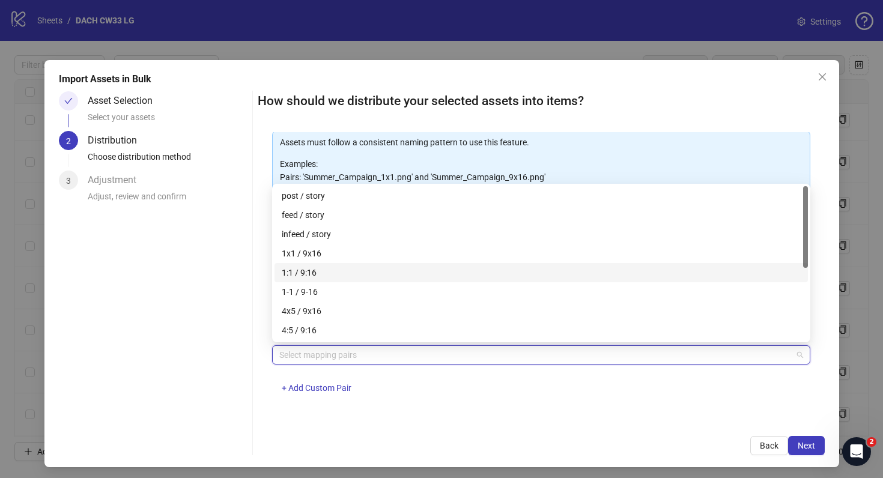
click at [339, 274] on div "1:1 / 9:16" at bounding box center [541, 272] width 519 height 13
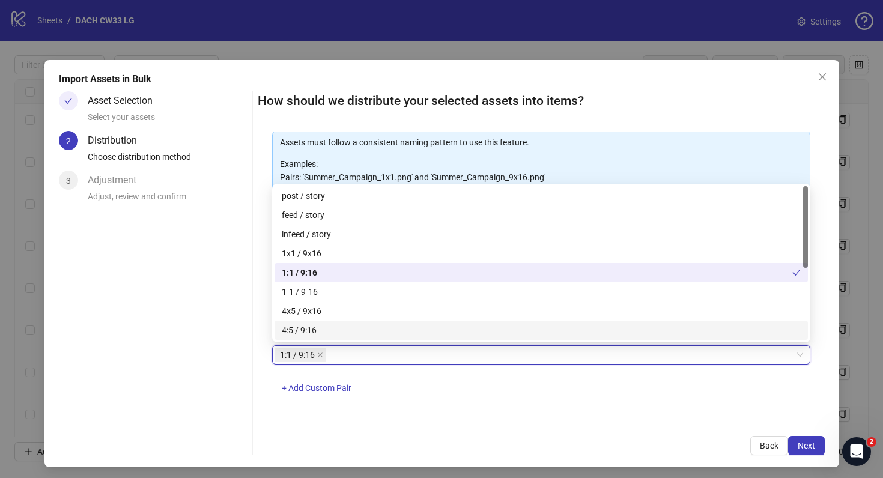
click at [490, 420] on div "One asset per item Group assets by name Assets must follow a consistent naming …" at bounding box center [541, 277] width 567 height 290
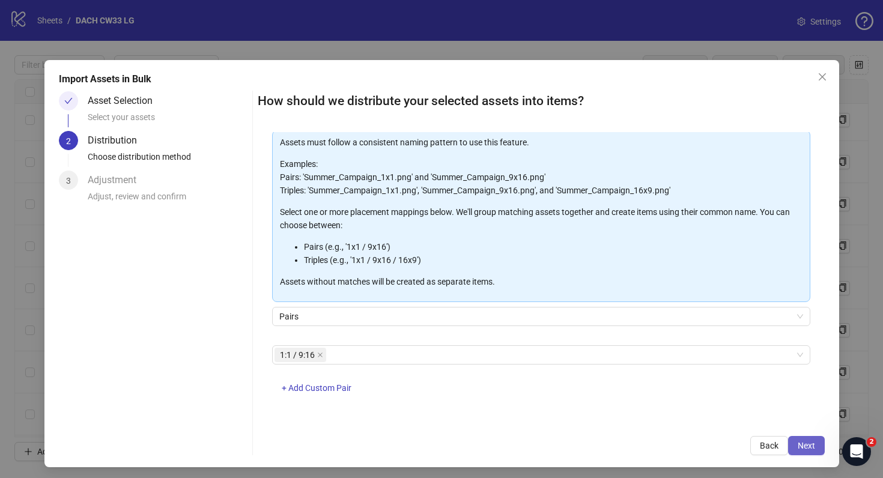
click at [806, 441] on span "Next" at bounding box center [805, 446] width 17 height 10
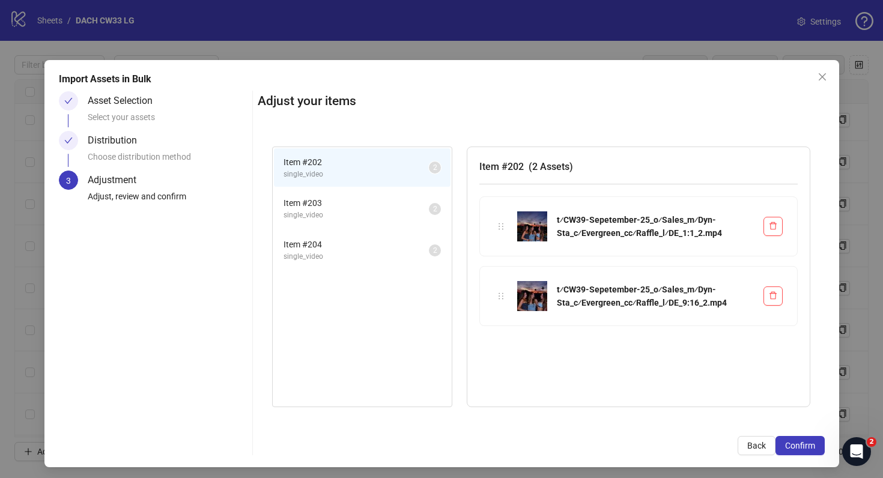
click at [352, 209] on span "Item # 203" at bounding box center [355, 202] width 145 height 13
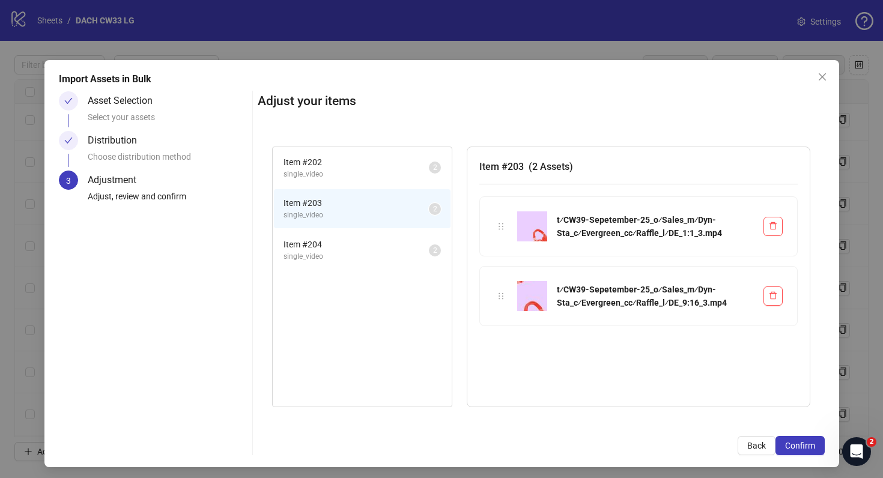
click at [352, 243] on span "Item # 204" at bounding box center [355, 244] width 145 height 13
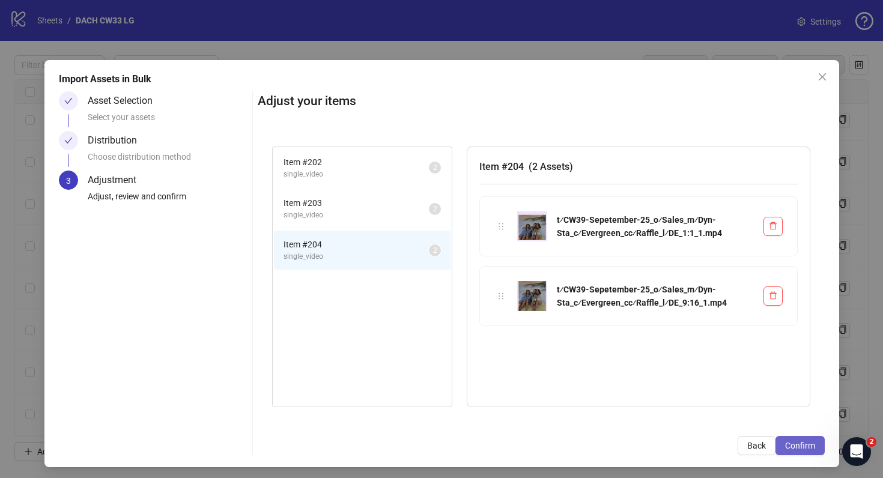
click at [808, 445] on span "Confirm" at bounding box center [800, 446] width 30 height 10
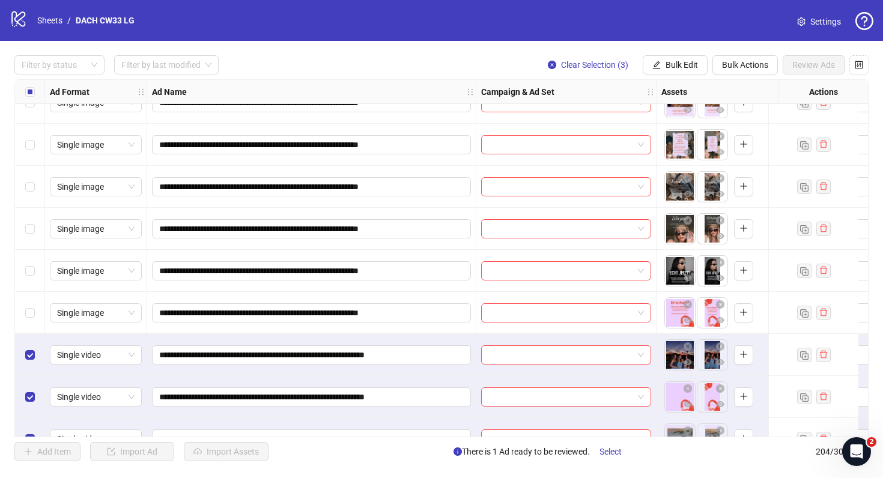
scroll to position [8247, 0]
